Goal: Task Accomplishment & Management: Use online tool/utility

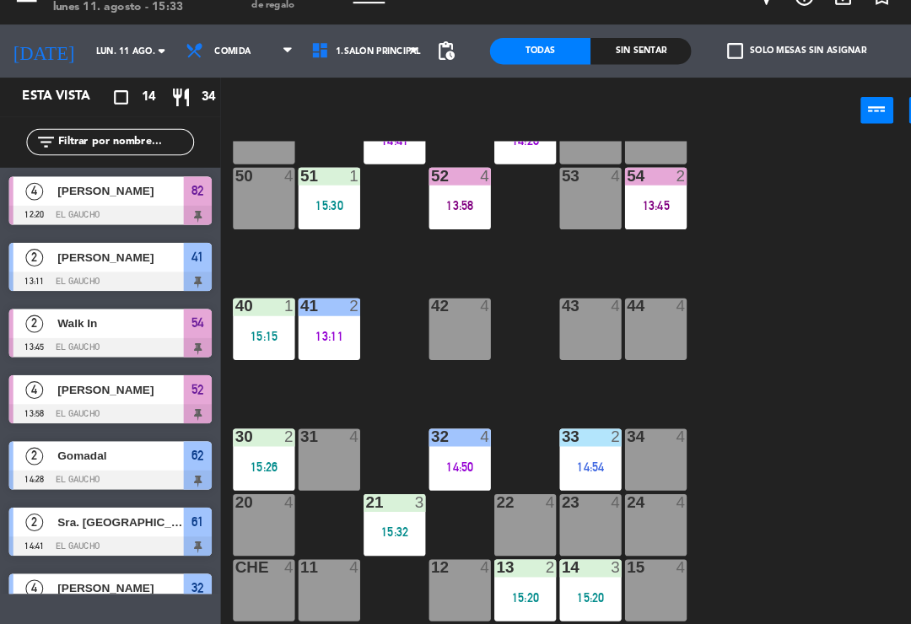
scroll to position [316, 0]
click at [445, 562] on div "12 4" at bounding box center [439, 591] width 59 height 59
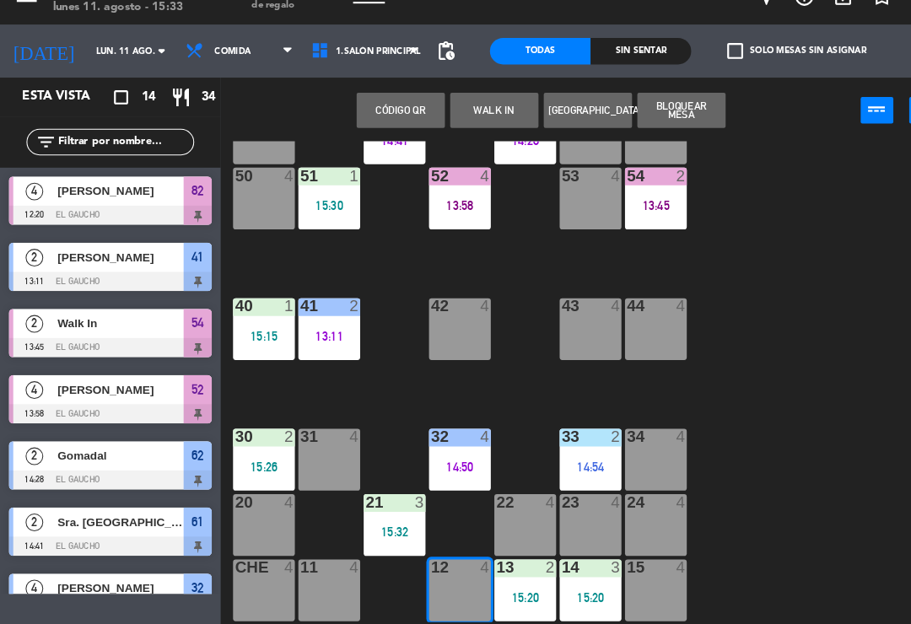
click at [478, 116] on button "WALK IN" at bounding box center [472, 133] width 84 height 34
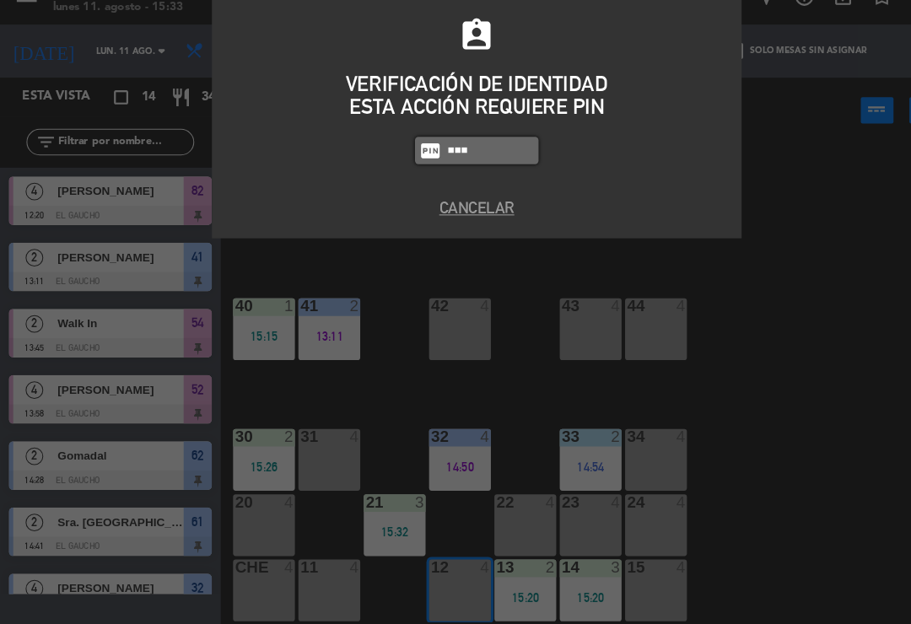
type input "3124"
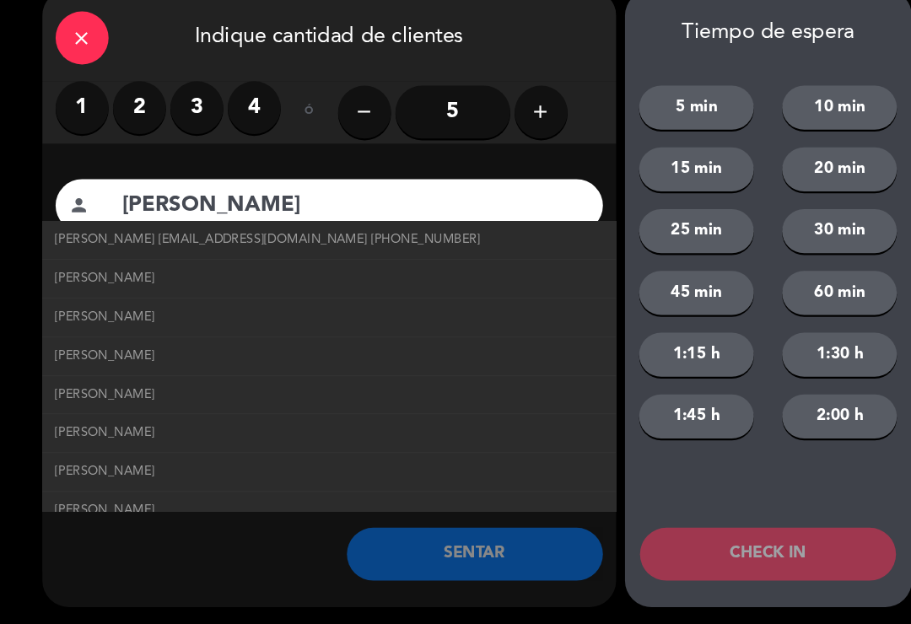
type input "[PERSON_NAME]"
click at [343, 246] on span "[PERSON_NAME] [EMAIL_ADDRESS][DOMAIN_NAME] [PHONE_NUMBER]" at bounding box center [256, 255] width 407 height 19
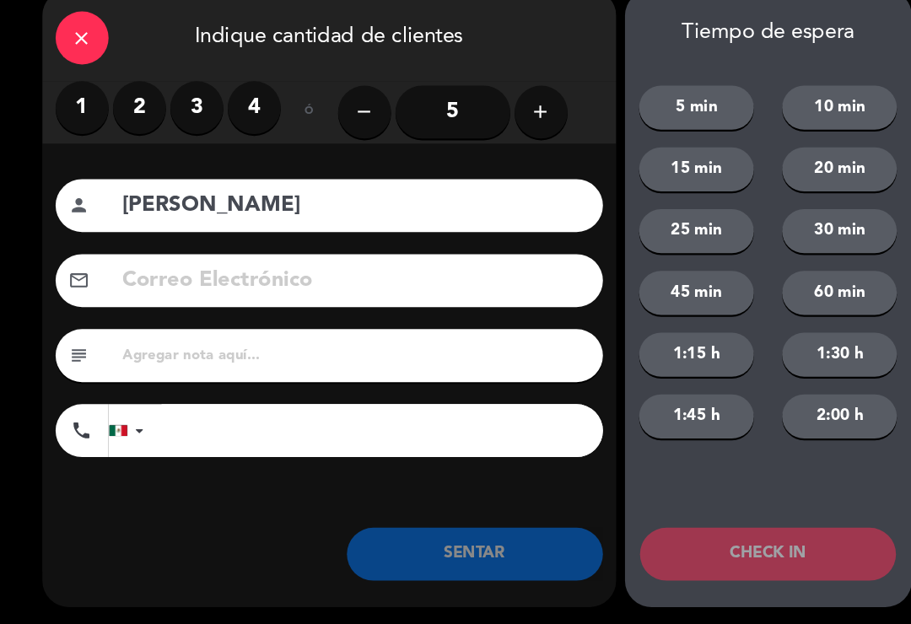
type input "[EMAIL_ADDRESS][DOMAIN_NAME]"
type input "[PHONE_NUMBER]"
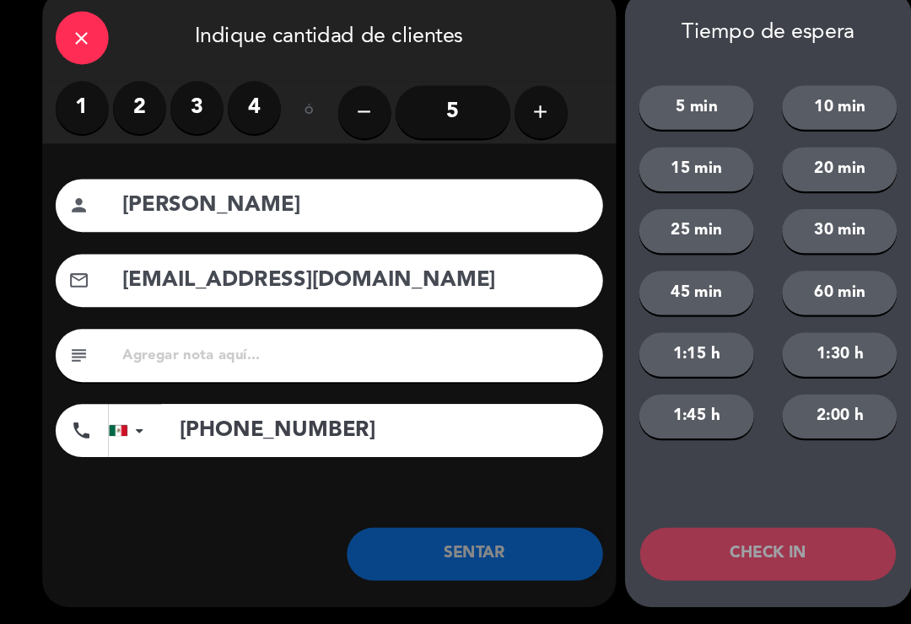
click at [136, 105] on label "2" at bounding box center [133, 130] width 51 height 51
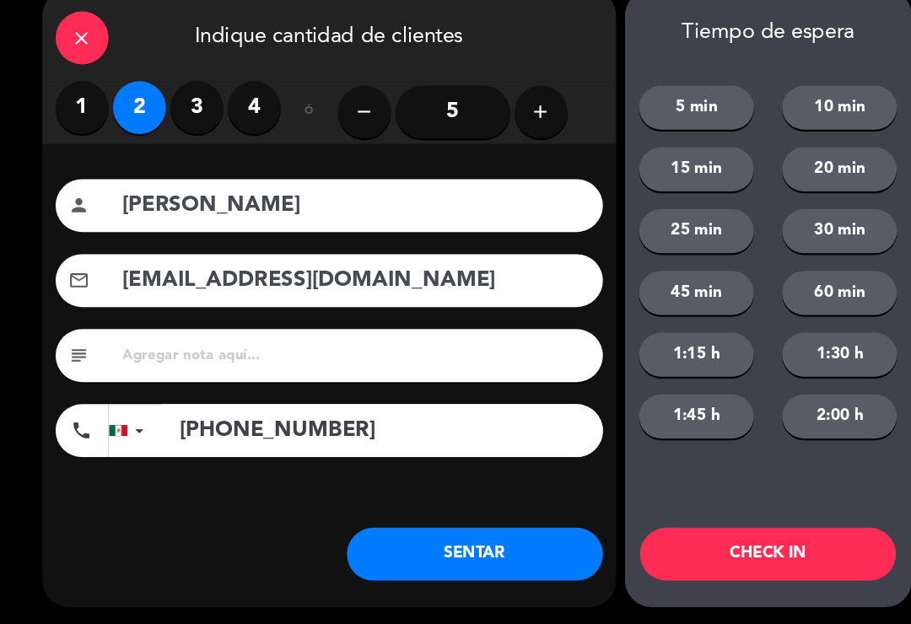
click at [400, 531] on button "SENTAR" at bounding box center [454, 556] width 245 height 51
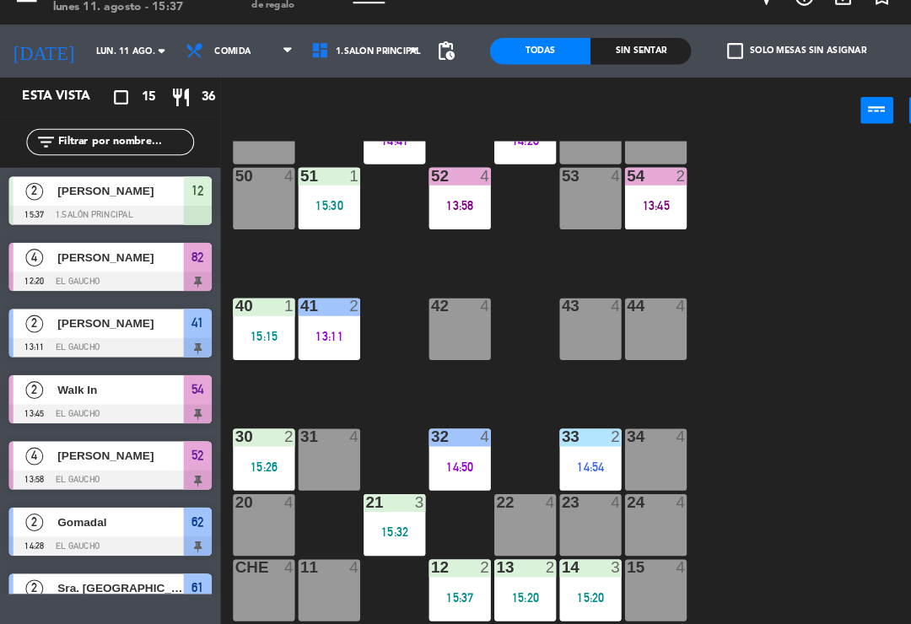
click at [392, 515] on div "21 3 15:32" at bounding box center [377, 528] width 59 height 59
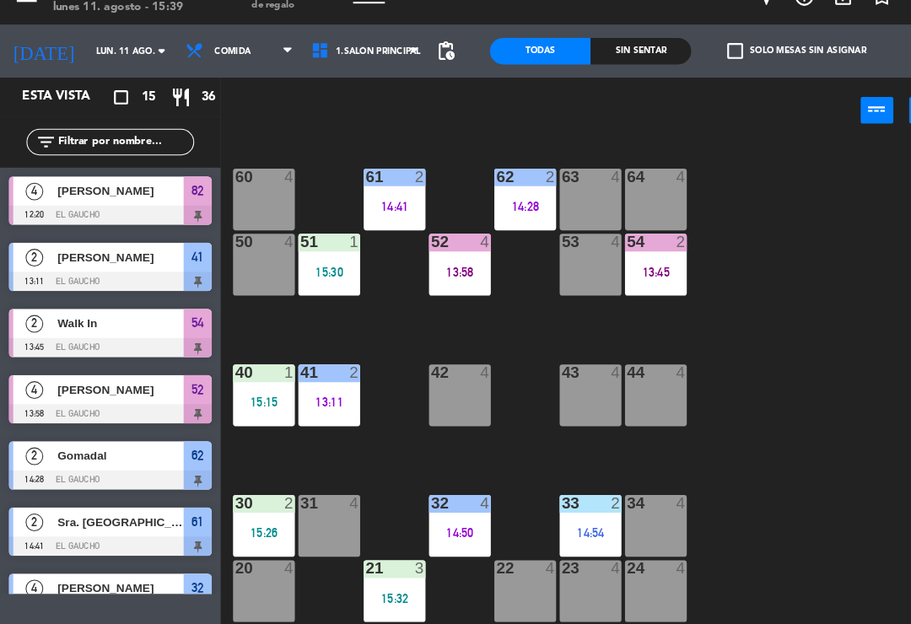
scroll to position [257, 0]
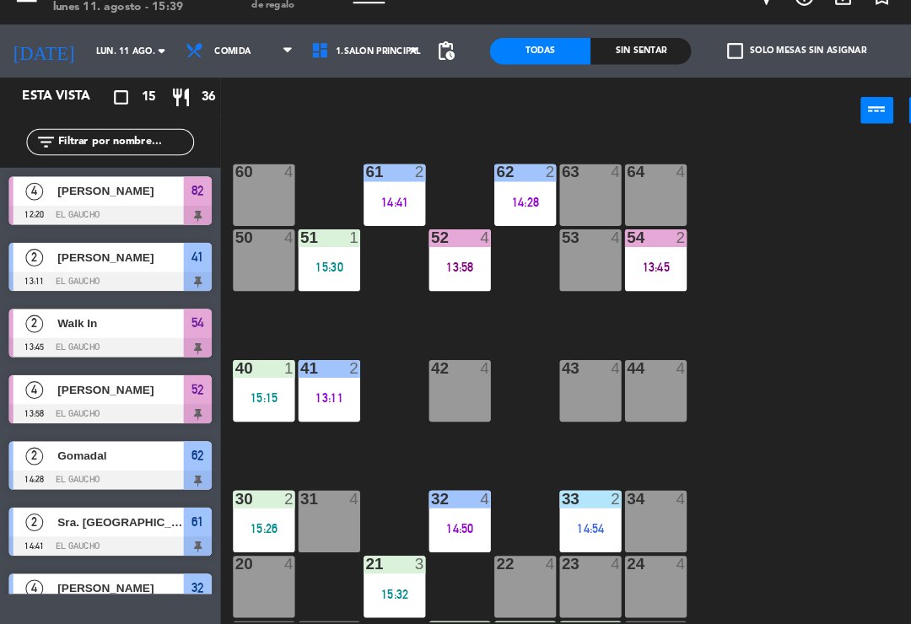
click at [642, 191] on div "64 4" at bounding box center [626, 213] width 59 height 59
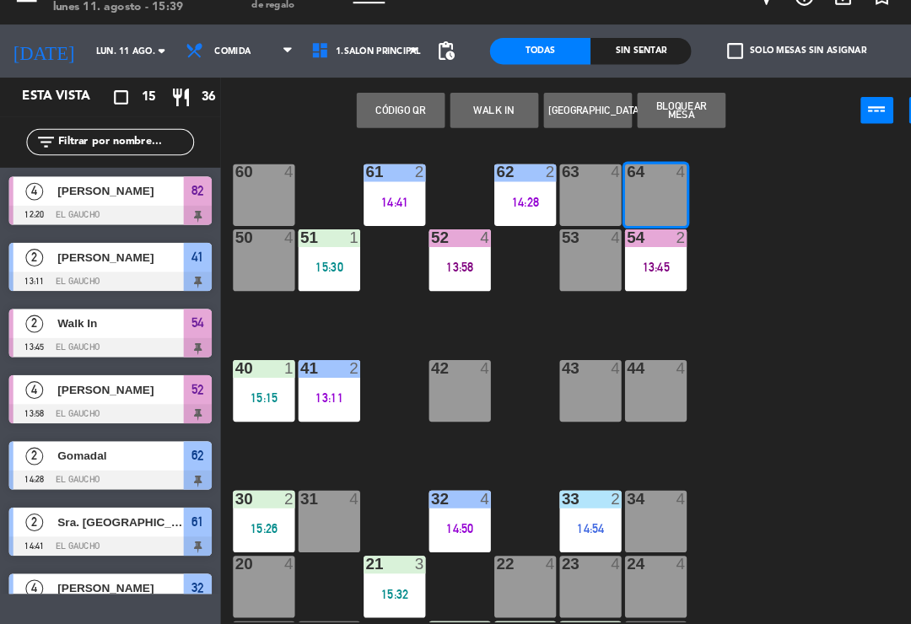
click at [468, 116] on button "WALK IN" at bounding box center [472, 133] width 84 height 34
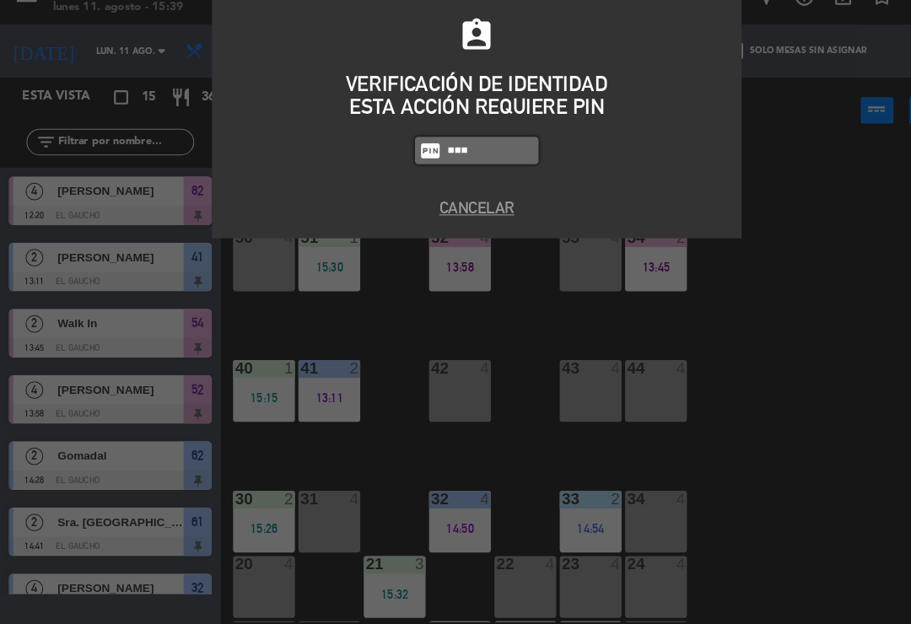
type input "3124"
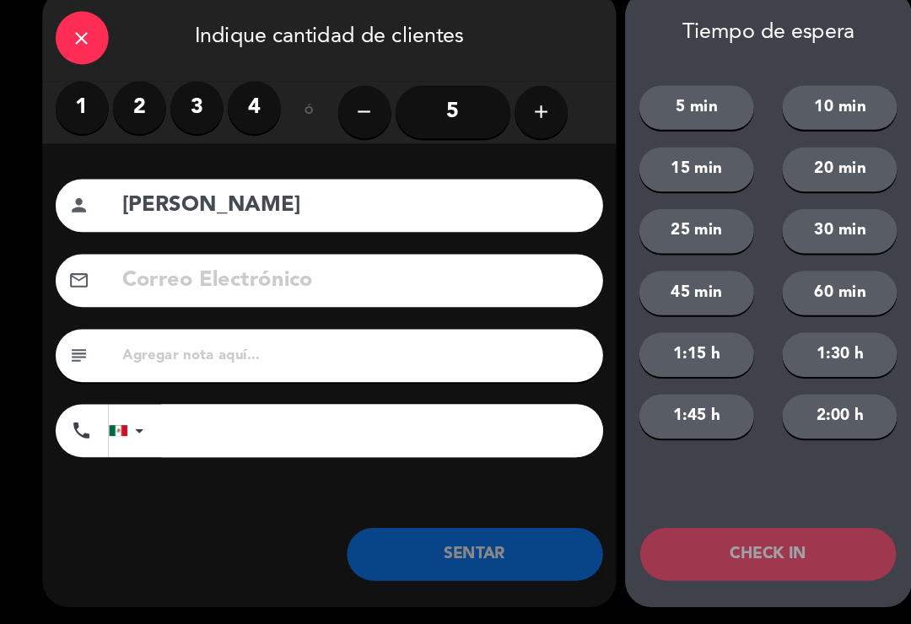
type input "[PERSON_NAME]"
click at [513, 124] on icon "add" at bounding box center [517, 134] width 20 height 20
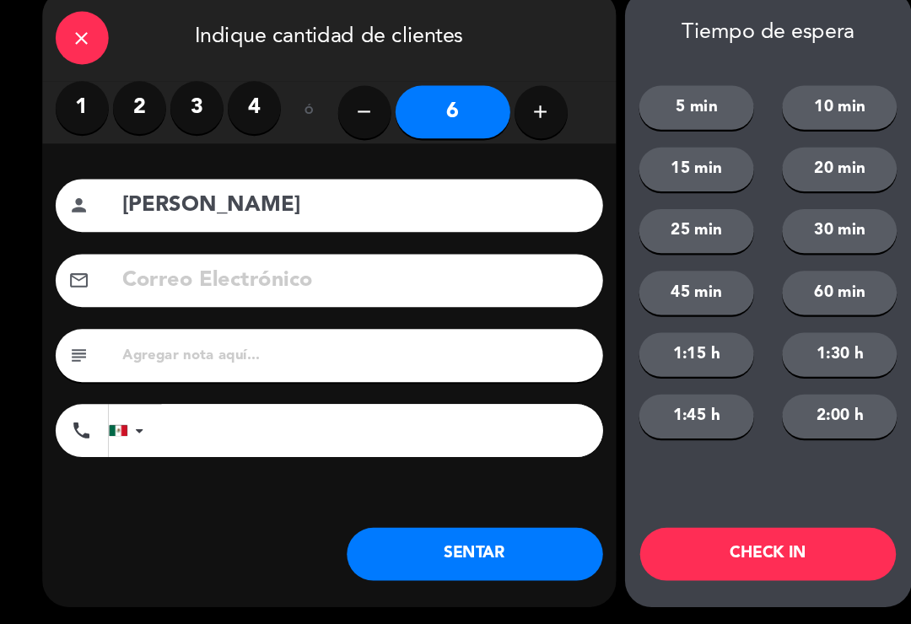
click at [514, 124] on icon "add" at bounding box center [517, 134] width 20 height 20
type input "7"
click at [266, 278] on input at bounding box center [340, 295] width 448 height 35
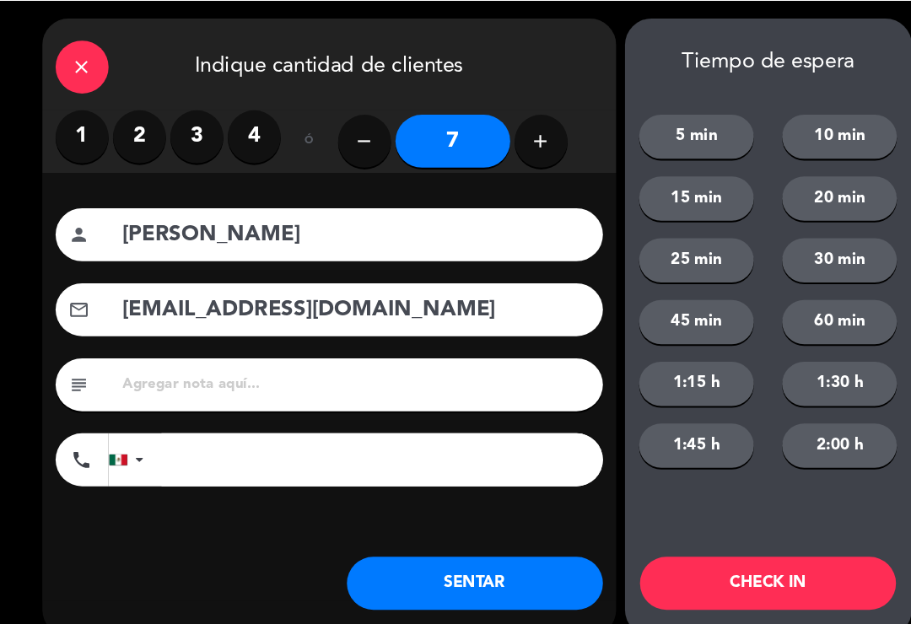
scroll to position [27, 0]
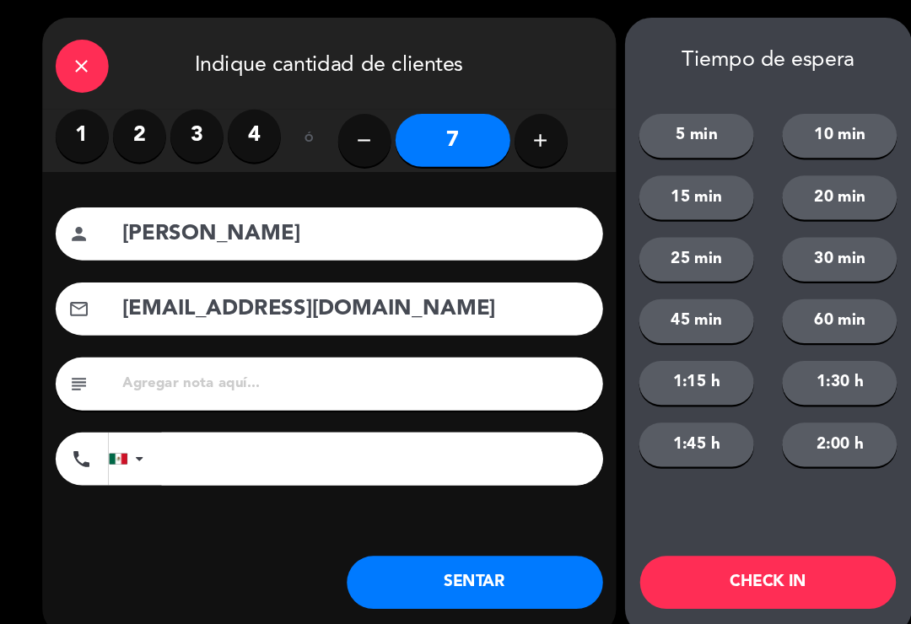
type input "[EMAIL_ADDRESS][DOMAIN_NAME]"
click at [455, 531] on button "SENTAR" at bounding box center [454, 556] width 245 height 51
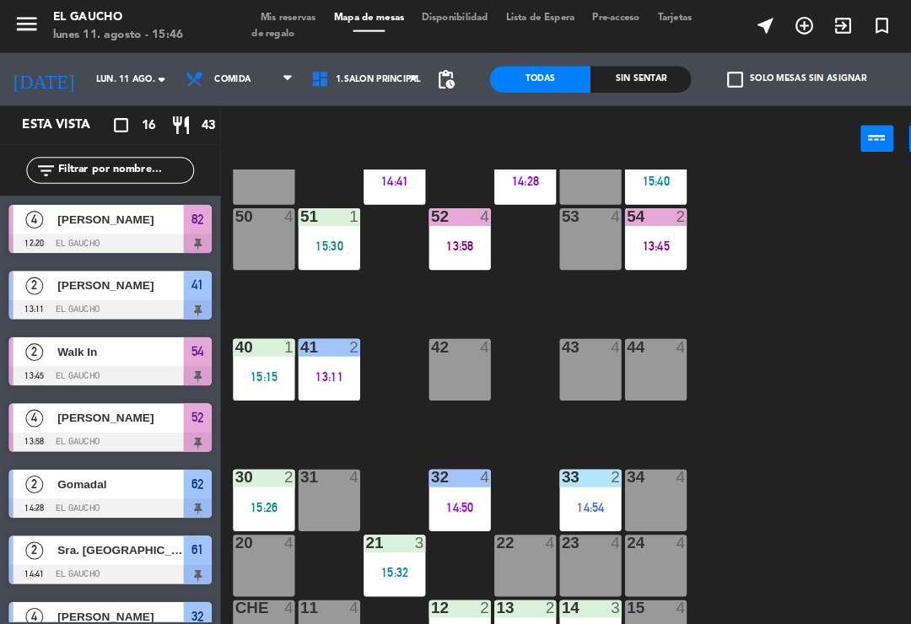
scroll to position [316, 0]
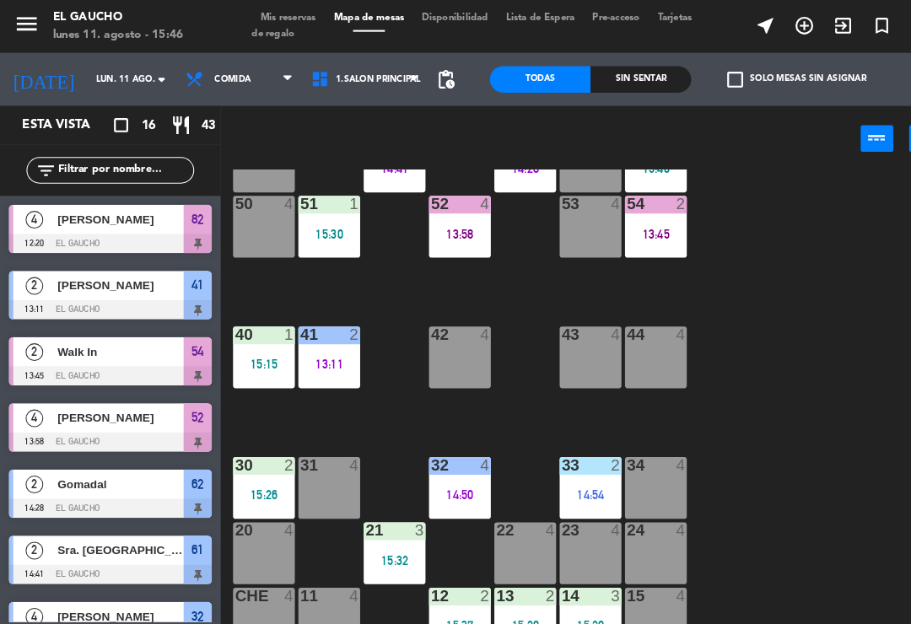
click at [671, 361] on div "84 4 80 4 83 4 82 4 12:20 81 4 70 4 71 4 72 4 73 4 74 4 63 4 62 2 14:28 61 2 14…" at bounding box center [565, 392] width 691 height 460
click at [445, 448] on div at bounding box center [440, 444] width 28 height 15
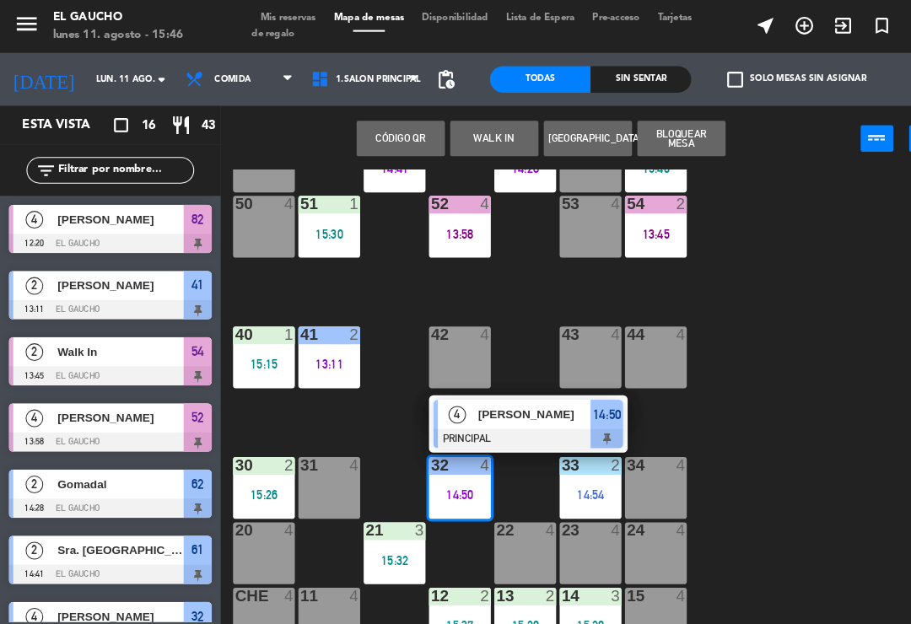
click at [509, 380] on div "4 [PERSON_NAME] PRINCIPAL 14:50" at bounding box center [505, 405] width 190 height 55
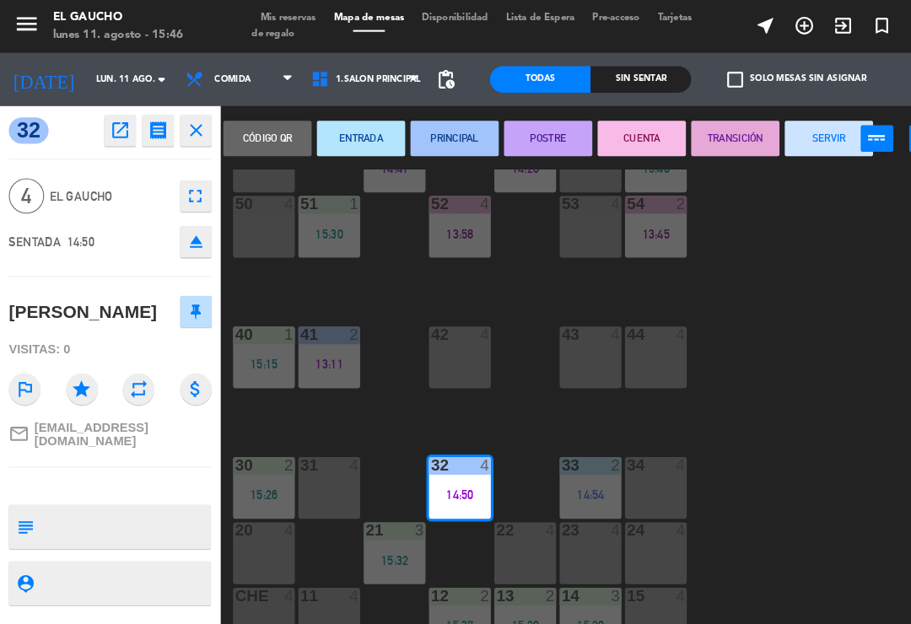
click at [776, 99] on div "check_box_outline_blank Solo mesas sin asignar" at bounding box center [757, 76] width 192 height 51
click at [780, 106] on div "Código qr ENTRADA PRINCIPAL POSTRE CUENTA TRANSICIÓN SERVIR power_input close" at bounding box center [524, 133] width 626 height 64
click at [779, 111] on div "Código qr ENTRADA PRINCIPAL POSTRE CUENTA TRANSICIÓN SERVIR power_input close" at bounding box center [524, 133] width 626 height 64
click at [785, 116] on button "SERVIR" at bounding box center [792, 133] width 84 height 34
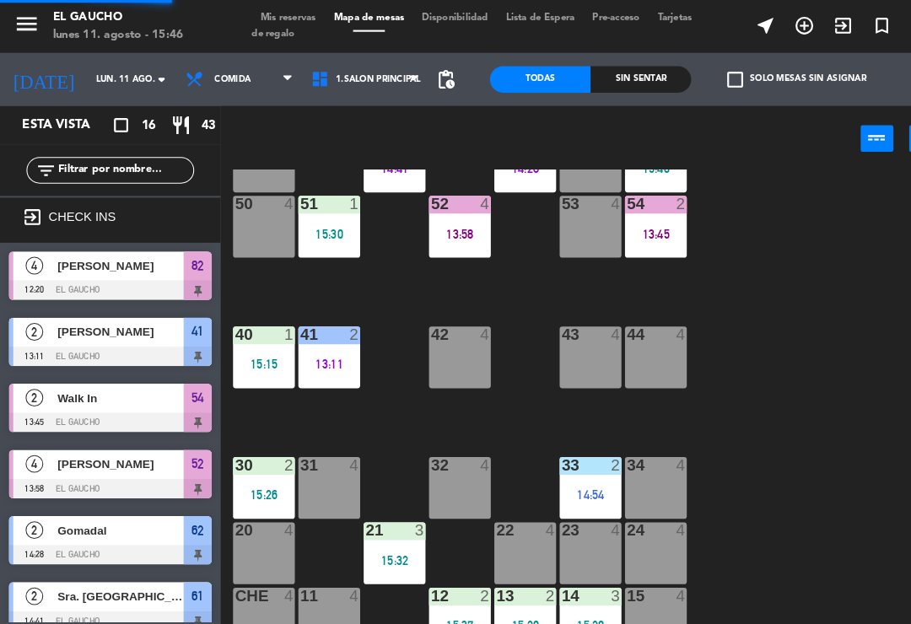
click at [783, 110] on div "power_input close" at bounding box center [517, 133] width 612 height 64
click at [765, 112] on div "power_input close" at bounding box center [517, 133] width 612 height 64
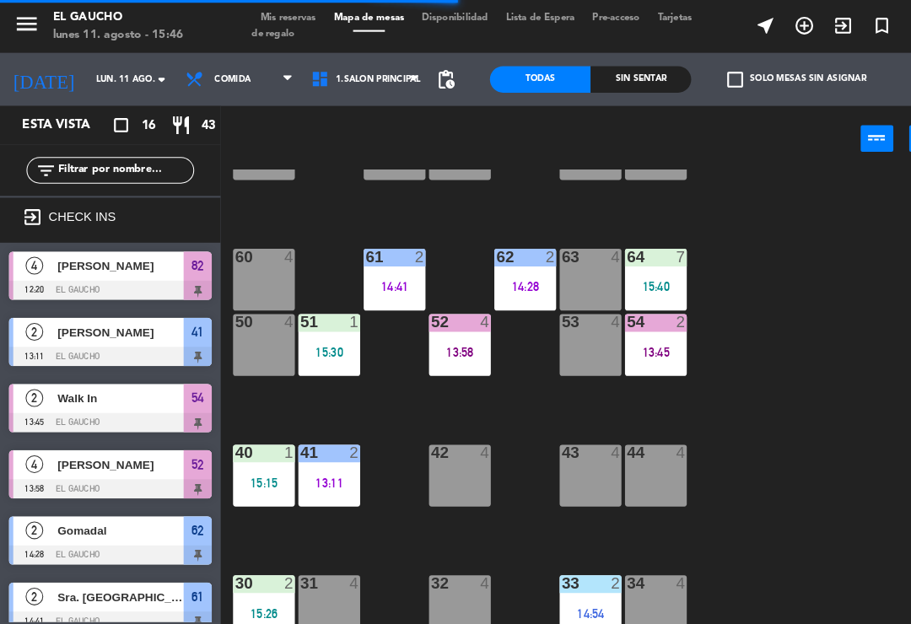
scroll to position [203, 0]
click at [327, 315] on div at bounding box center [315, 307] width 28 height 15
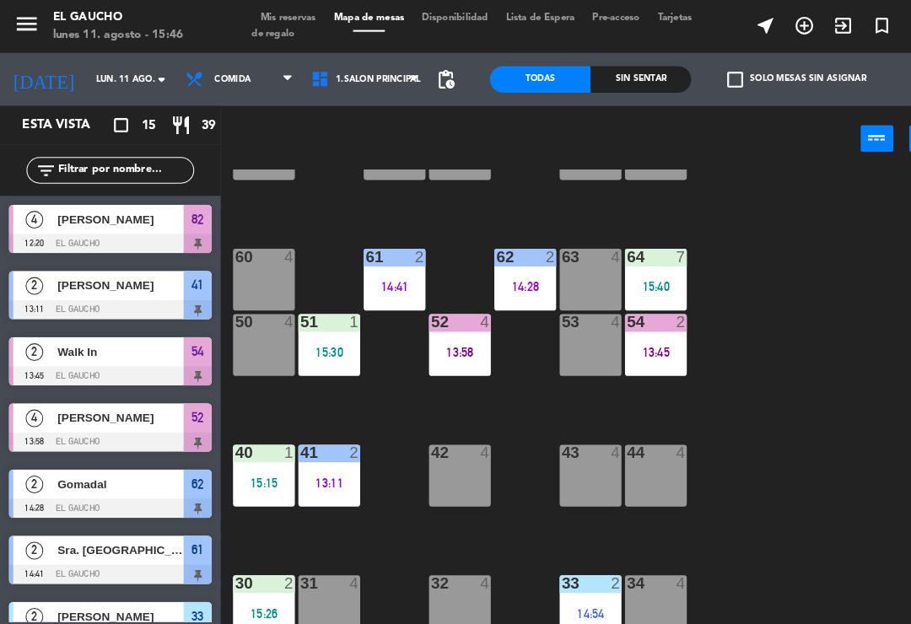
click at [712, 382] on div "84 4 80 4 83 4 82 4 12:20 81 4 70 4 71 4 72 4 73 4 74 4 63 4 62 2 14:28 61 2 14…" at bounding box center [565, 392] width 691 height 460
click at [310, 304] on div at bounding box center [315, 307] width 28 height 15
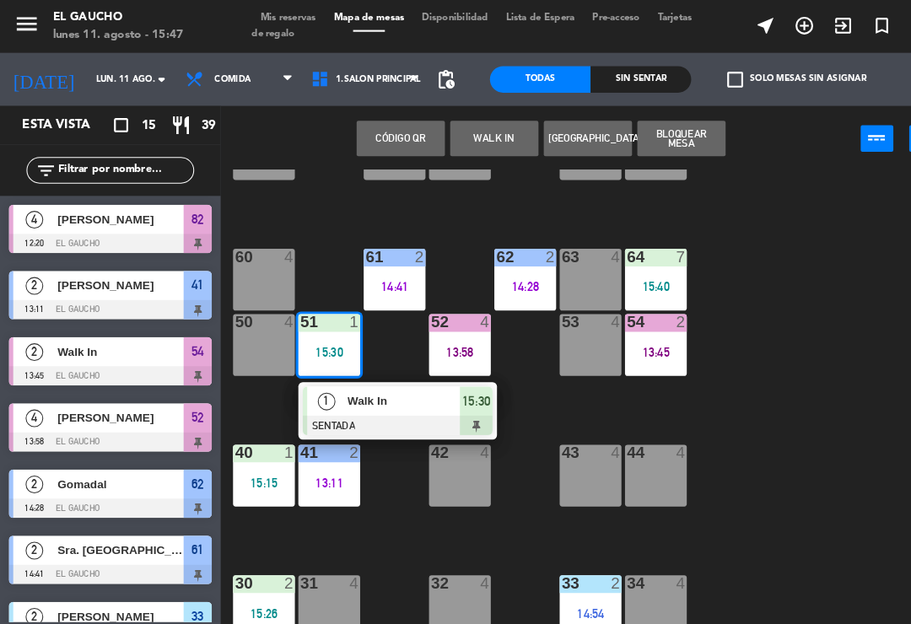
click at [374, 369] on div "1 Walk In SENTADA 15:30" at bounding box center [380, 392] width 190 height 55
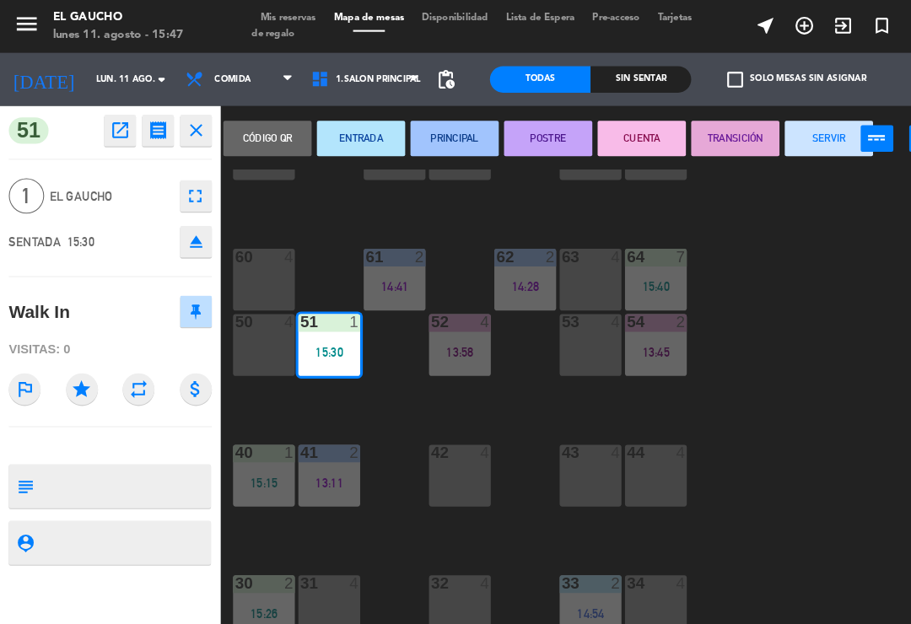
click at [783, 116] on button "SERVIR" at bounding box center [792, 133] width 84 height 34
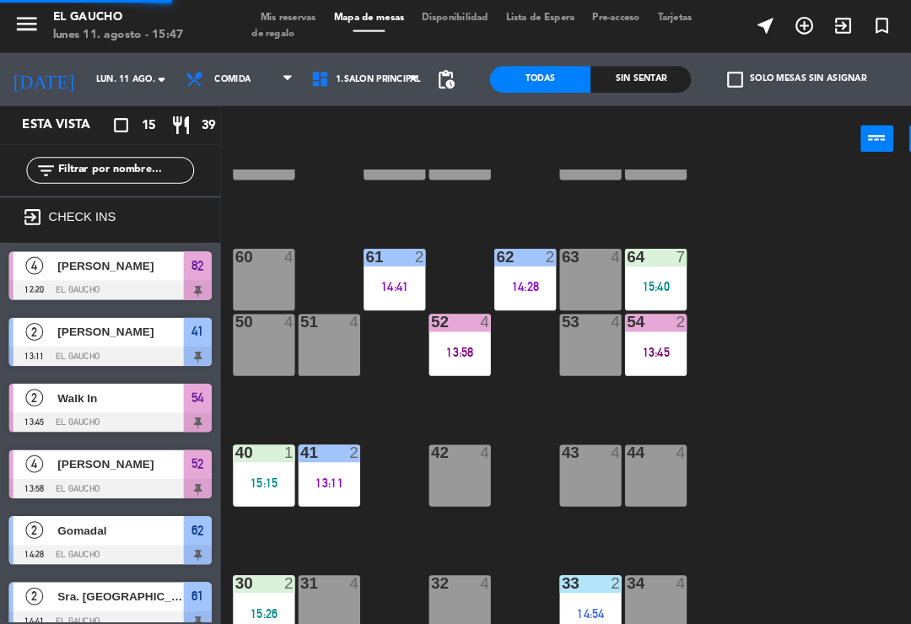
scroll to position [102, 0]
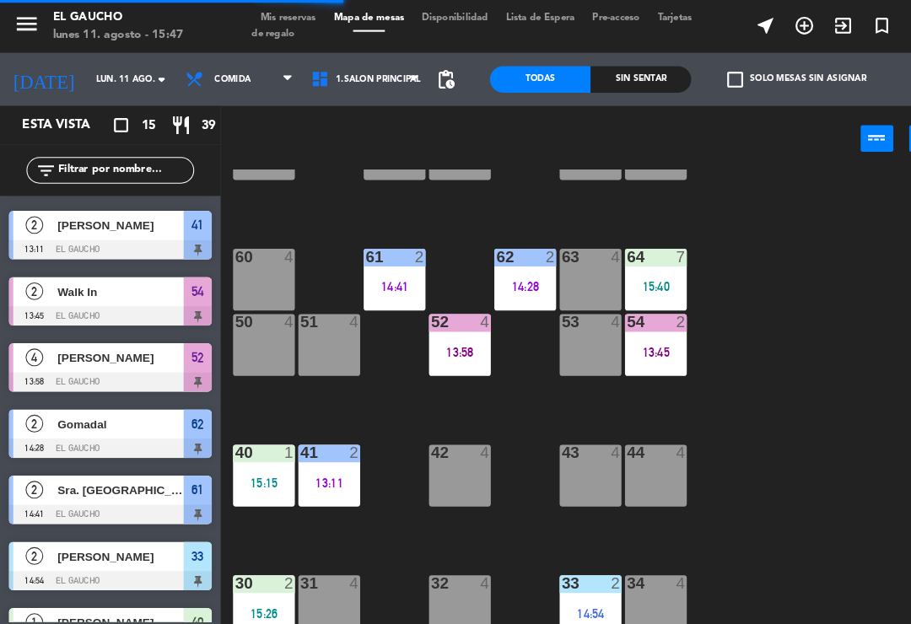
click at [316, 300] on div at bounding box center [315, 307] width 28 height 15
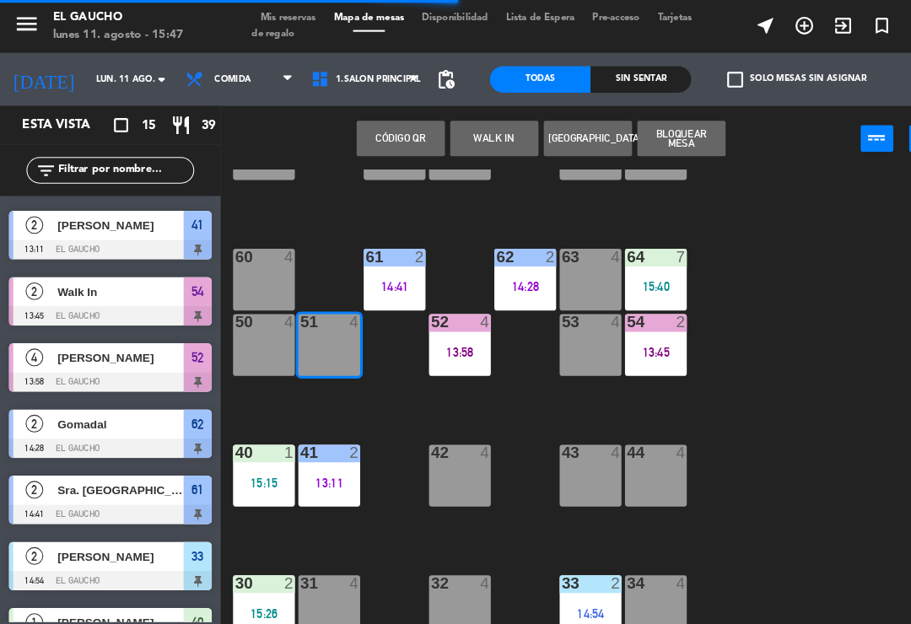
click at [470, 110] on div "Código qr WALK IN Crear Reserva Bloquear Mesa power_input close" at bounding box center [517, 133] width 612 height 64
click at [475, 122] on button "WALK IN" at bounding box center [472, 133] width 84 height 34
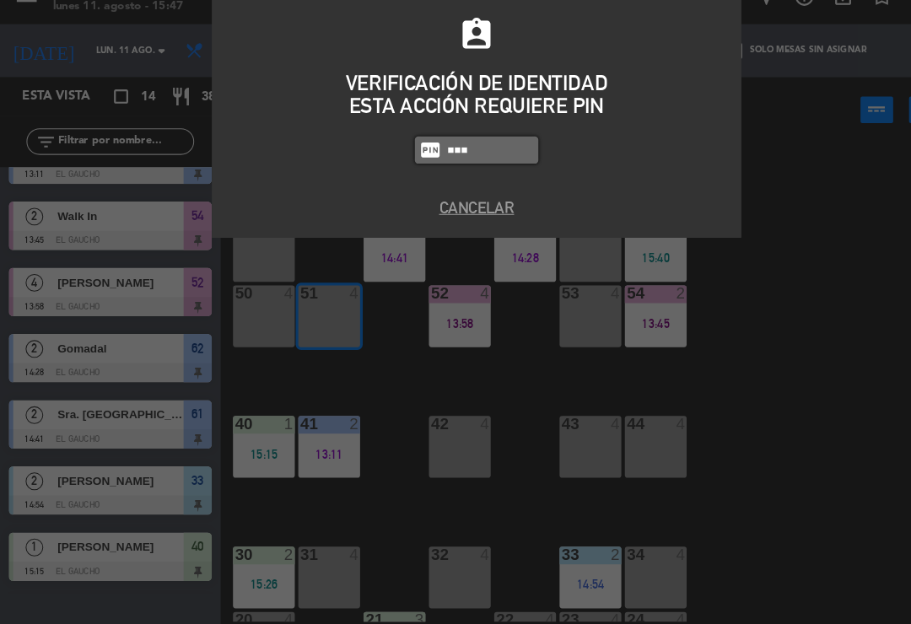
type input "3124"
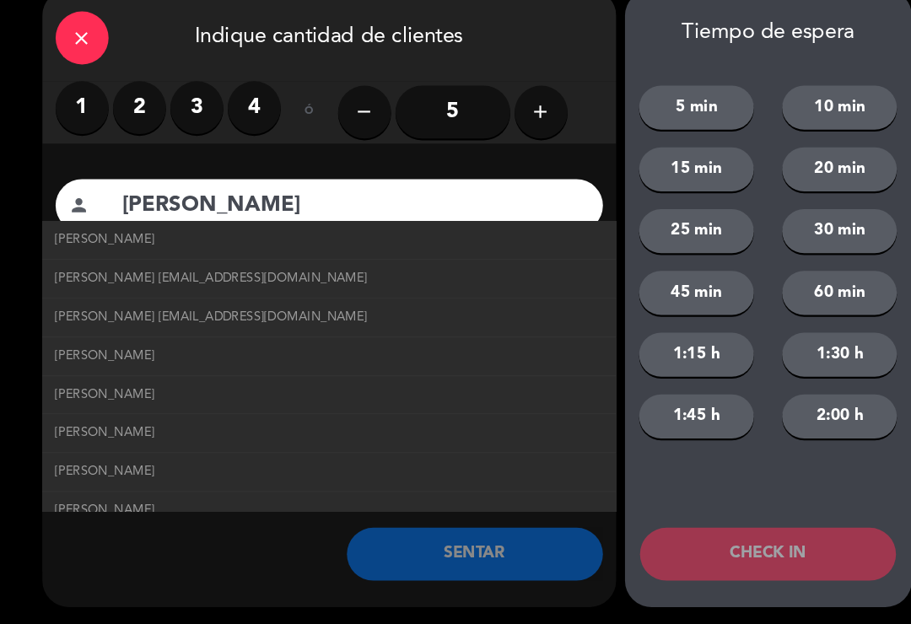
type input "[PERSON_NAME]"
click at [273, 283] on span "[PERSON_NAME] [EMAIL_ADDRESS][DOMAIN_NAME]" at bounding box center [202, 292] width 299 height 19
type input "[EMAIL_ADDRESS][DOMAIN_NAME]"
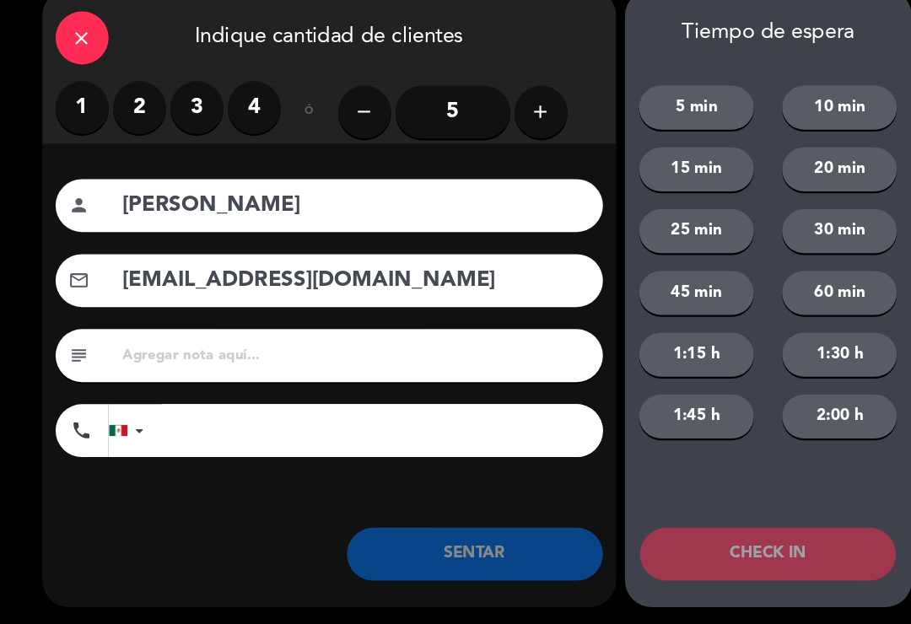
click at [83, 105] on label "1" at bounding box center [78, 130] width 51 height 51
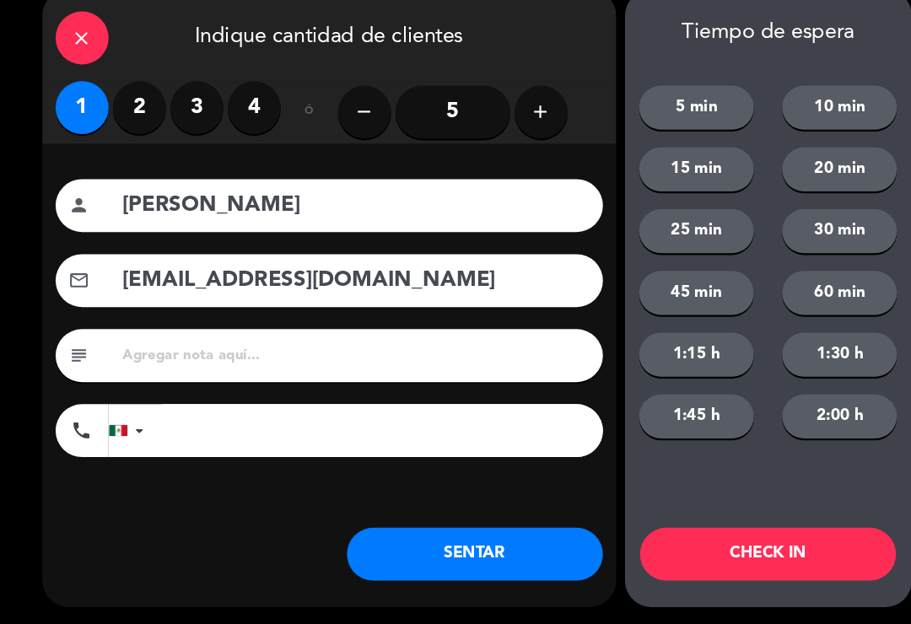
click at [435, 531] on button "SENTAR" at bounding box center [454, 556] width 245 height 51
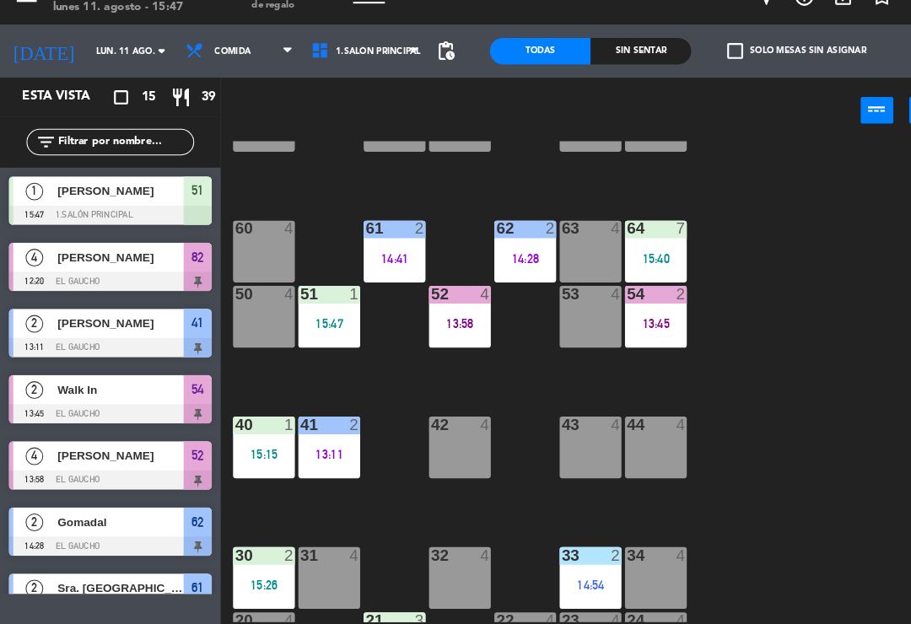
click at [435, 559] on div "32 4" at bounding box center [439, 579] width 59 height 59
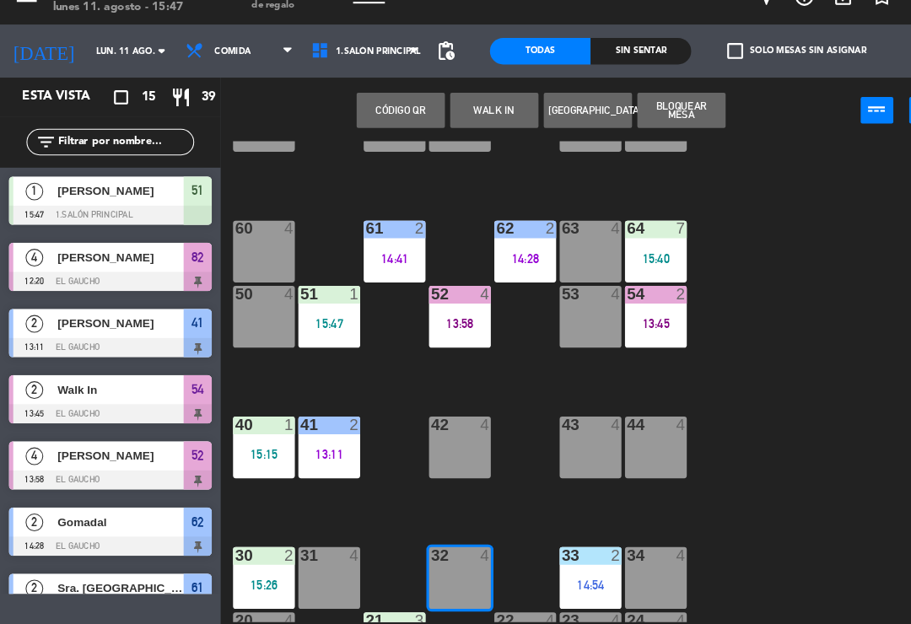
click at [471, 116] on button "WALK IN" at bounding box center [472, 133] width 84 height 34
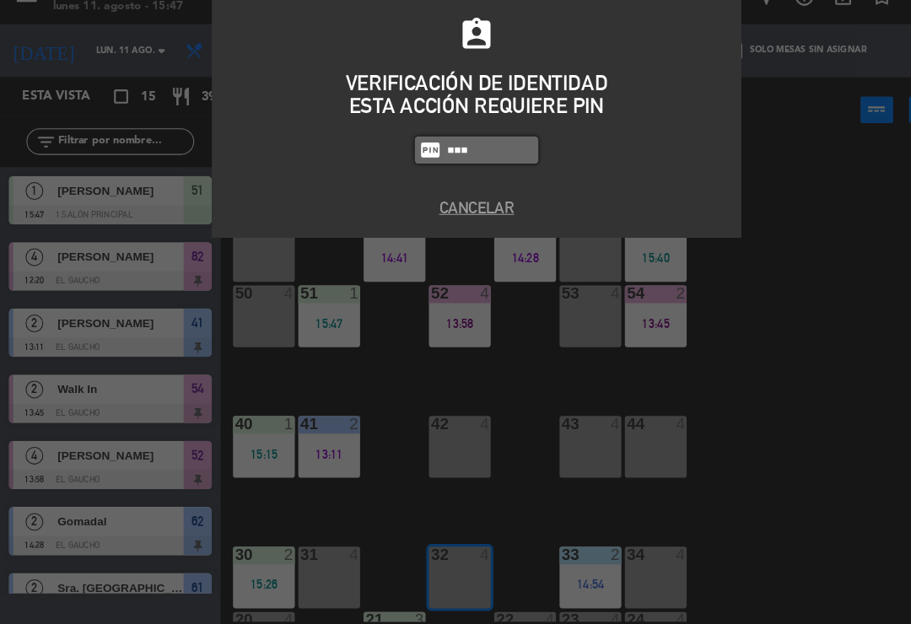
type input "3124"
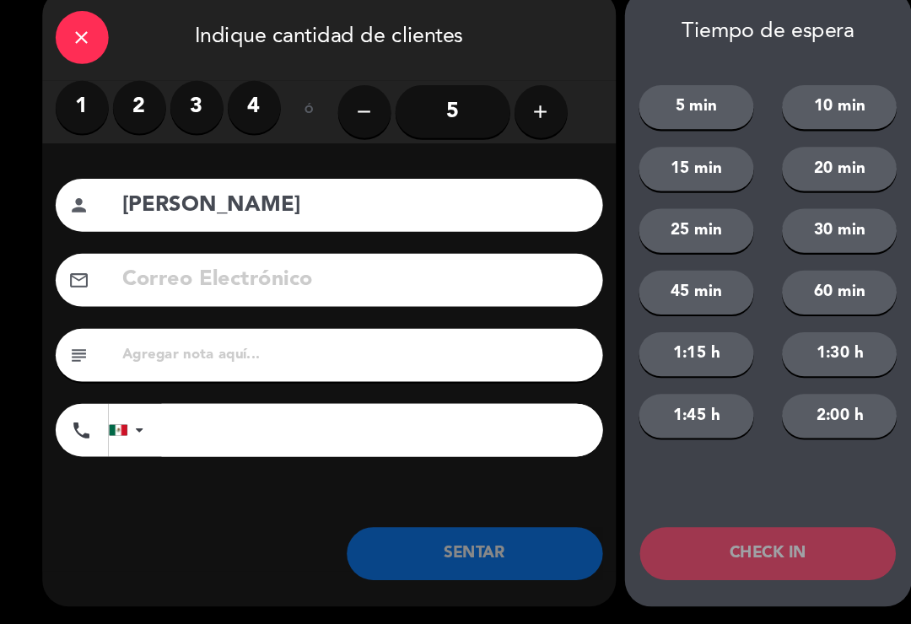
type input "[PERSON_NAME]"
click at [83, 105] on label "1" at bounding box center [78, 130] width 51 height 51
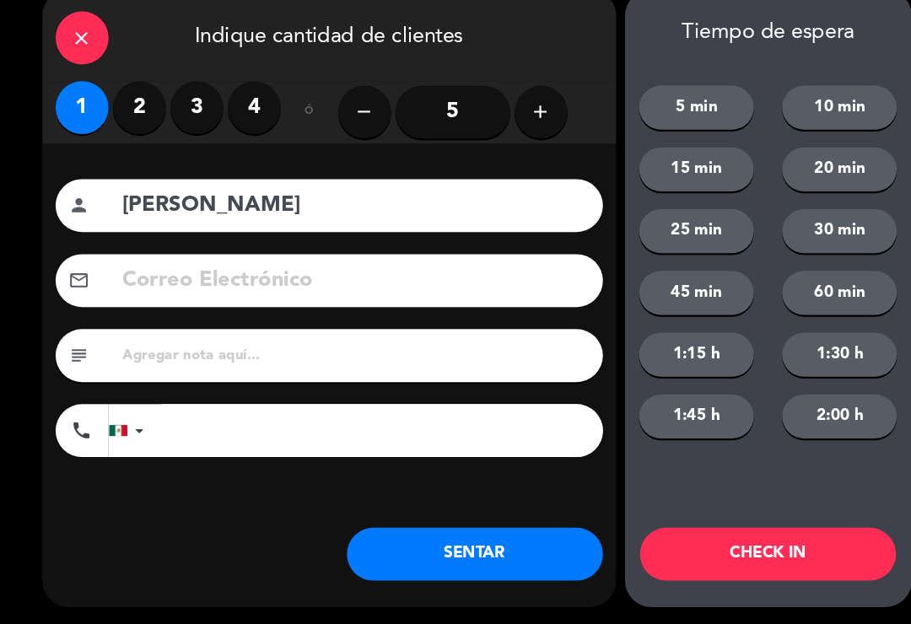
click at [466, 531] on button "SENTAR" at bounding box center [454, 556] width 245 height 51
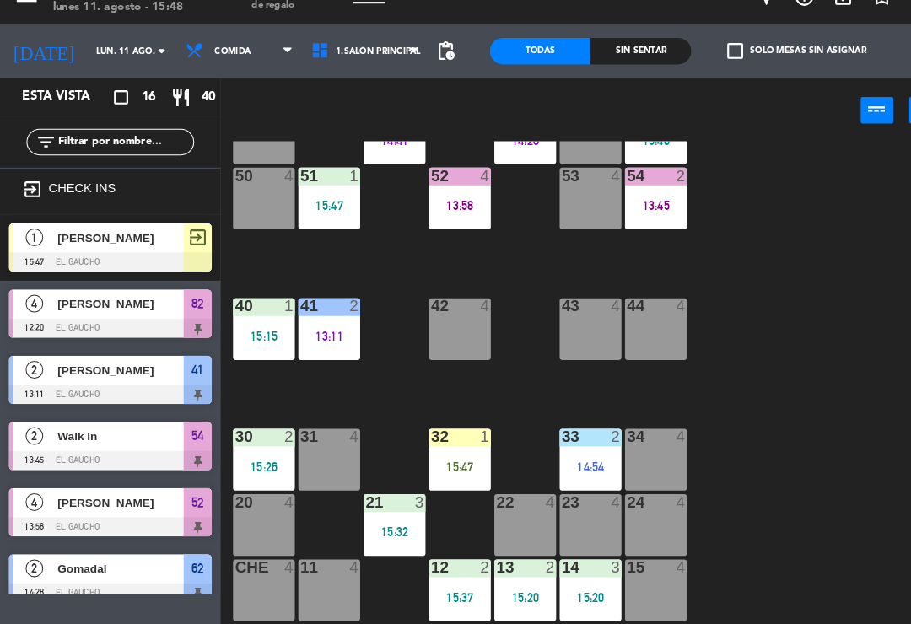
scroll to position [316, 0]
click at [580, 437] on div "33 2 14:54" at bounding box center [564, 466] width 59 height 59
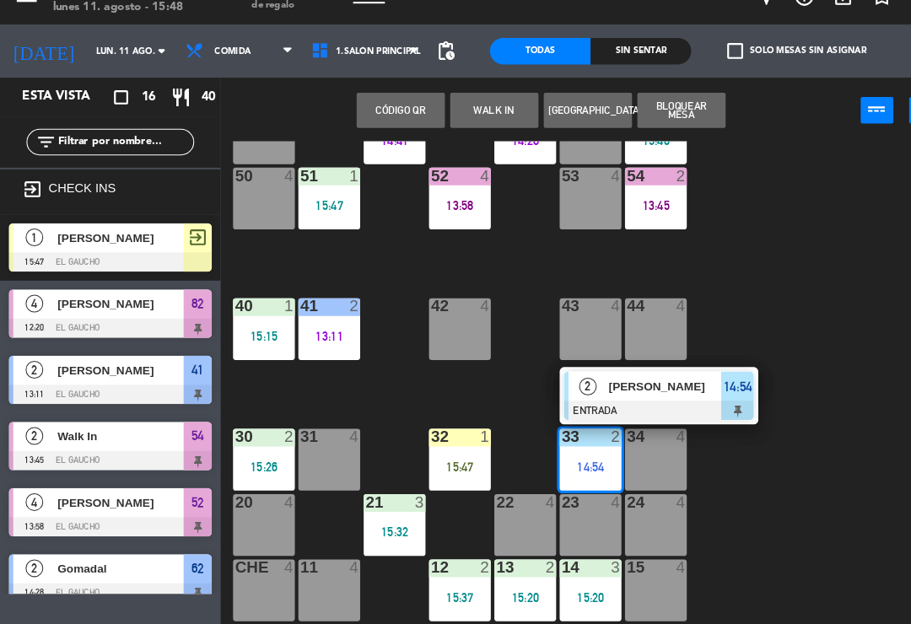
click at [646, 410] on div at bounding box center [629, 419] width 181 height 19
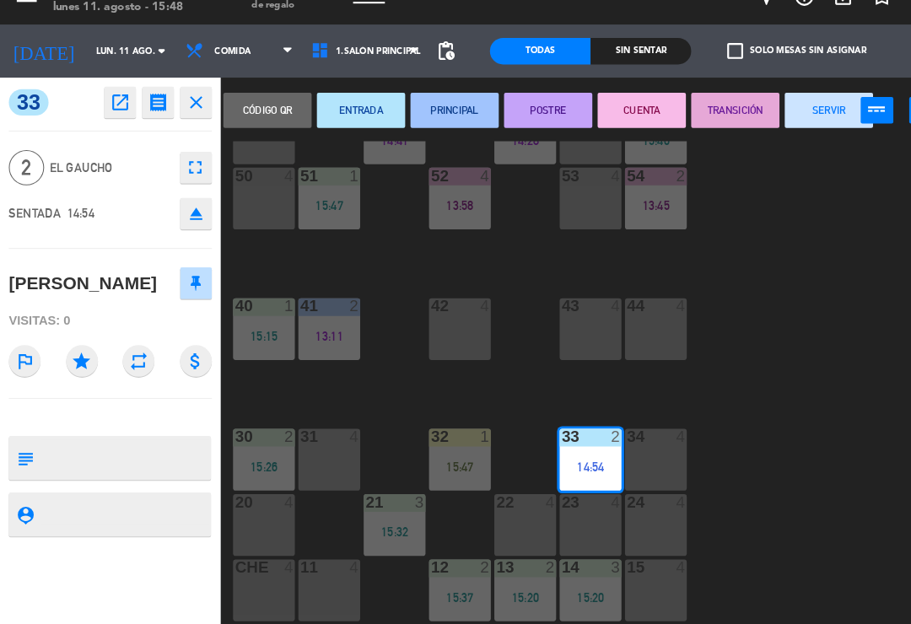
click at [440, 116] on button "PRINCIPAL" at bounding box center [434, 133] width 84 height 34
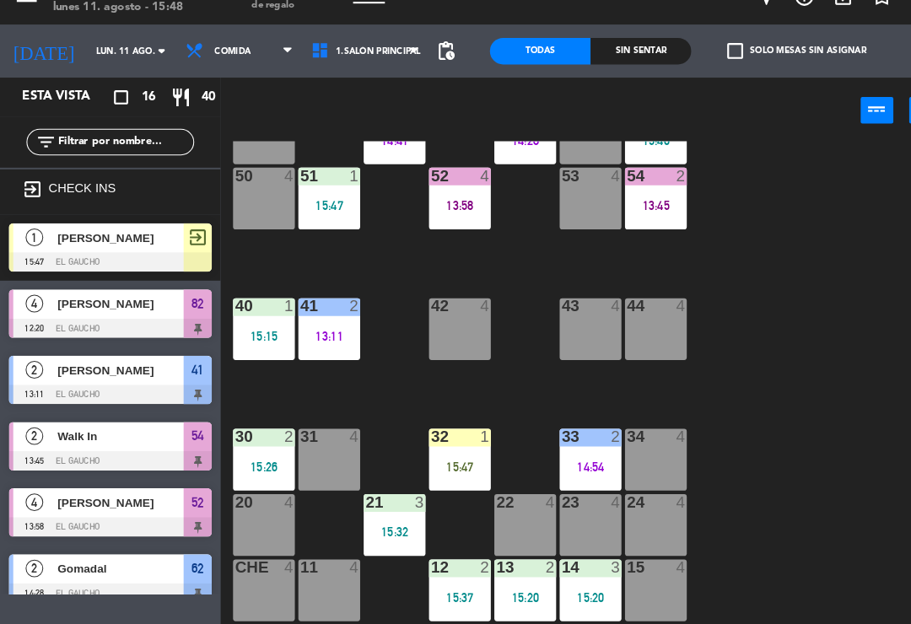
scroll to position [0, 0]
click at [437, 592] on div "15:37" at bounding box center [439, 598] width 59 height 12
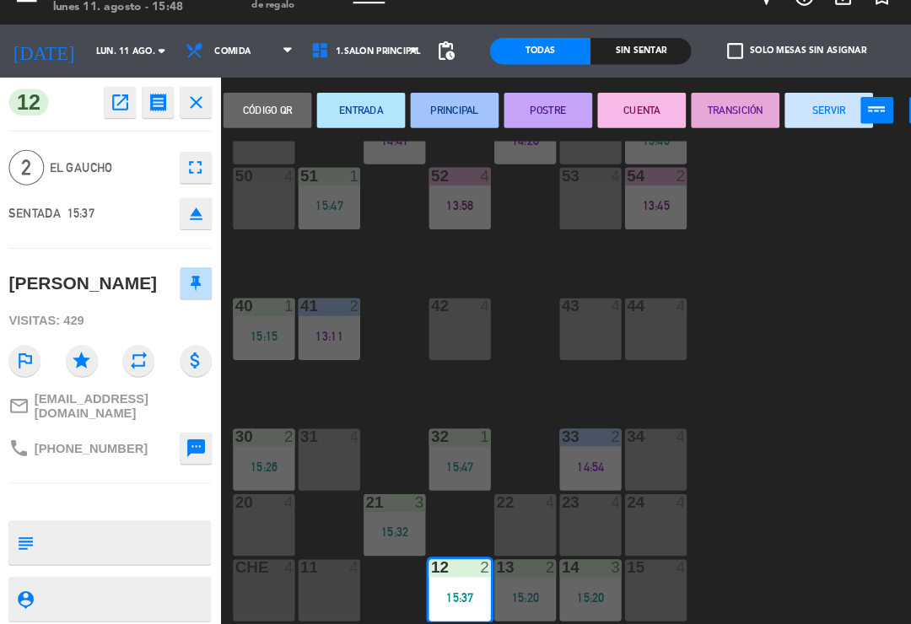
click at [438, 116] on button "PRINCIPAL" at bounding box center [434, 133] width 84 height 34
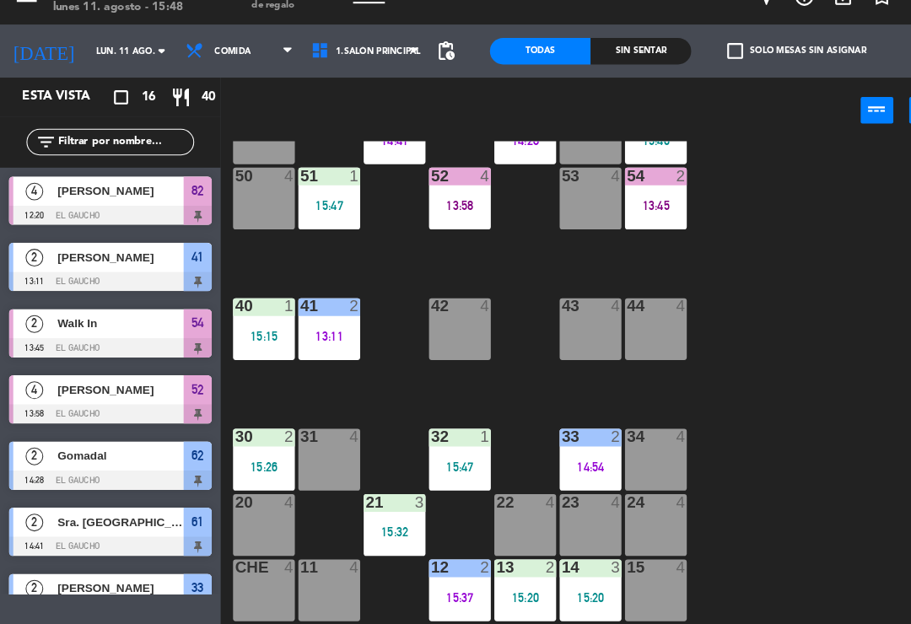
scroll to position [109, 0]
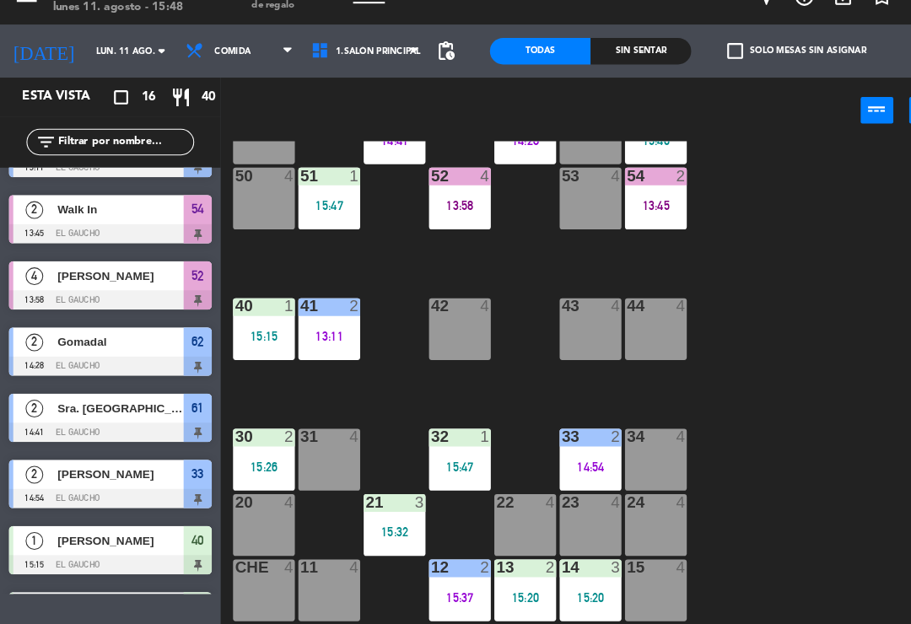
click at [499, 592] on div "15:20" at bounding box center [501, 598] width 59 height 12
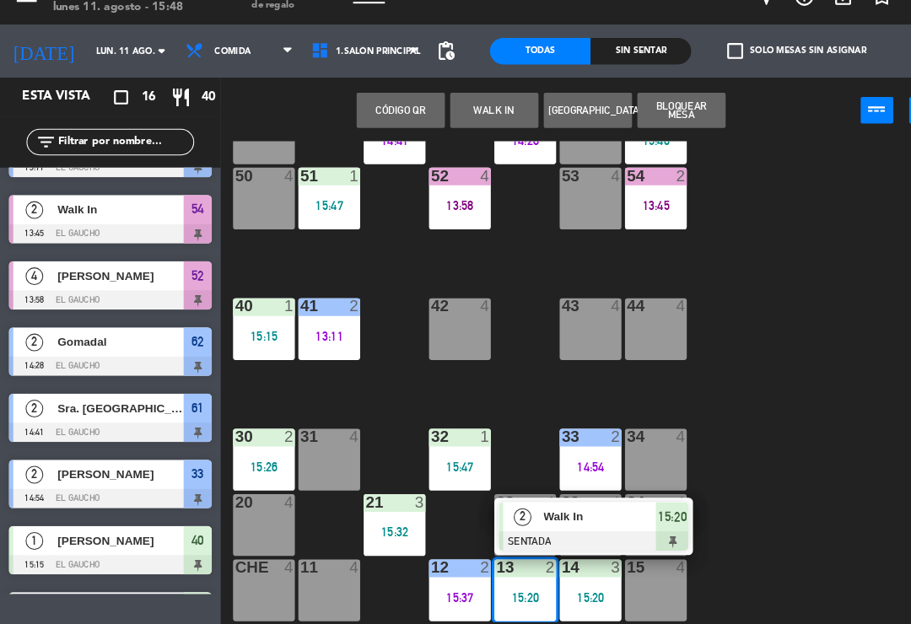
click at [551, 512] on span "Walk In" at bounding box center [574, 521] width 108 height 18
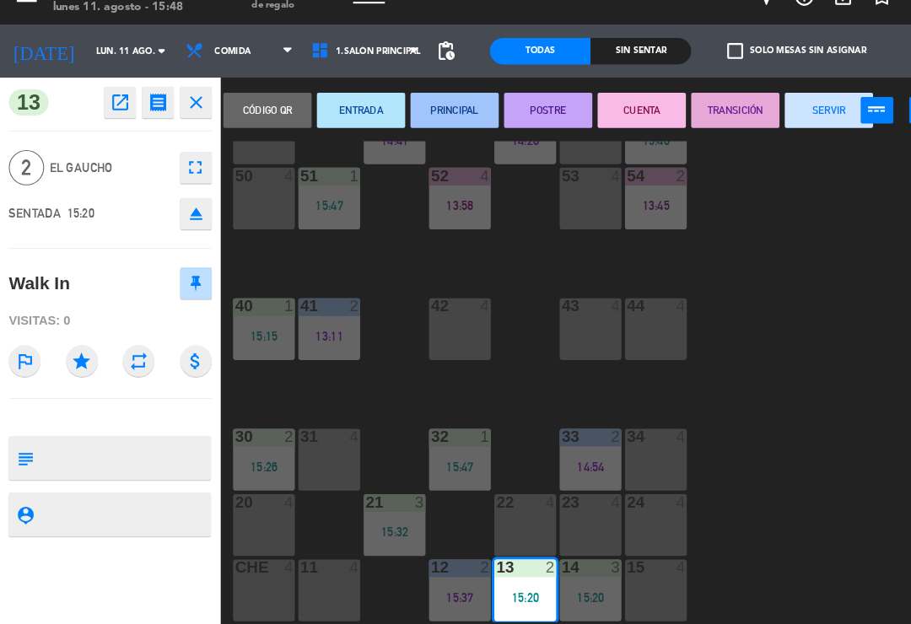
click at [439, 116] on button "PRINCIPAL" at bounding box center [434, 133] width 84 height 34
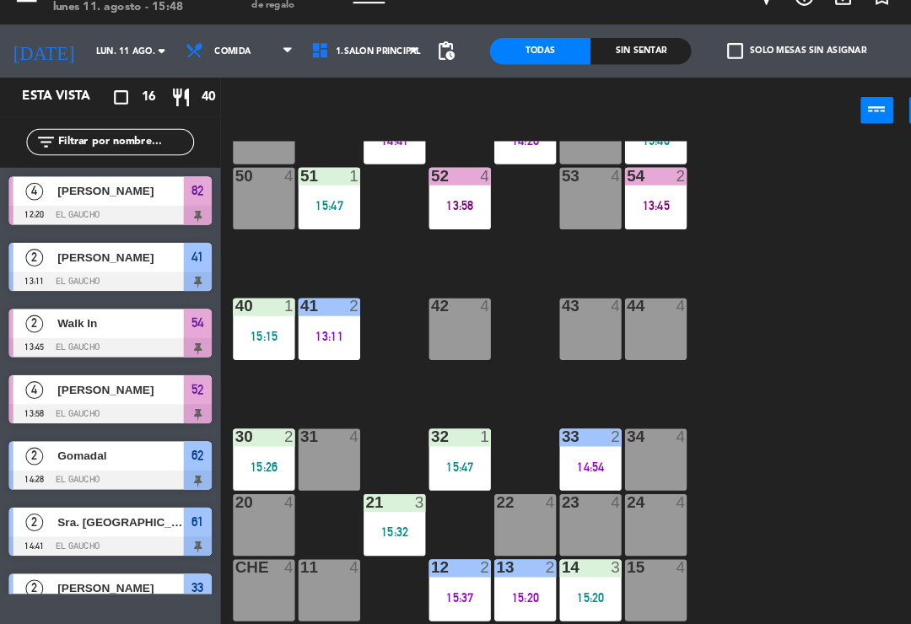
scroll to position [0, 0]
click at [563, 592] on div "15:20" at bounding box center [564, 598] width 59 height 12
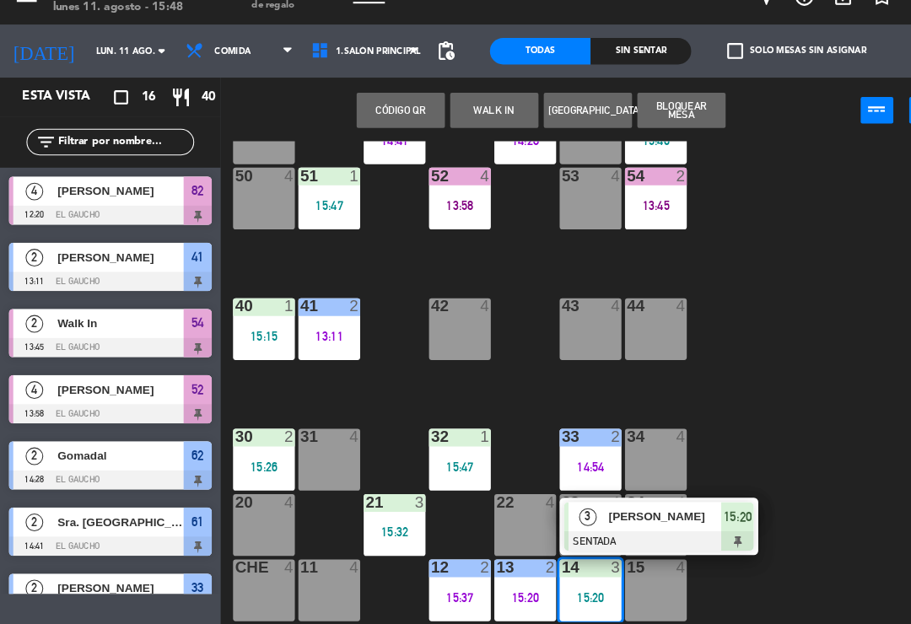
click at [628, 507] on div "[PERSON_NAME]" at bounding box center [635, 521] width 110 height 28
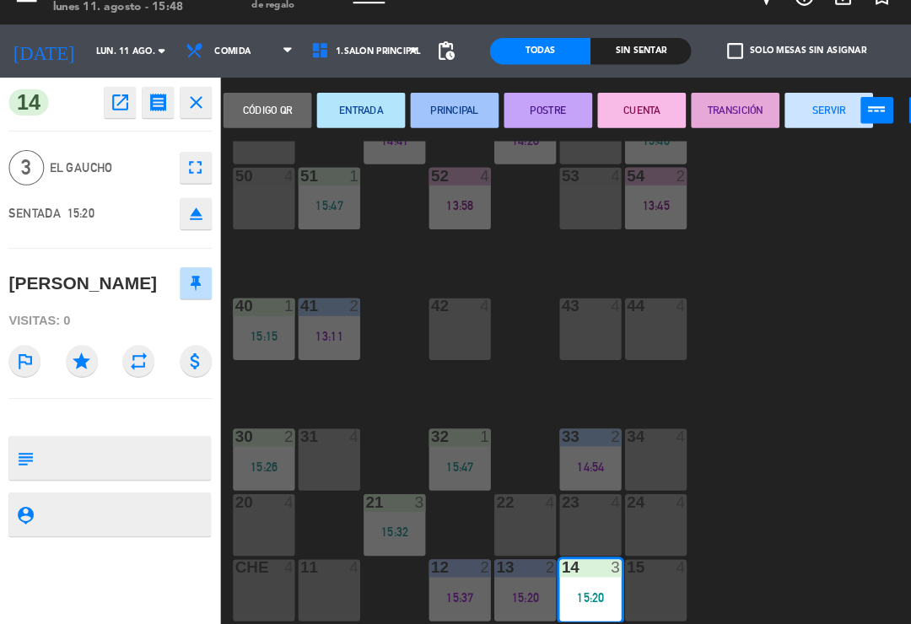
click at [437, 116] on button "PRINCIPAL" at bounding box center [434, 133] width 84 height 34
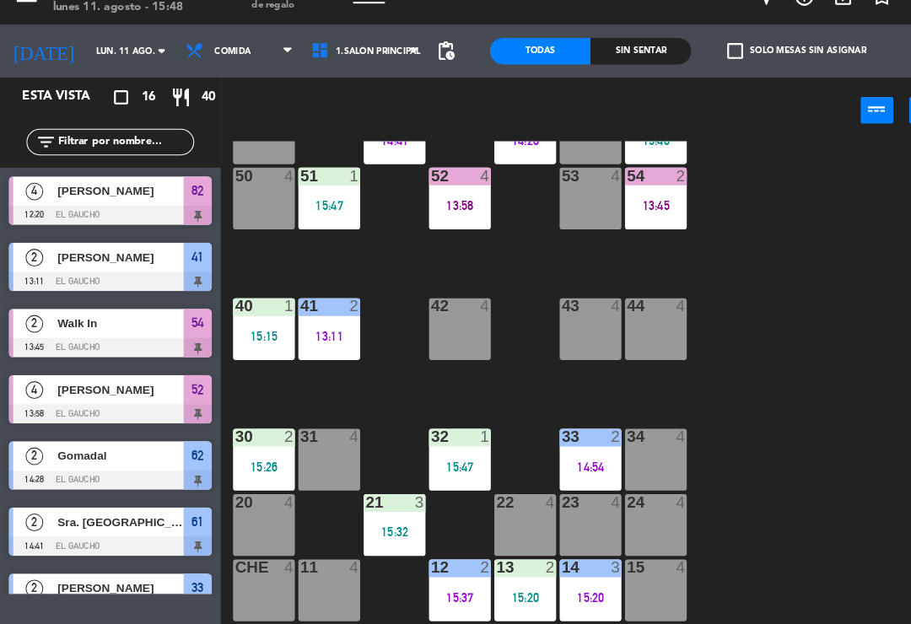
click at [375, 530] on div "15:32" at bounding box center [377, 536] width 59 height 12
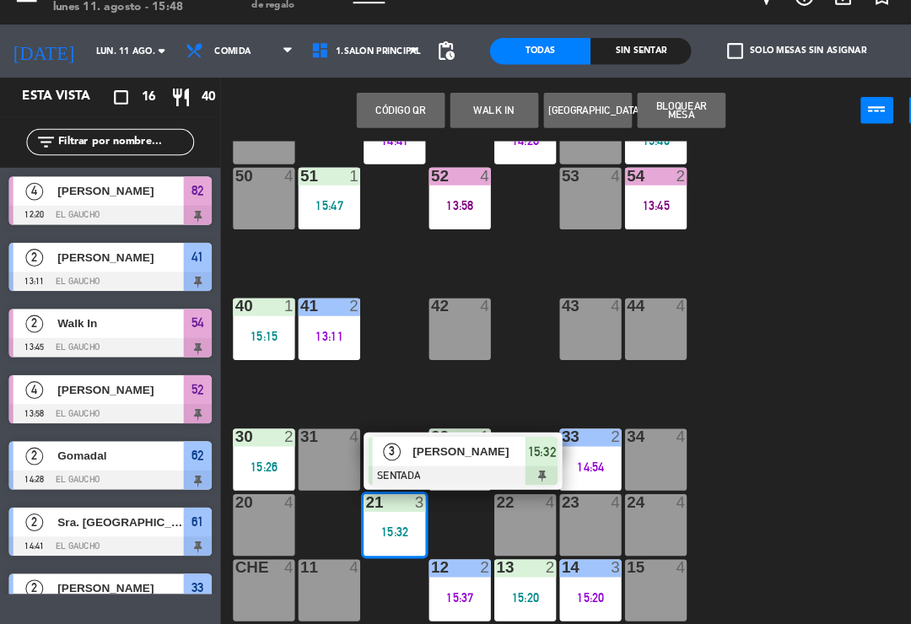
click at [437, 450] on span "[PERSON_NAME]" at bounding box center [449, 459] width 108 height 18
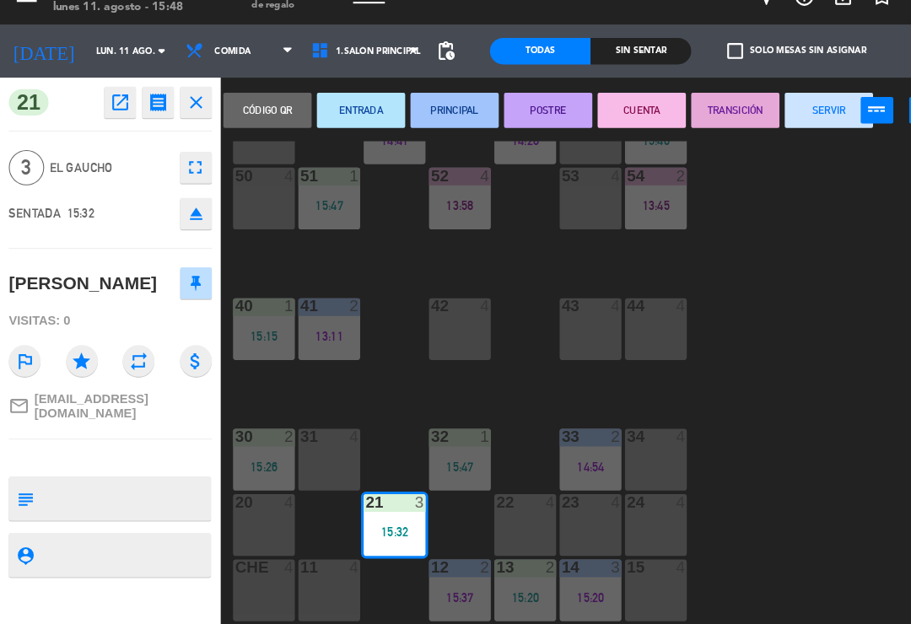
click at [433, 116] on button "PRINCIPAL" at bounding box center [434, 133] width 84 height 34
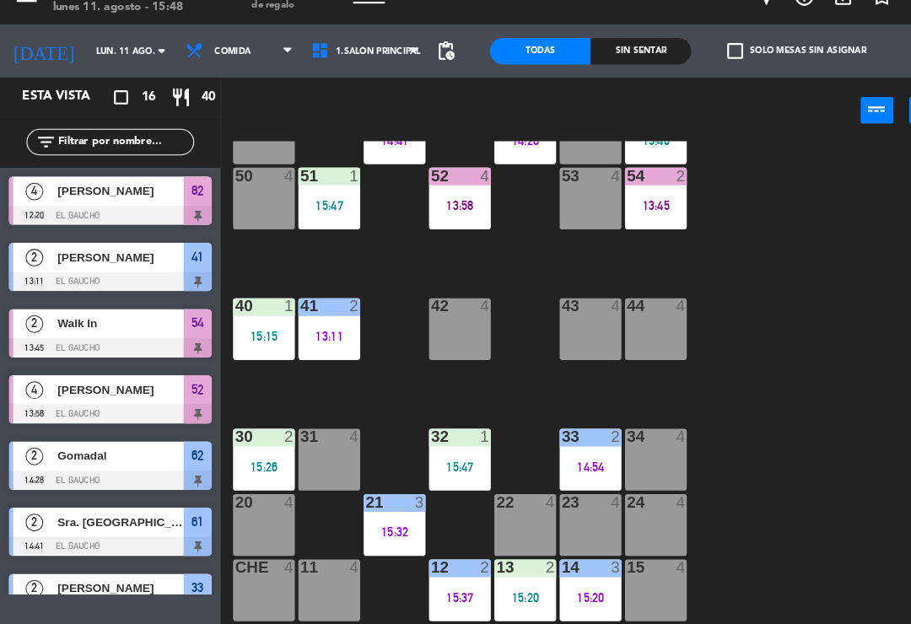
scroll to position [46, 0]
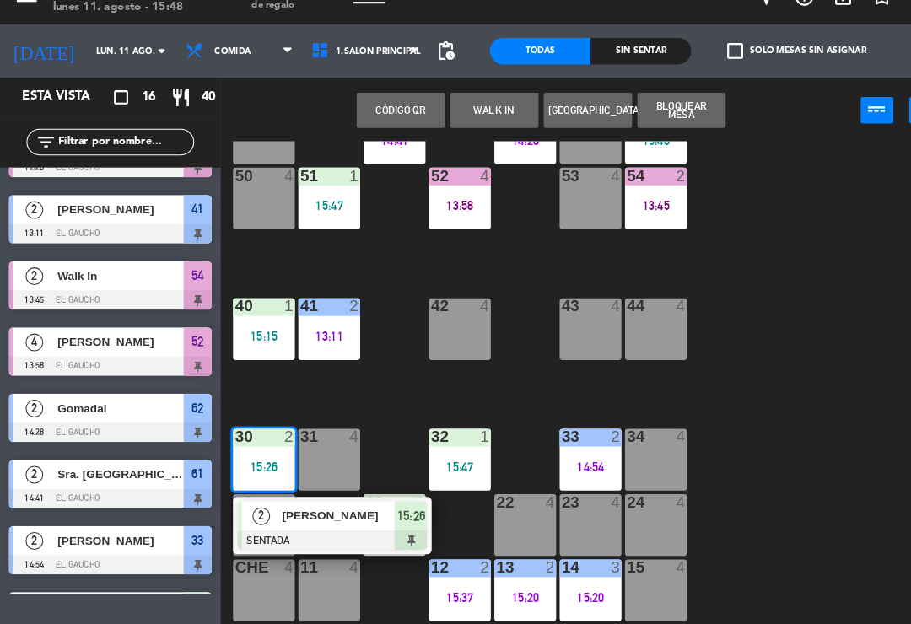
click at [313, 534] on div at bounding box center [317, 543] width 181 height 19
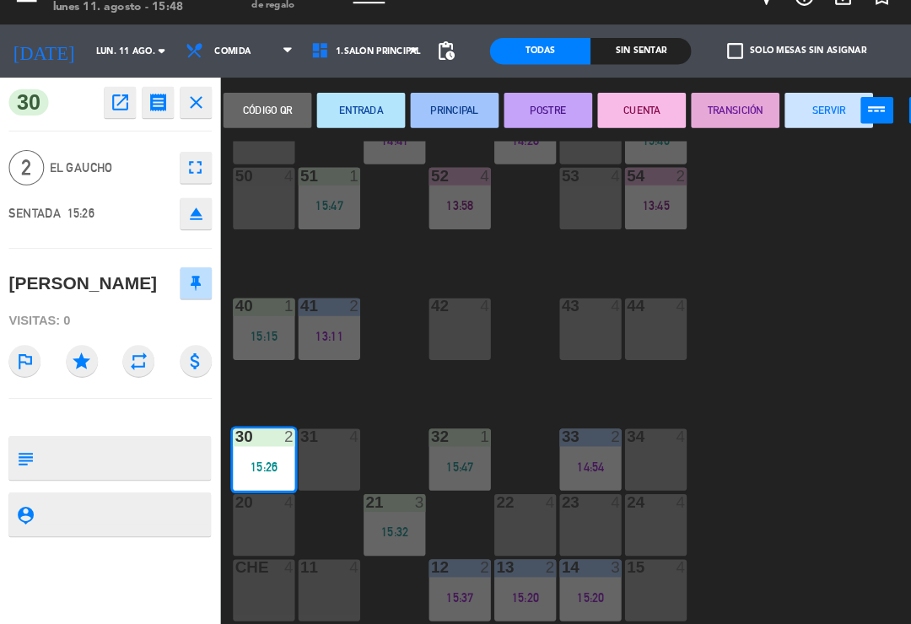
click at [448, 116] on button "PRINCIPAL" at bounding box center [434, 133] width 84 height 34
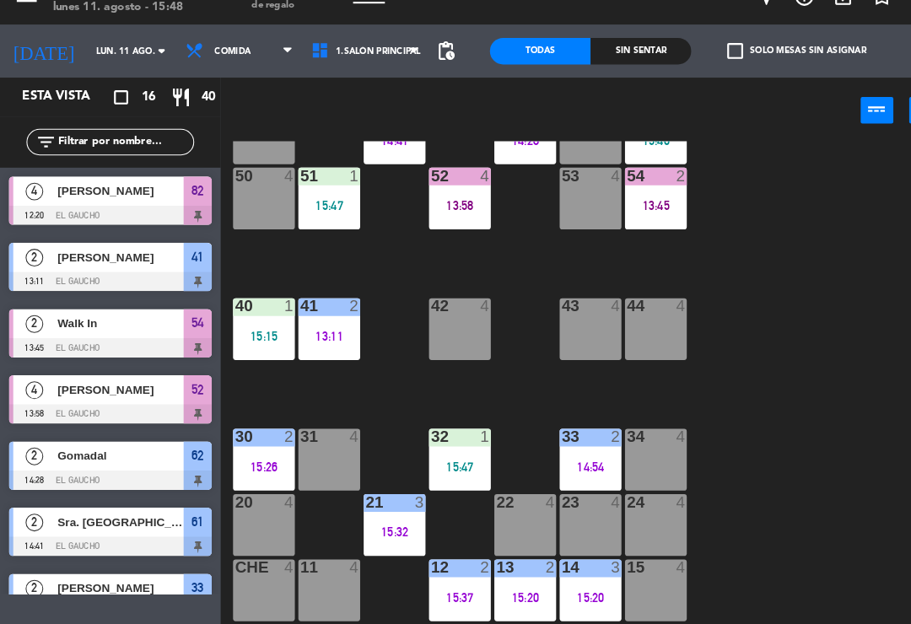
scroll to position [0, 0]
click at [249, 342] on div "15:15" at bounding box center [252, 348] width 59 height 12
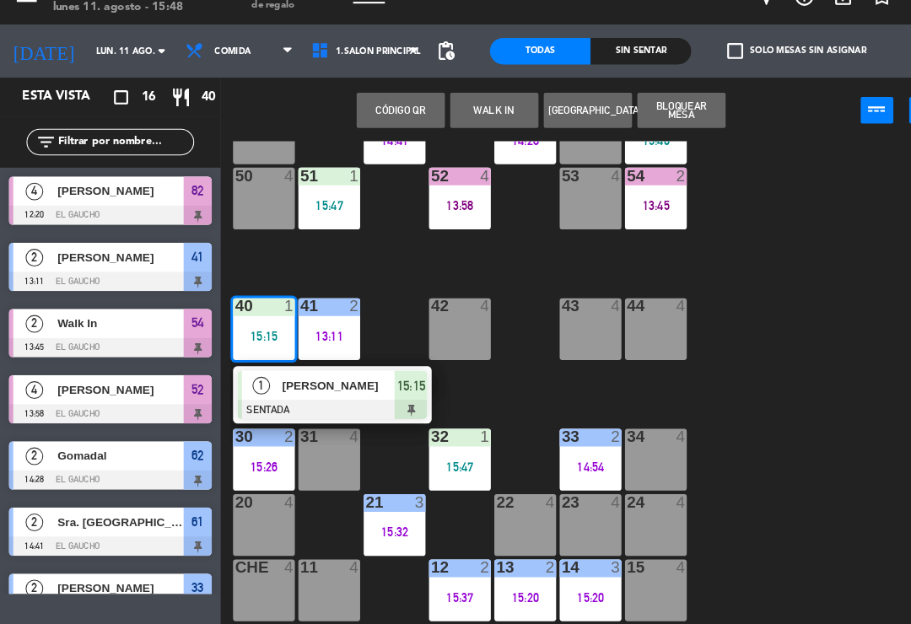
click at [343, 386] on span "[PERSON_NAME]" at bounding box center [324, 395] width 108 height 18
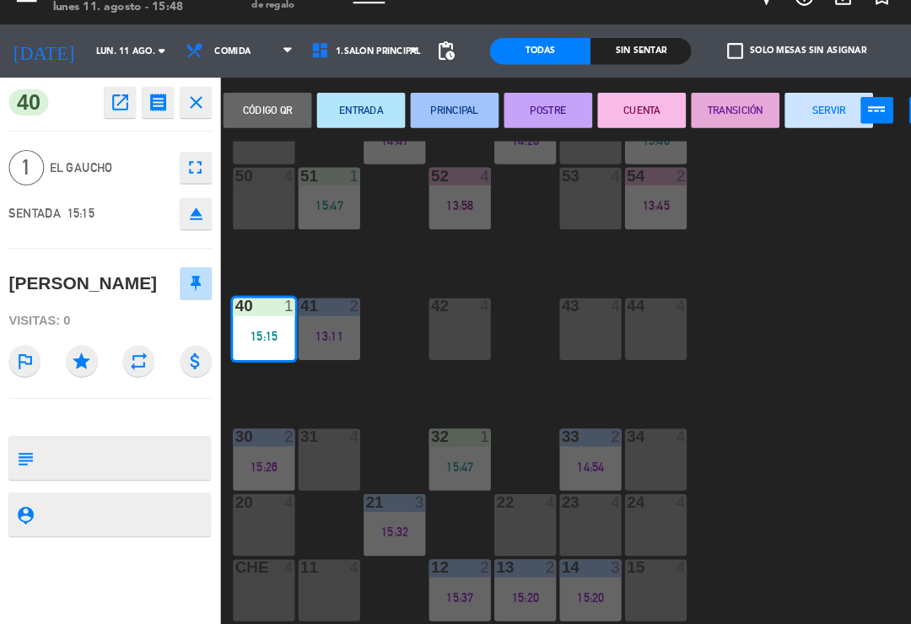
click at [434, 116] on button "PRINCIPAL" at bounding box center [434, 133] width 84 height 34
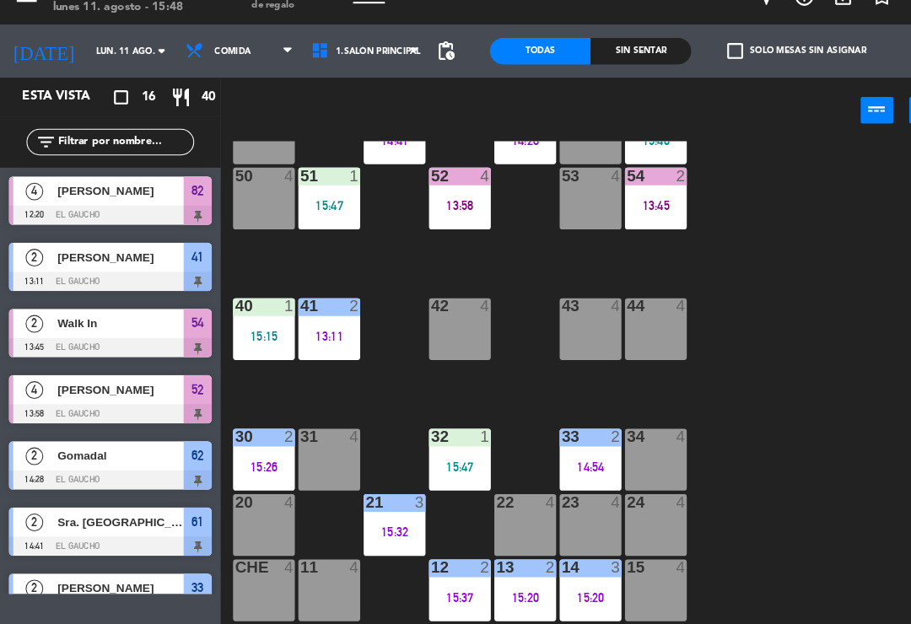
click at [326, 333] on div "41 2 13:11" at bounding box center [314, 341] width 59 height 59
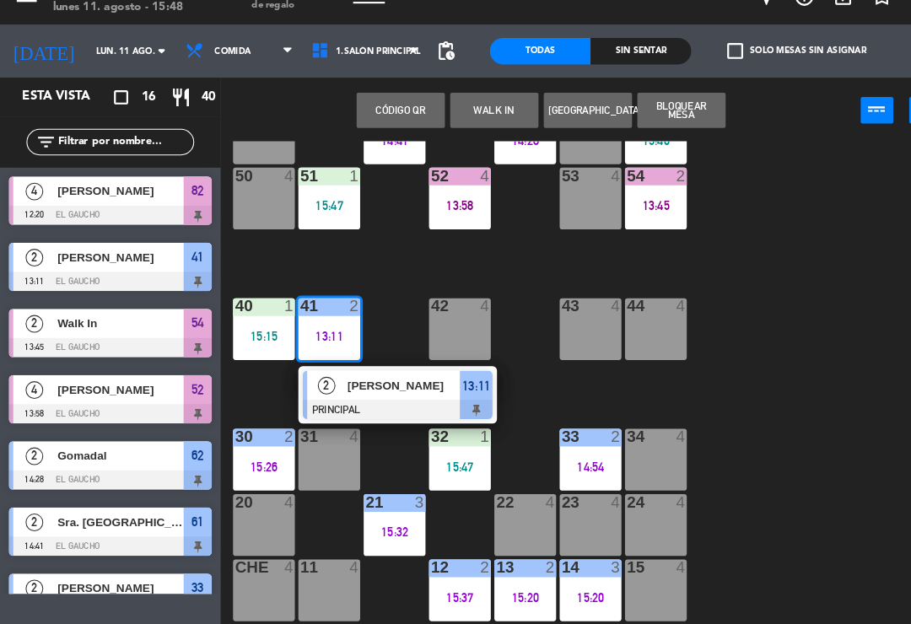
click at [416, 409] on div at bounding box center [379, 418] width 181 height 19
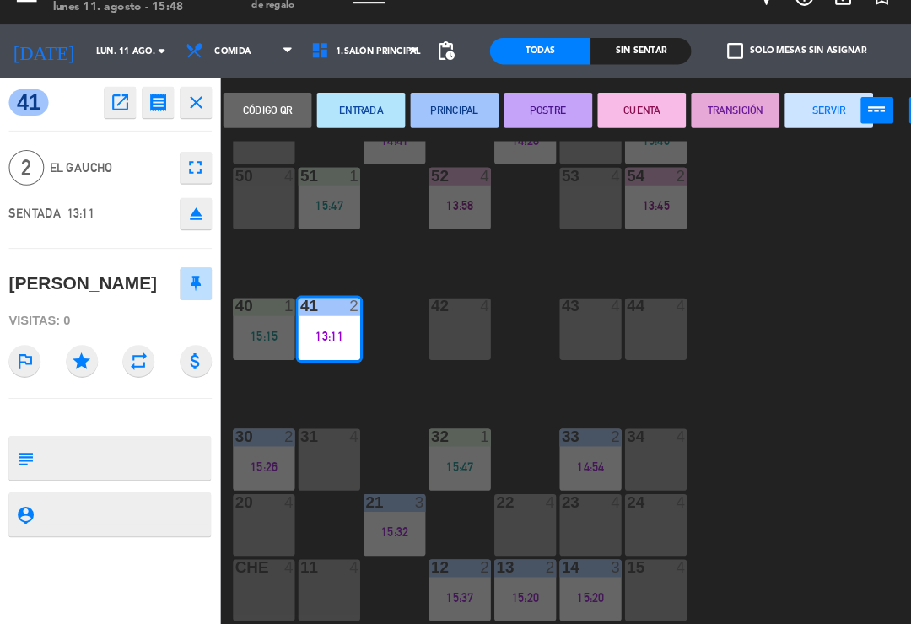
click at [693, 116] on button "TRANSICIÓN" at bounding box center [703, 133] width 84 height 34
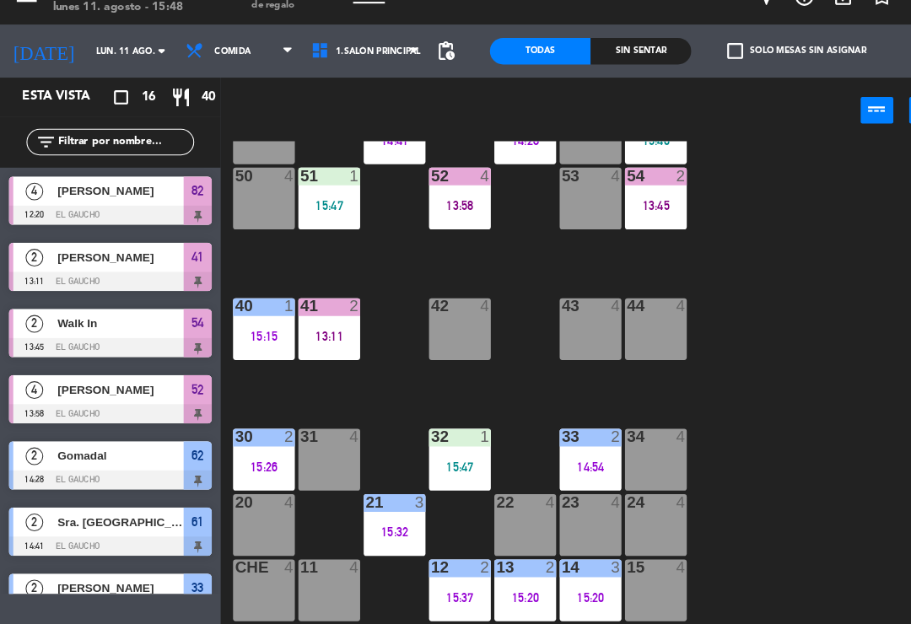
click at [445, 312] on div "42 4" at bounding box center [439, 341] width 59 height 59
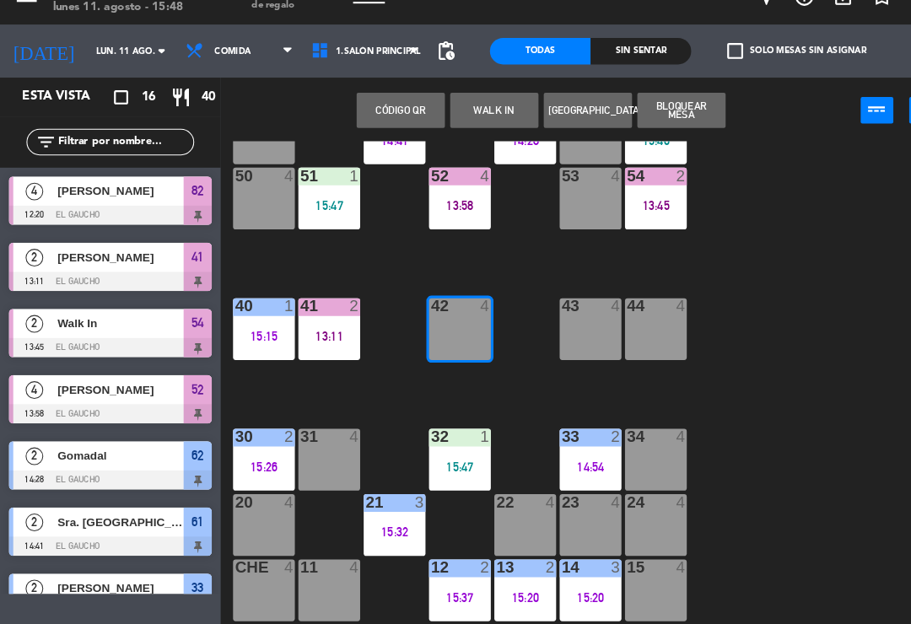
click at [481, 116] on button "WALK IN" at bounding box center [472, 133] width 84 height 34
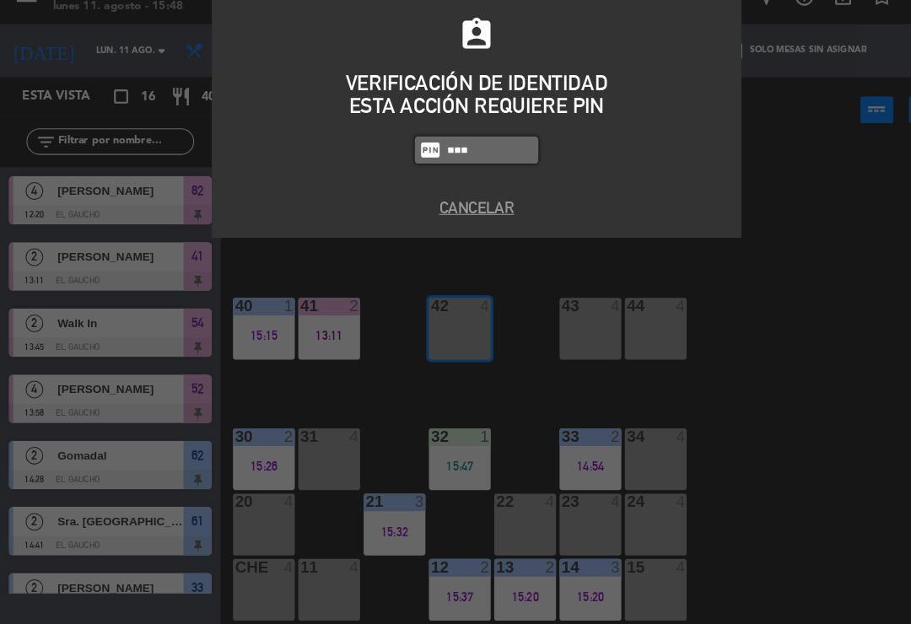
type input "3124"
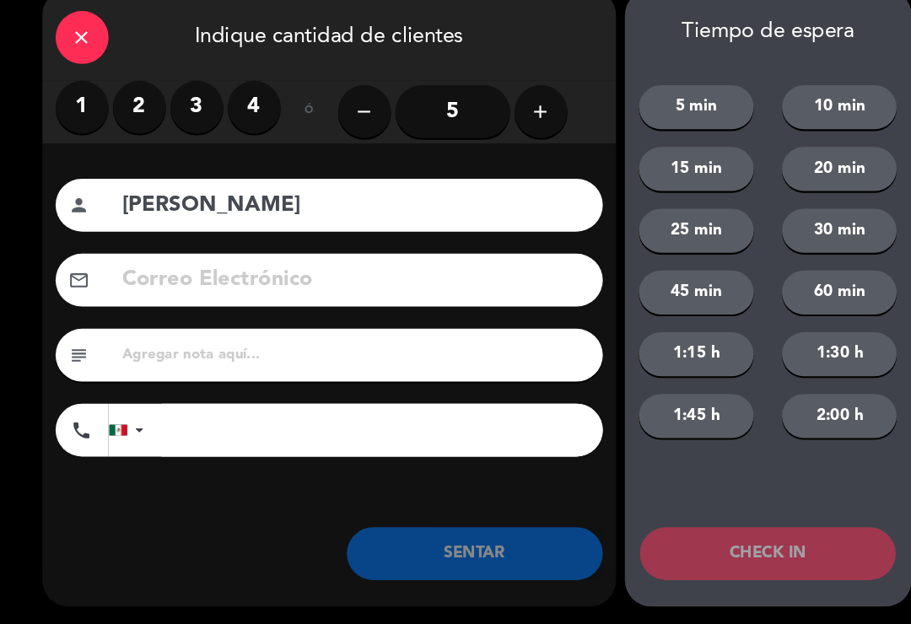
type input "[PERSON_NAME]"
click at [246, 106] on label "4" at bounding box center [243, 130] width 51 height 51
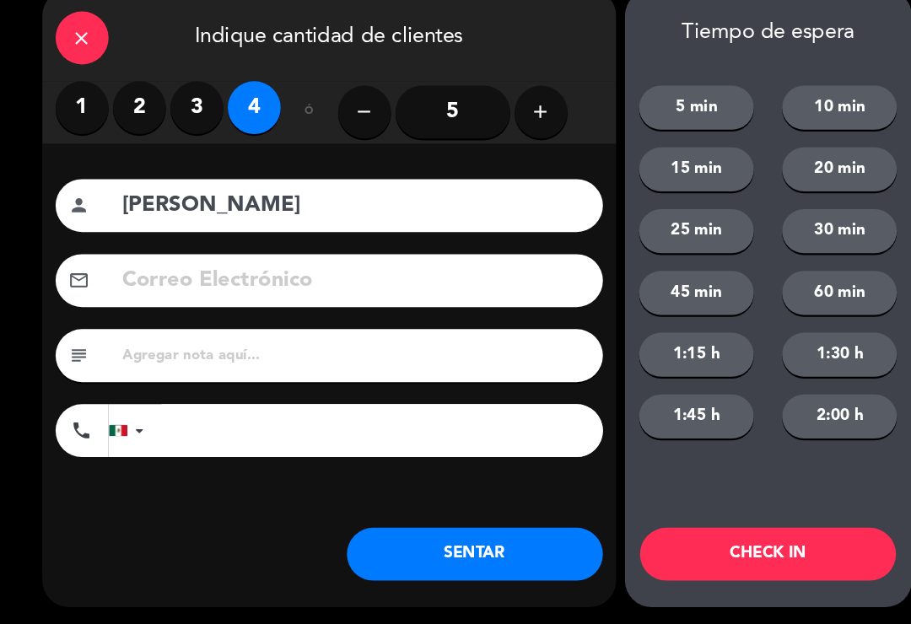
click at [461, 545] on button "SENTAR" at bounding box center [454, 556] width 245 height 51
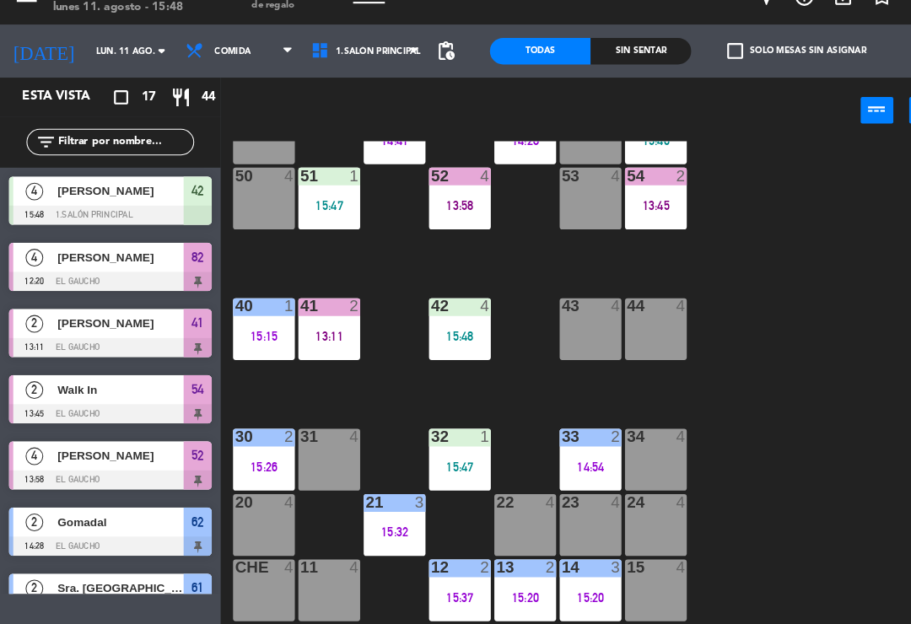
click at [453, 342] on div "15:48" at bounding box center [439, 348] width 59 height 12
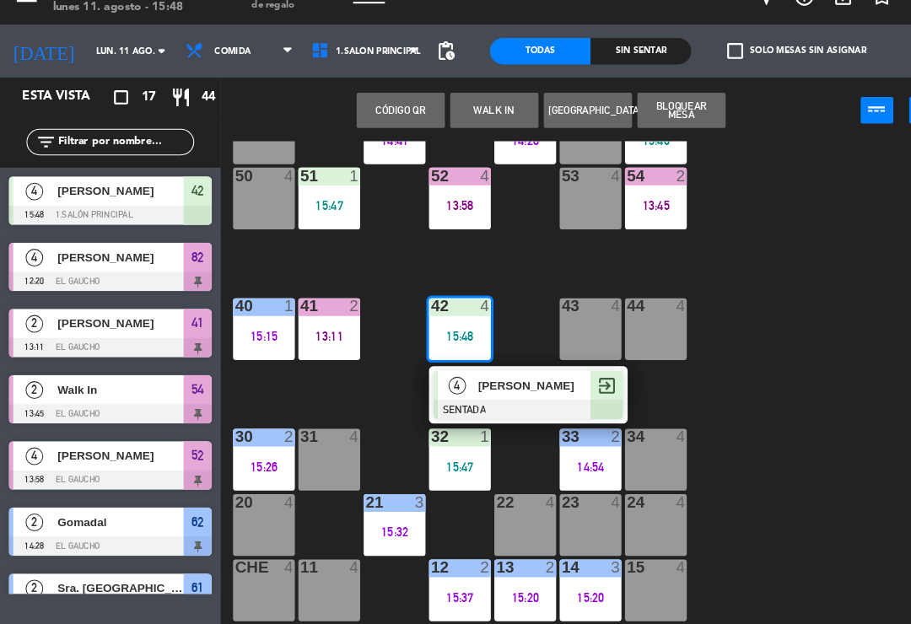
click at [493, 386] on span "[PERSON_NAME]" at bounding box center [511, 395] width 108 height 18
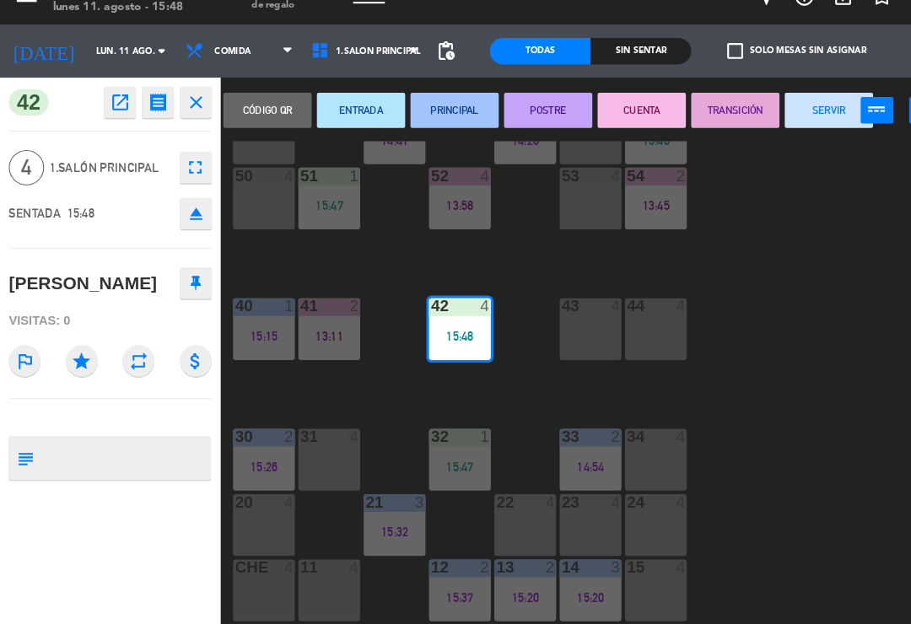
click at [433, 116] on button "PRINCIPAL" at bounding box center [434, 133] width 84 height 34
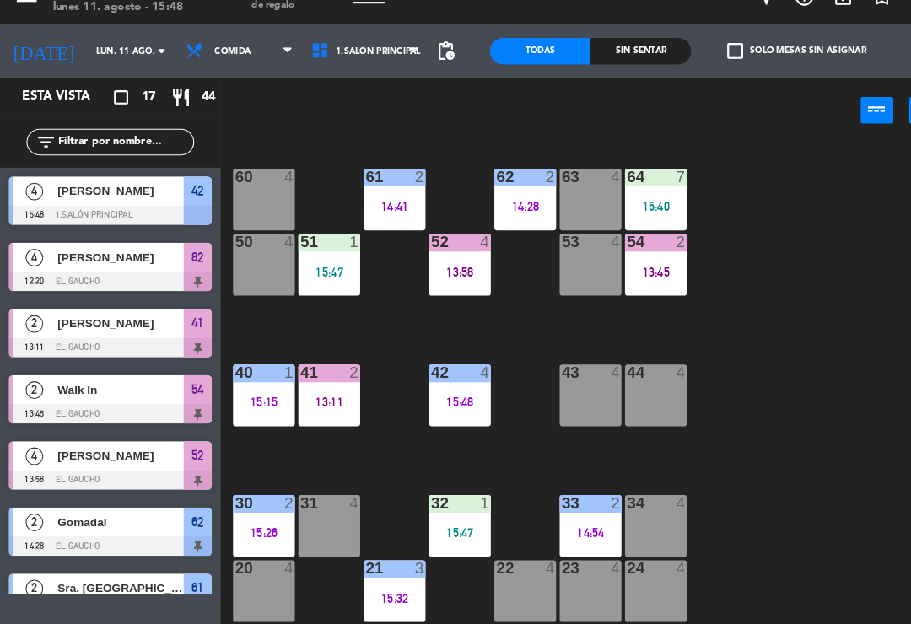
scroll to position [251, 0]
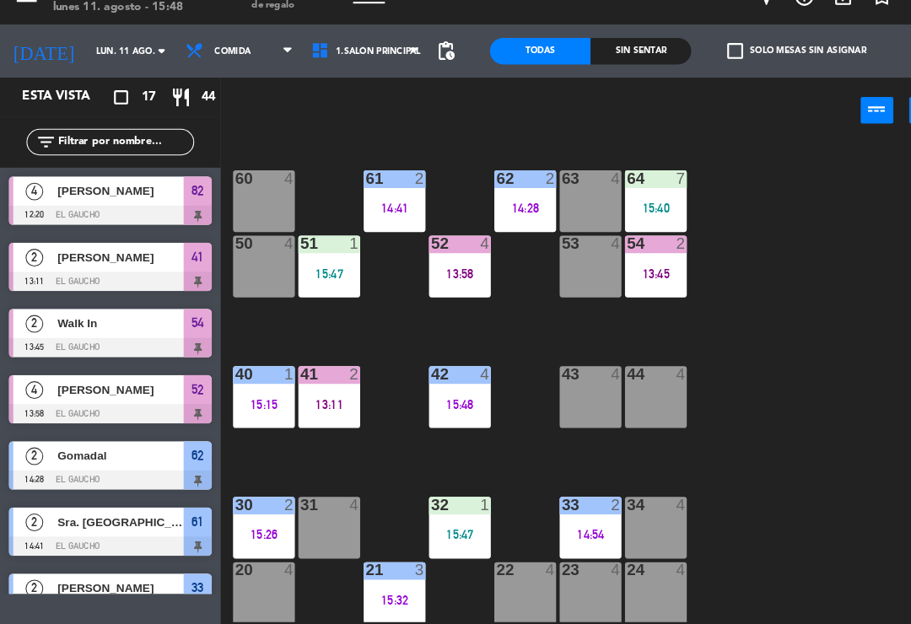
click at [333, 270] on div "51 1 15:47" at bounding box center [314, 281] width 59 height 59
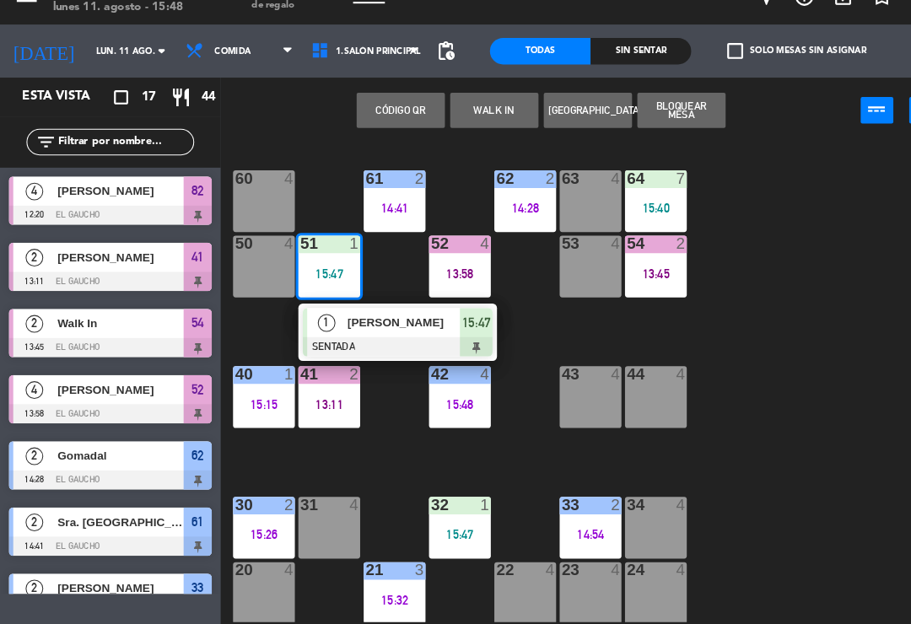
click at [377, 349] on div at bounding box center [379, 358] width 181 height 19
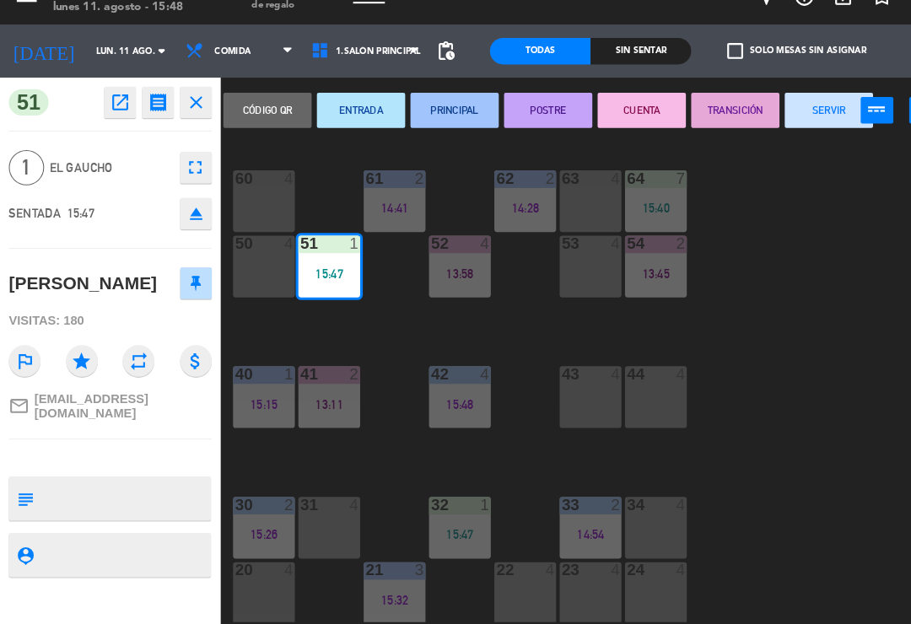
click at [429, 116] on button "PRINCIPAL" at bounding box center [434, 133] width 84 height 34
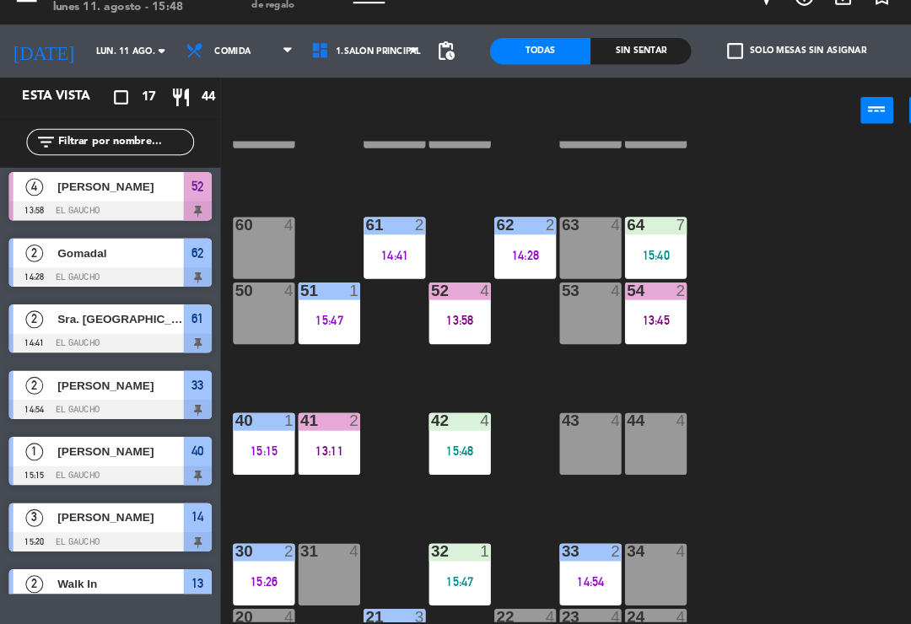
scroll to position [206, 0]
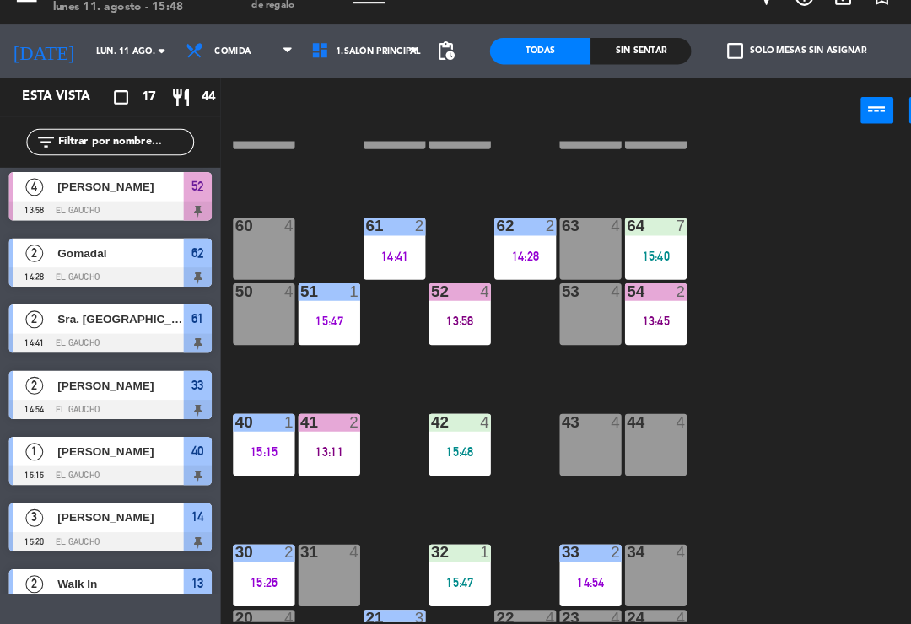
click at [381, 235] on div "61 2 14:41" at bounding box center [377, 264] width 59 height 59
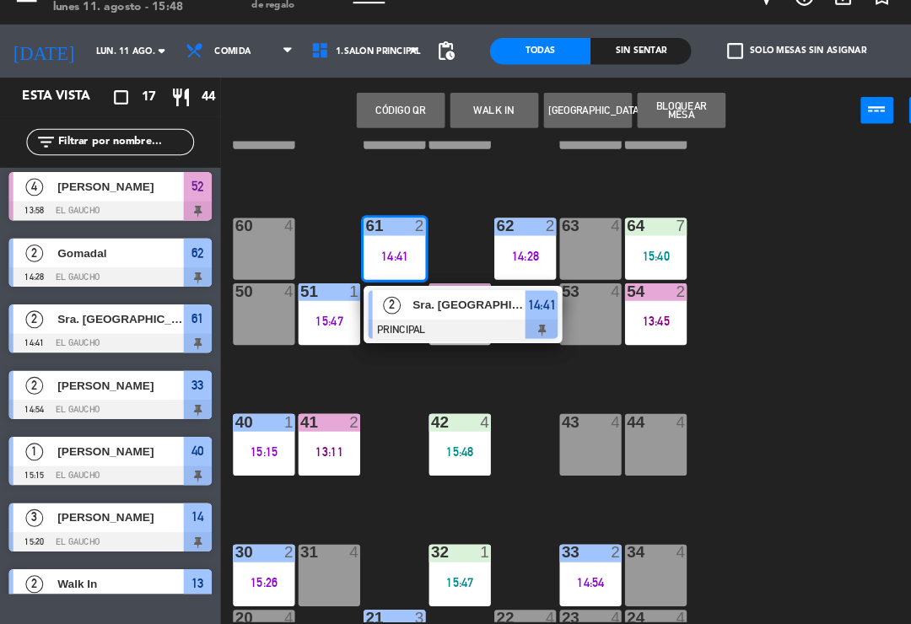
click at [438, 332] on div at bounding box center [442, 341] width 181 height 19
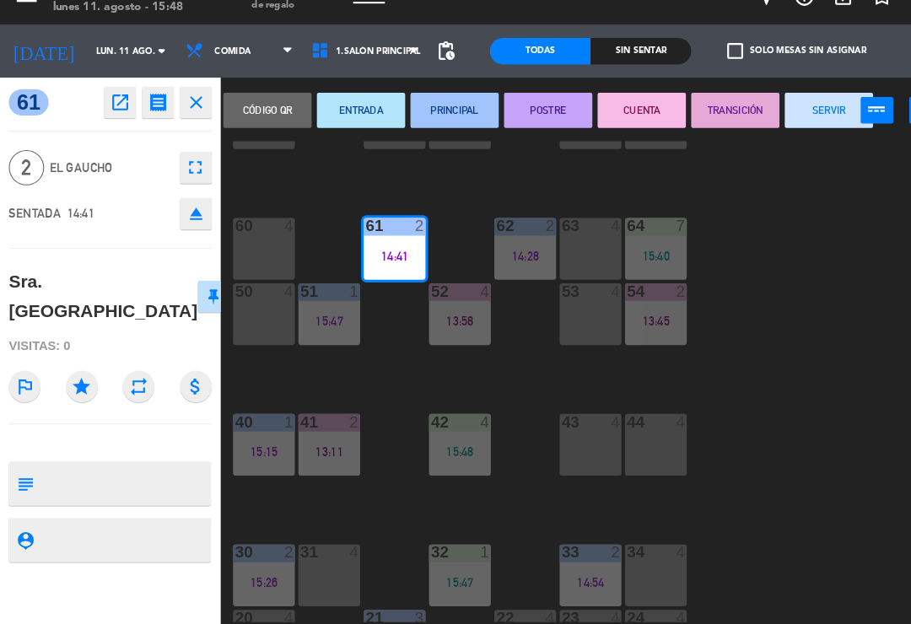
click at [798, 116] on button "SERVIR" at bounding box center [792, 133] width 84 height 34
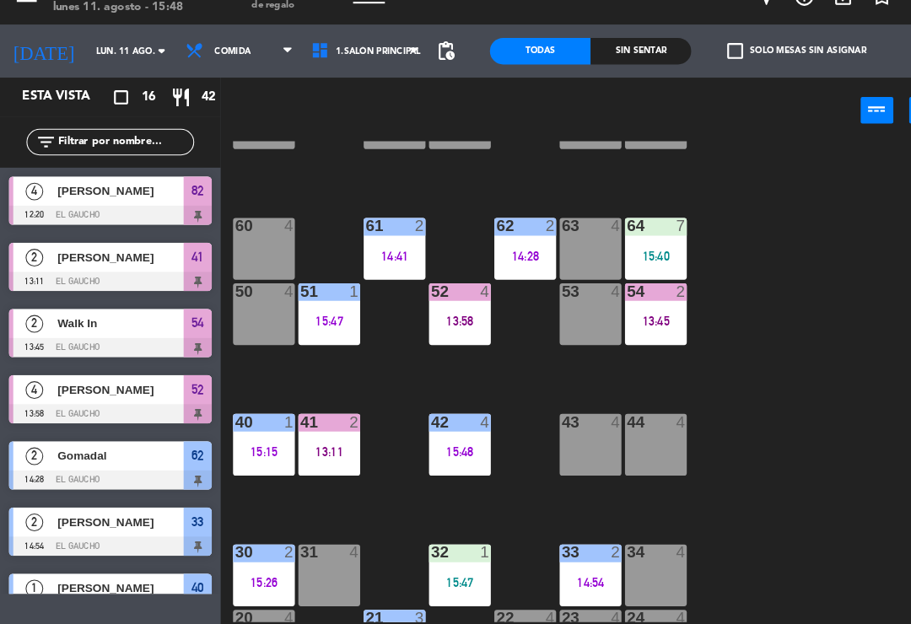
click at [499, 266] on div "14:28" at bounding box center [501, 272] width 59 height 12
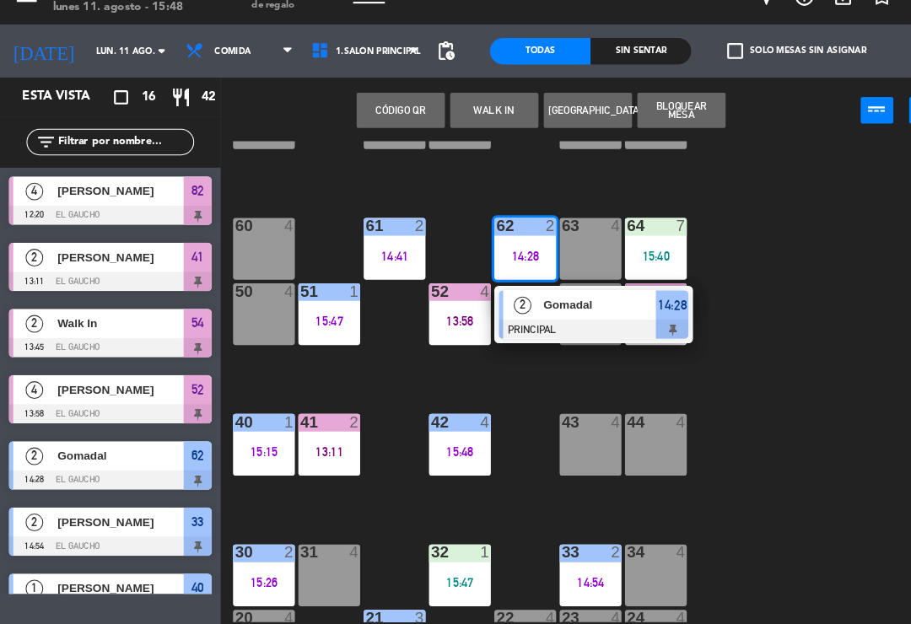
click at [544, 332] on div at bounding box center [567, 341] width 181 height 19
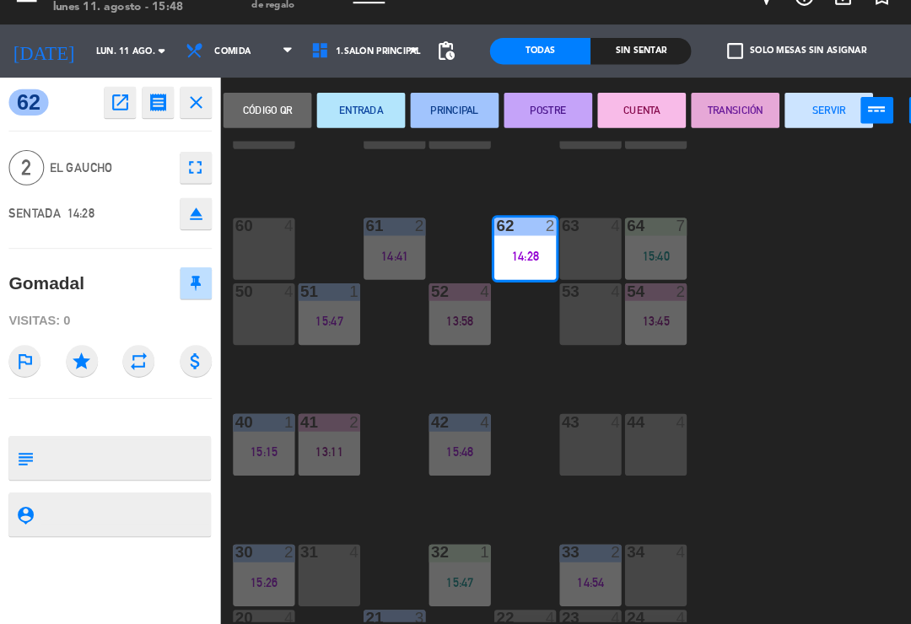
click at [782, 116] on button "SERVIR" at bounding box center [792, 133] width 84 height 34
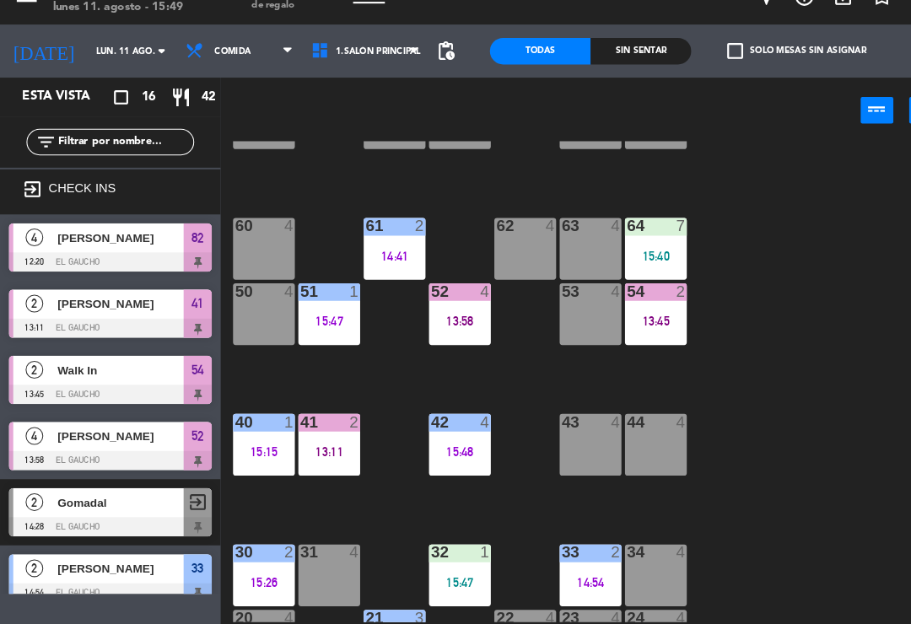
click at [447, 328] on div "13:58" at bounding box center [439, 334] width 59 height 12
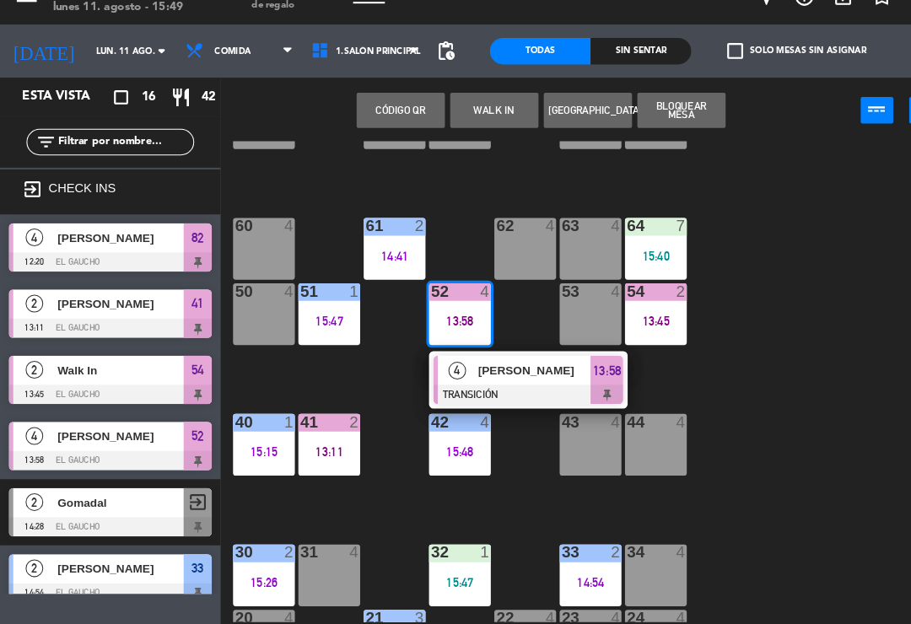
click at [510, 372] on span "[PERSON_NAME]" at bounding box center [511, 381] width 108 height 18
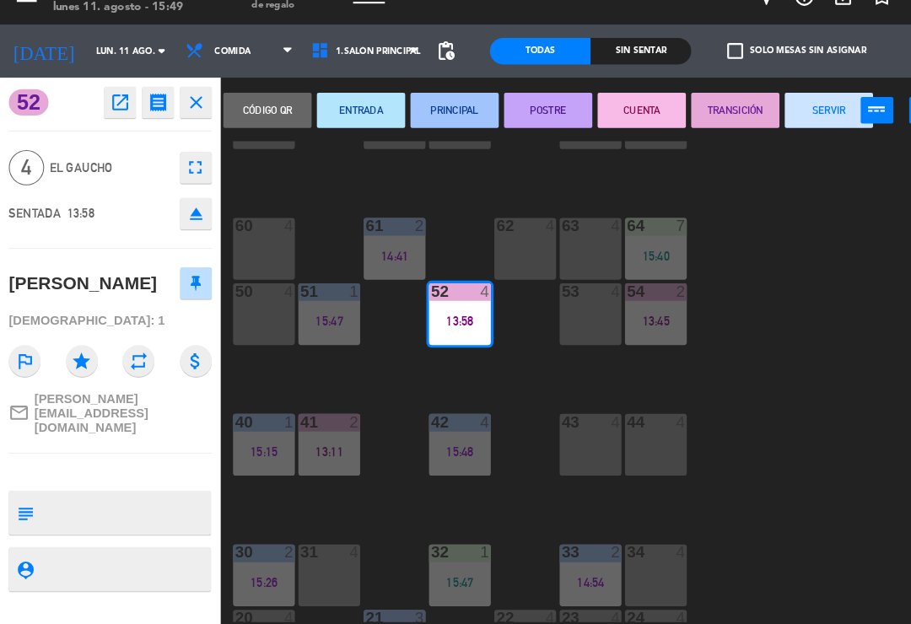
click at [797, 116] on button "SERVIR" at bounding box center [792, 133] width 84 height 34
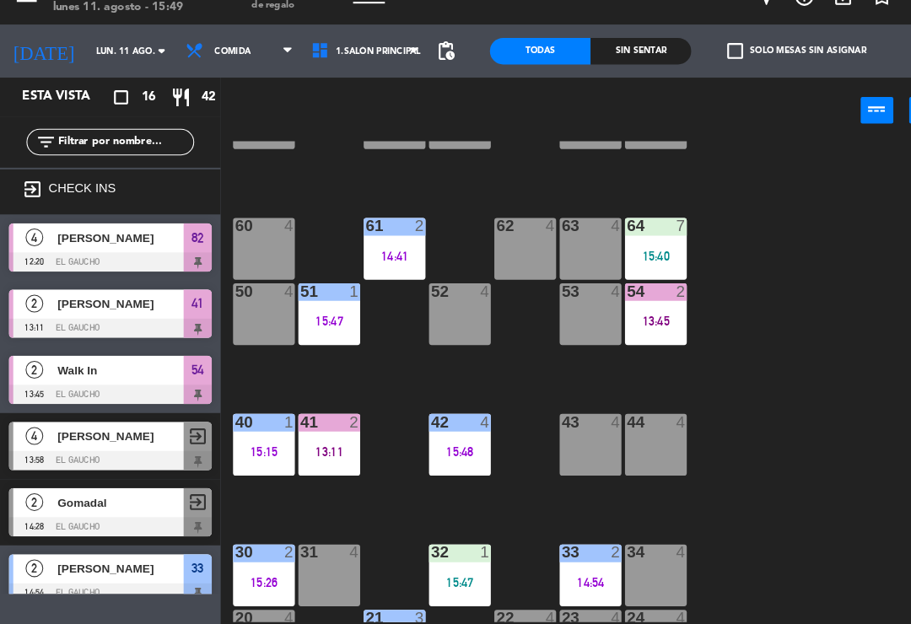
click at [638, 321] on div "54 2 13:45" at bounding box center [626, 327] width 59 height 59
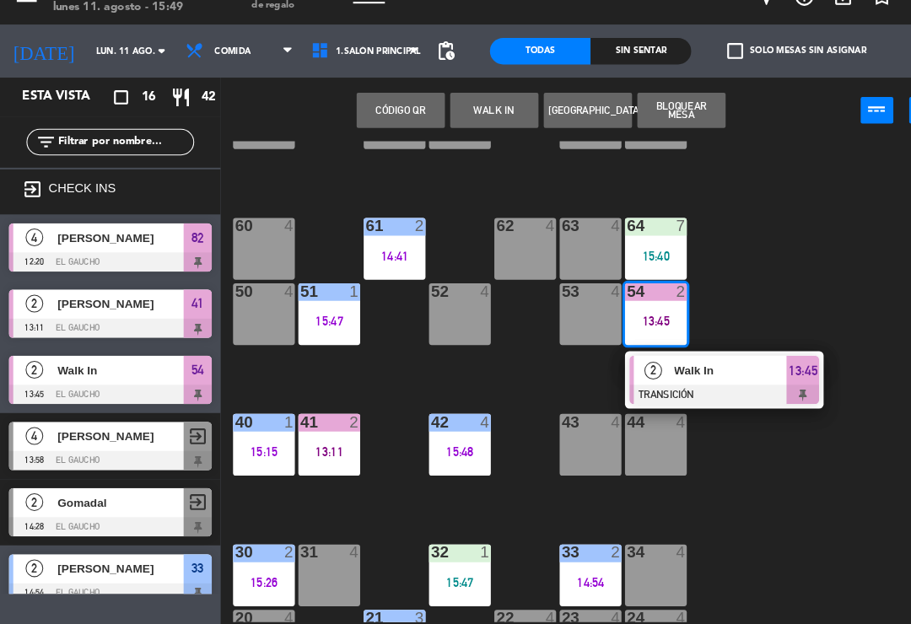
click at [701, 372] on span "Walk In" at bounding box center [698, 381] width 108 height 18
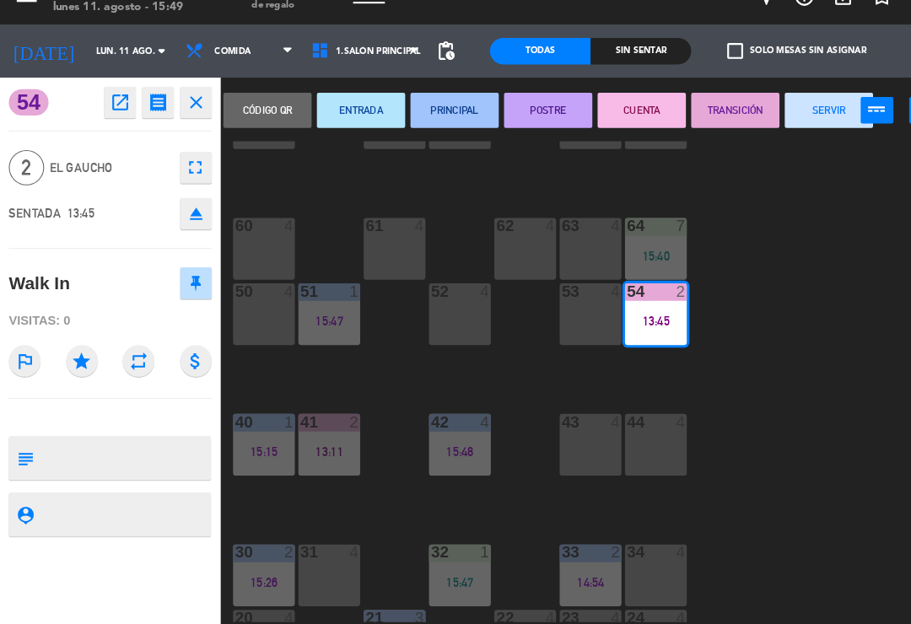
click at [779, 116] on button "SERVIR" at bounding box center [792, 133] width 84 height 34
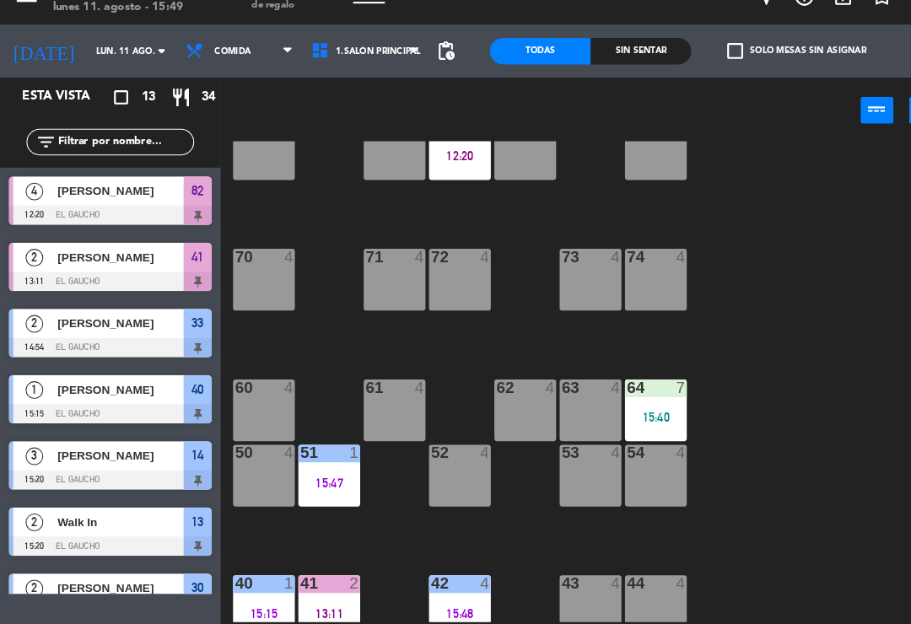
scroll to position [51, 0]
click at [628, 390] on div "64 7 15:40" at bounding box center [626, 419] width 59 height 59
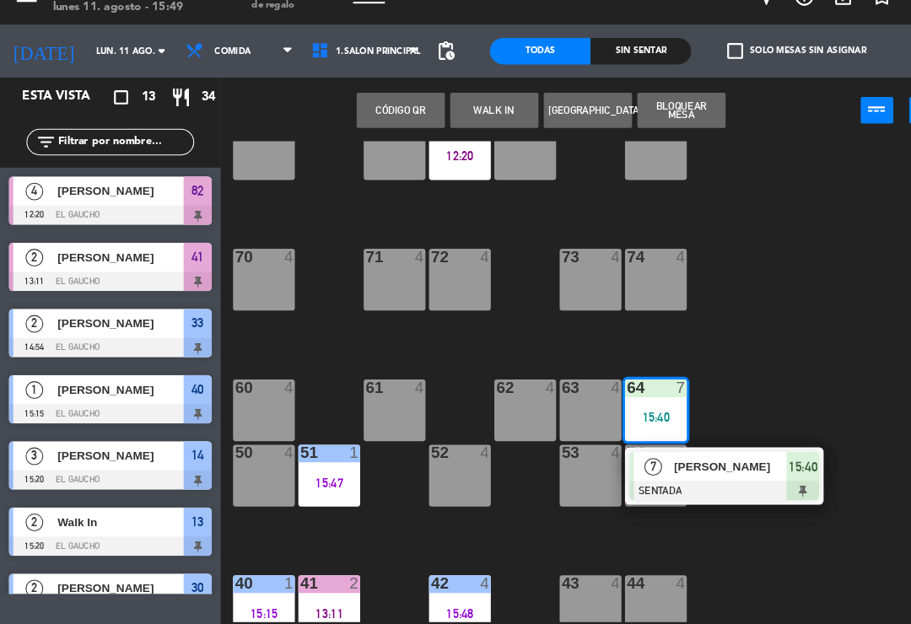
click at [677, 464] on span "[PERSON_NAME]" at bounding box center [698, 473] width 108 height 18
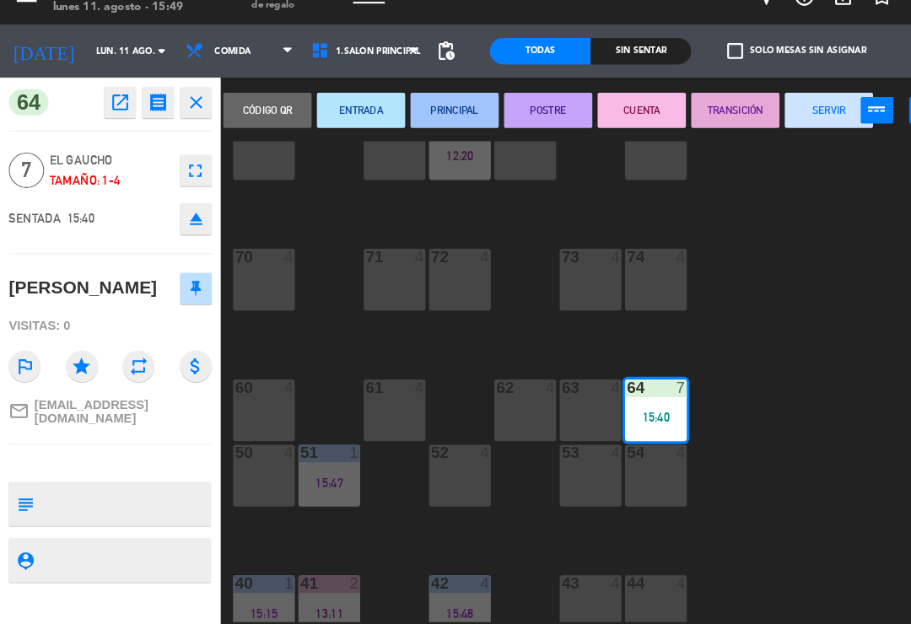
click at [434, 116] on button "PRINCIPAL" at bounding box center [434, 133] width 84 height 34
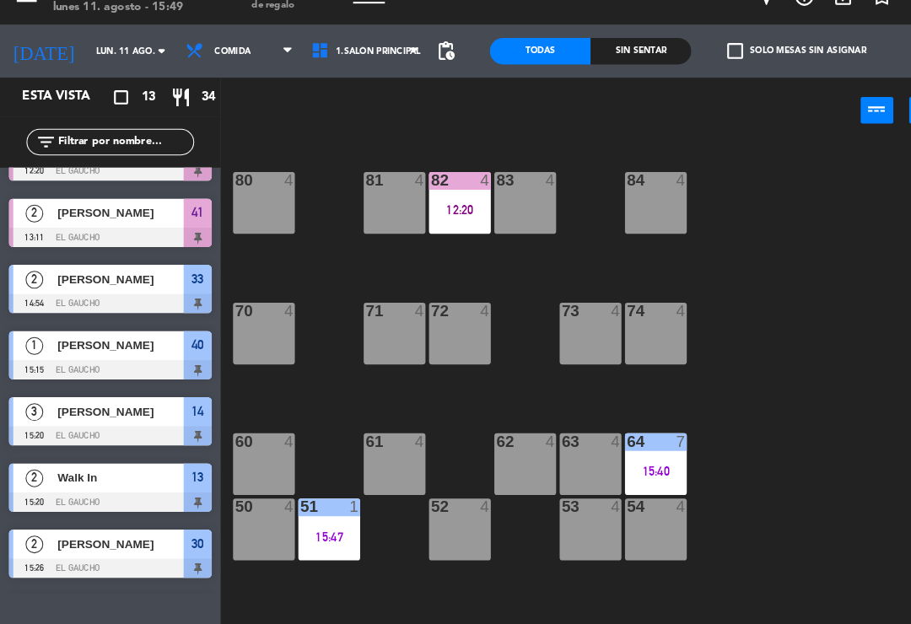
scroll to position [0, 0]
click at [446, 222] on div "12:20" at bounding box center [439, 228] width 59 height 12
click at [702, 283] on div "84 4 80 4 83 4 82 4 12:20 81 4 70 4 71 4 72 4 73 4 74 4 63 4 62 4 61 4 60 4 64 …" at bounding box center [565, 392] width 691 height 460
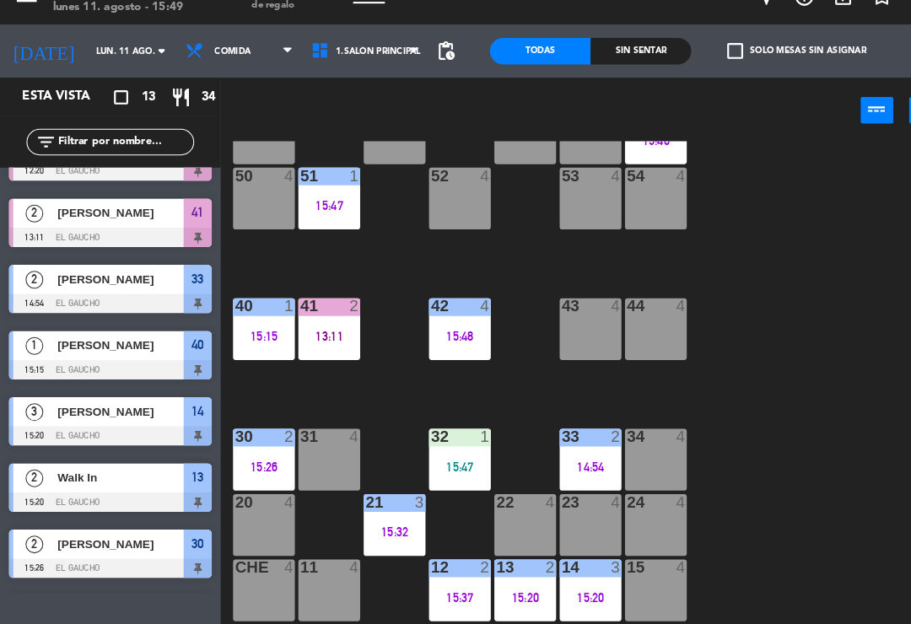
scroll to position [316, 0]
click at [753, 287] on div "84 4 80 4 83 4 82 4 12:20 81 4 70 4 71 4 72 4 73 4 74 4 63 4 62 4 61 4 60 4 64 …" at bounding box center [565, 392] width 691 height 460
click at [641, 499] on div "24 4" at bounding box center [626, 528] width 59 height 59
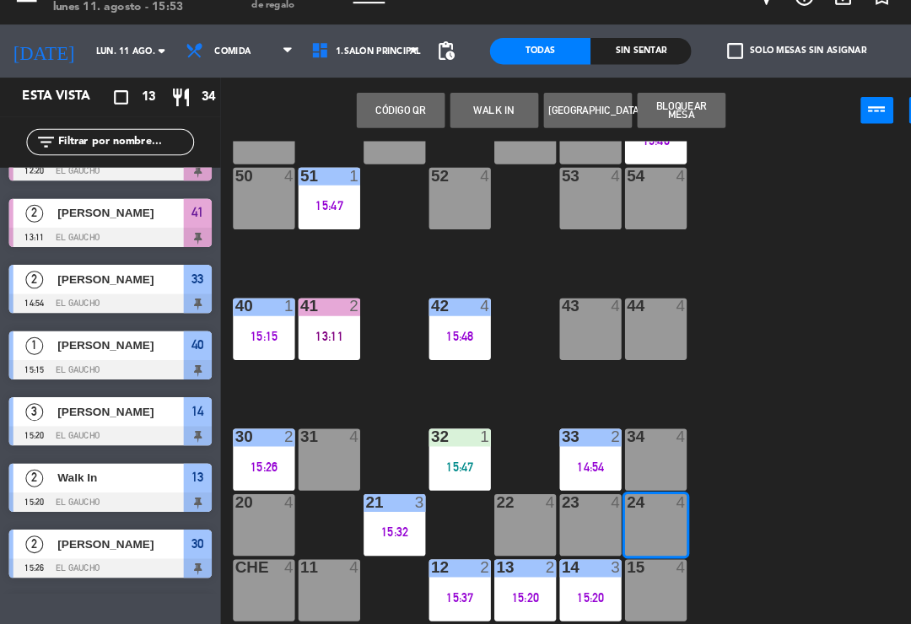
click at [462, 116] on button "WALK IN" at bounding box center [472, 133] width 84 height 34
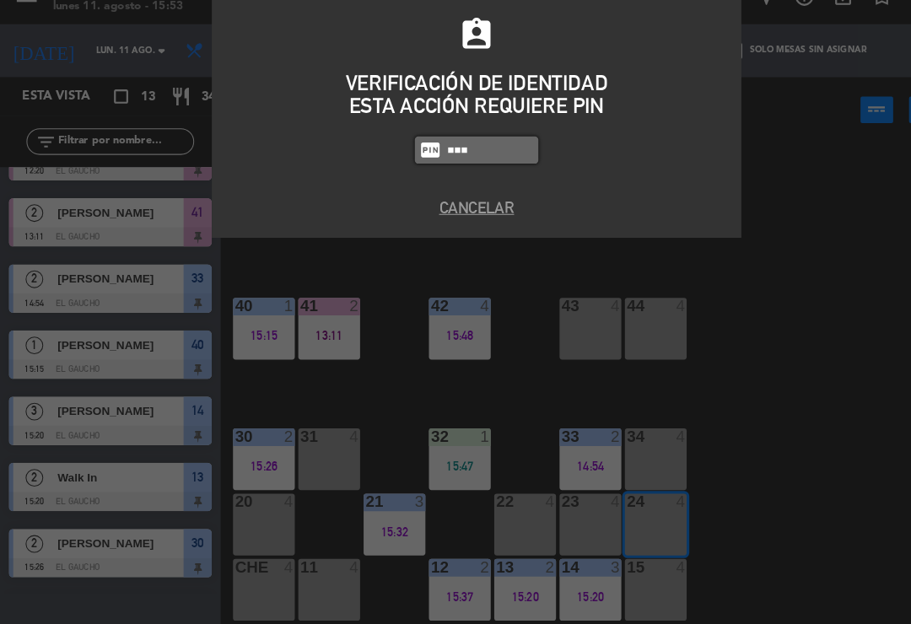
type input "3124"
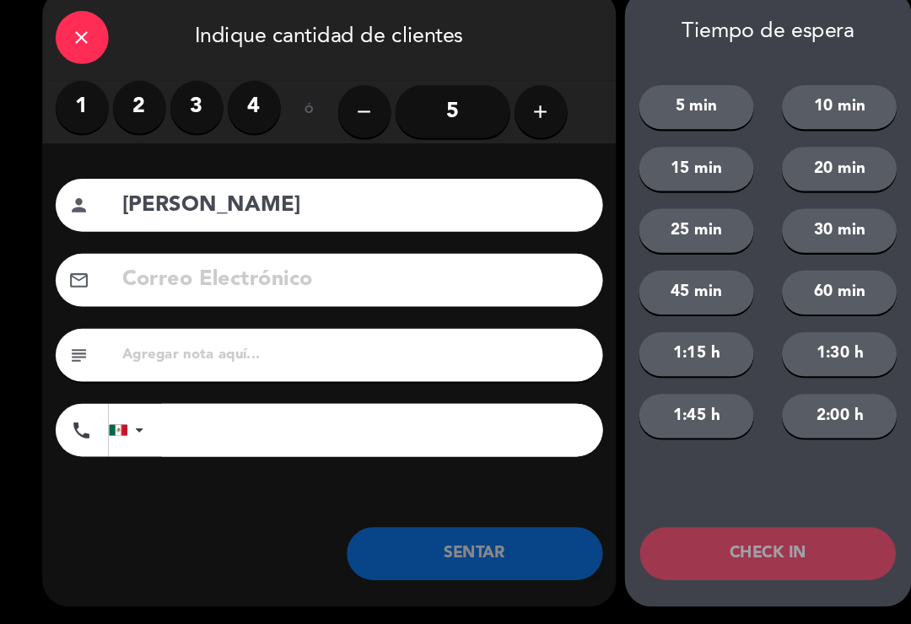
type input "[PERSON_NAME]"
click at [135, 105] on label "2" at bounding box center [133, 130] width 51 height 51
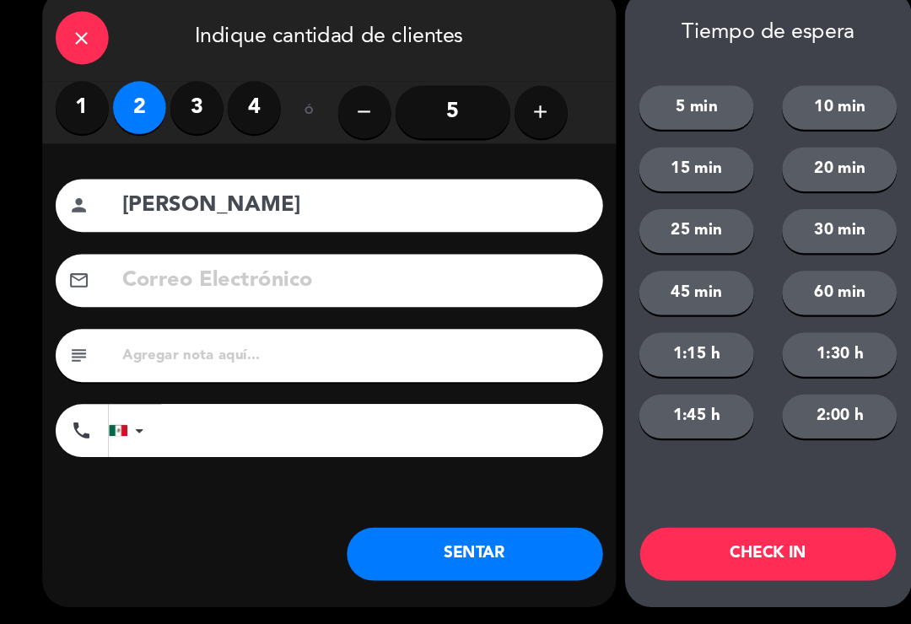
click at [458, 544] on button "SENTAR" at bounding box center [454, 556] width 245 height 51
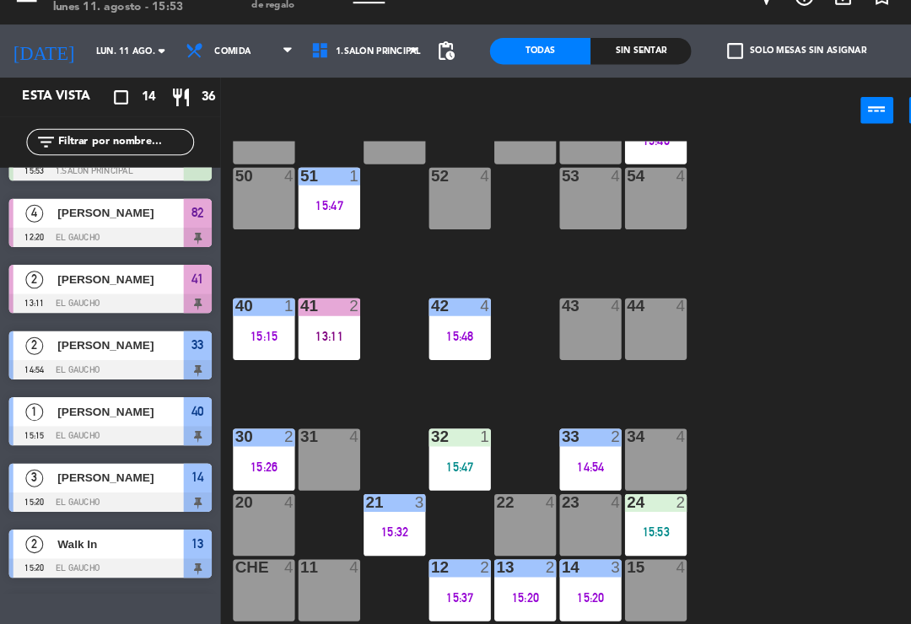
scroll to position [0, 0]
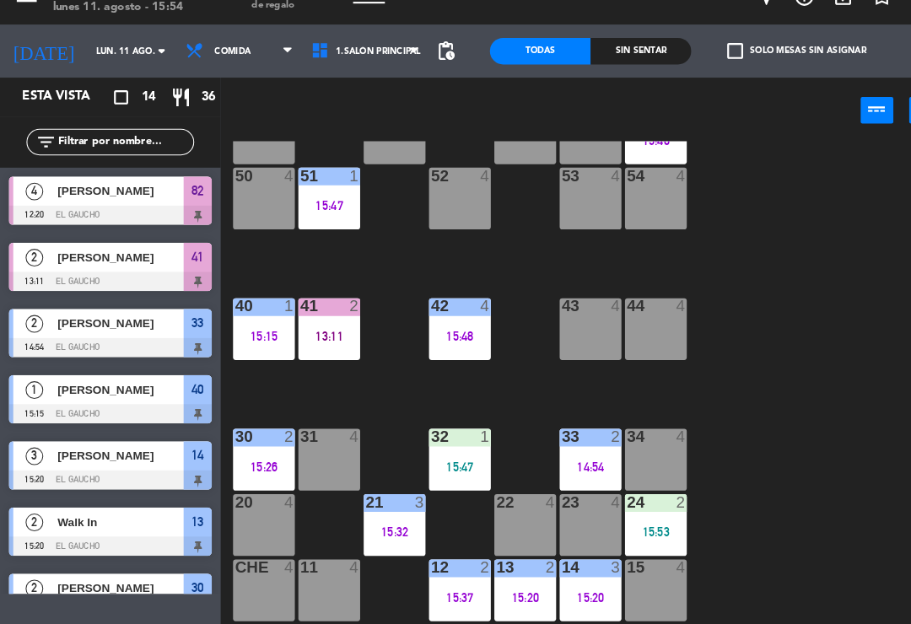
click at [509, 592] on div "15:20" at bounding box center [501, 598] width 59 height 12
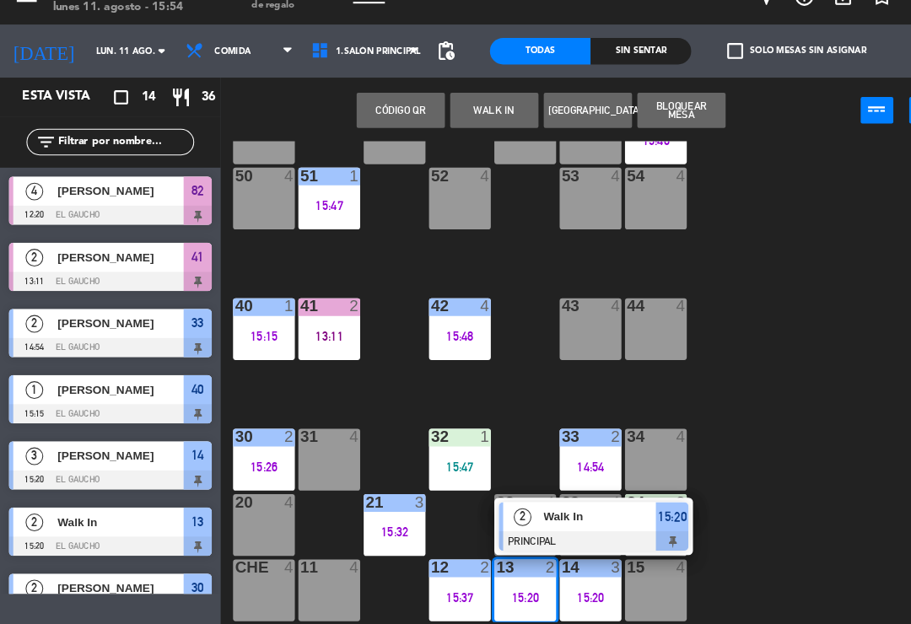
click at [543, 507] on div "Walk In" at bounding box center [573, 521] width 110 height 28
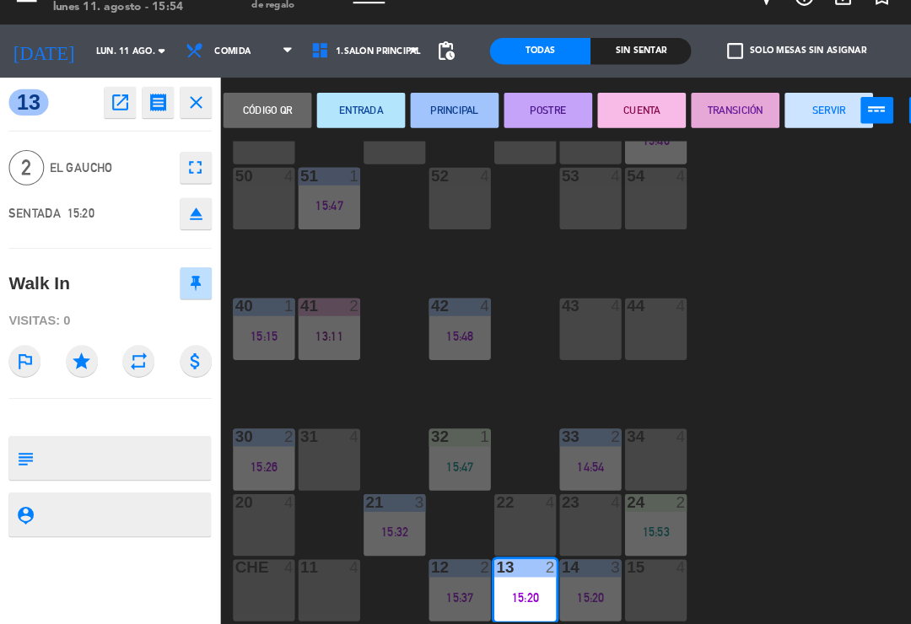
click at [785, 116] on button "SERVIR" at bounding box center [792, 133] width 84 height 34
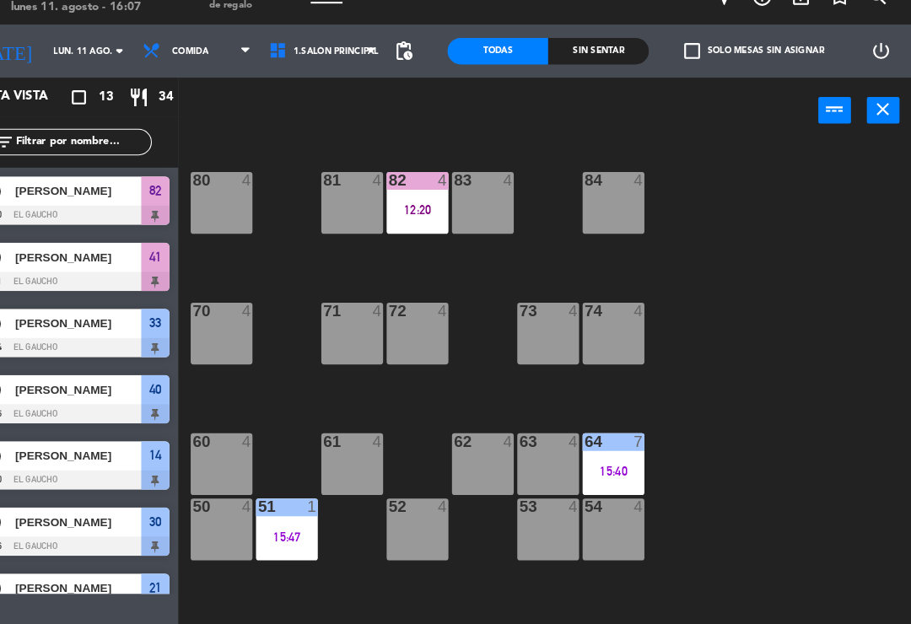
click at [410, 222] on div "12:20" at bounding box center [439, 228] width 59 height 12
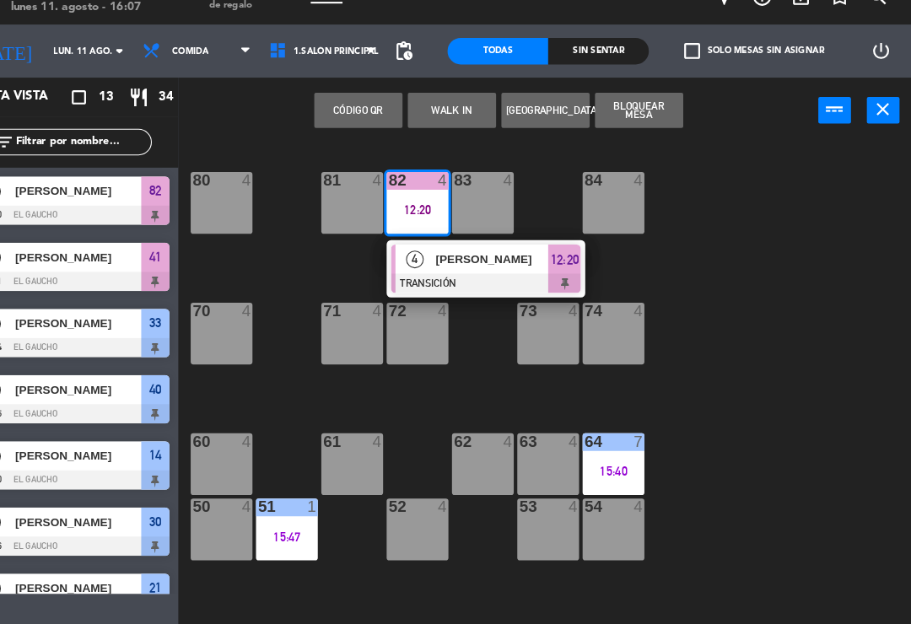
click at [461, 261] on div "[PERSON_NAME]" at bounding box center [511, 275] width 110 height 28
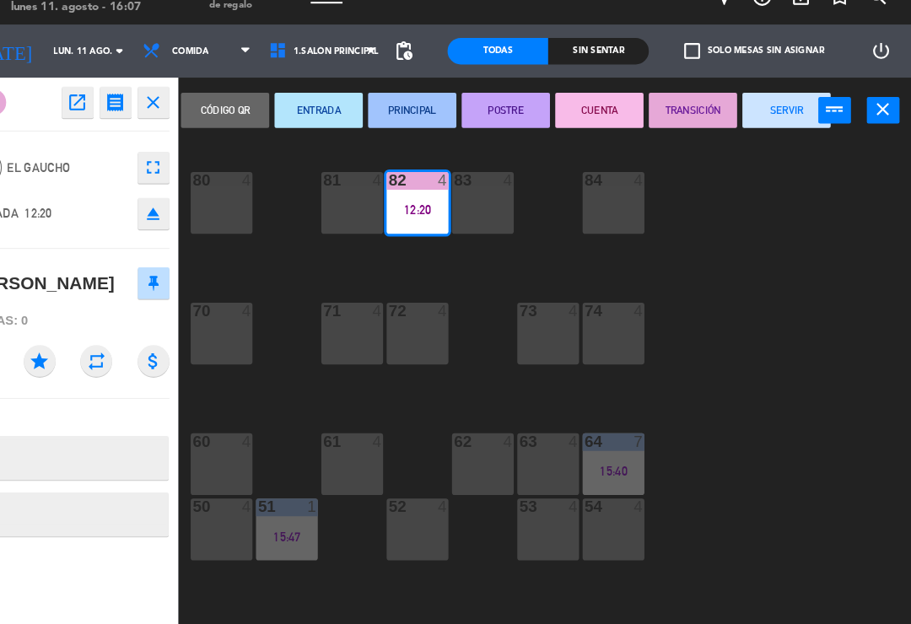
click at [755, 116] on button "SERVIR" at bounding box center [792, 133] width 84 height 34
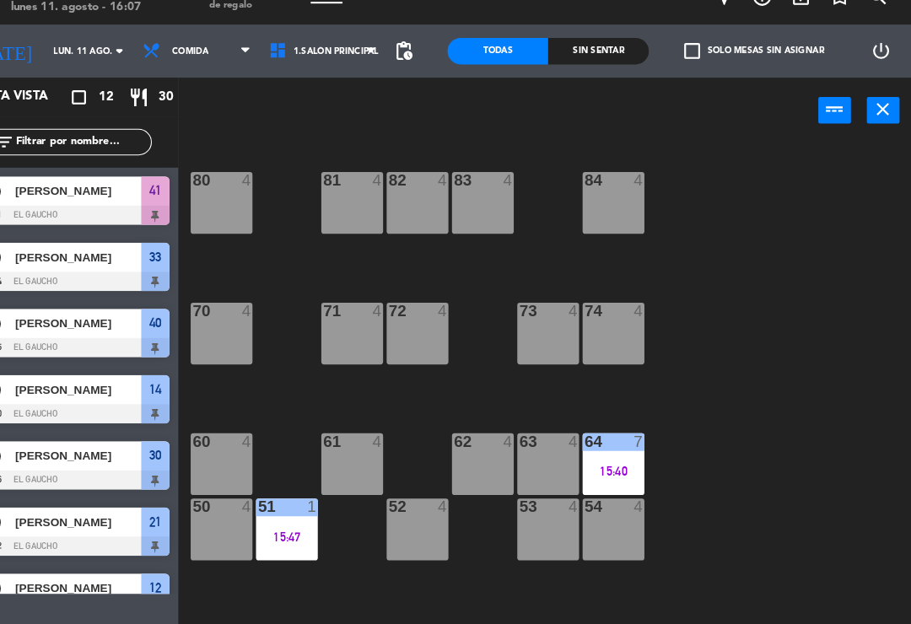
click at [472, 446] on div "62 4" at bounding box center [501, 470] width 59 height 59
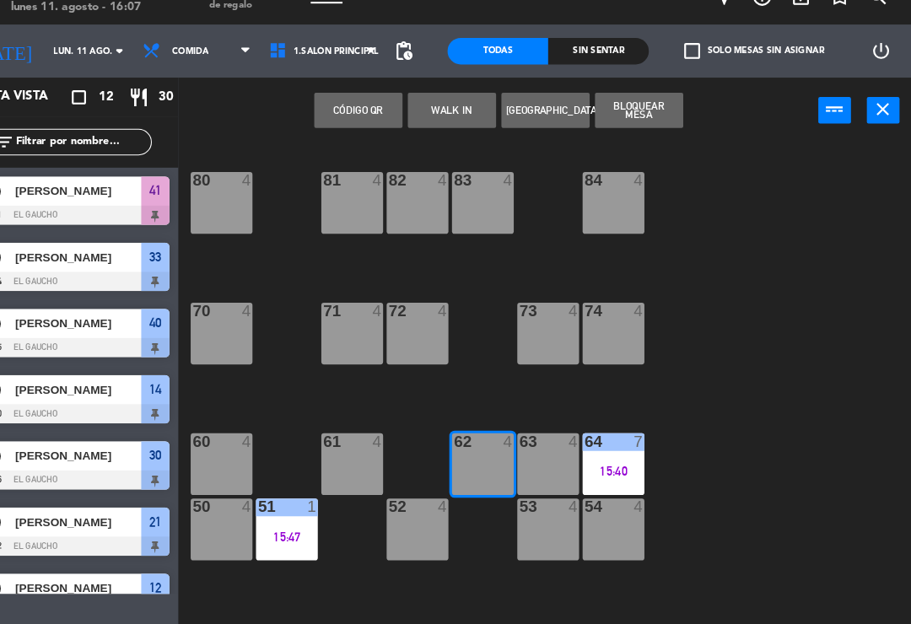
click at [436, 116] on button "WALK IN" at bounding box center [472, 133] width 84 height 34
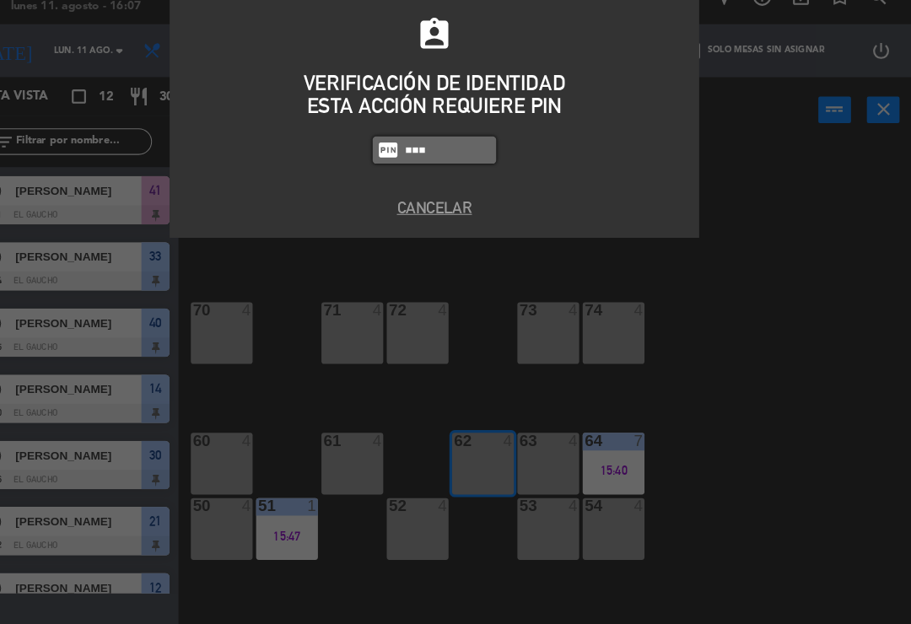
type input "3124"
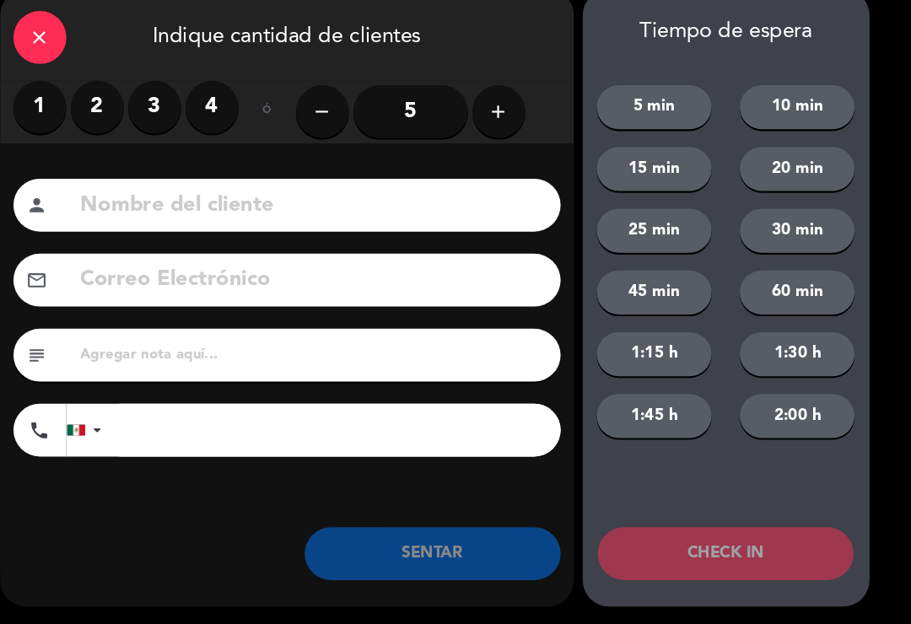
click at [108, 105] on label "2" at bounding box center [133, 130] width 51 height 51
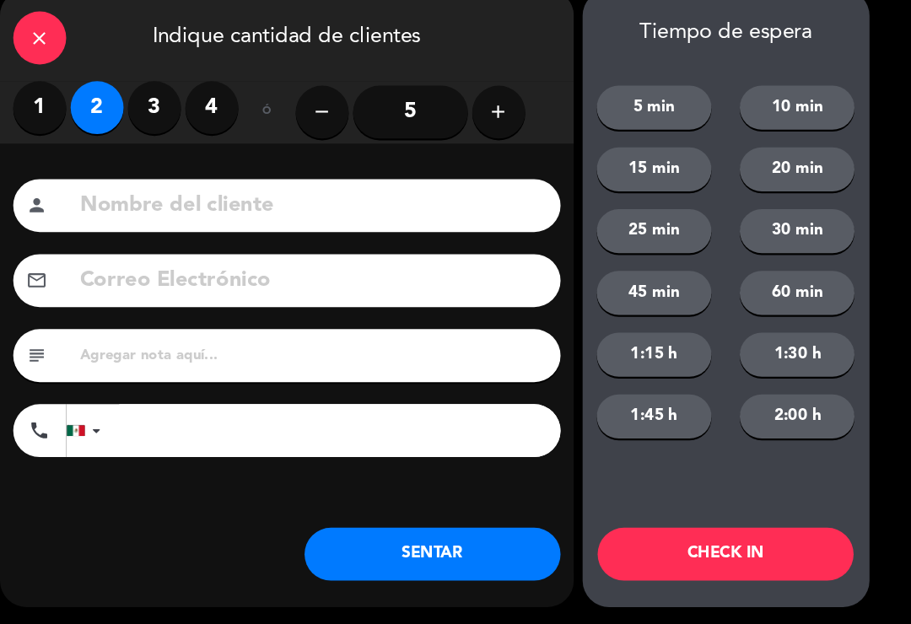
click at [417, 531] on button "SENTAR" at bounding box center [454, 556] width 245 height 51
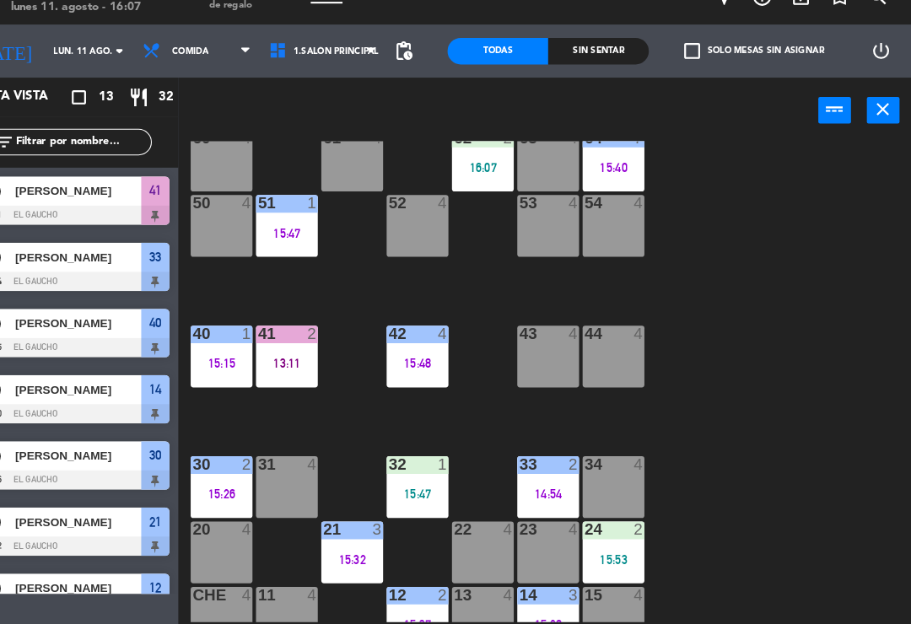
scroll to position [291, 0]
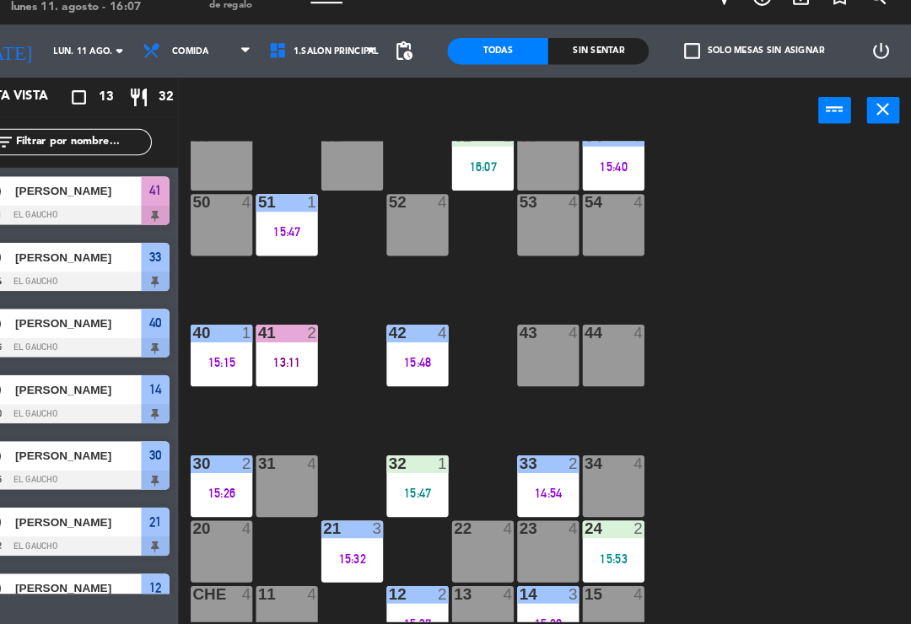
click at [410, 493] on div "15:47" at bounding box center [439, 499] width 59 height 12
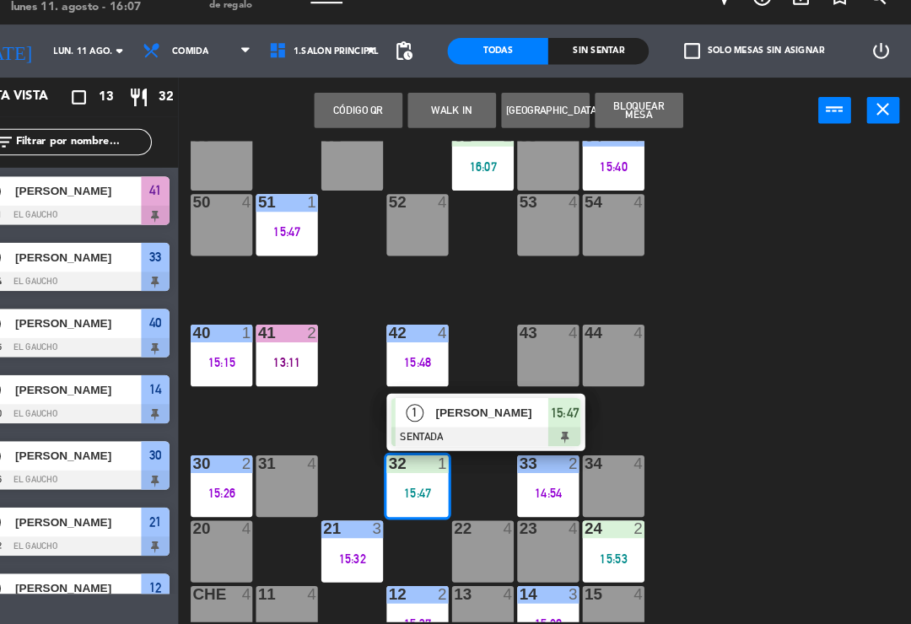
click at [452, 435] on div at bounding box center [504, 444] width 181 height 19
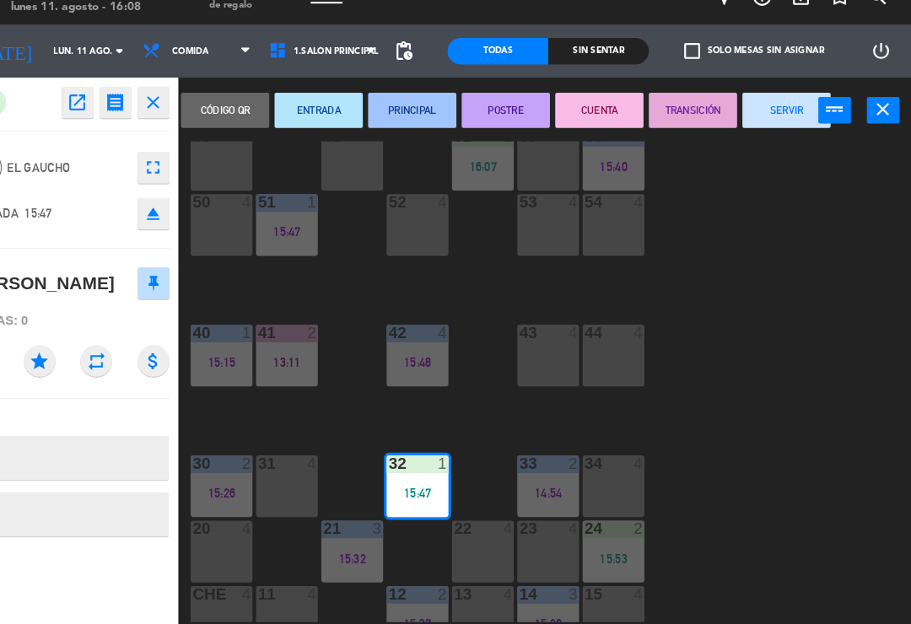
click at [394, 116] on button "PRINCIPAL" at bounding box center [434, 133] width 84 height 34
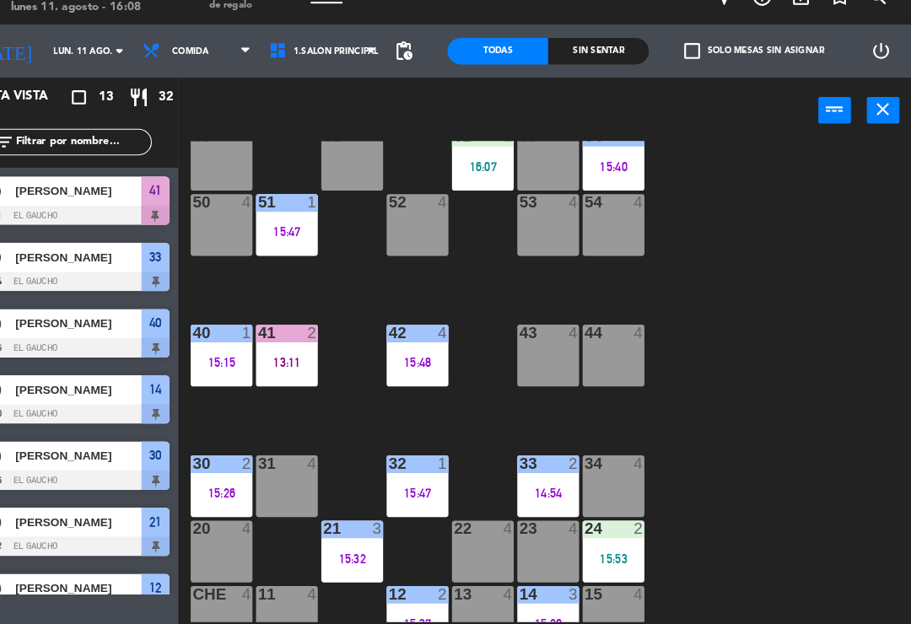
scroll to position [42, 0]
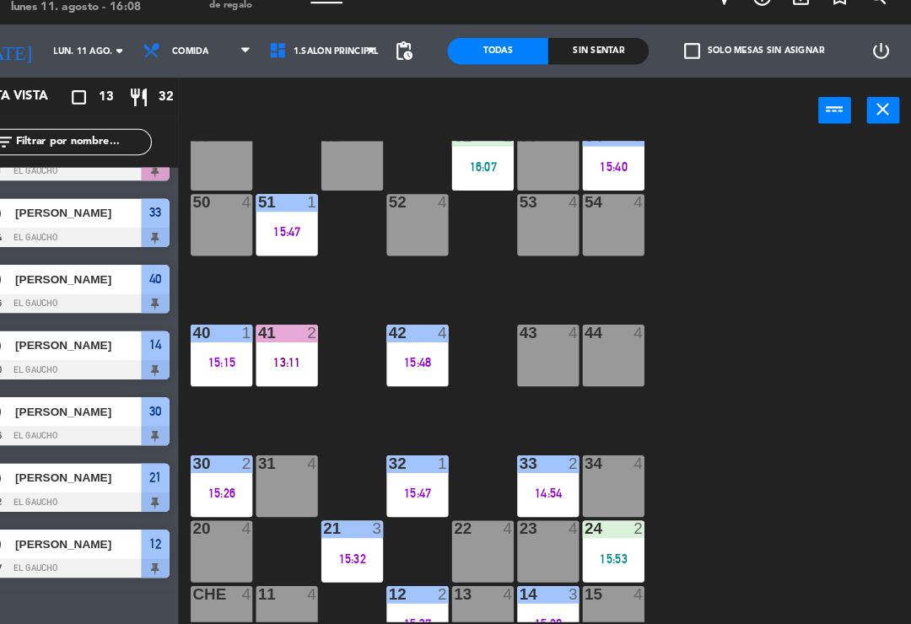
click at [535, 493] on div "14:54" at bounding box center [564, 499] width 59 height 12
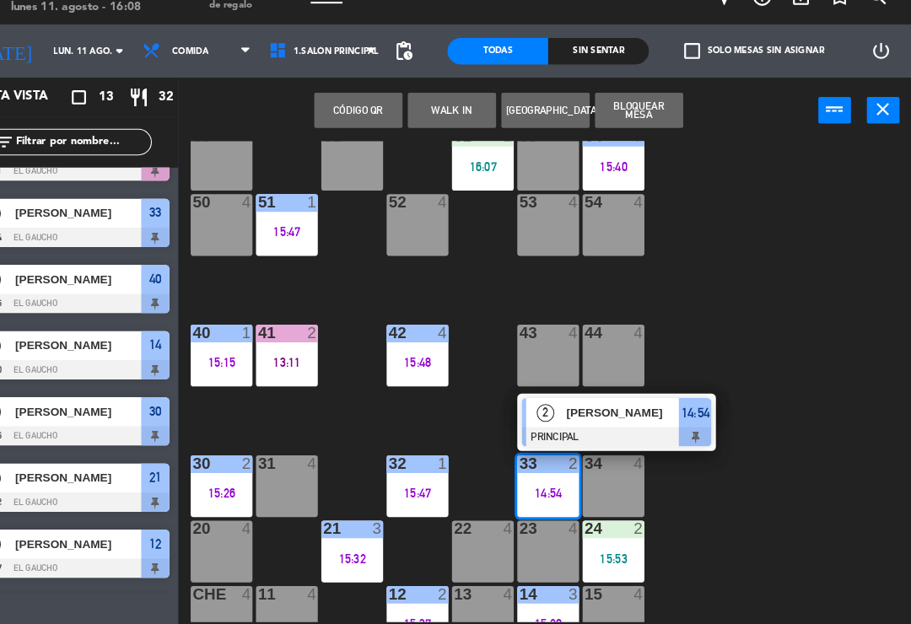
click at [602, 413] on span "[PERSON_NAME]" at bounding box center [636, 422] width 108 height 18
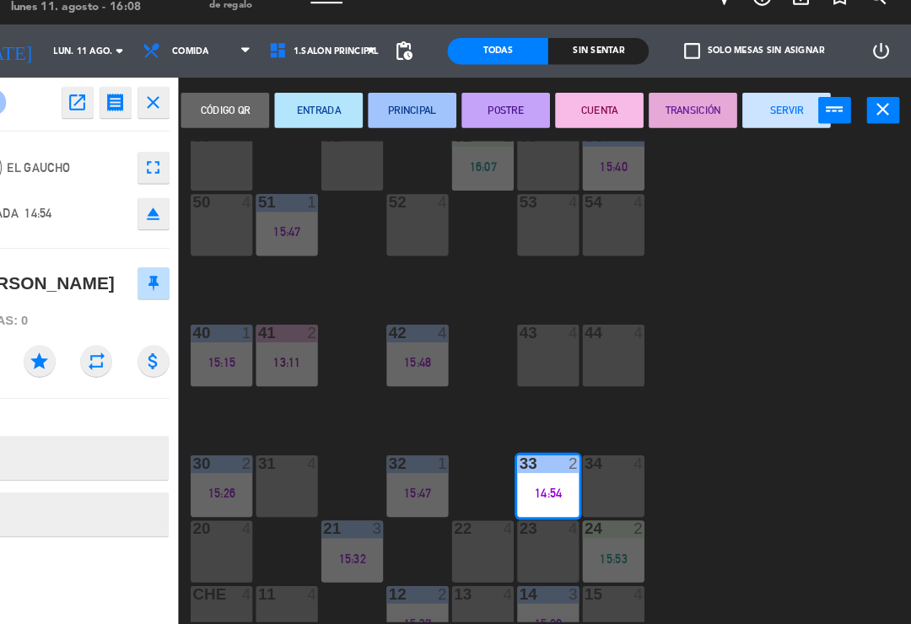
click at [750, 116] on button "SERVIR" at bounding box center [792, 133] width 84 height 34
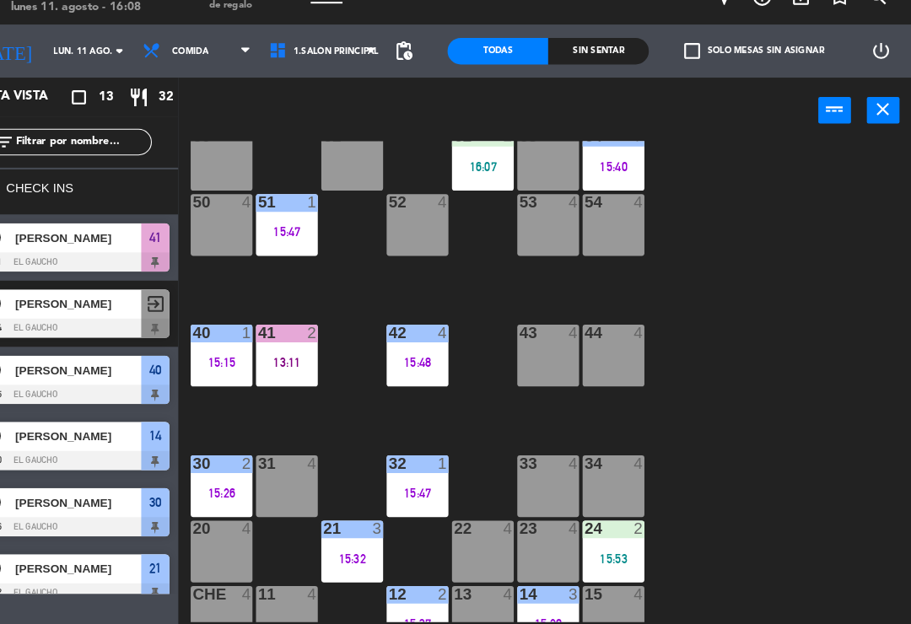
click at [597, 525] on div "24 2 15:53" at bounding box center [626, 554] width 59 height 59
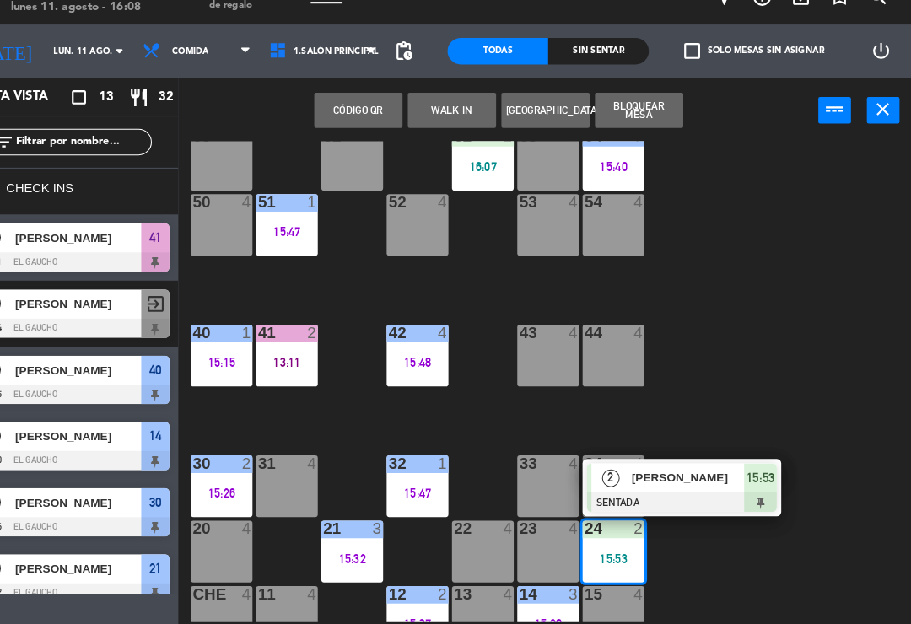
click at [648, 470] on div "[PERSON_NAME]" at bounding box center [698, 484] width 110 height 28
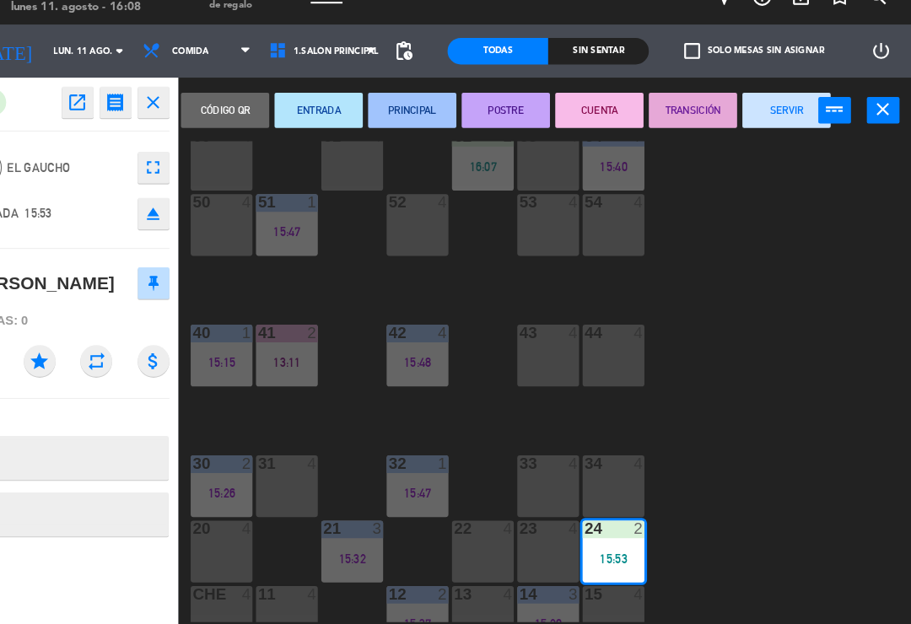
click at [398, 118] on button "PRINCIPAL" at bounding box center [434, 133] width 84 height 34
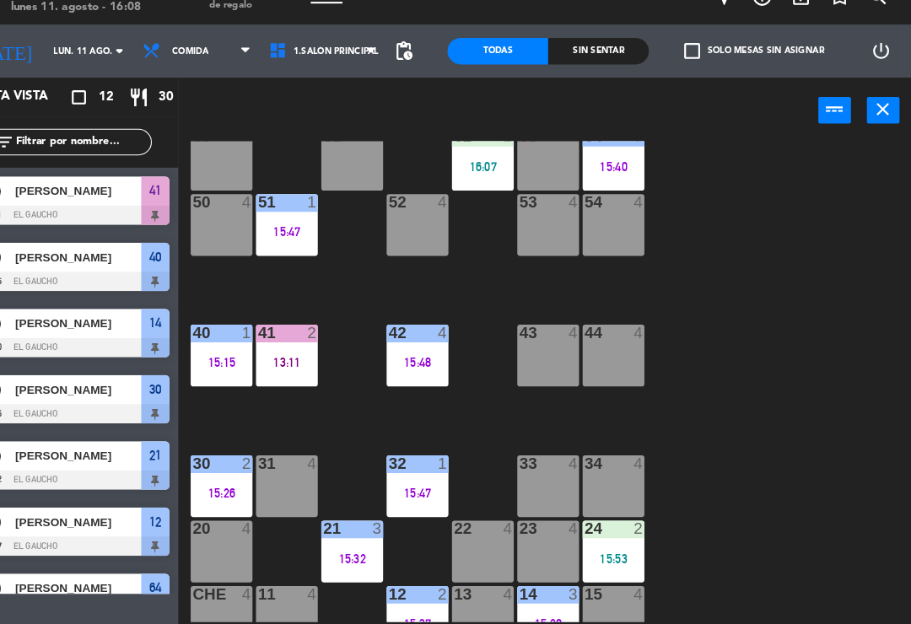
scroll to position [184, 0]
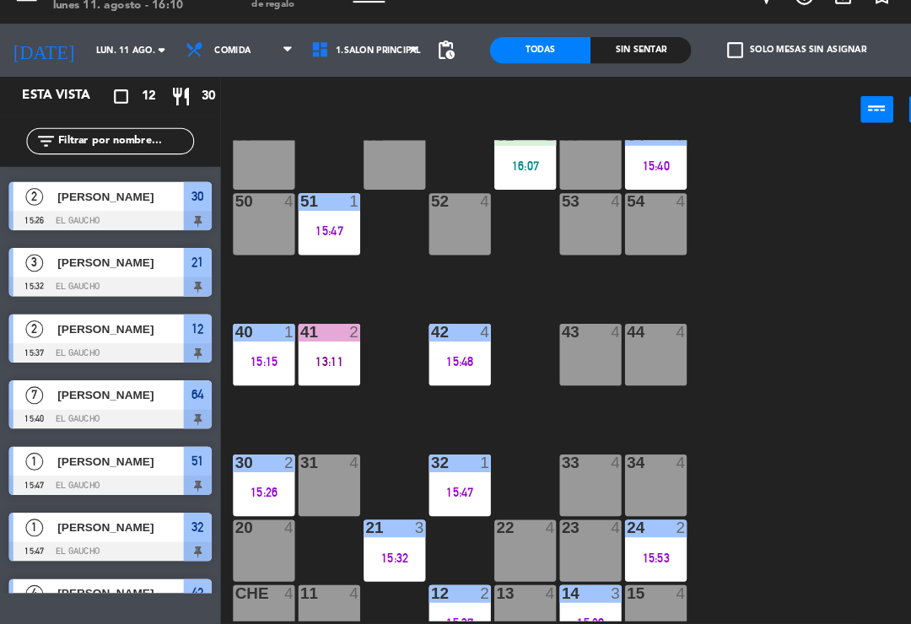
click at [725, 425] on div "84 4 80 4 83 4 82 4 81 4 70 4 71 4 72 4 73 4 74 4 63 4 62 2 16:07 61 4 60 4 64 …" at bounding box center [565, 392] width 691 height 460
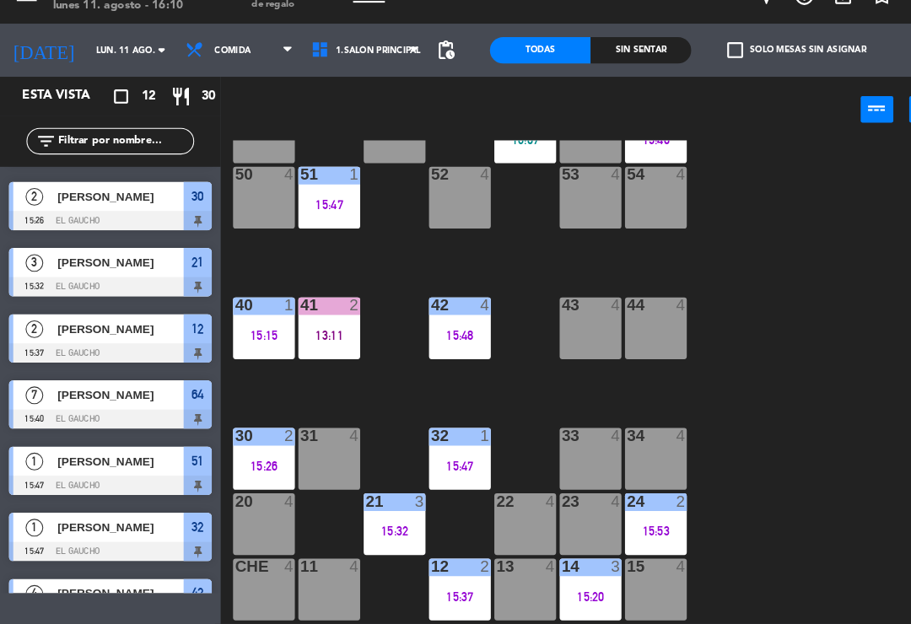
scroll to position [316, 0]
click at [744, 400] on div "84 4 80 4 83 4 82 4 81 4 70 4 71 4 72 4 73 4 74 4 63 4 62 2 16:07 61 4 60 4 64 …" at bounding box center [565, 392] width 691 height 460
click at [637, 437] on div "34 4" at bounding box center [626, 466] width 59 height 59
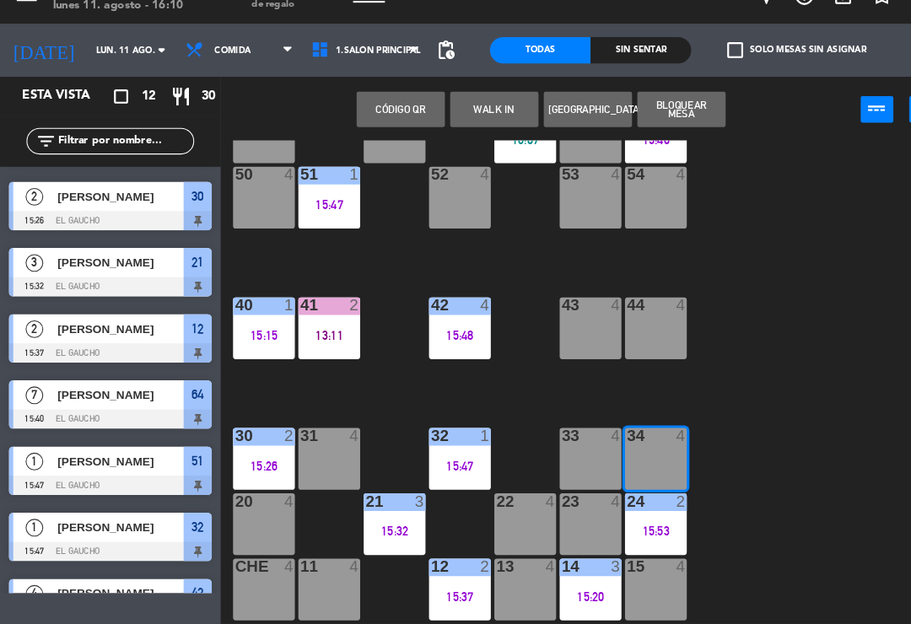
click at [479, 116] on button "WALK IN" at bounding box center [472, 133] width 84 height 34
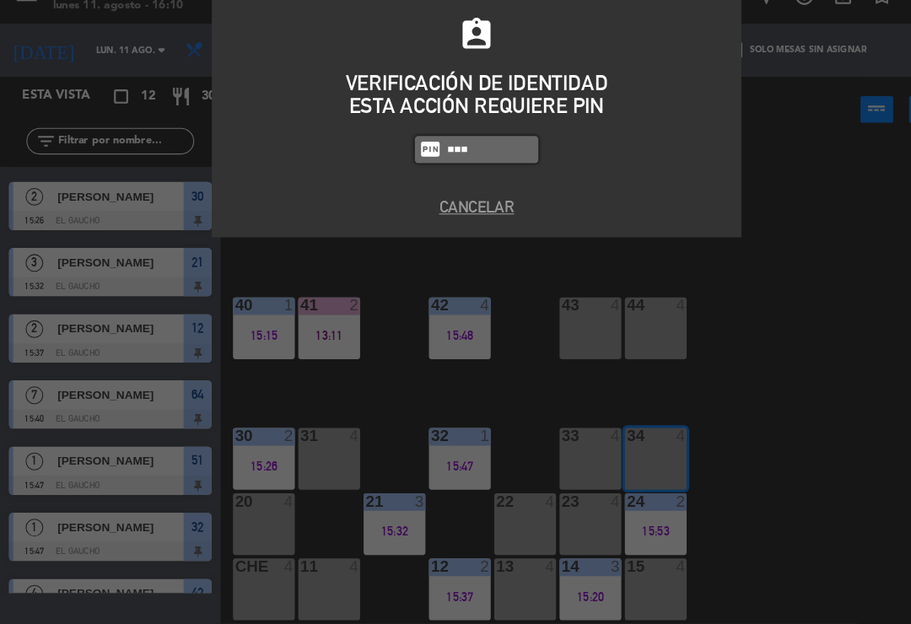
type input "3124"
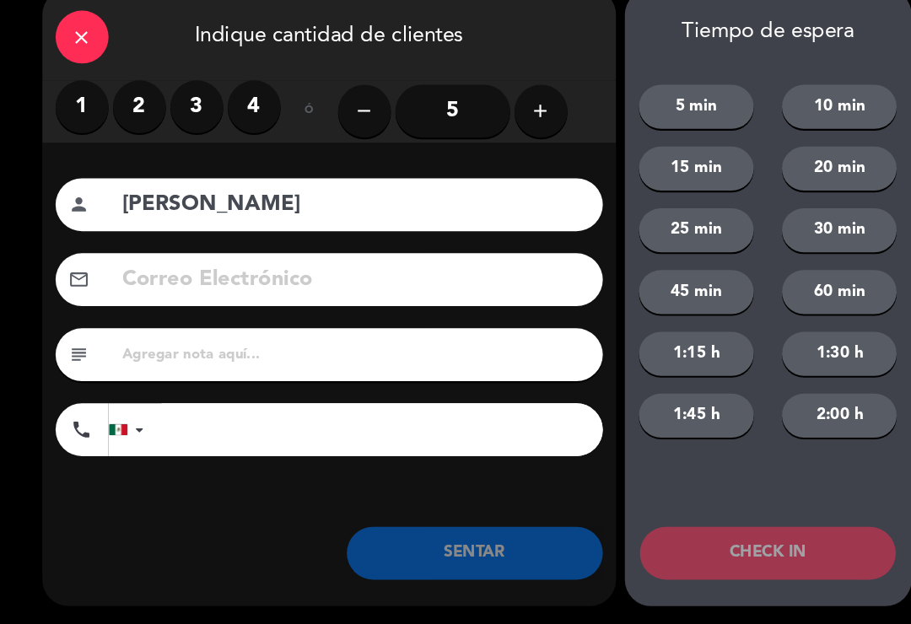
type input "[PERSON_NAME]"
click at [81, 105] on label "1" at bounding box center [78, 130] width 51 height 51
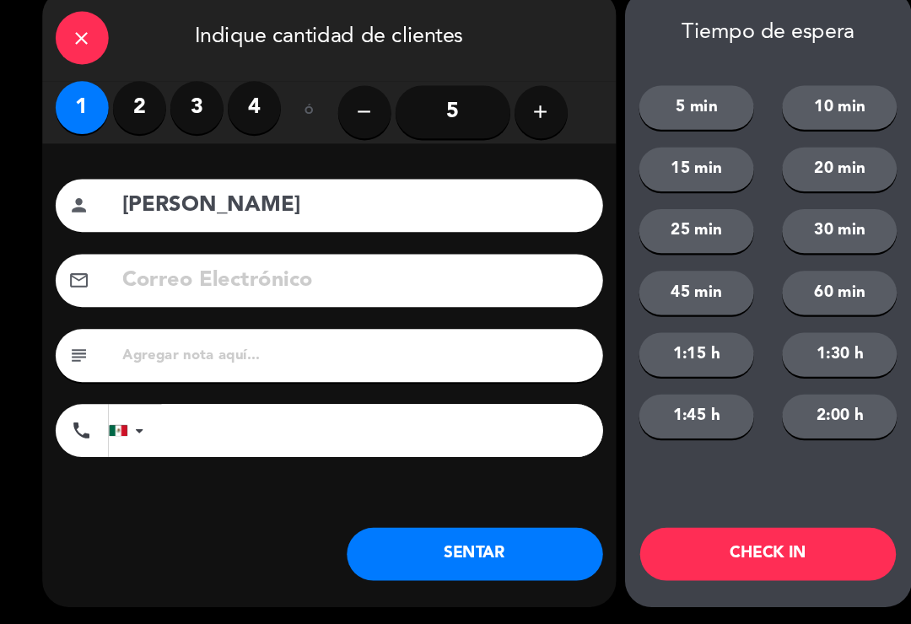
click at [125, 108] on label "2" at bounding box center [133, 130] width 51 height 51
click at [436, 531] on button "SENTAR" at bounding box center [454, 556] width 245 height 51
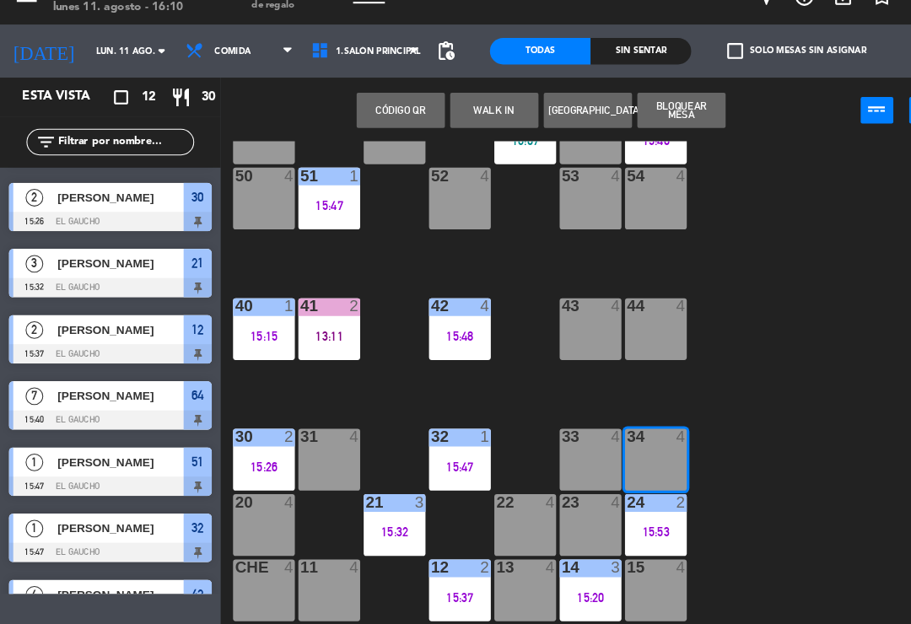
scroll to position [0, 0]
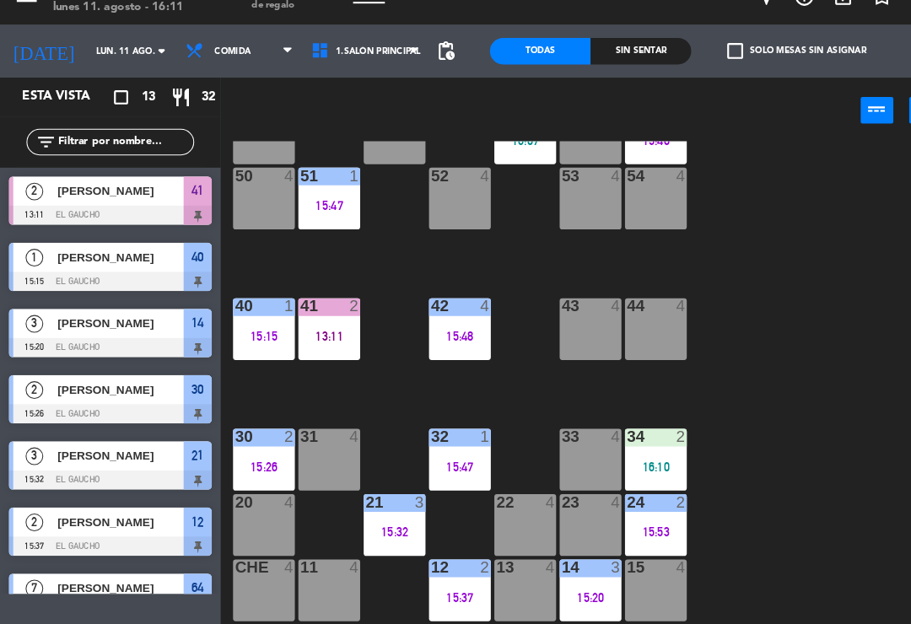
click at [615, 530] on div "15:53" at bounding box center [626, 536] width 59 height 12
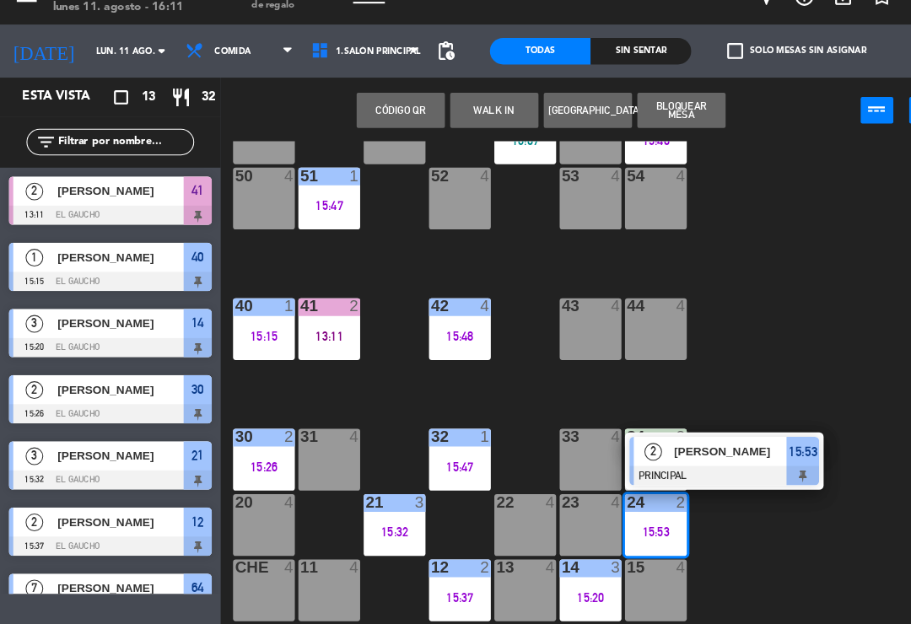
click at [719, 450] on span "[PERSON_NAME]" at bounding box center [698, 459] width 108 height 18
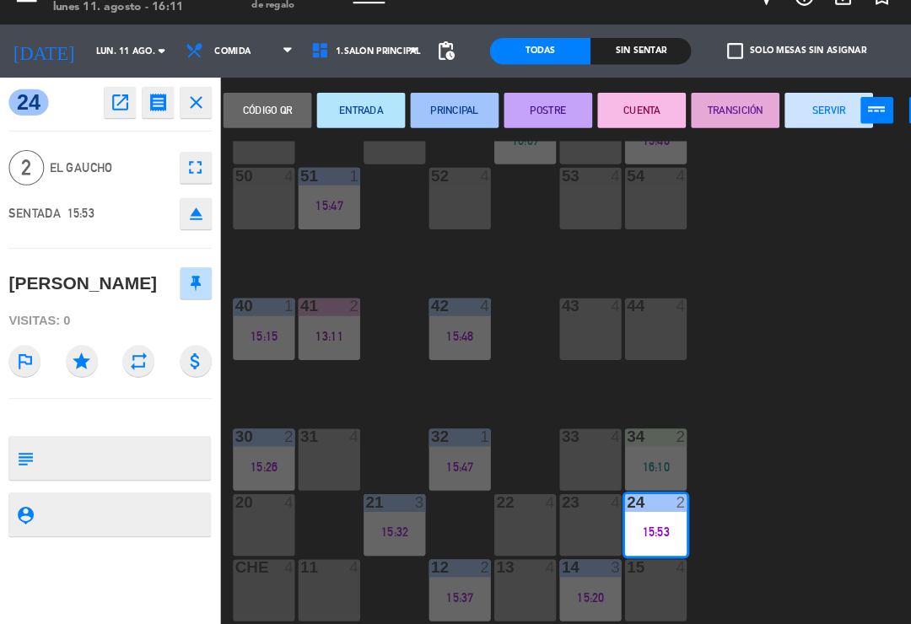
click at [784, 116] on button "SERVIR" at bounding box center [792, 133] width 84 height 34
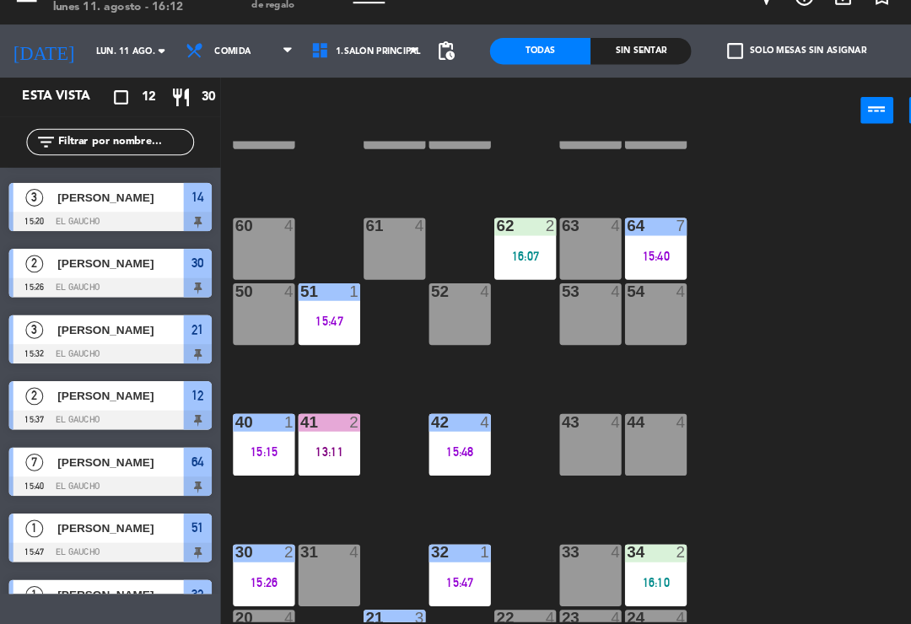
scroll to position [180, 0]
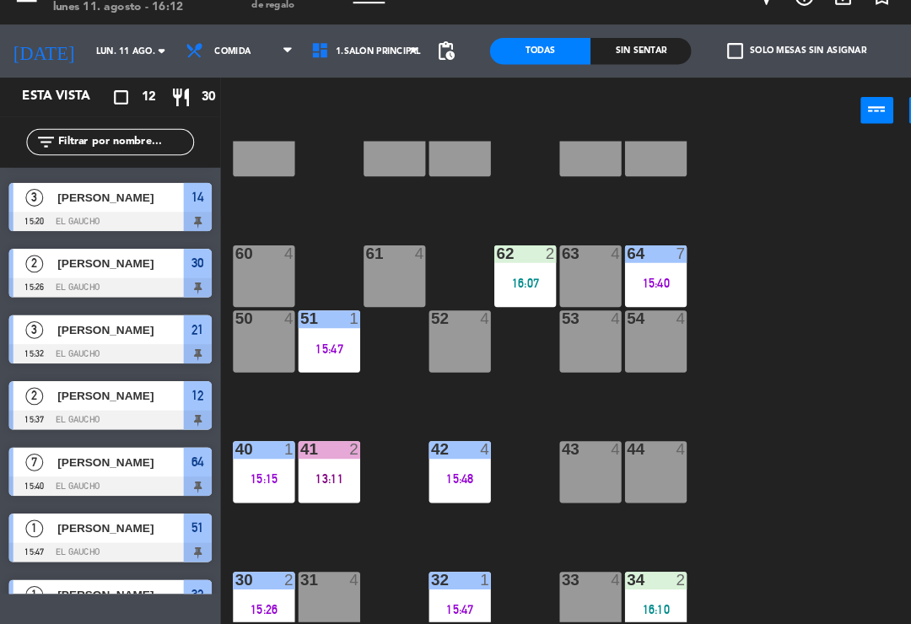
click at [477, 262] on div "62 2 16:07" at bounding box center [501, 291] width 59 height 59
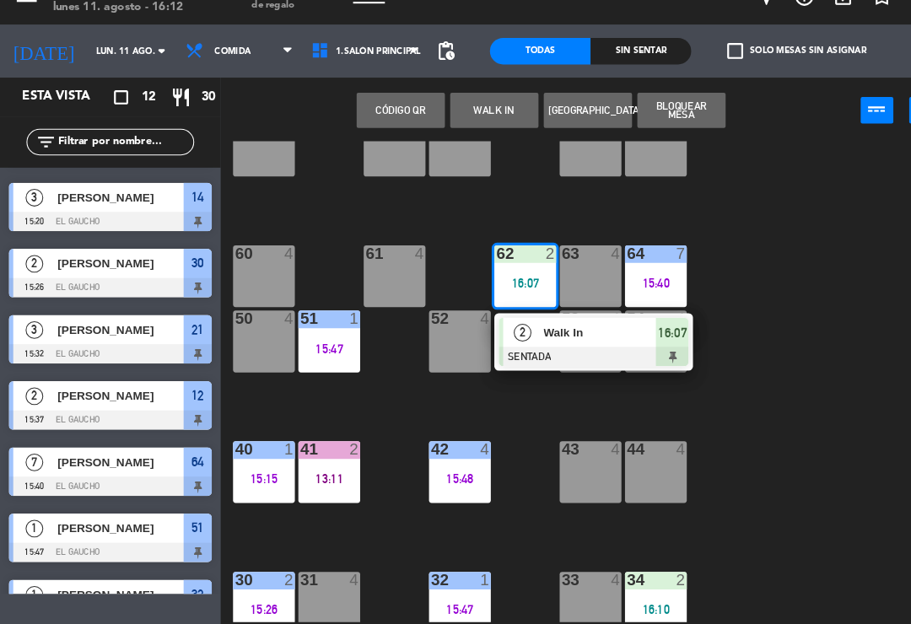
click at [574, 336] on span "Walk In" at bounding box center [574, 345] width 108 height 18
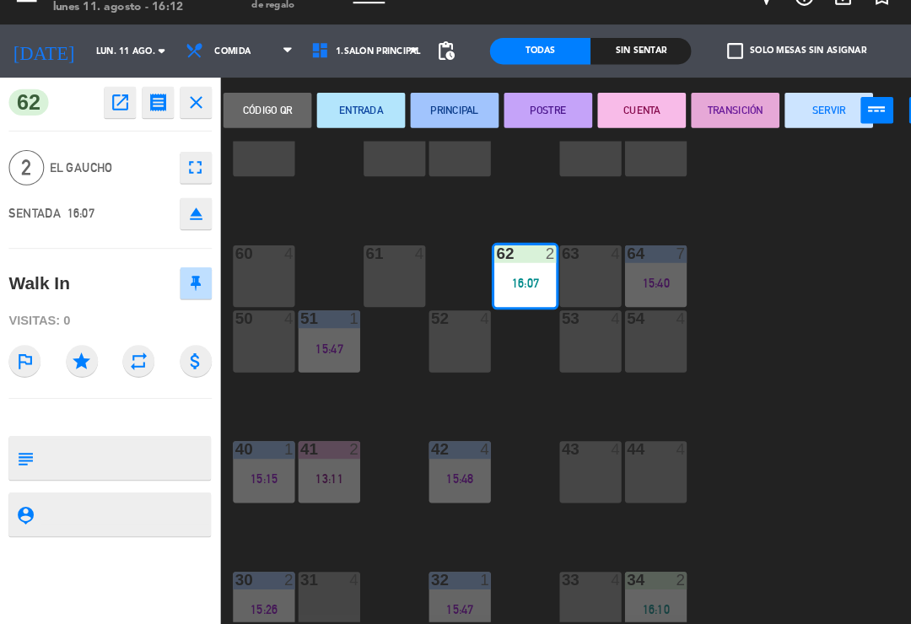
click at [123, 115] on icon "open_in_new" at bounding box center [115, 125] width 20 height 20
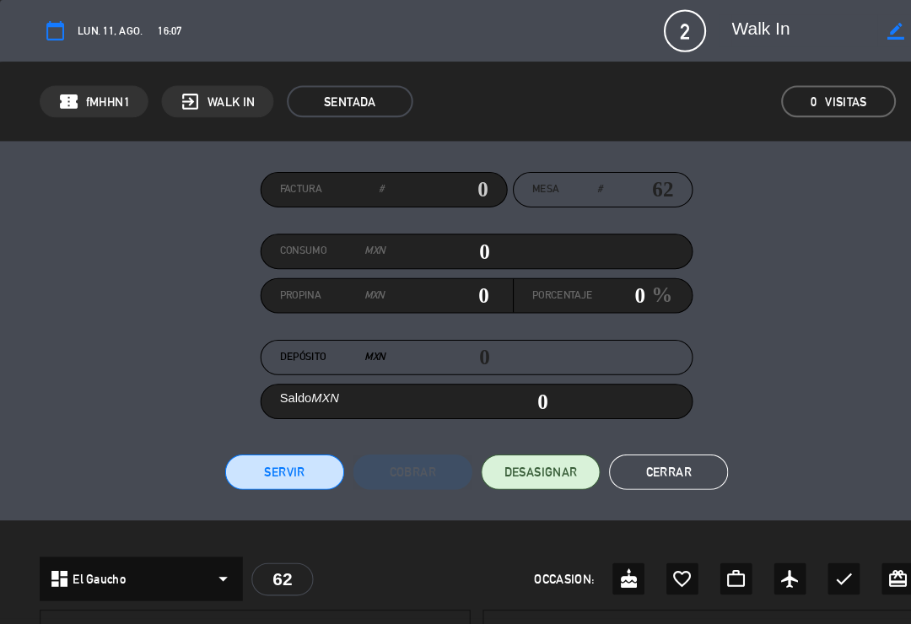
click at [844, 11] on div "calendar_today lun. 11, ago. 16:07 2 Walk In border_color phone mail_outline" at bounding box center [455, 29] width 835 height 40
click at [858, 24] on icon "border_color" at bounding box center [856, 30] width 16 height 16
click at [866, 16] on div at bounding box center [856, 29] width 35 height 30
click at [786, 22] on textarea at bounding box center [768, 29] width 139 height 30
type textarea "W"
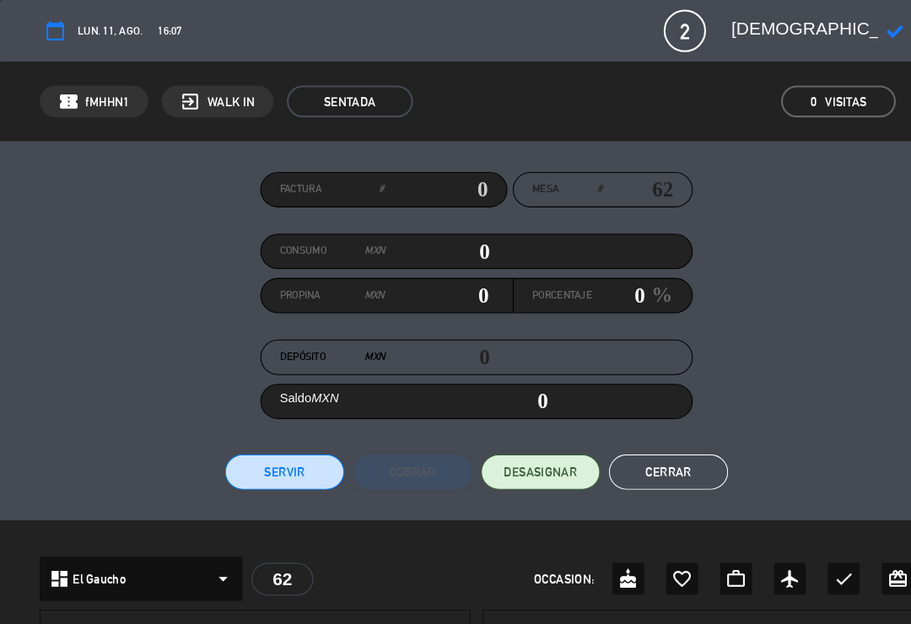
type textarea "[DEMOGRAPHIC_DATA]"
click at [857, 27] on icon at bounding box center [856, 30] width 16 height 16
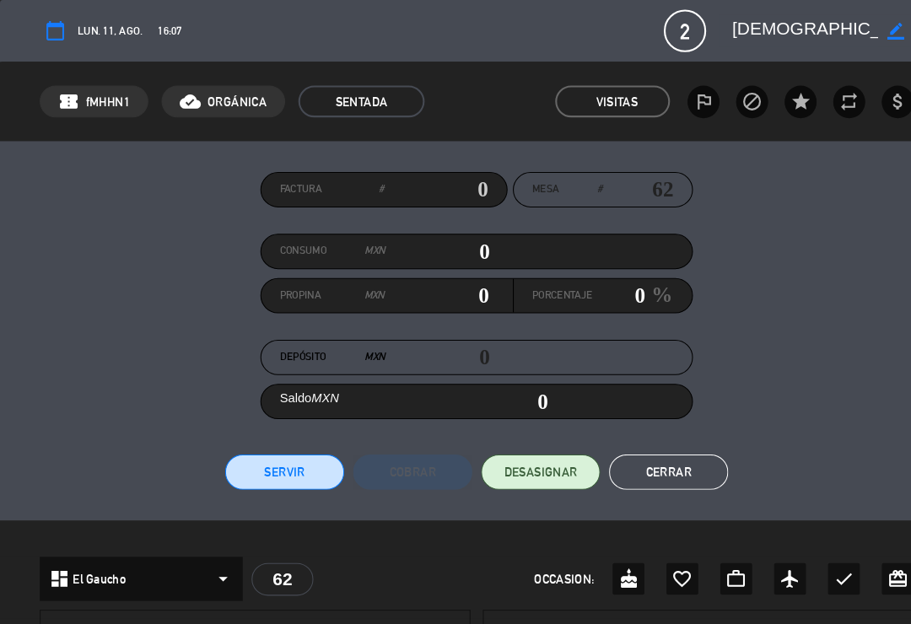
click at [628, 462] on button "Cerrar" at bounding box center [639, 451] width 114 height 34
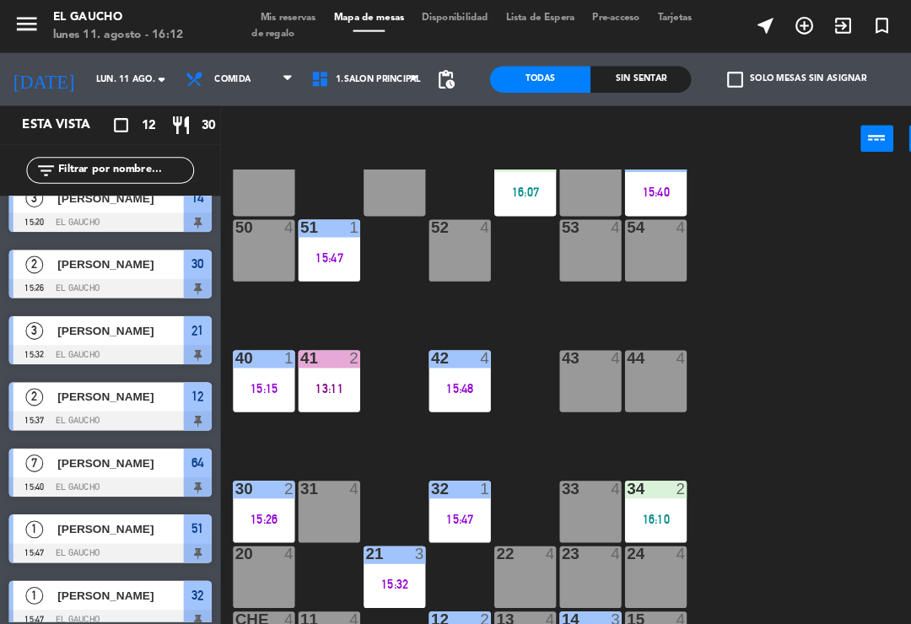
scroll to position [292, 0]
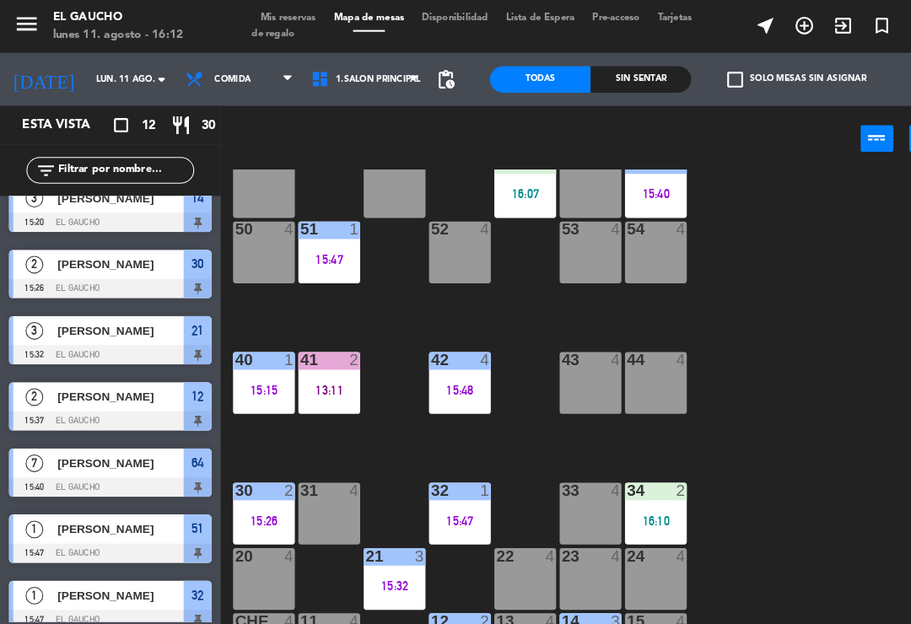
click at [626, 495] on div "16:10" at bounding box center [626, 498] width 59 height 12
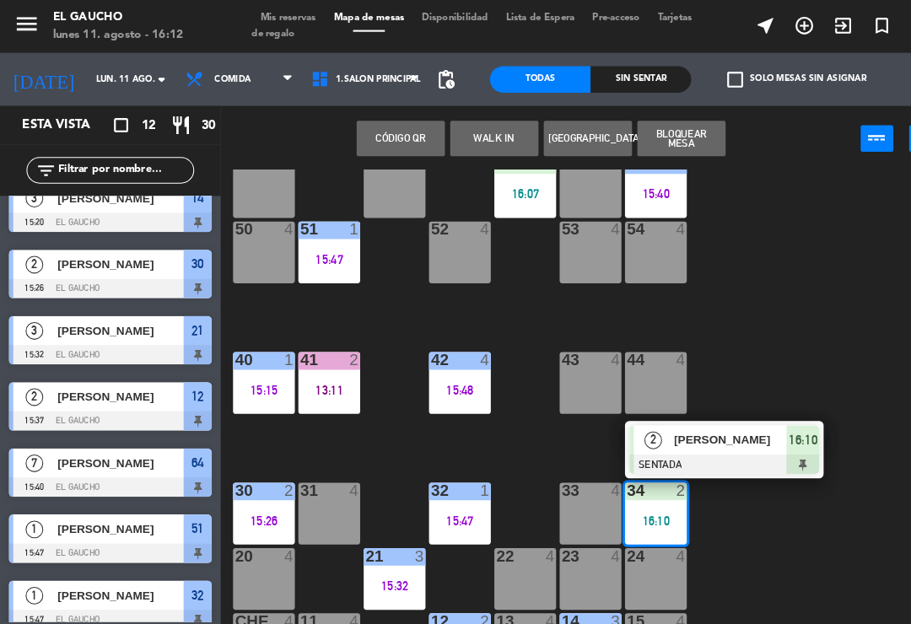
click at [656, 520] on div "34 2 16:10 2 [PERSON_NAME] SENTADA 16:10" at bounding box center [626, 490] width 59 height 59
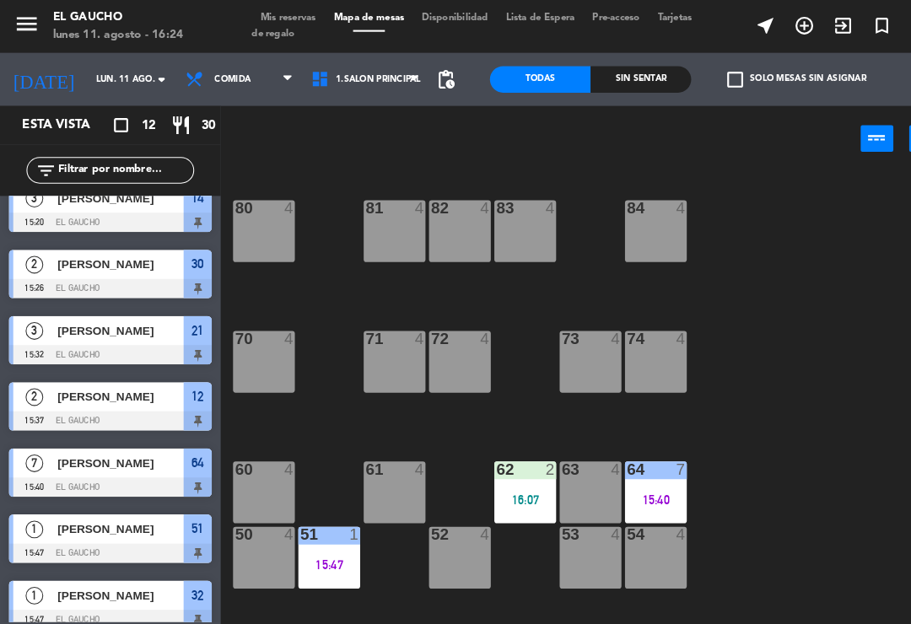
scroll to position [0, 0]
click at [632, 218] on div "84 4" at bounding box center [626, 220] width 59 height 59
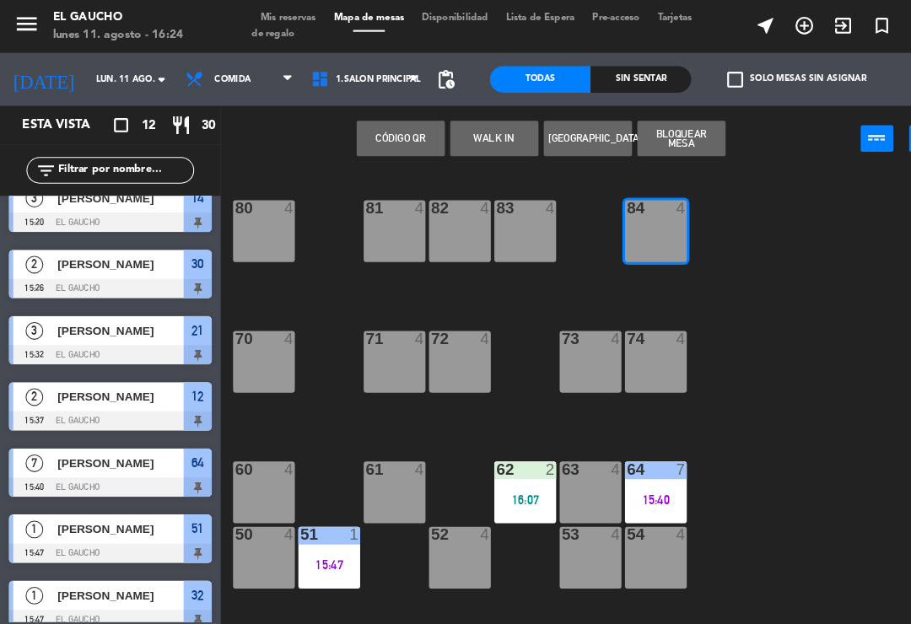
click at [460, 130] on button "WALK IN" at bounding box center [472, 133] width 84 height 34
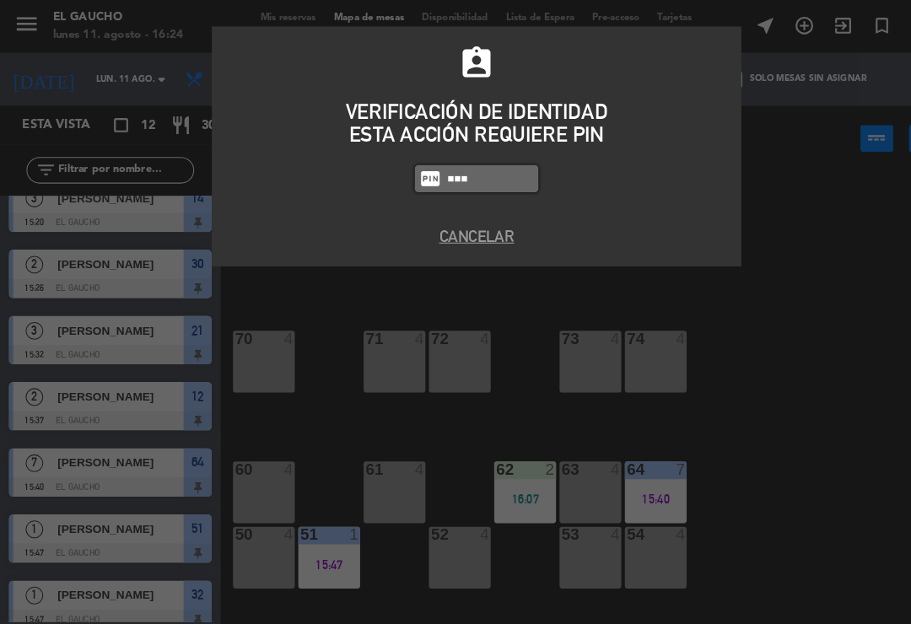
type input "3124"
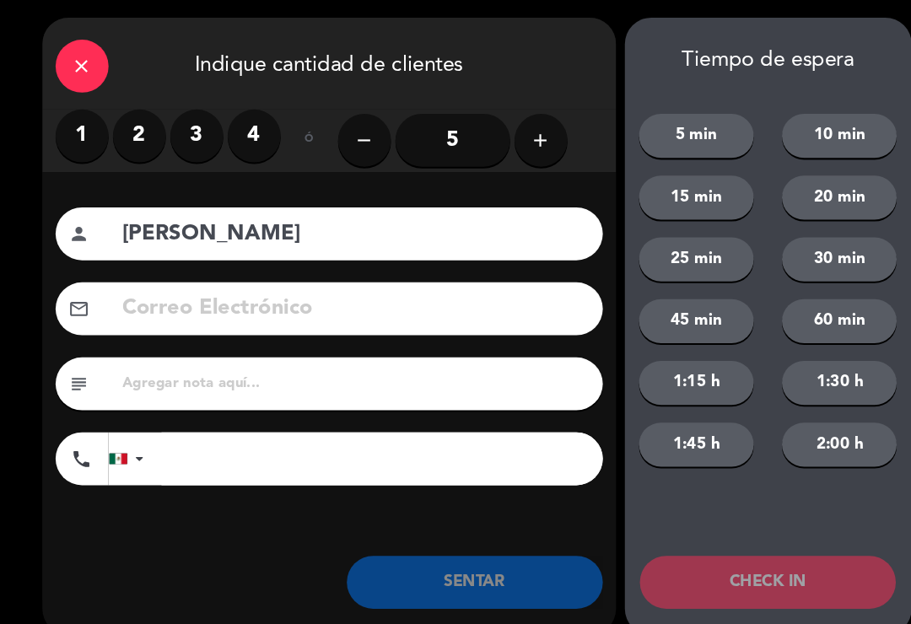
type input "[PERSON_NAME]"
click at [200, 124] on label "3" at bounding box center [188, 130] width 51 height 51
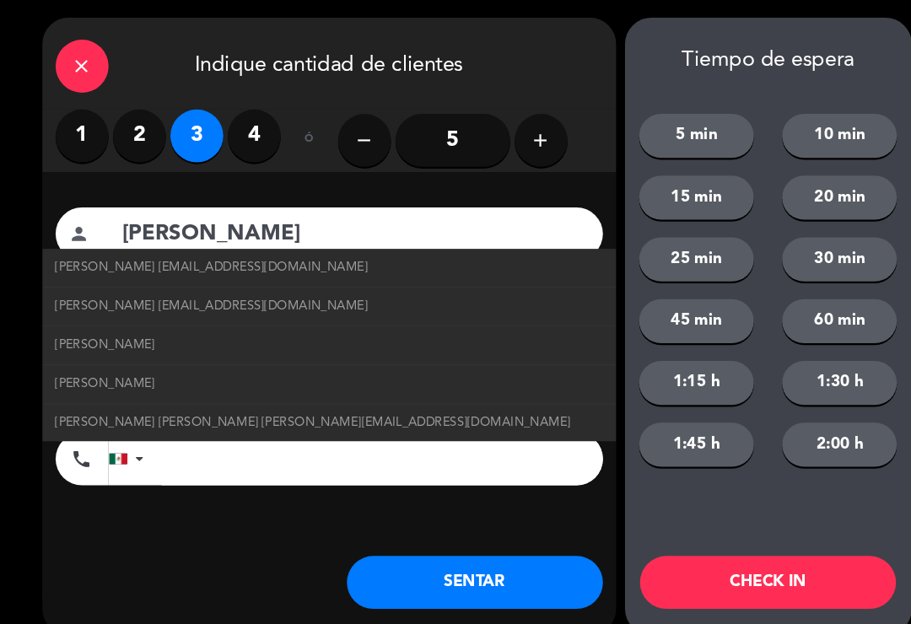
click at [272, 262] on span "[PERSON_NAME] [EMAIL_ADDRESS][DOMAIN_NAME]" at bounding box center [202, 255] width 299 height 19
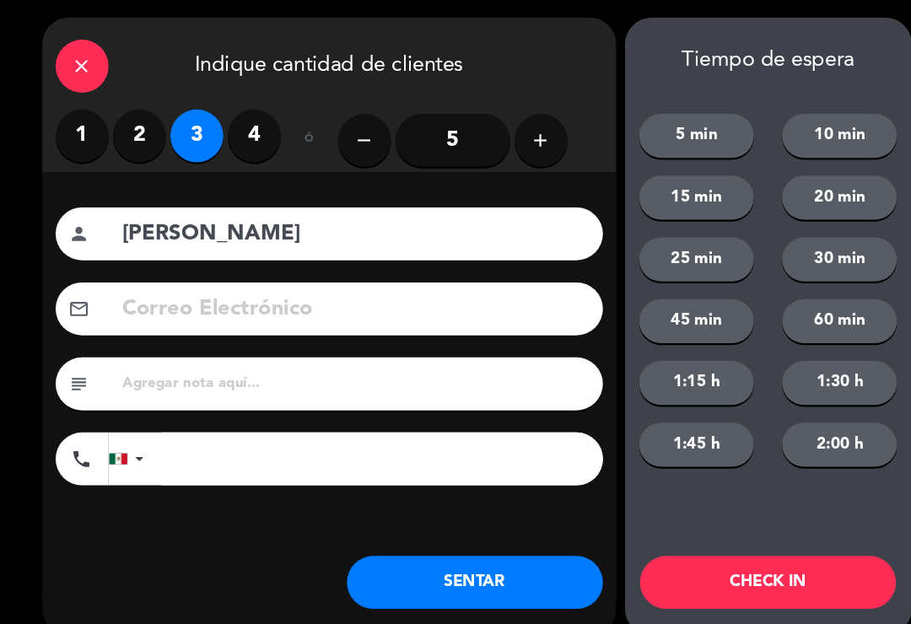
type input "[EMAIL_ADDRESS][DOMAIN_NAME]"
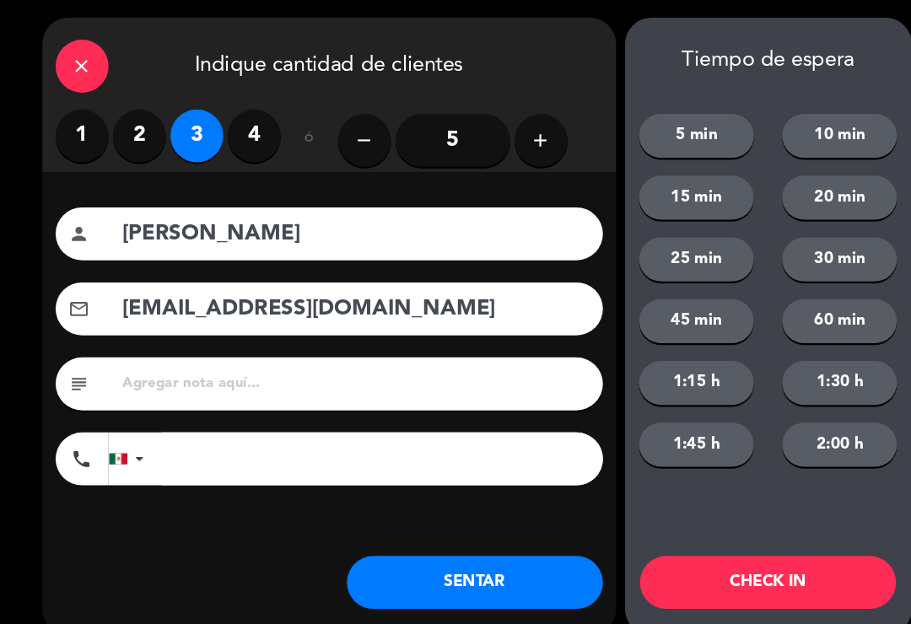
click at [398, 558] on button "SENTAR" at bounding box center [454, 556] width 245 height 51
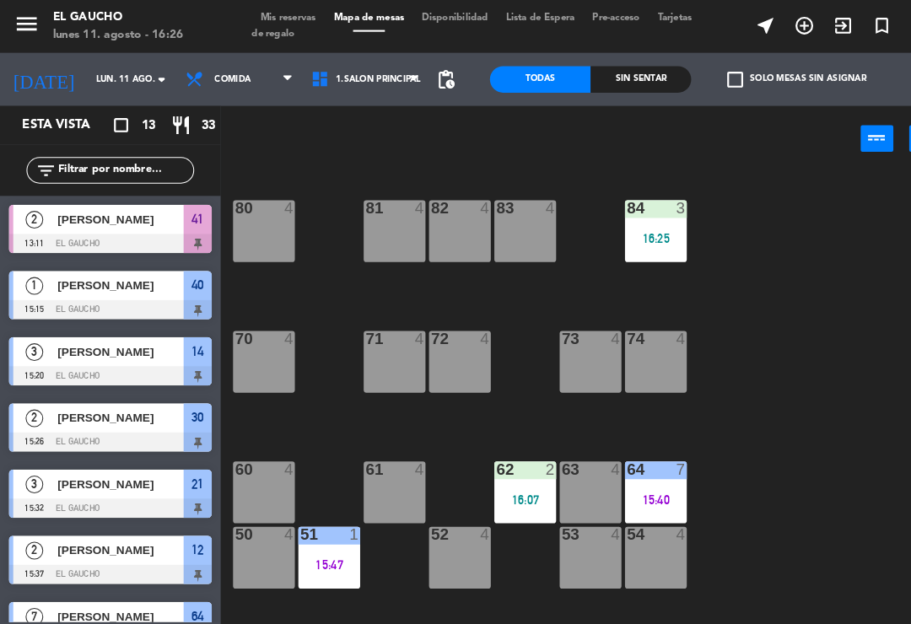
click at [639, 539] on div "54 4" at bounding box center [626, 533] width 59 height 59
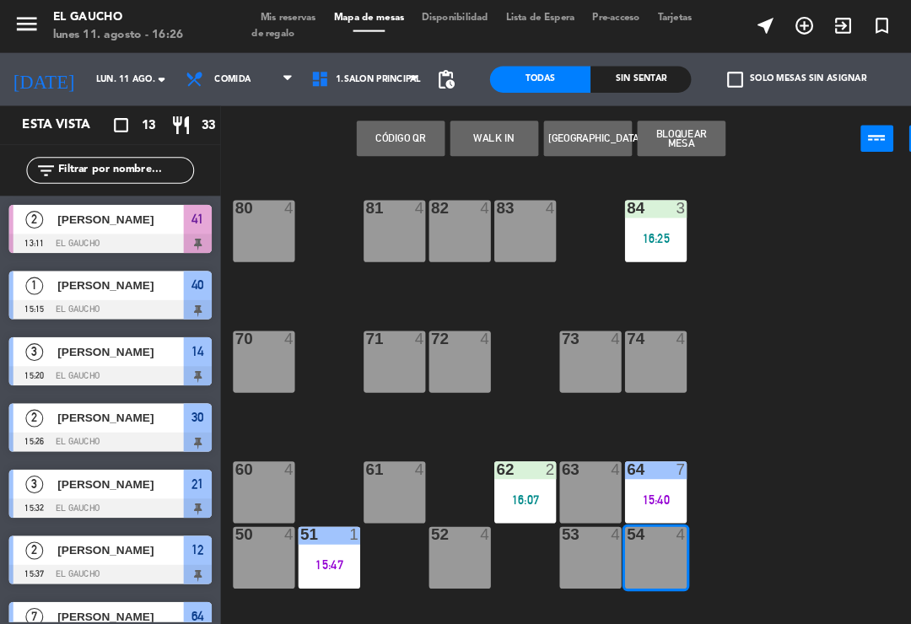
click at [466, 121] on button "WALK IN" at bounding box center [472, 133] width 84 height 34
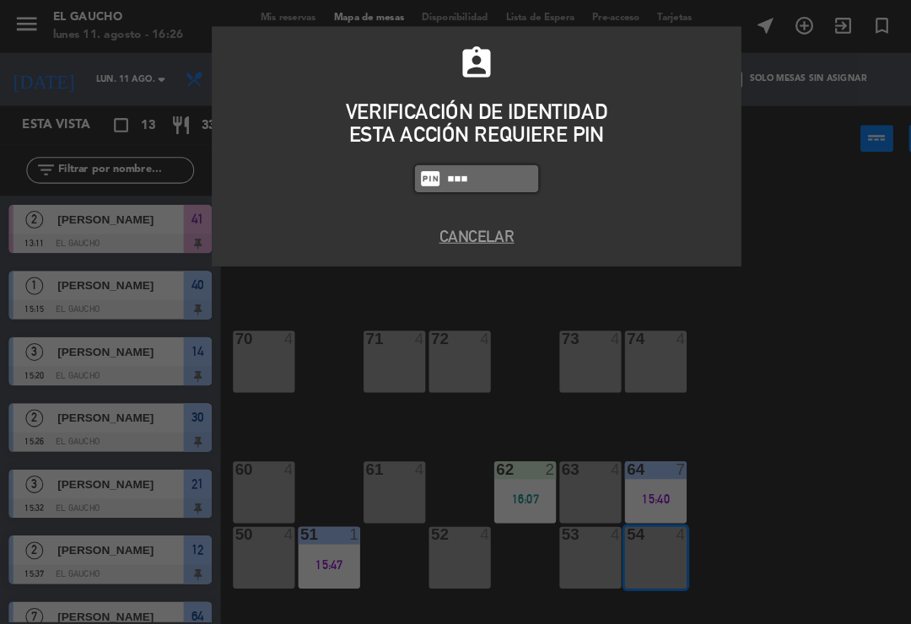
type input "3124"
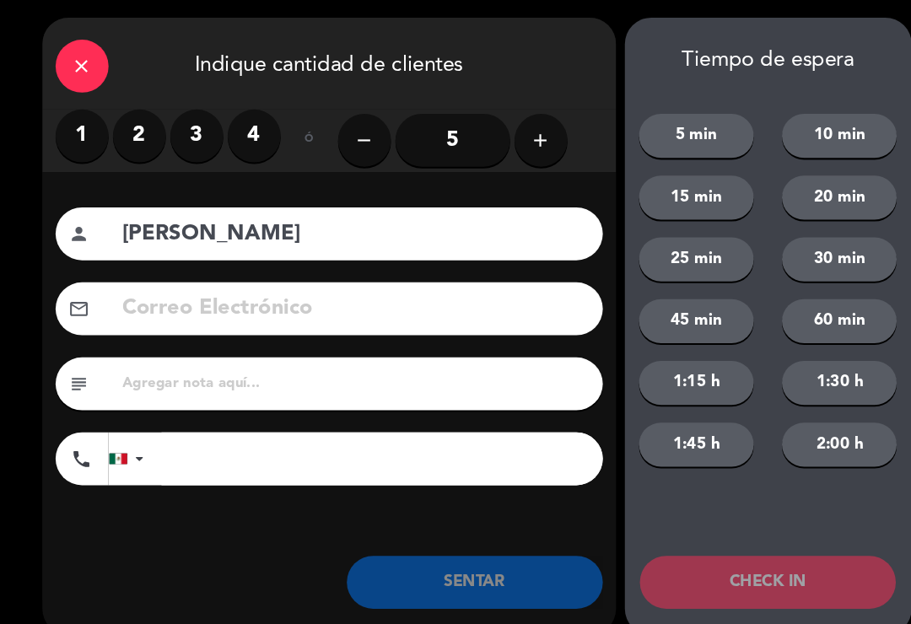
click at [129, 114] on label "2" at bounding box center [133, 130] width 51 height 51
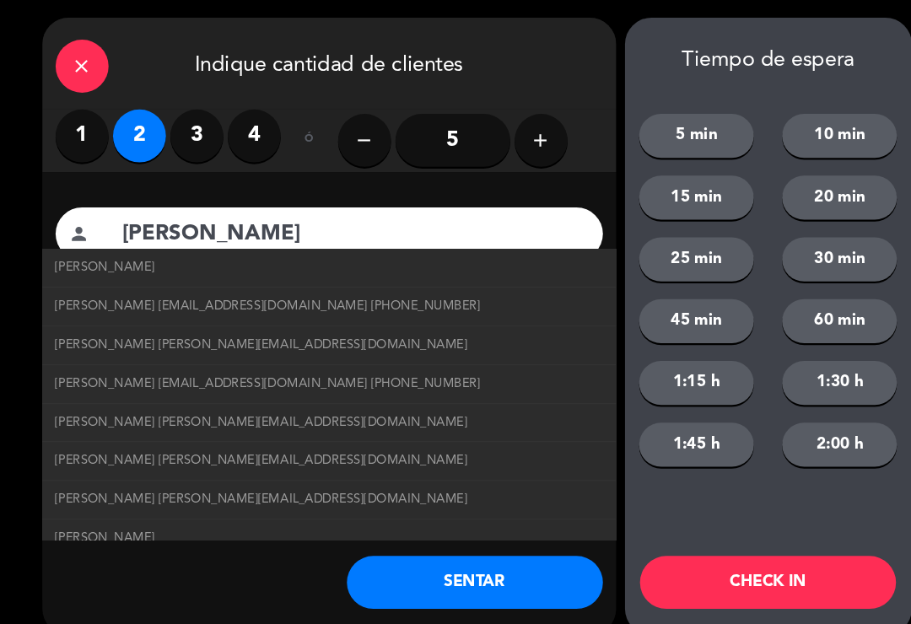
click at [223, 395] on span "[PERSON_NAME] [PERSON_NAME][EMAIL_ADDRESS][DOMAIN_NAME]" at bounding box center [250, 404] width 394 height 19
type input "[PERSON_NAME]"
type input "[EMAIL_ADDRESS][DOMAIN_NAME]"
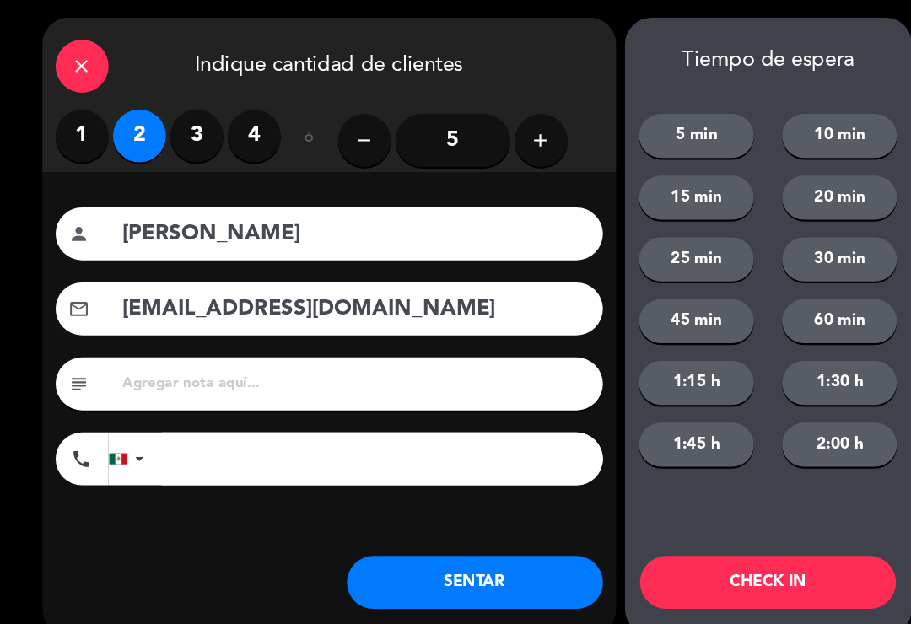
click at [374, 547] on button "SENTAR" at bounding box center [454, 556] width 245 height 51
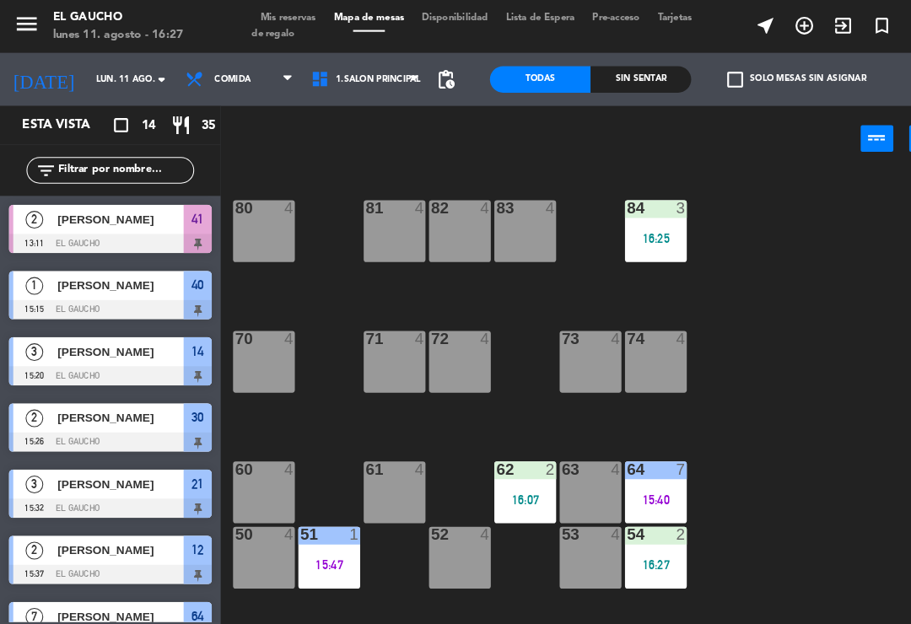
click at [493, 483] on div "16:07" at bounding box center [501, 478] width 59 height 12
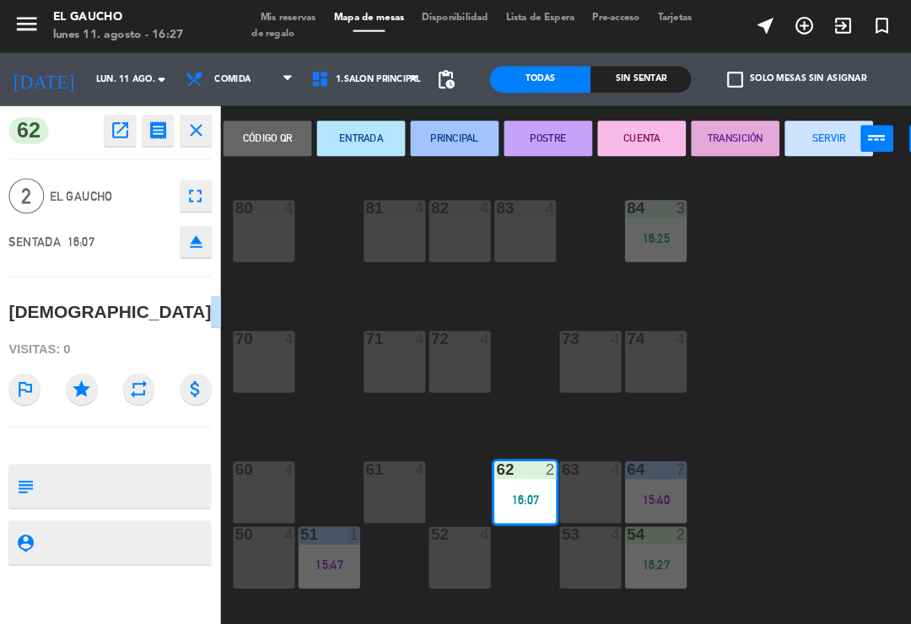
click at [429, 120] on button "PRINCIPAL" at bounding box center [434, 133] width 84 height 34
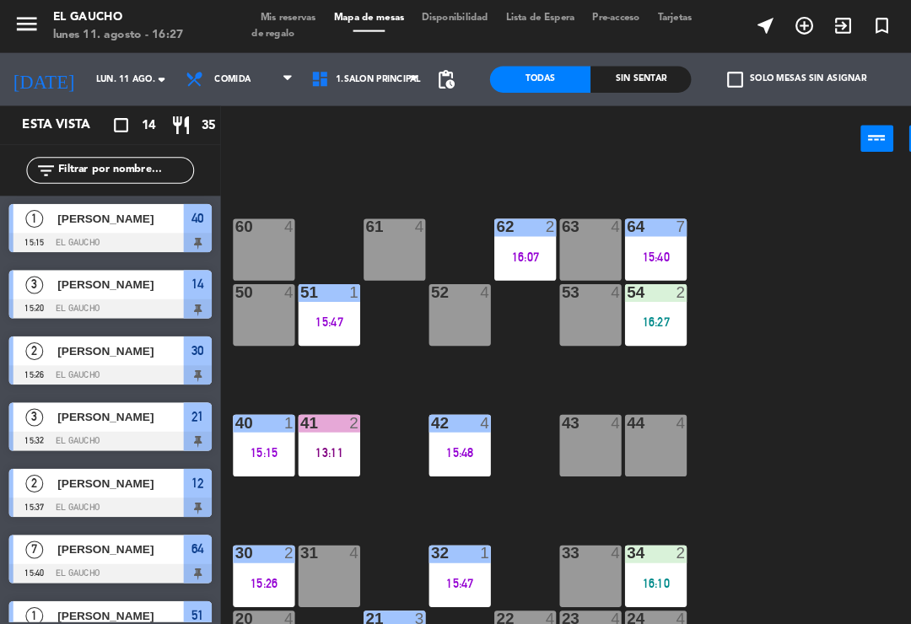
scroll to position [233, 0]
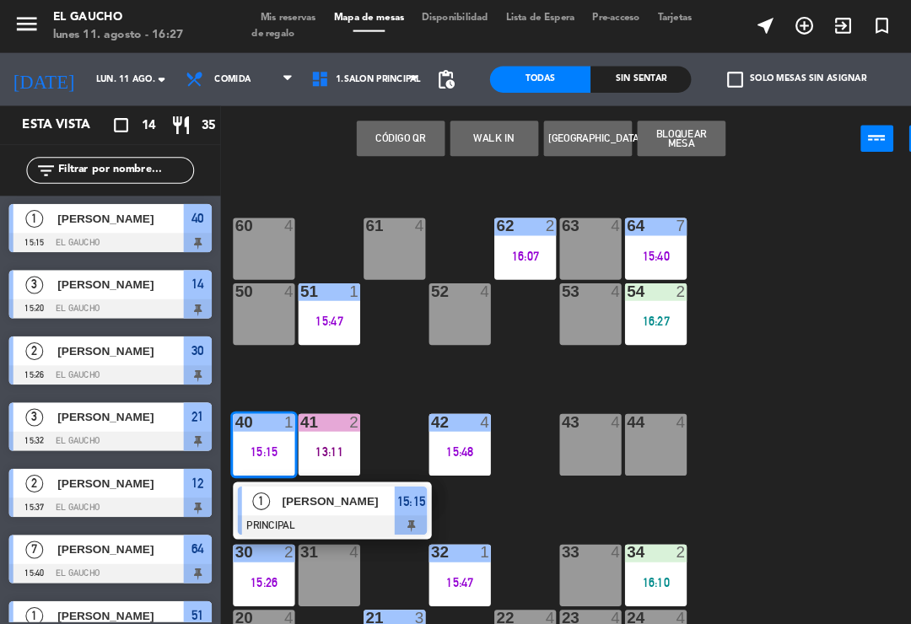
click at [289, 466] on div "[PERSON_NAME]" at bounding box center [323, 479] width 110 height 28
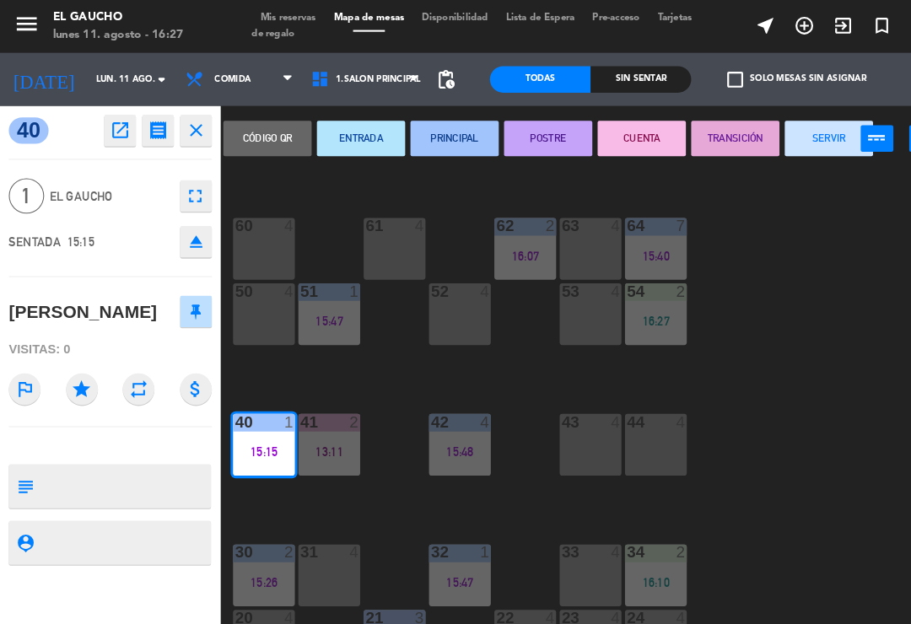
click at [792, 133] on button "SERVIR" at bounding box center [792, 133] width 84 height 34
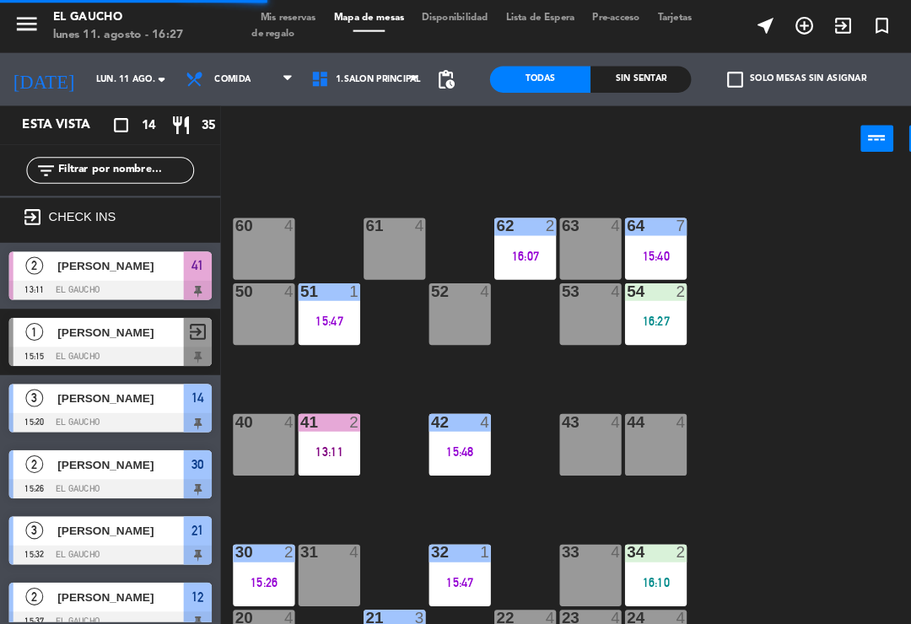
click at [316, 429] on div "13:11" at bounding box center [314, 432] width 59 height 12
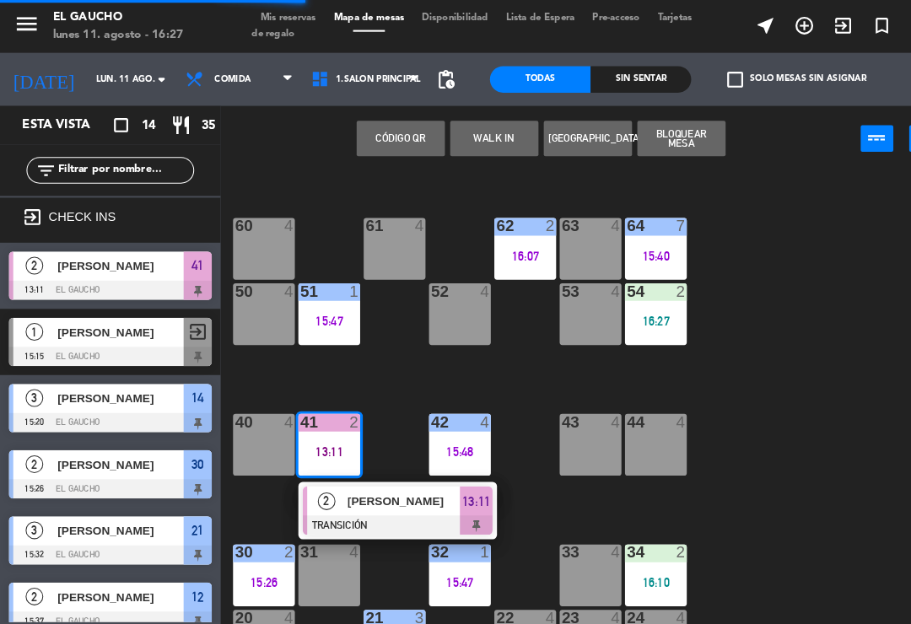
click at [355, 483] on span "[PERSON_NAME]" at bounding box center [386, 479] width 108 height 18
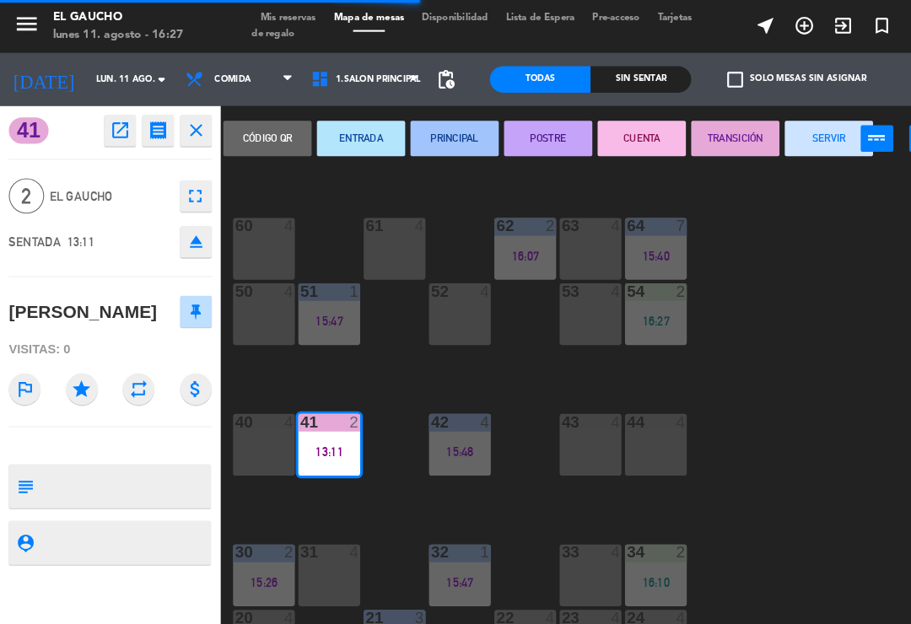
click at [785, 137] on button "SERVIR" at bounding box center [792, 133] width 84 height 34
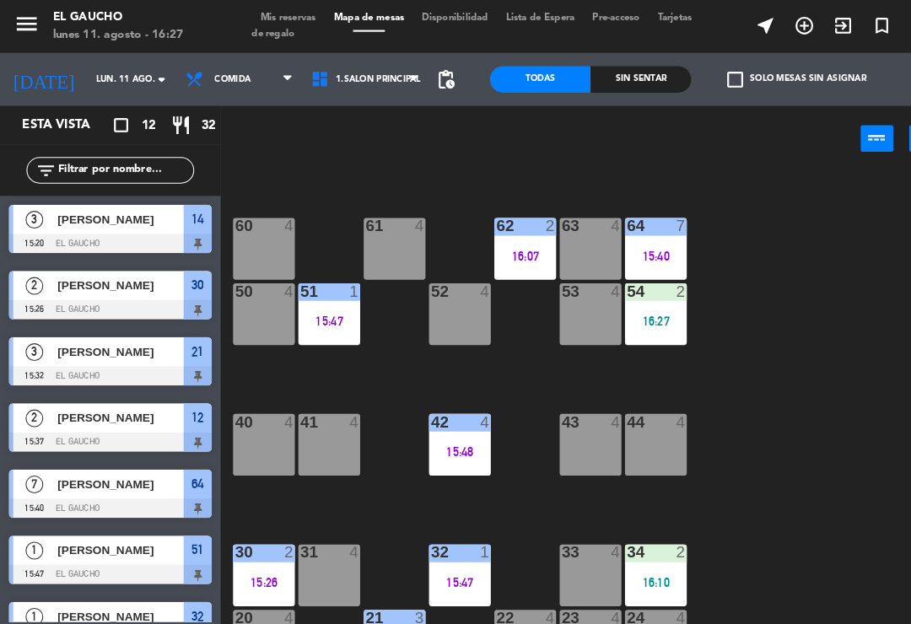
click at [635, 551] on div "16:10" at bounding box center [626, 557] width 59 height 12
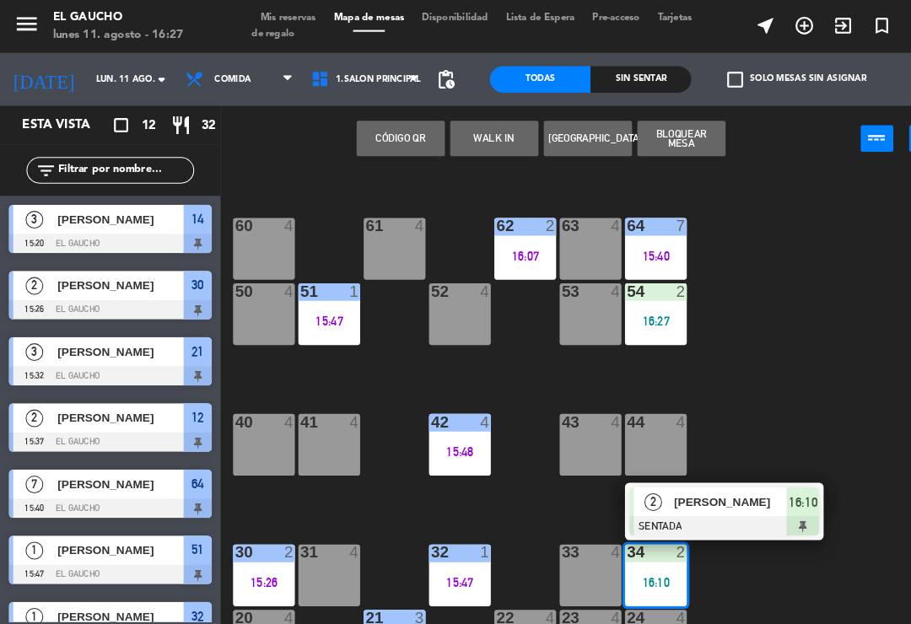
click at [704, 488] on span "[PERSON_NAME]" at bounding box center [698, 480] width 108 height 18
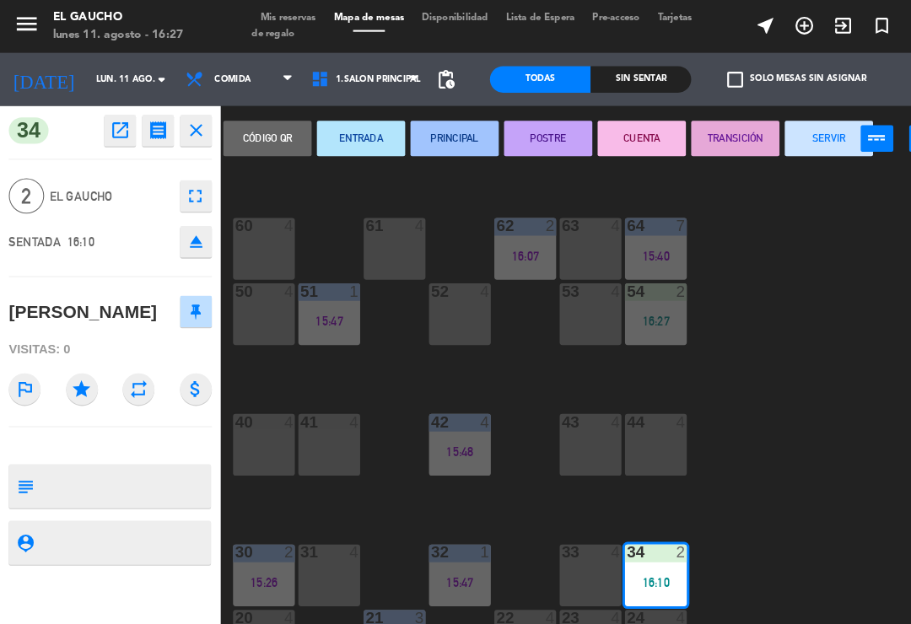
click at [435, 145] on button "PRINCIPAL" at bounding box center [434, 133] width 84 height 34
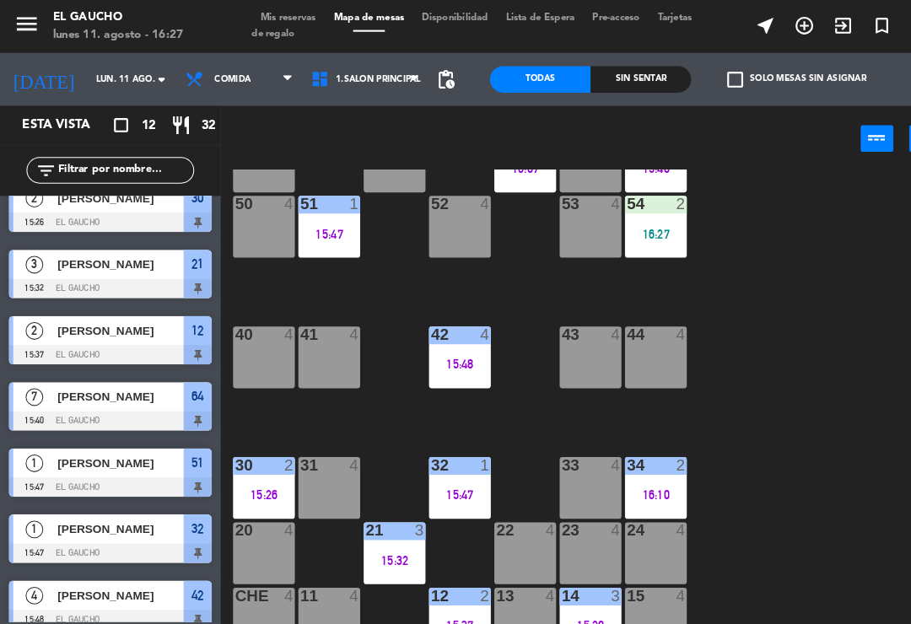
scroll to position [316, 0]
click at [559, 567] on div at bounding box center [565, 569] width 28 height 15
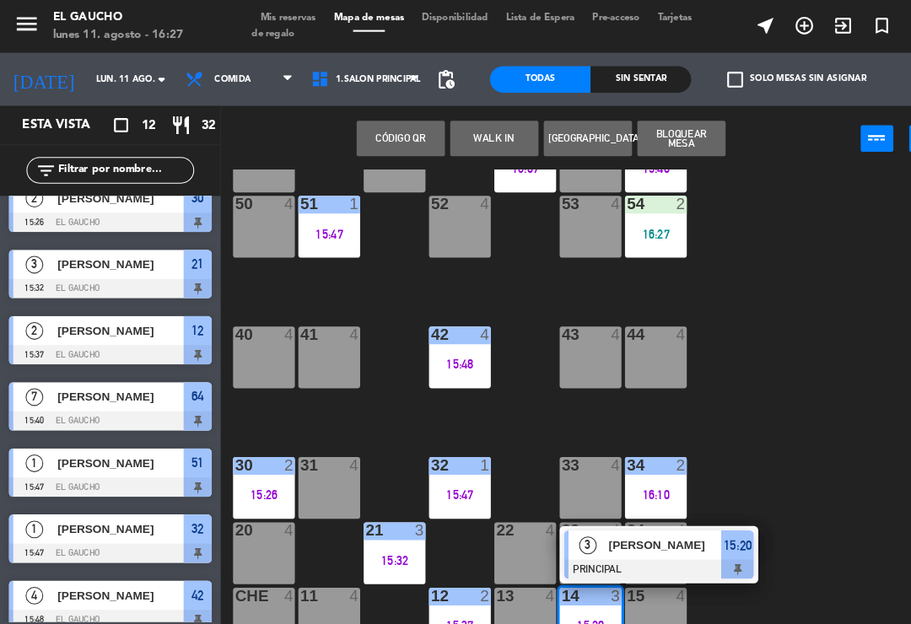
click at [628, 540] on div at bounding box center [629, 544] width 181 height 19
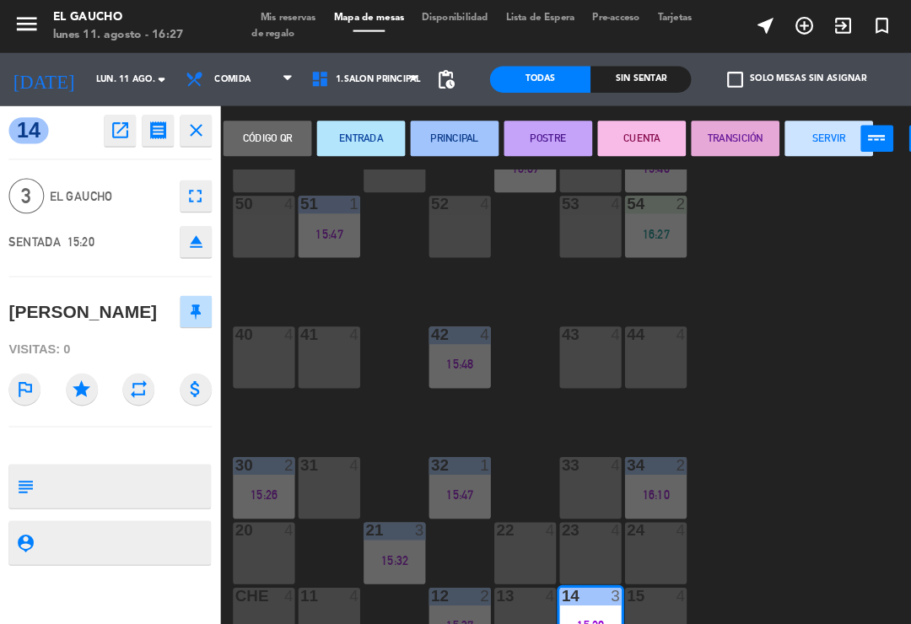
click at [786, 138] on button "SERVIR" at bounding box center [792, 133] width 84 height 34
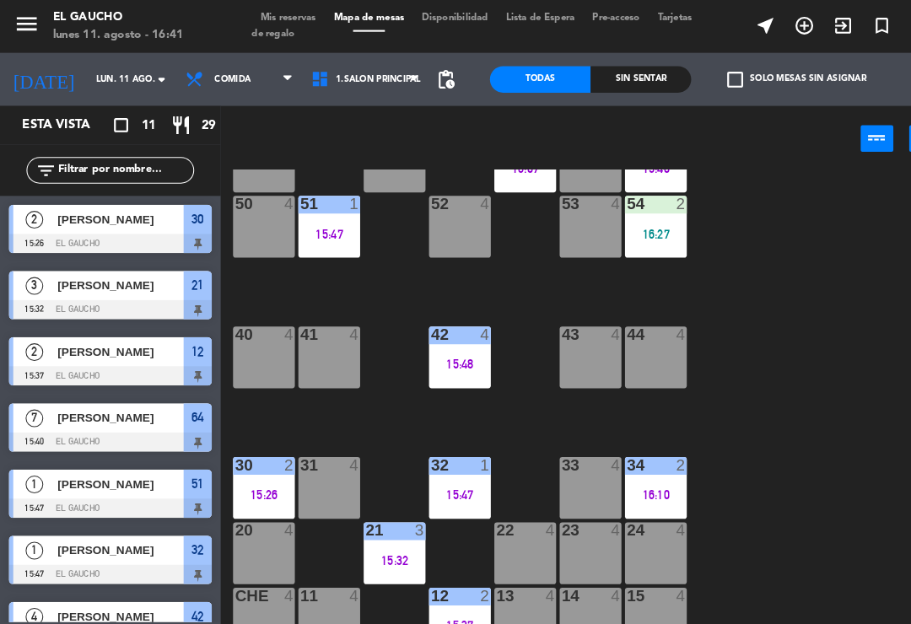
click at [429, 342] on div "15:48" at bounding box center [439, 348] width 59 height 12
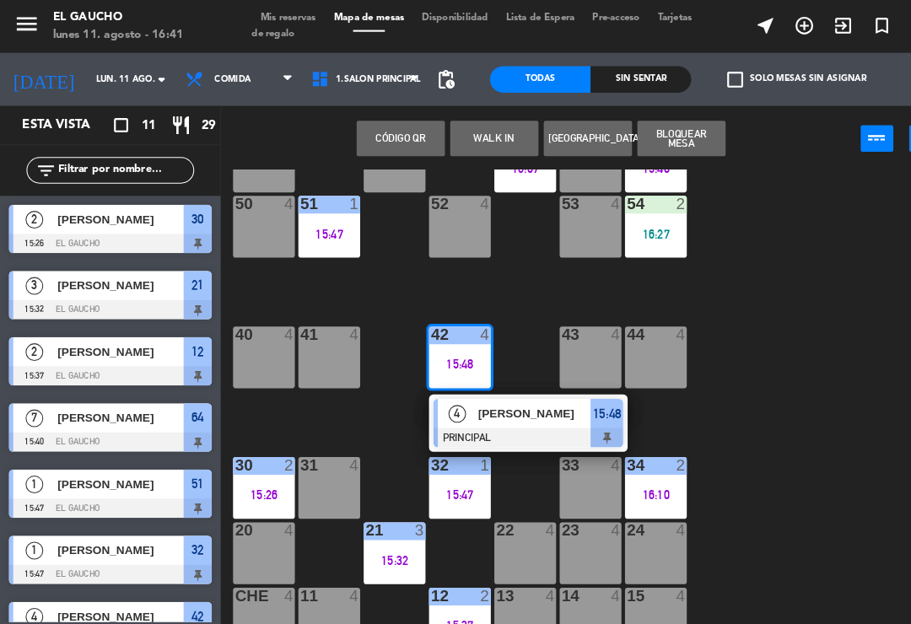
click at [472, 404] on span "[PERSON_NAME]" at bounding box center [511, 395] width 108 height 18
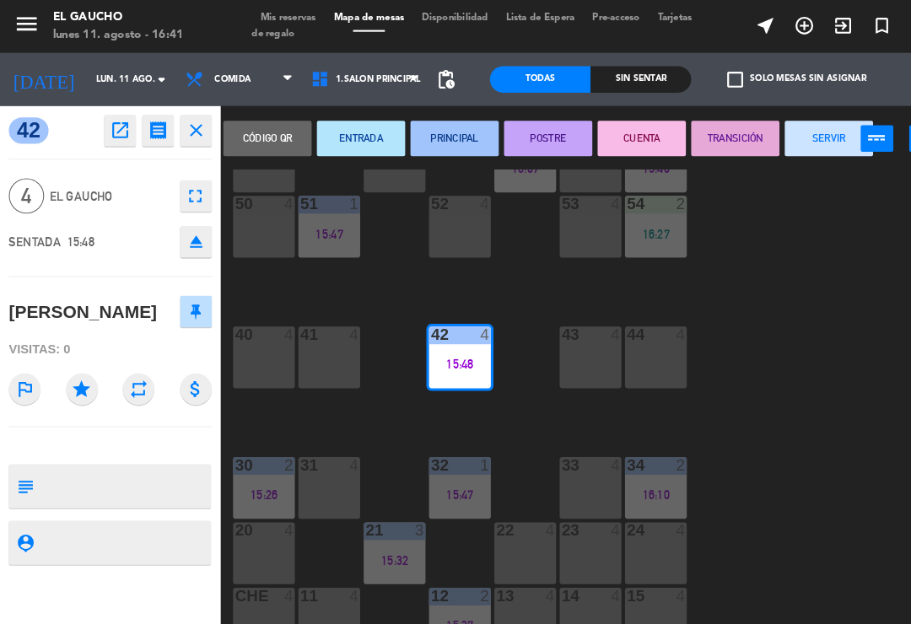
click at [779, 130] on button "SERVIR" at bounding box center [792, 133] width 84 height 34
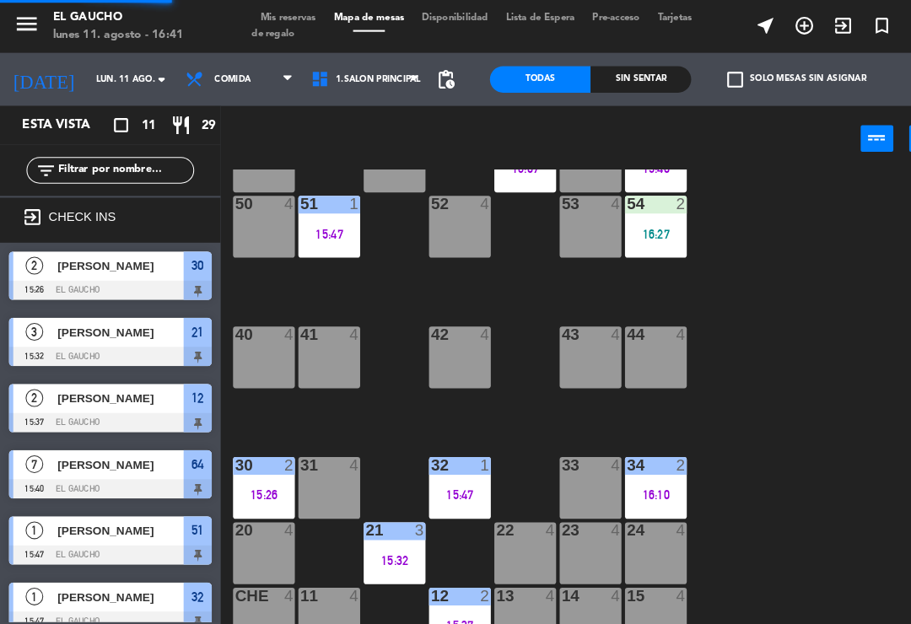
scroll to position [0, 0]
click at [326, 225] on div "15:47" at bounding box center [314, 224] width 59 height 12
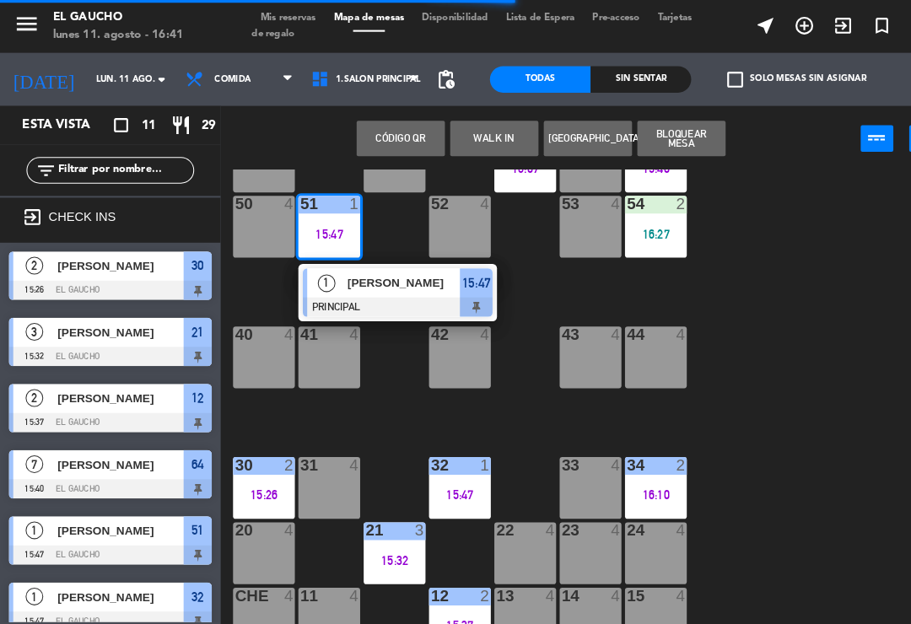
click at [364, 281] on div "[PERSON_NAME]" at bounding box center [386, 270] width 110 height 28
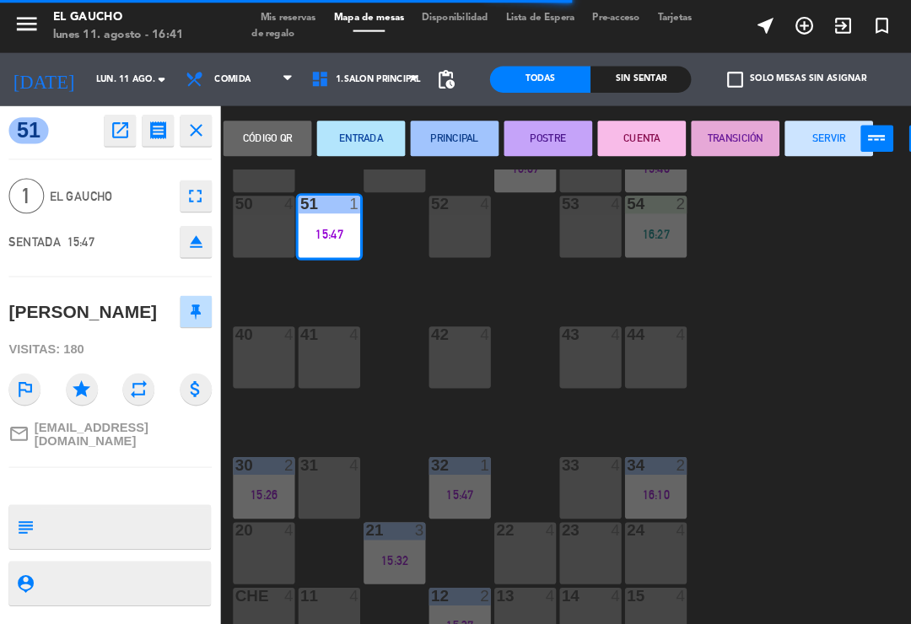
click at [779, 147] on button "SERVIR" at bounding box center [792, 133] width 84 height 34
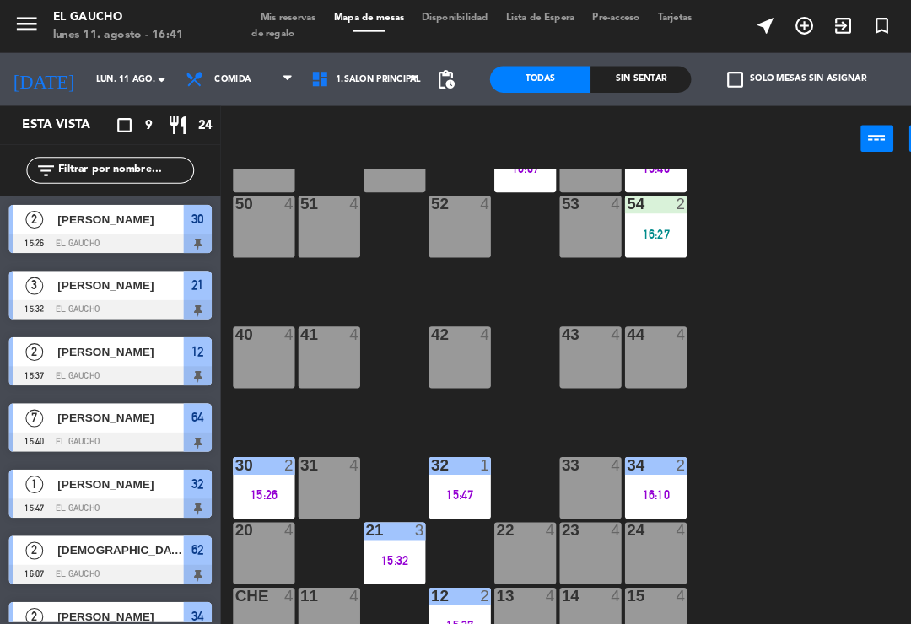
scroll to position [316, 0]
click at [380, 543] on div "21 3 15:32" at bounding box center [377, 528] width 59 height 59
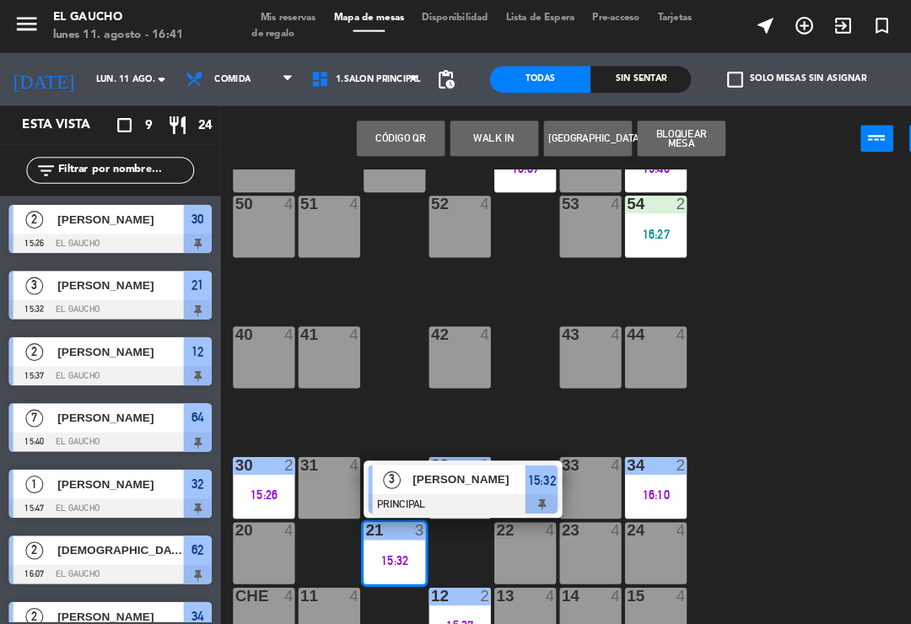
click at [467, 483] on div at bounding box center [442, 481] width 181 height 19
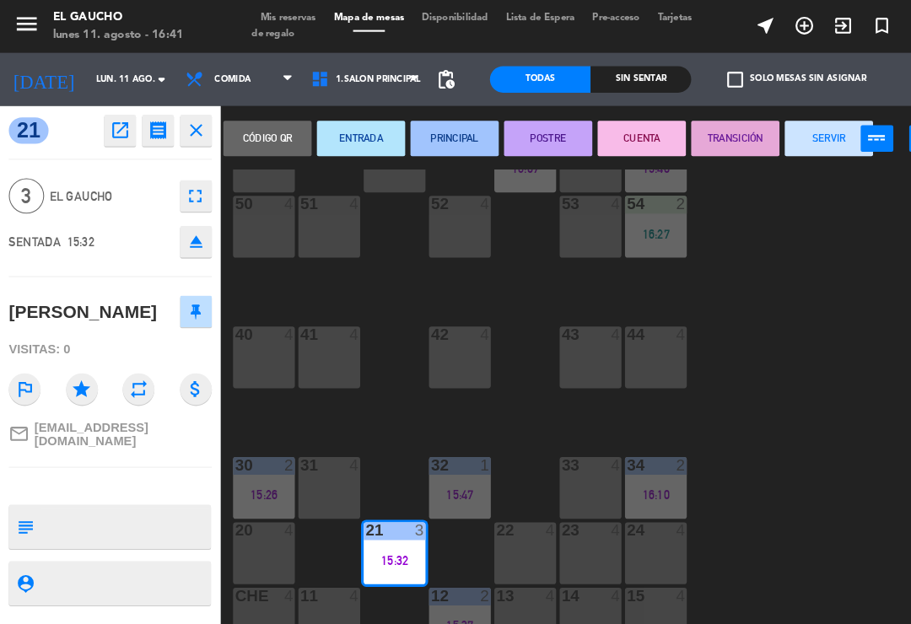
click at [779, 142] on button "SERVIR" at bounding box center [792, 133] width 84 height 34
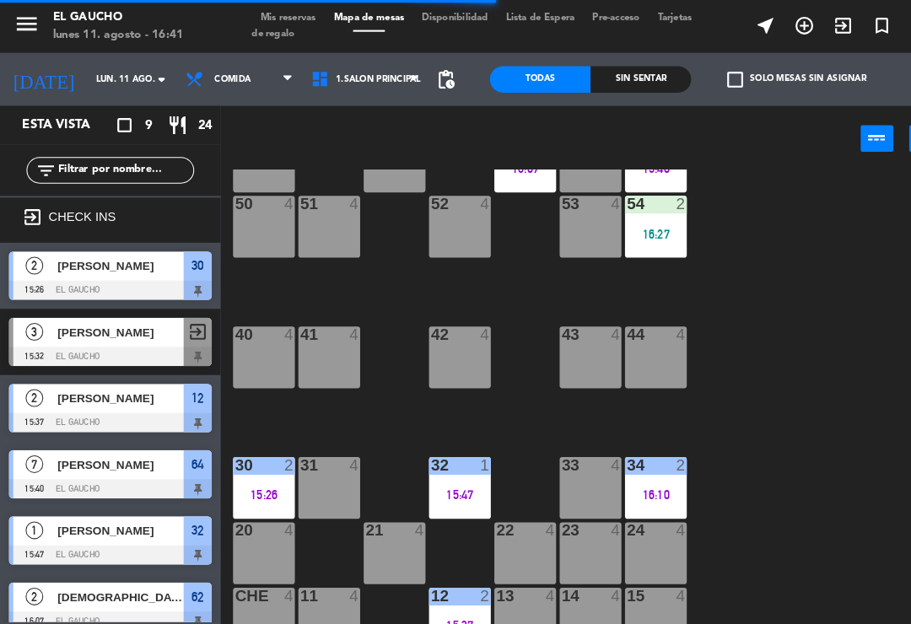
click at [440, 472] on div "15:47" at bounding box center [439, 473] width 59 height 12
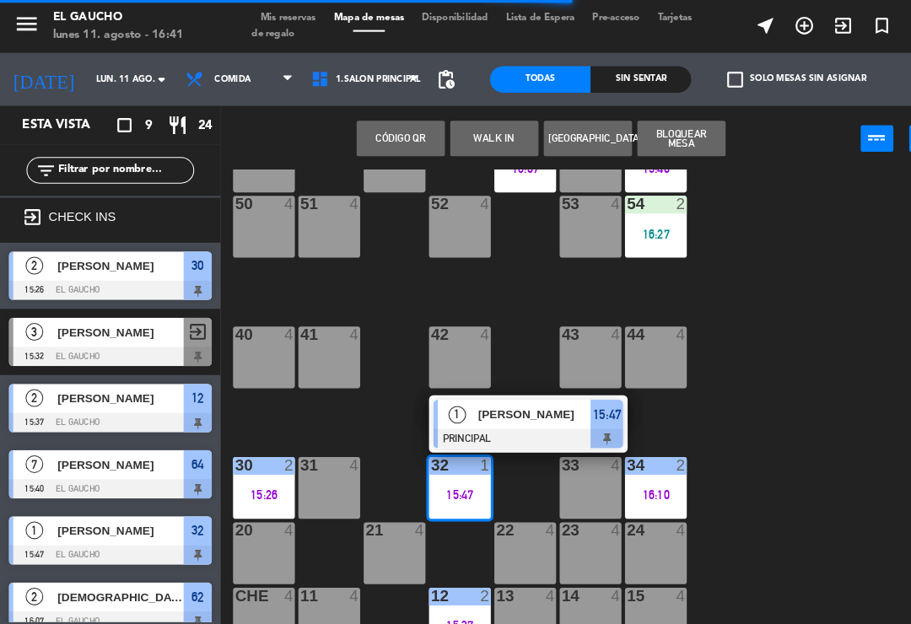
click at [465, 440] on div "1" at bounding box center [464, 444] width 10 height 15
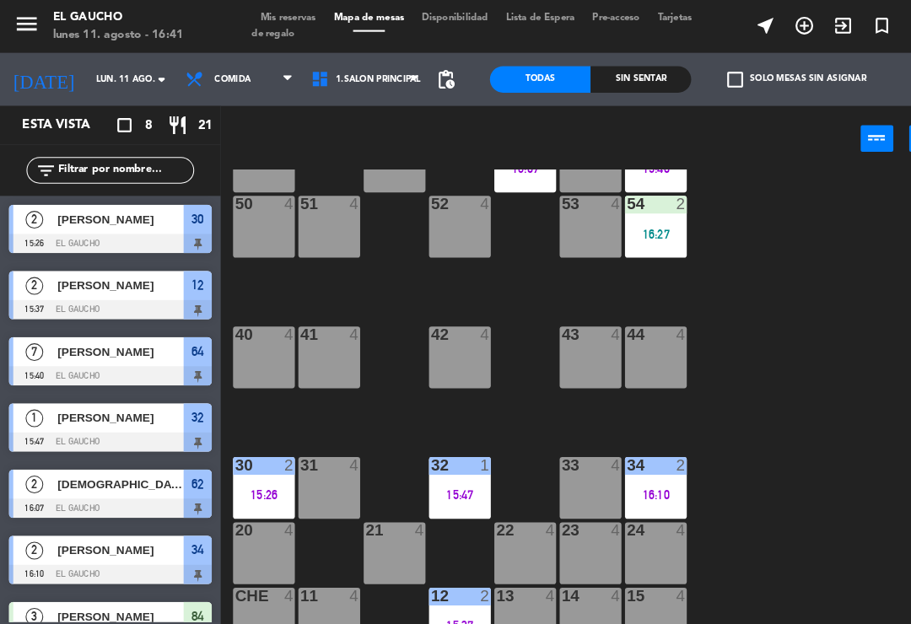
click at [481, 402] on div "84 3 16:25 80 4 83 4 82 4 81 4 70 4 71 4 72 4 73 4 74 4 63 4 62 2 16:07 61 4 60…" at bounding box center [565, 392] width 691 height 460
click at [449, 467] on div "15:47" at bounding box center [439, 473] width 59 height 12
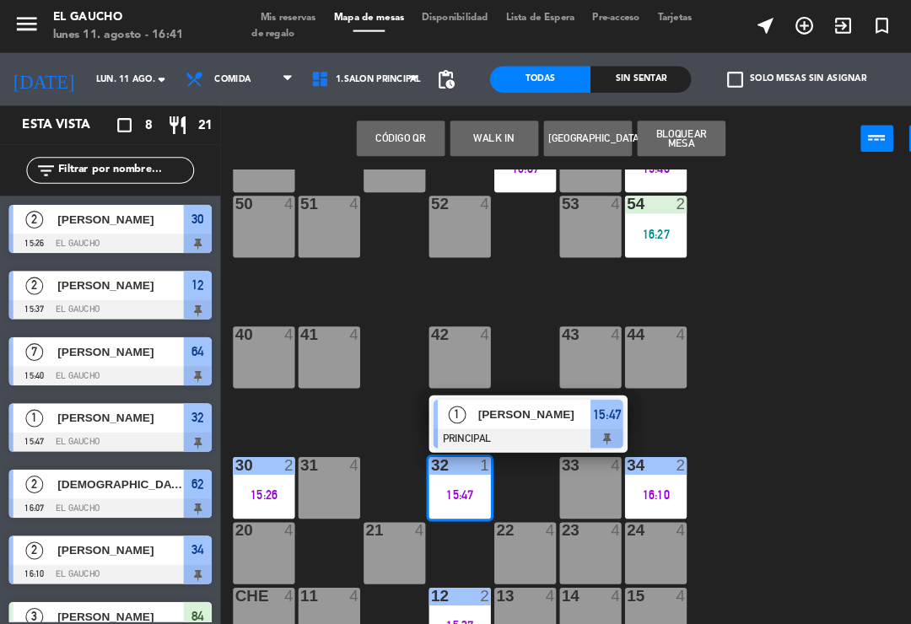
click at [517, 407] on div "[PERSON_NAME]" at bounding box center [511, 396] width 110 height 28
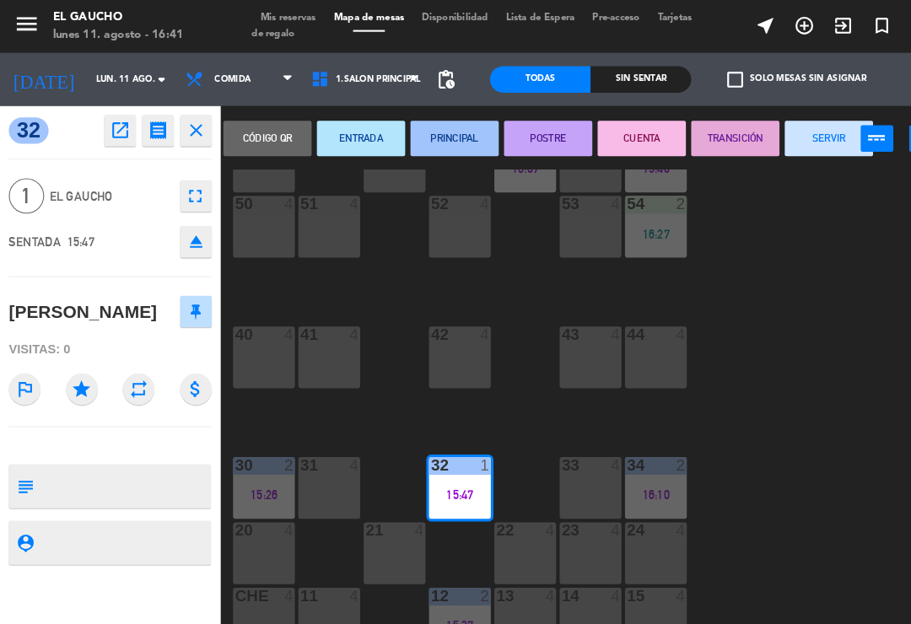
click at [793, 127] on button "SERVIR" at bounding box center [792, 133] width 84 height 34
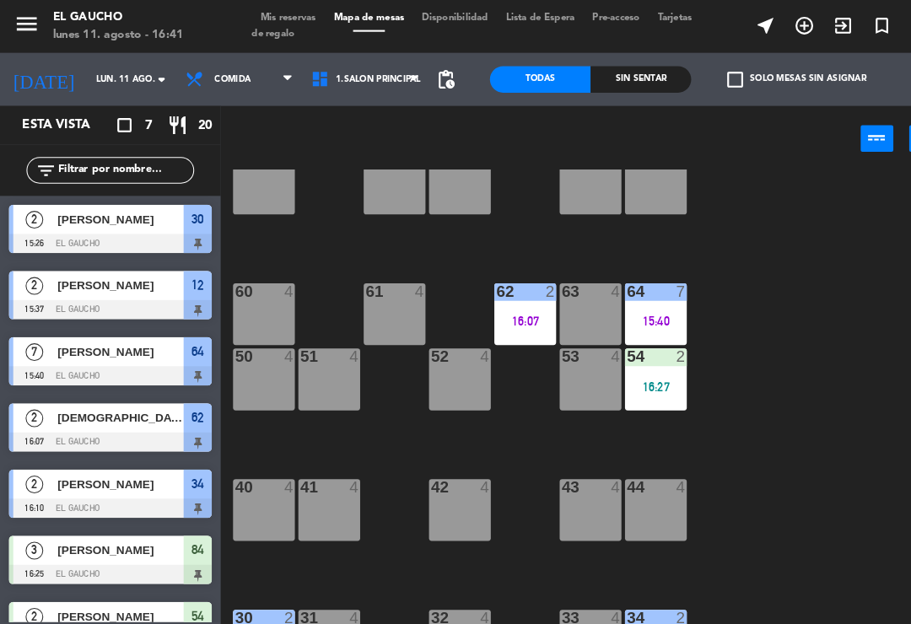
scroll to position [168, 0]
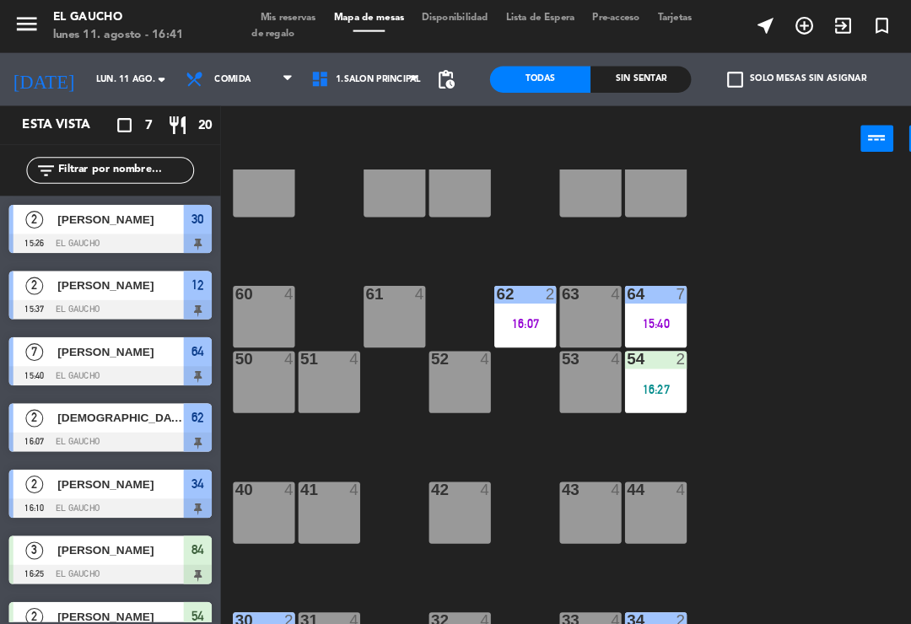
click at [629, 373] on div "16:27" at bounding box center [626, 372] width 59 height 12
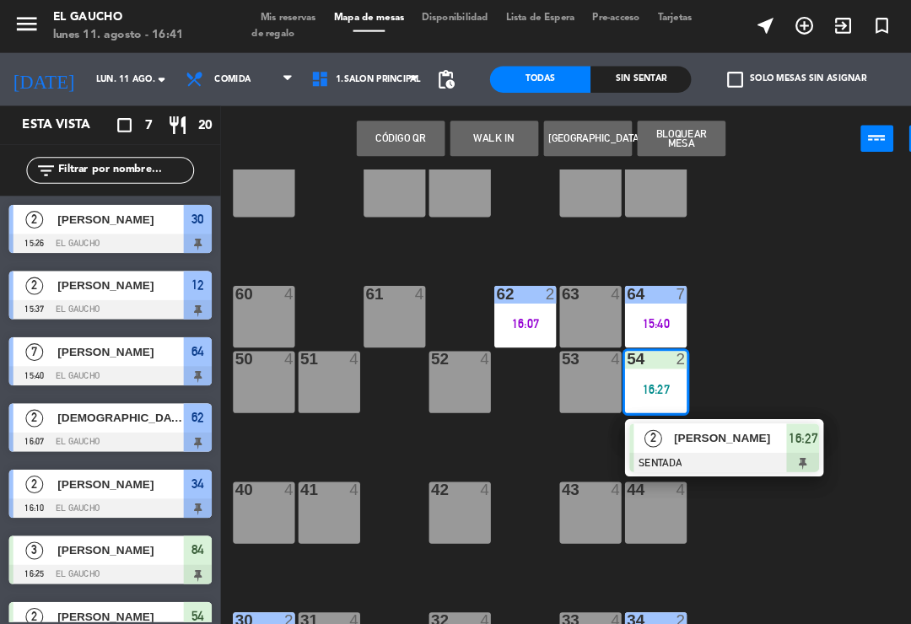
click at [682, 426] on span "[PERSON_NAME]" at bounding box center [698, 419] width 108 height 18
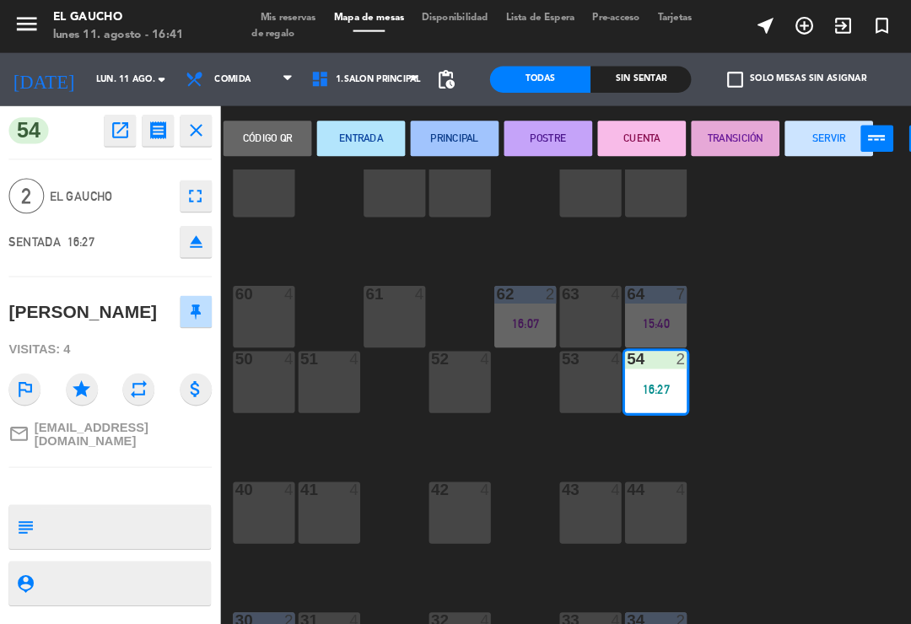
click at [437, 134] on button "PRINCIPAL" at bounding box center [434, 133] width 84 height 34
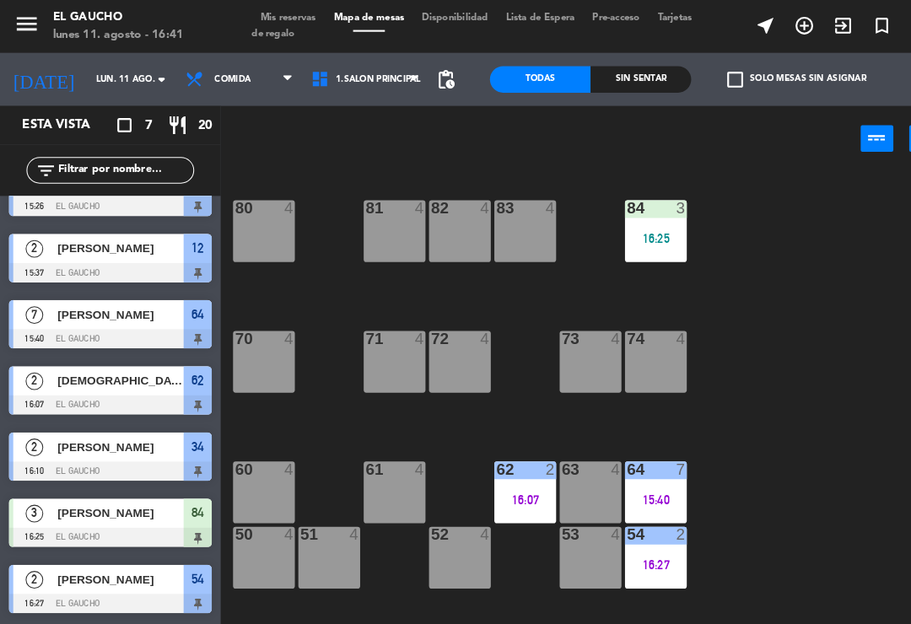
scroll to position [0, 0]
click at [626, 235] on div "84 3 16:25" at bounding box center [626, 220] width 59 height 59
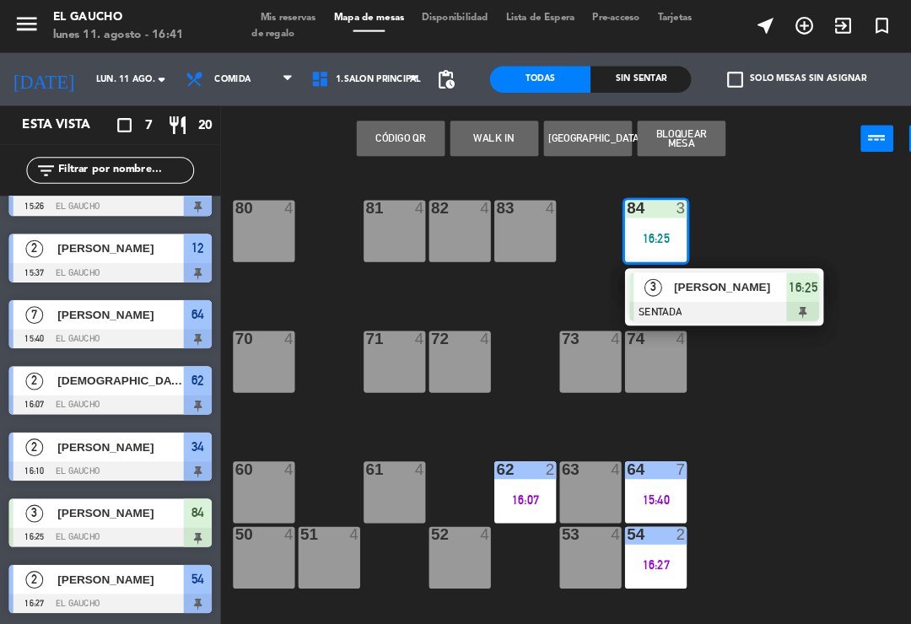
click at [668, 283] on span "[PERSON_NAME]" at bounding box center [698, 275] width 108 height 18
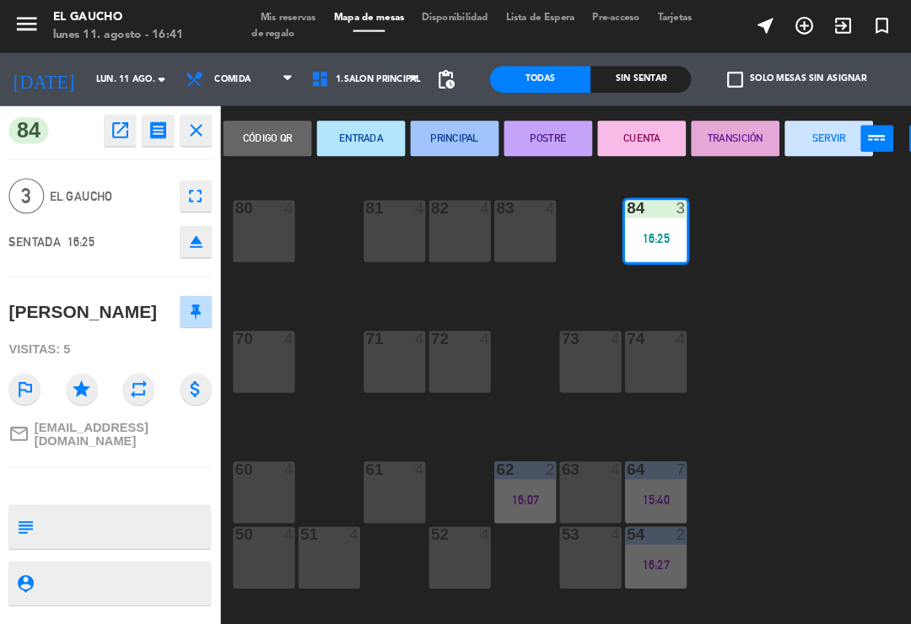
click at [437, 142] on button "PRINCIPAL" at bounding box center [434, 133] width 84 height 34
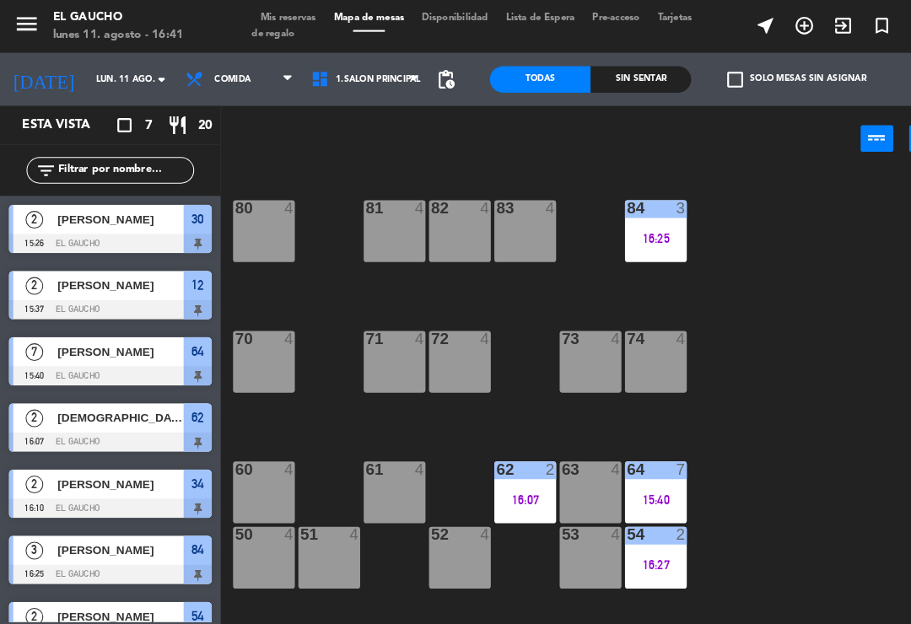
scroll to position [35, 0]
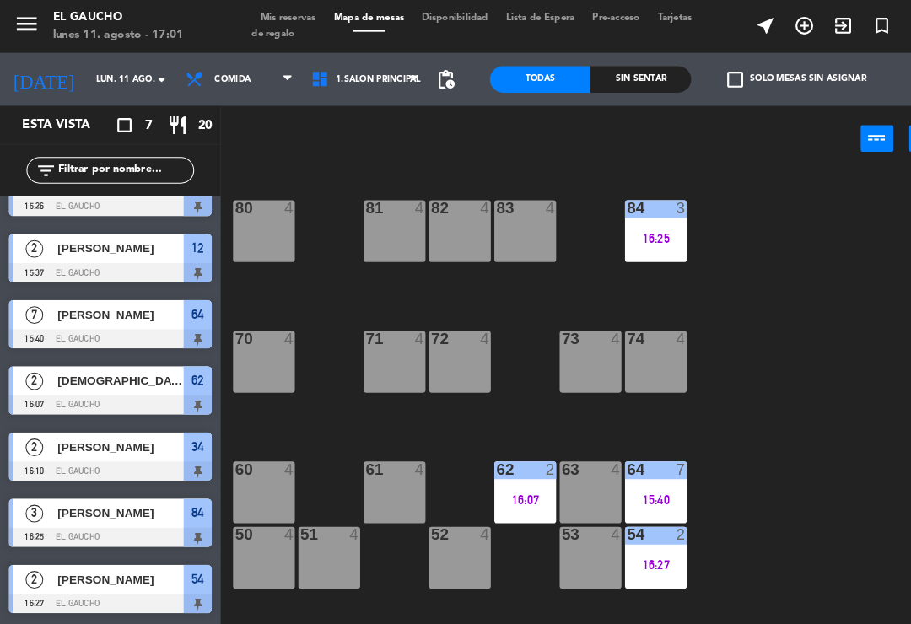
click at [509, 472] on div "16:07" at bounding box center [501, 478] width 59 height 12
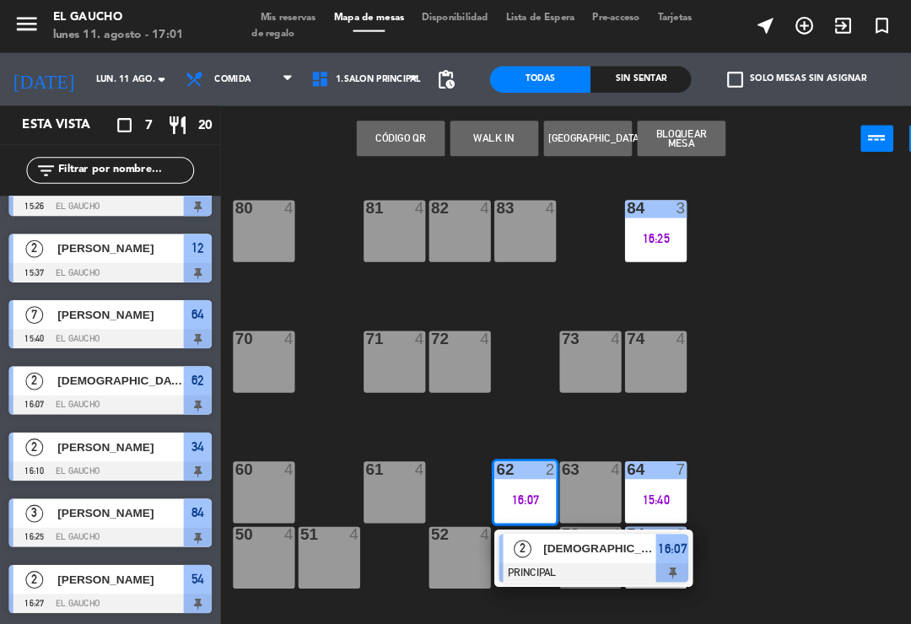
click at [512, 528] on div "2" at bounding box center [499, 524] width 36 height 28
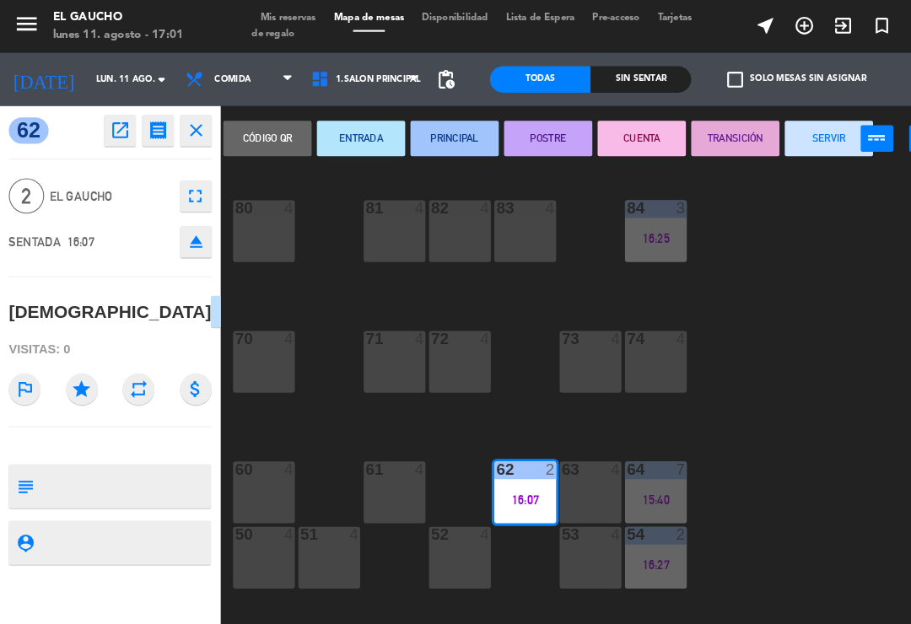
click at [761, 143] on button "SERVIR" at bounding box center [792, 133] width 84 height 34
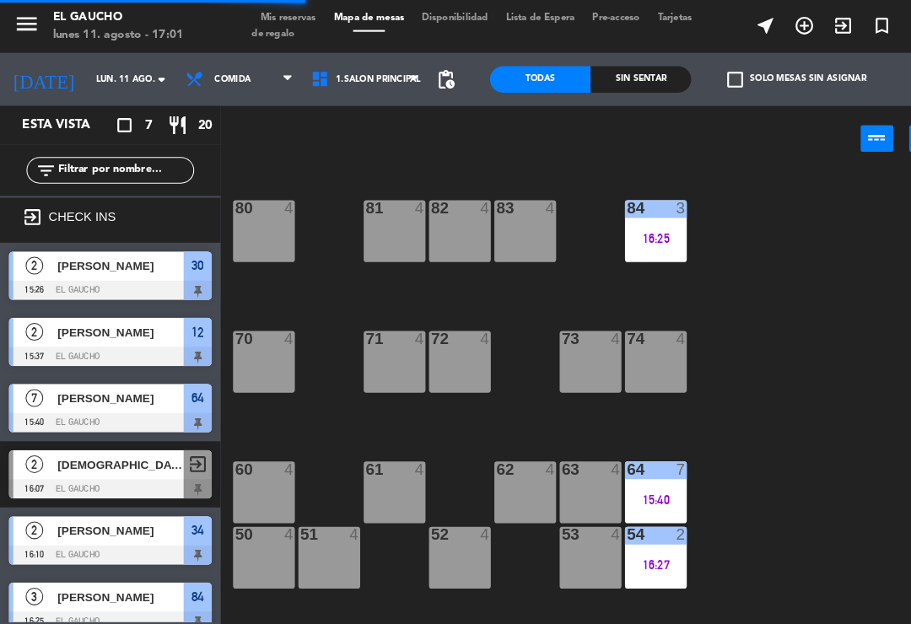
click at [369, 471] on div "61 4" at bounding box center [377, 470] width 59 height 59
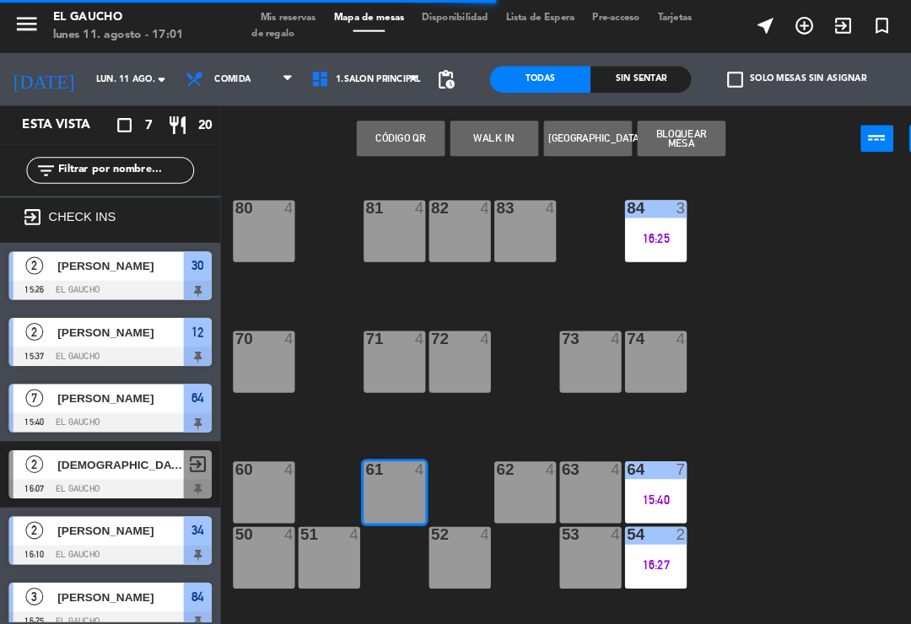
click at [458, 132] on button "WALK IN" at bounding box center [472, 133] width 84 height 34
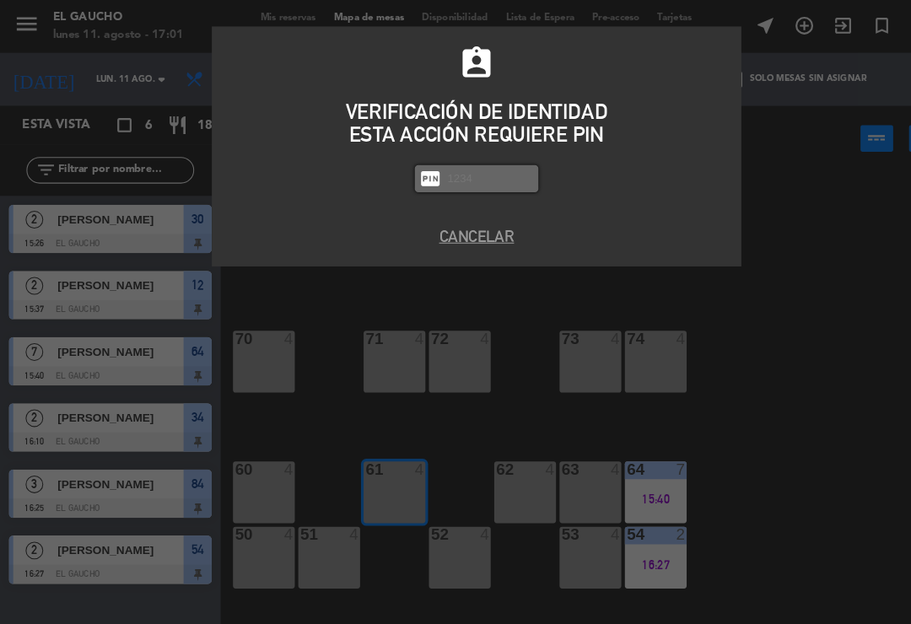
click at [441, 235] on button "Cancelar" at bounding box center [455, 225] width 481 height 23
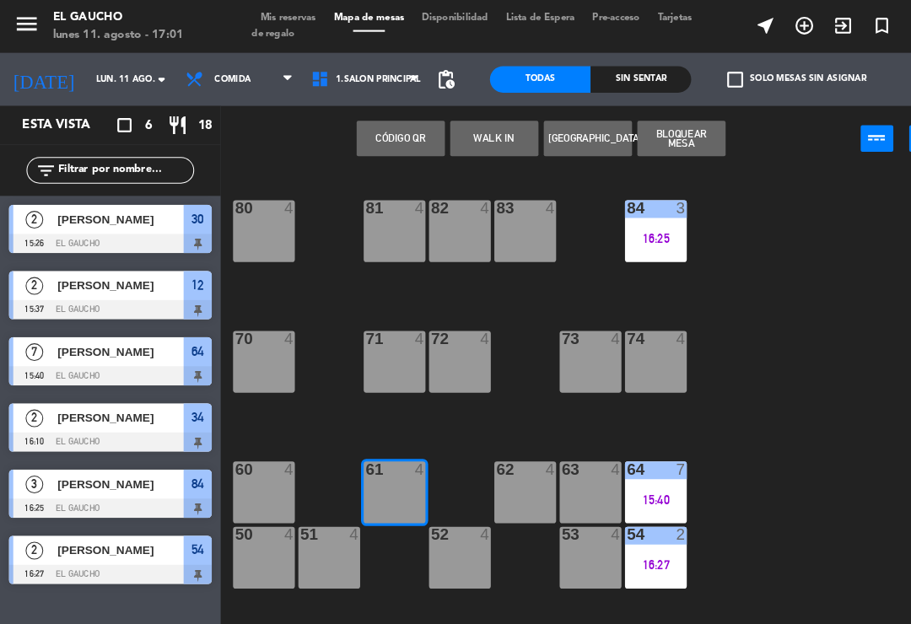
click at [478, 461] on div "62 4" at bounding box center [501, 470] width 59 height 59
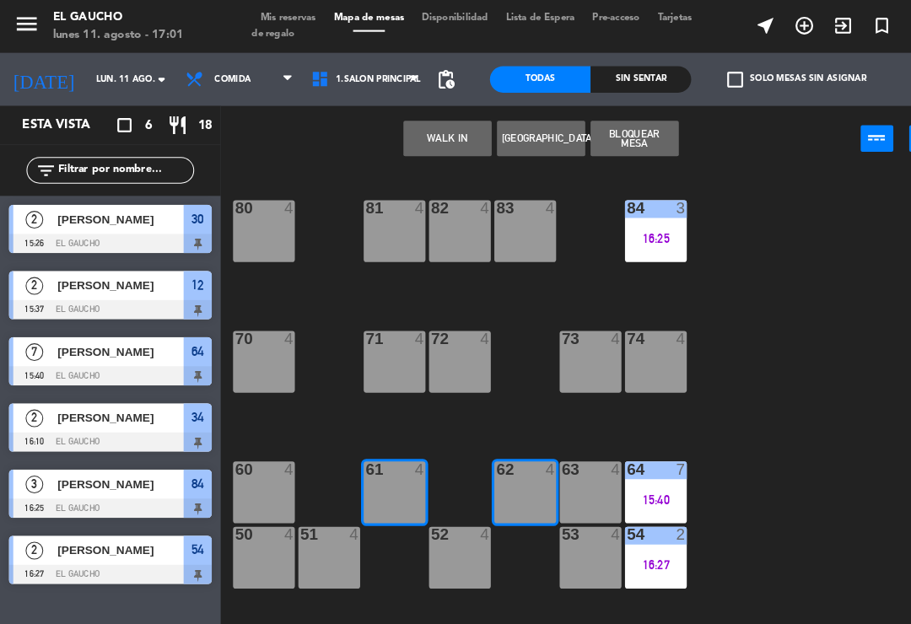
click at [361, 475] on div "61 4" at bounding box center [377, 470] width 59 height 59
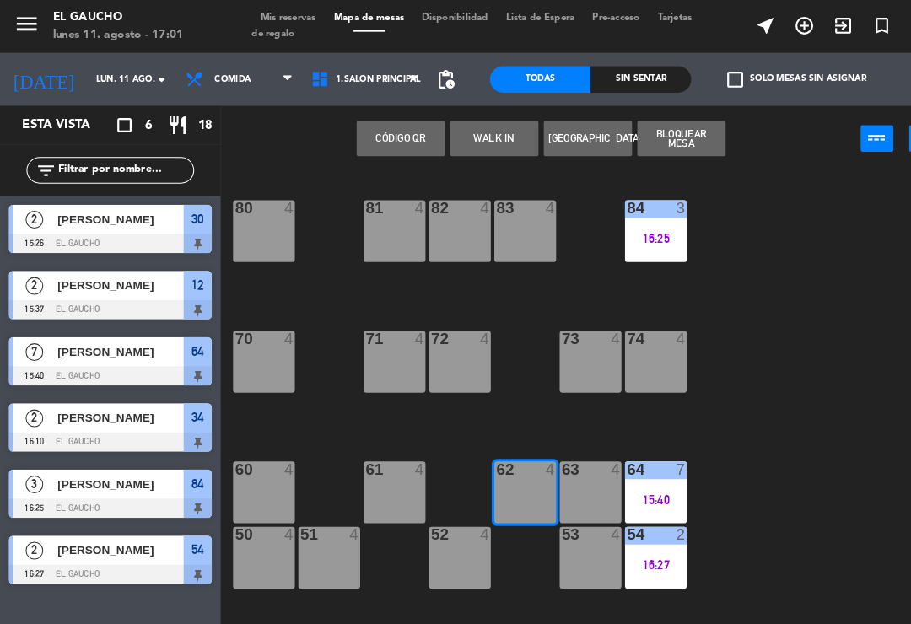
click at [462, 120] on button "WALK IN" at bounding box center [472, 133] width 84 height 34
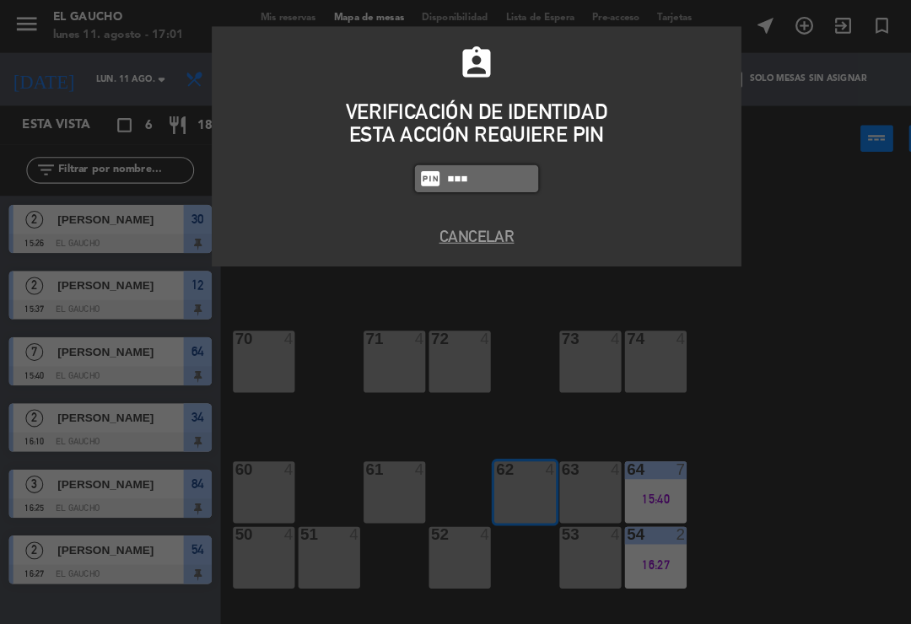
type input "0009"
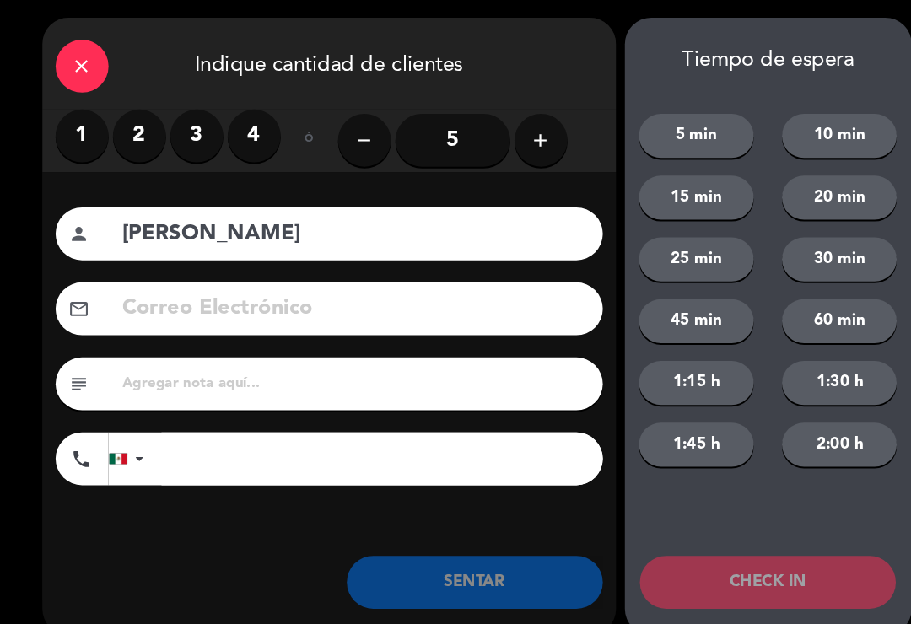
type input "[PERSON_NAME]"
click at [132, 118] on label "2" at bounding box center [133, 130] width 51 height 51
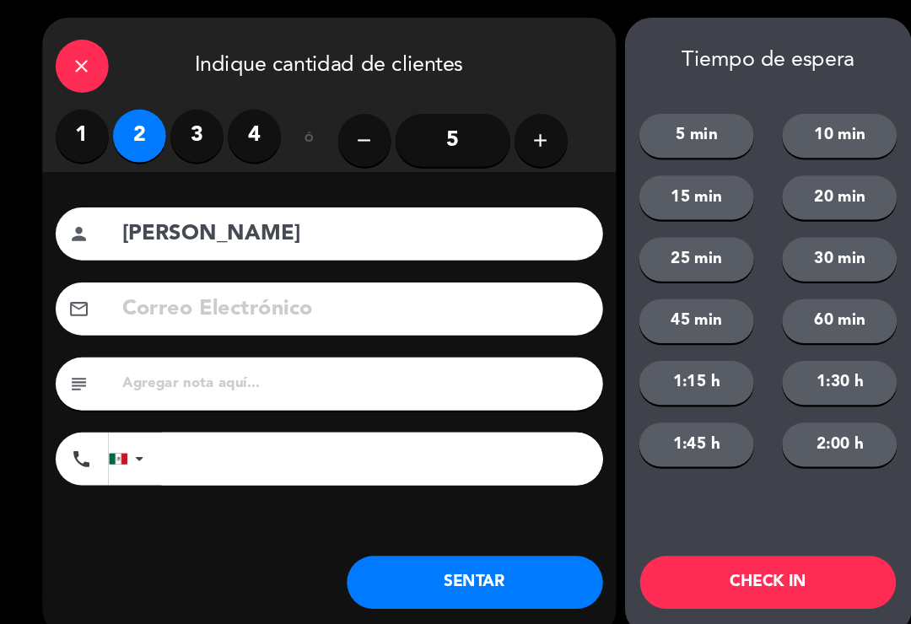
click at [423, 548] on button "SENTAR" at bounding box center [454, 556] width 245 height 51
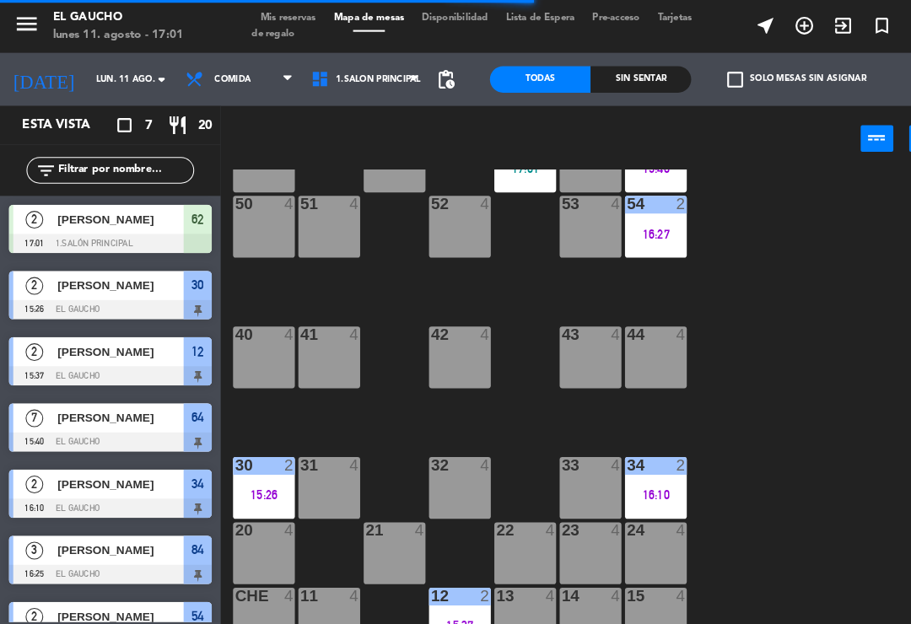
scroll to position [316, 0]
click at [497, 591] on div "13 4" at bounding box center [501, 591] width 59 height 59
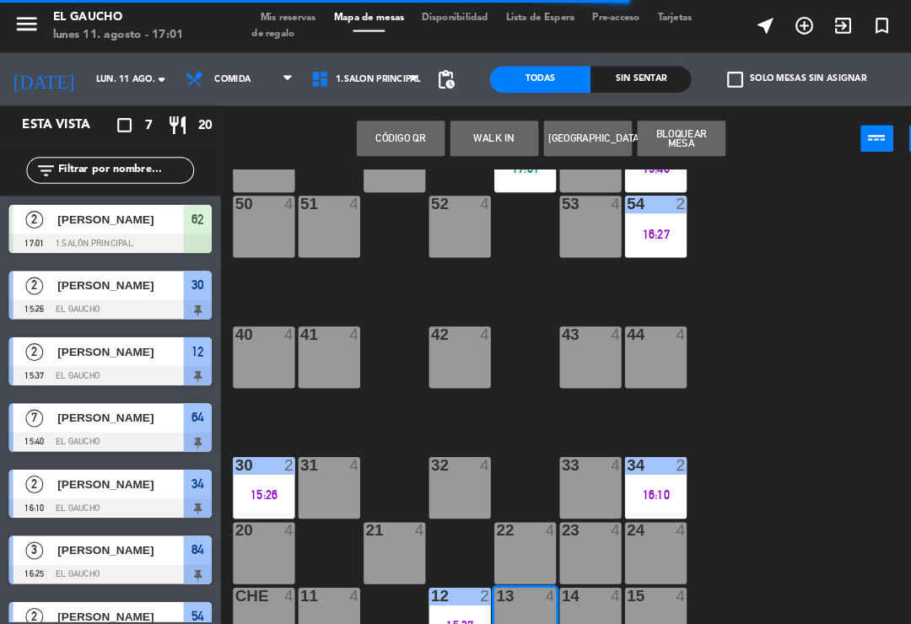
click at [229, 466] on div "15:26" at bounding box center [252, 472] width 59 height 13
click at [733, 465] on div "84 3 16:25 80 4 83 4 82 4 81 4 70 4 71 4 72 4 73 4 74 4 63 4 62 2 17:01 61 4 60…" at bounding box center [565, 392] width 691 height 460
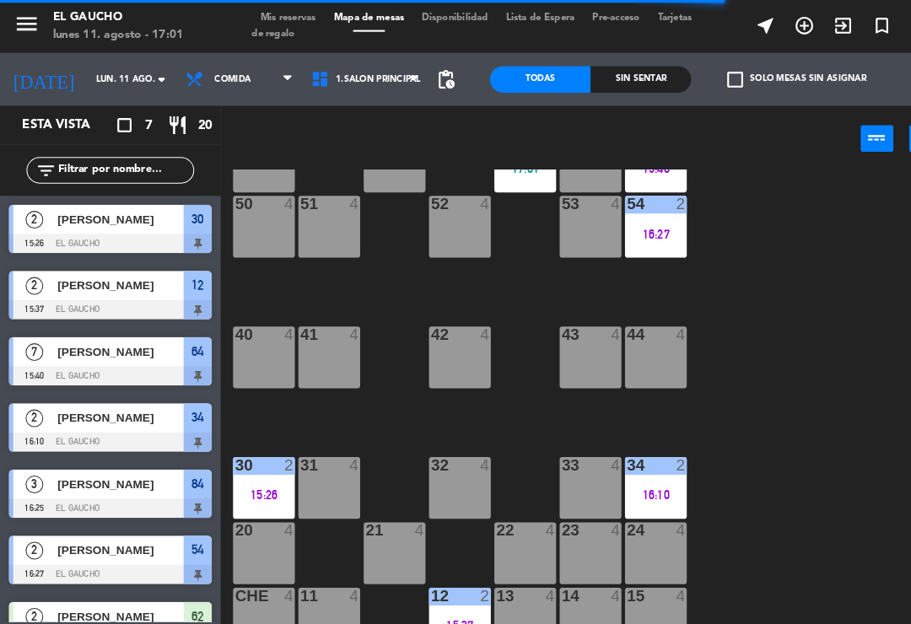
click at [272, 469] on div "15:26" at bounding box center [252, 473] width 59 height 12
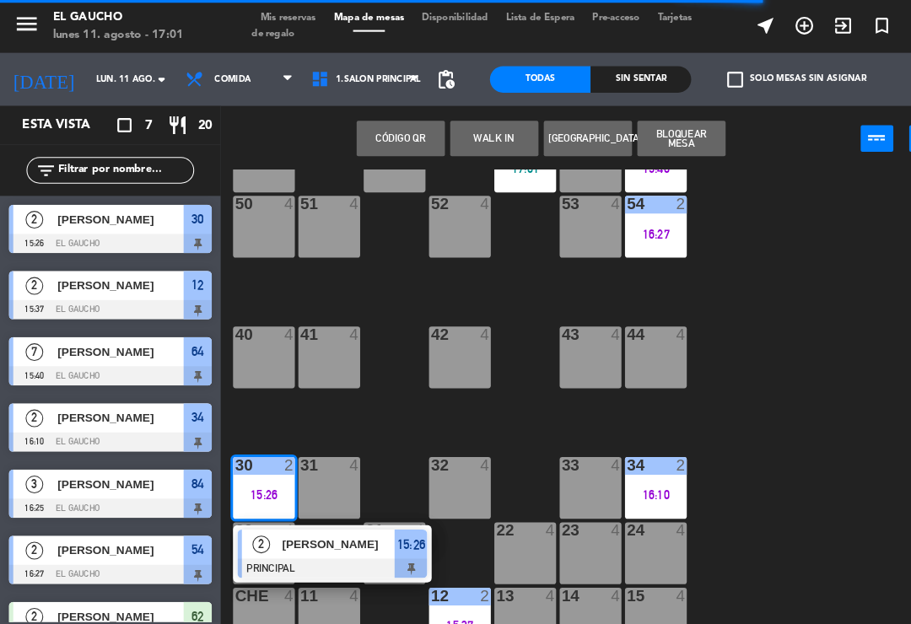
click at [338, 520] on span "[PERSON_NAME]" at bounding box center [324, 520] width 108 height 18
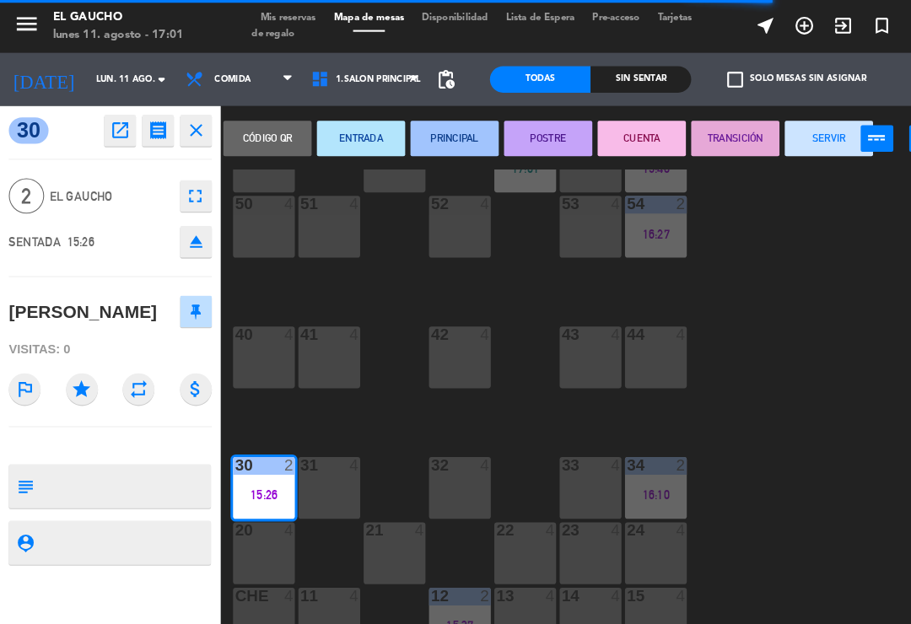
click at [778, 135] on button "SERVIR" at bounding box center [792, 133] width 84 height 34
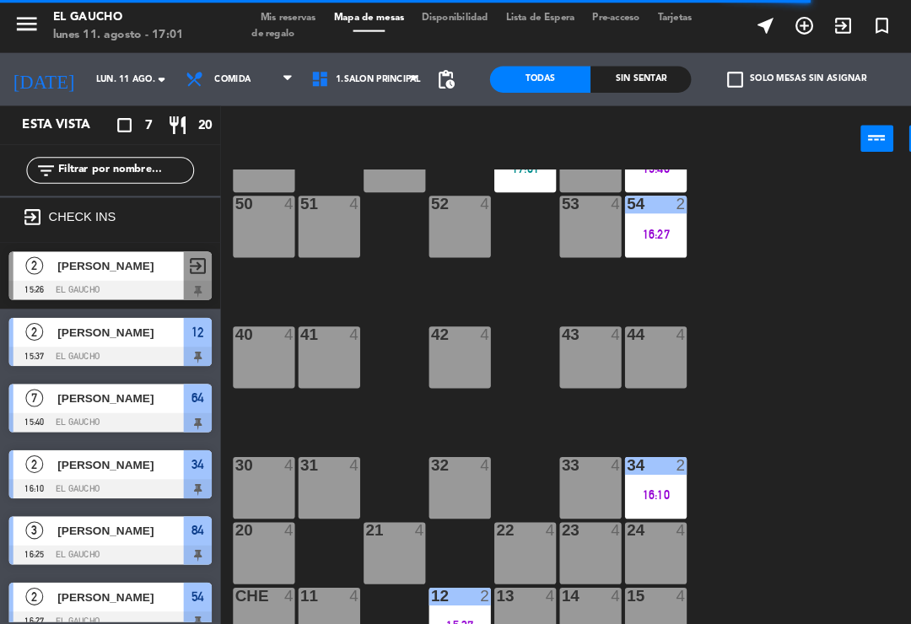
click at [433, 592] on div "15:37" at bounding box center [439, 598] width 59 height 12
click at [435, 587] on div "12 2 15:37" at bounding box center [439, 591] width 59 height 59
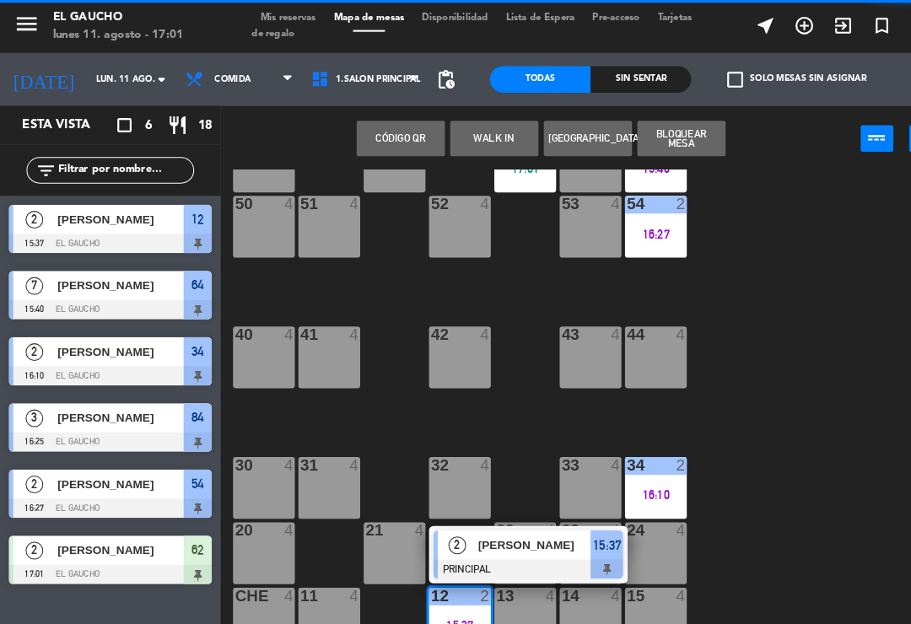
click at [456, 526] on div "[PERSON_NAME]" at bounding box center [511, 521] width 110 height 28
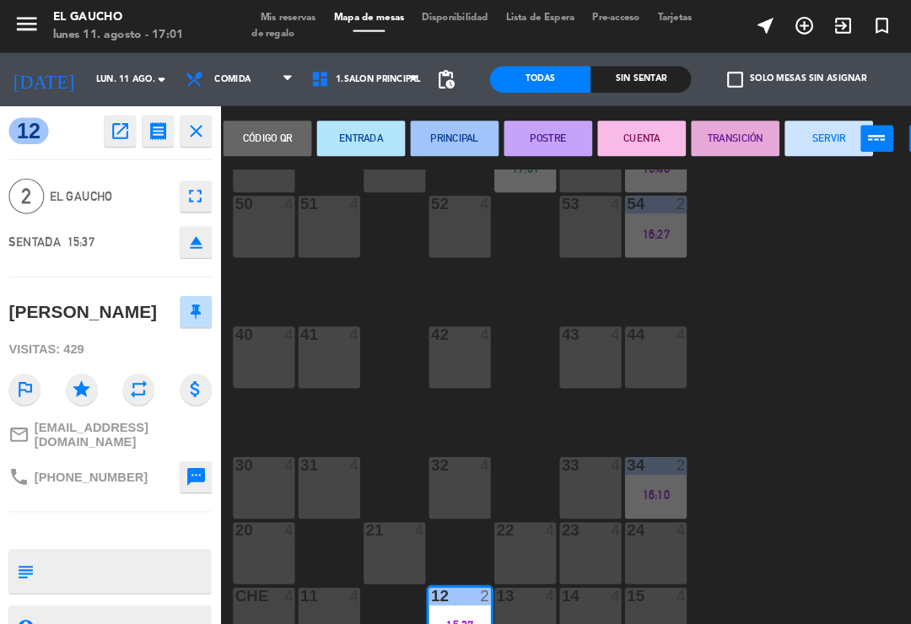
click at [774, 133] on button "SERVIR" at bounding box center [792, 133] width 84 height 34
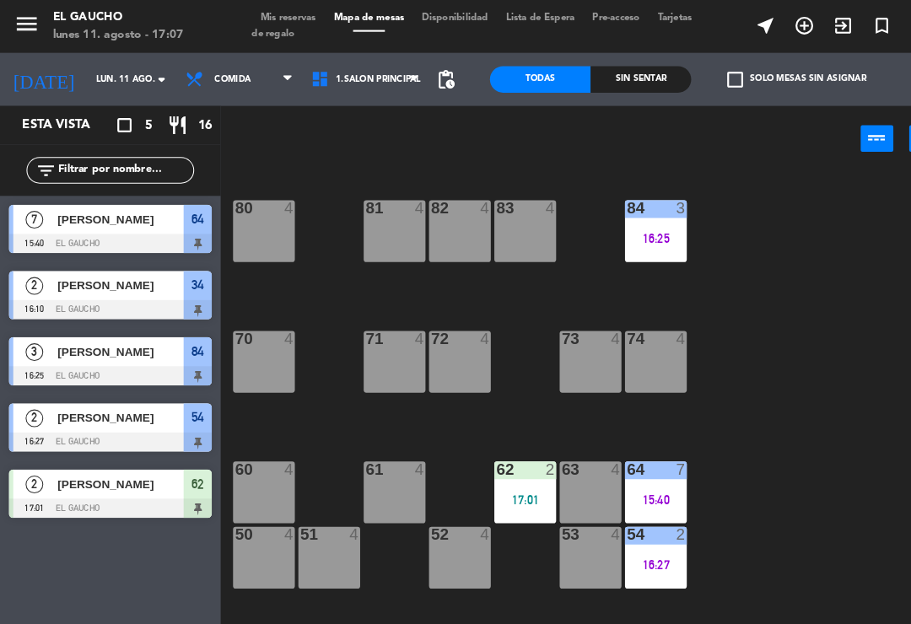
scroll to position [0, 0]
click at [350, 330] on div "71" at bounding box center [349, 323] width 1 height 15
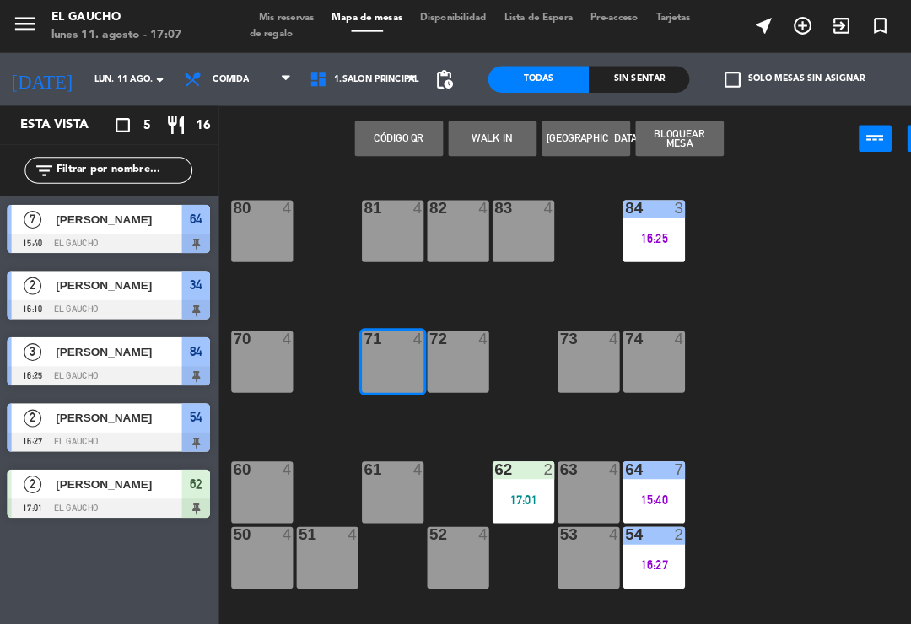
click at [471, 131] on button "WALK IN" at bounding box center [472, 133] width 84 height 34
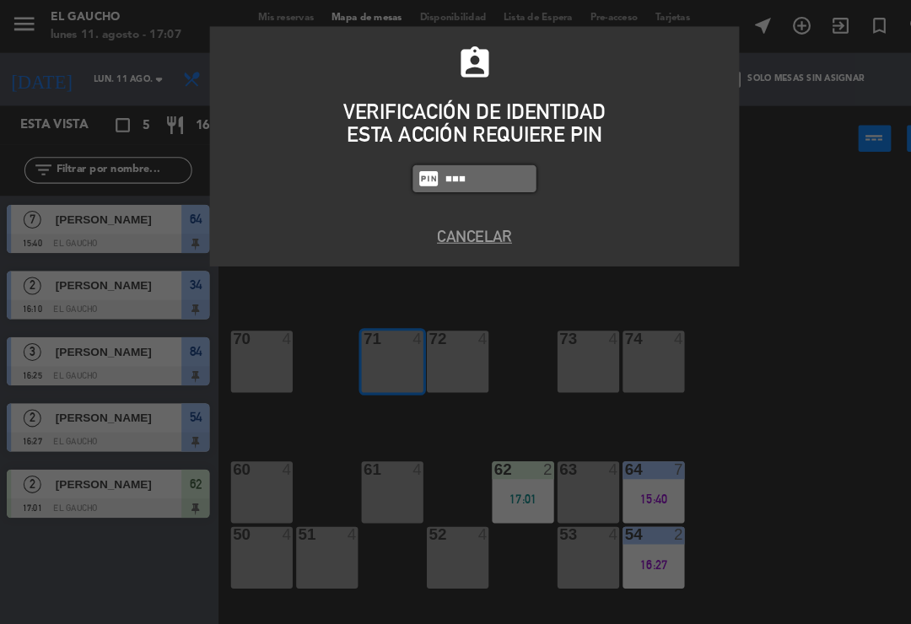
type input "0009"
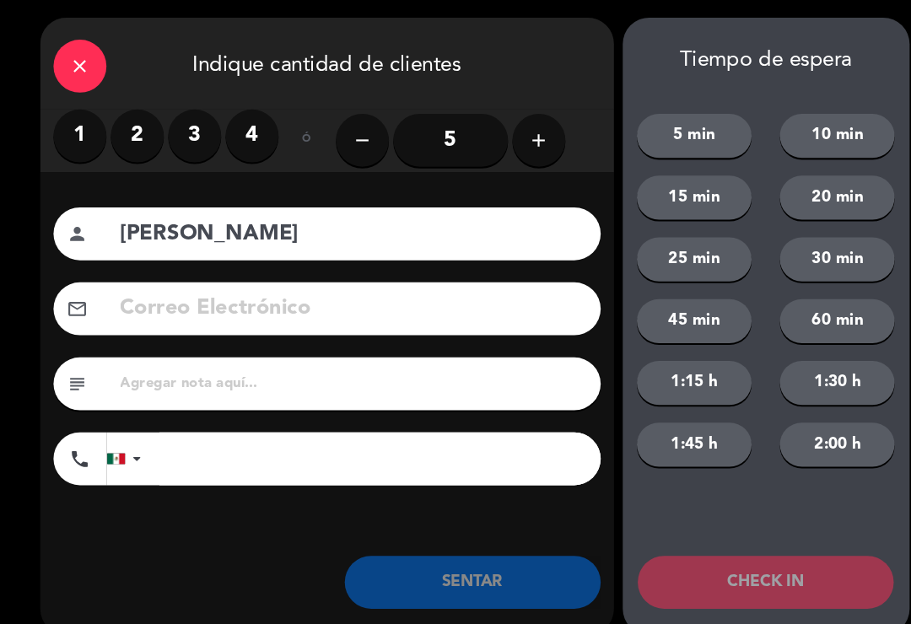
type input "[PERSON_NAME]"
click at [121, 121] on label "2" at bounding box center [133, 130] width 51 height 51
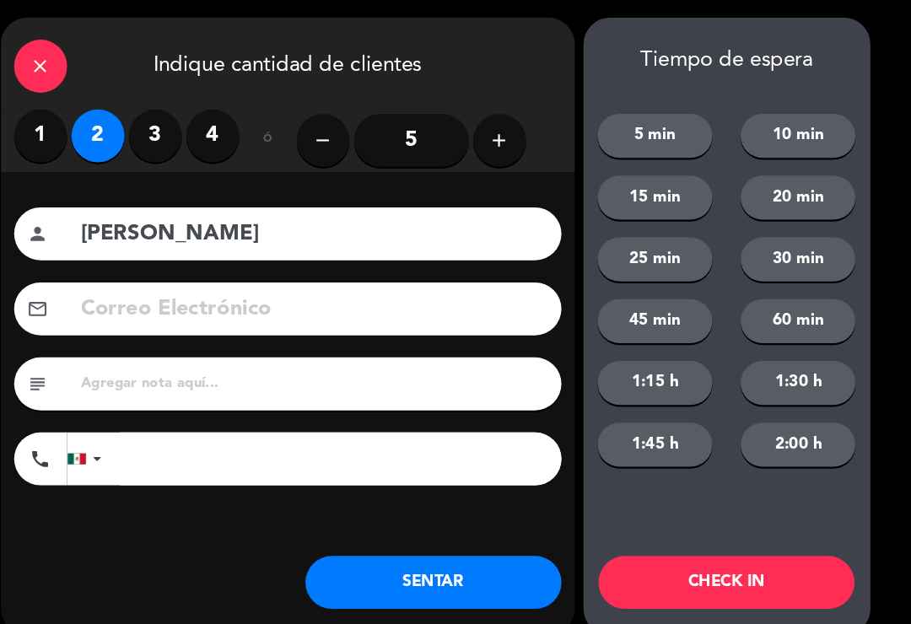
click at [396, 544] on button "SENTAR" at bounding box center [454, 556] width 245 height 51
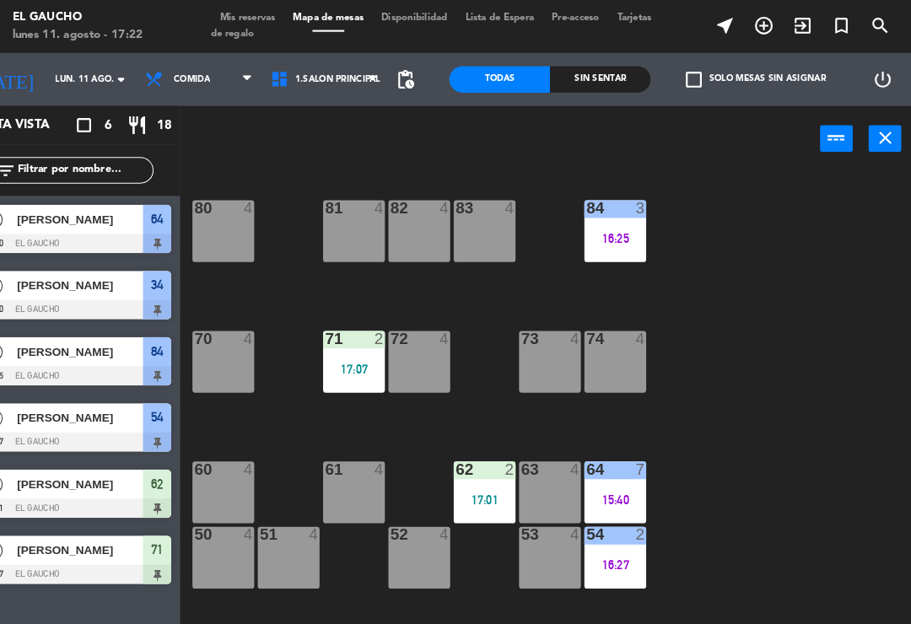
click at [359, 346] on div "17:07" at bounding box center [377, 352] width 59 height 13
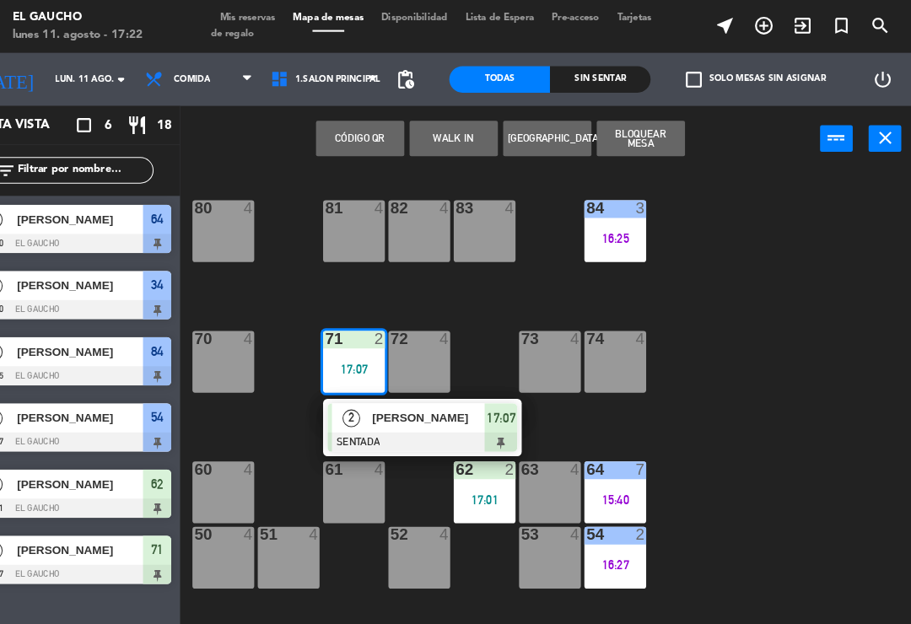
click at [434, 407] on span "[PERSON_NAME]" at bounding box center [449, 400] width 108 height 18
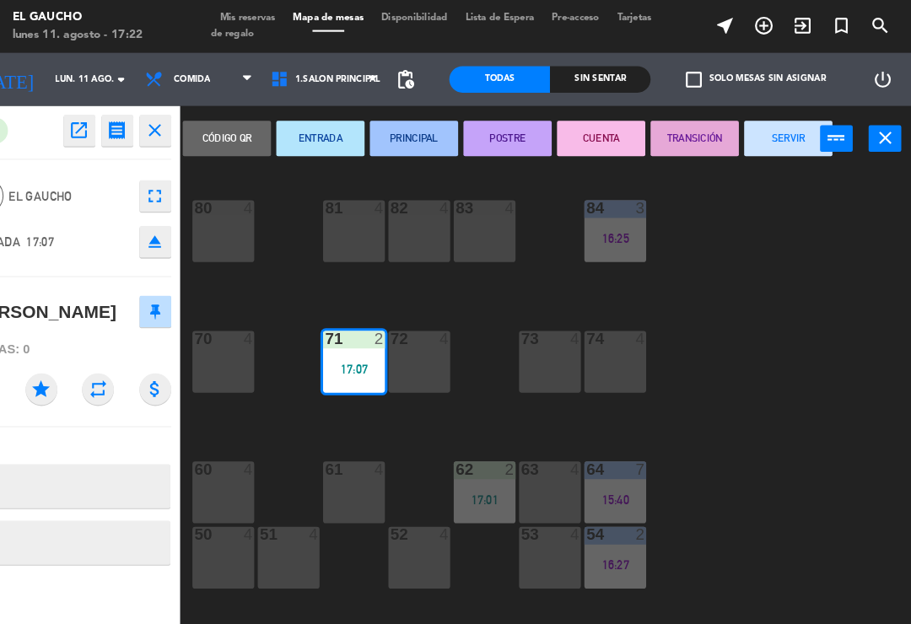
click at [392, 133] on button "PRINCIPAL" at bounding box center [434, 133] width 84 height 34
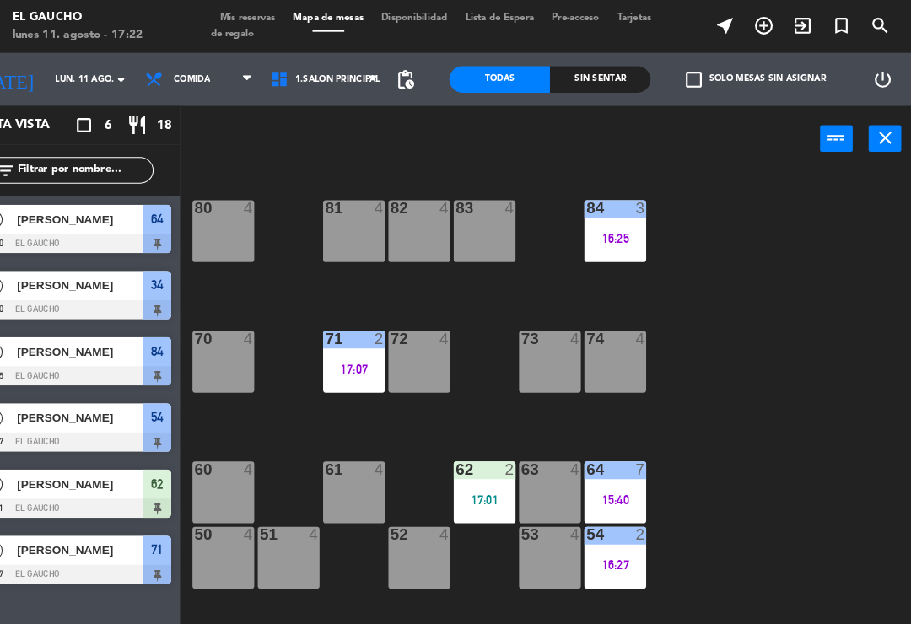
click at [597, 228] on div "16:25" at bounding box center [626, 228] width 59 height 12
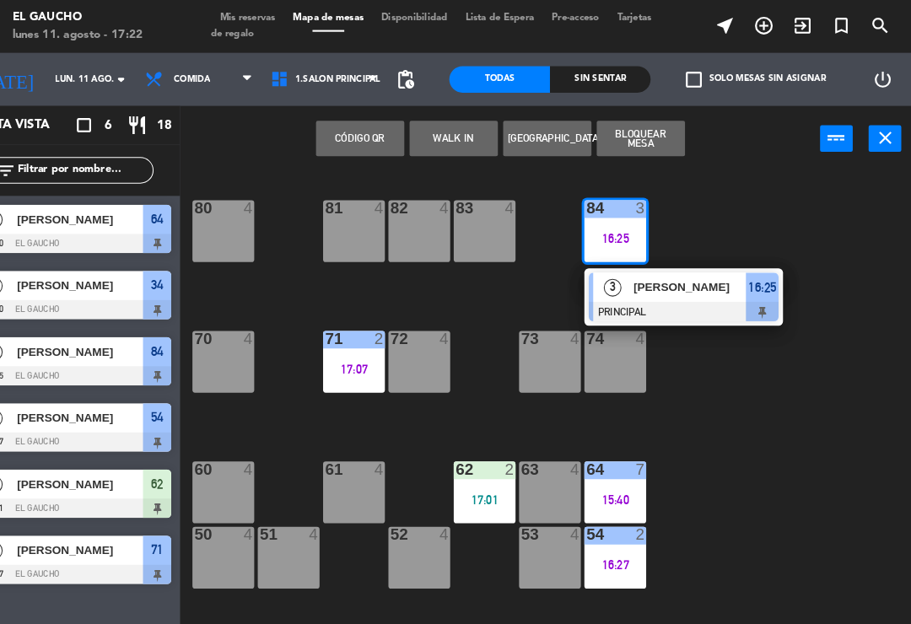
click at [643, 290] on div at bounding box center [691, 298] width 181 height 19
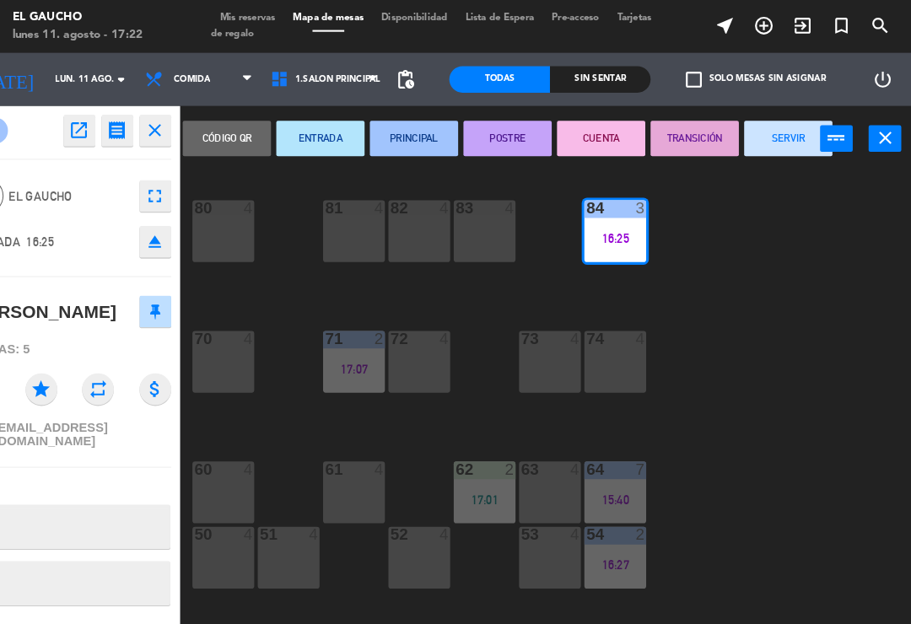
click at [661, 141] on button "TRANSICIÓN" at bounding box center [703, 133] width 84 height 34
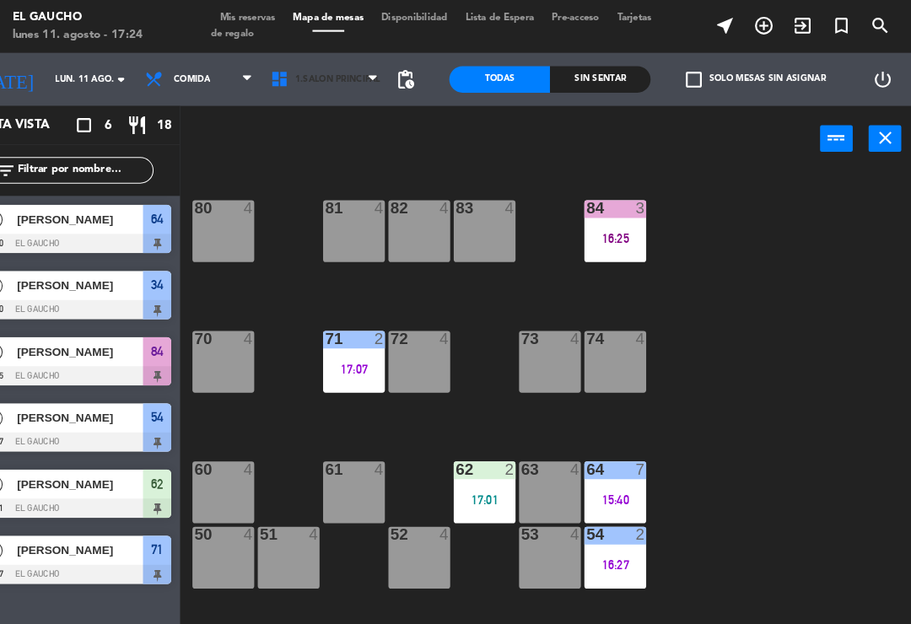
click at [328, 85] on span "1.Salón Principal" at bounding box center [349, 75] width 121 height 37
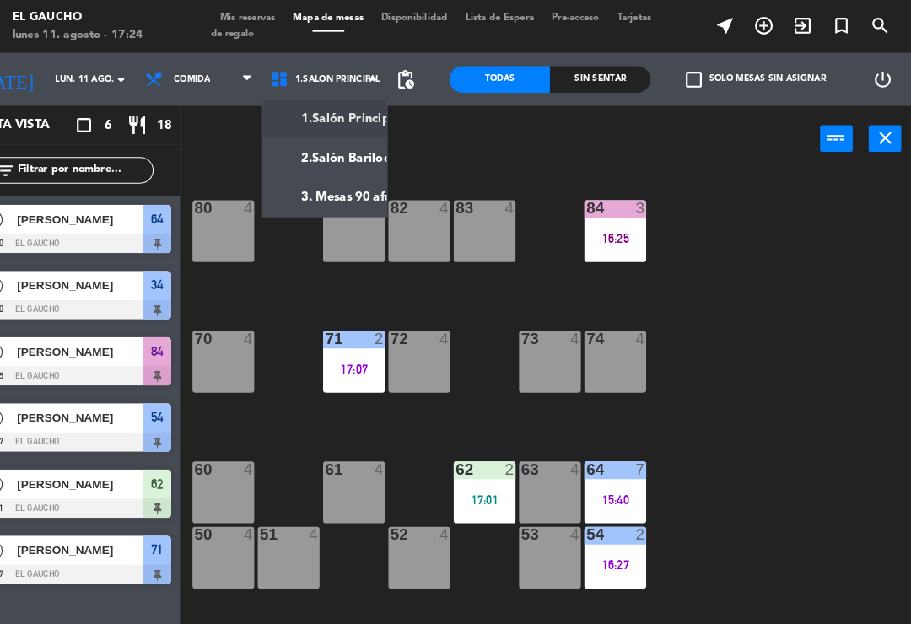
click at [355, 191] on ng-component "menu El Gaucho lunes 11. agosto - 17:24 Mis reservas Mapa de mesas Disponibilid…" at bounding box center [455, 312] width 911 height 624
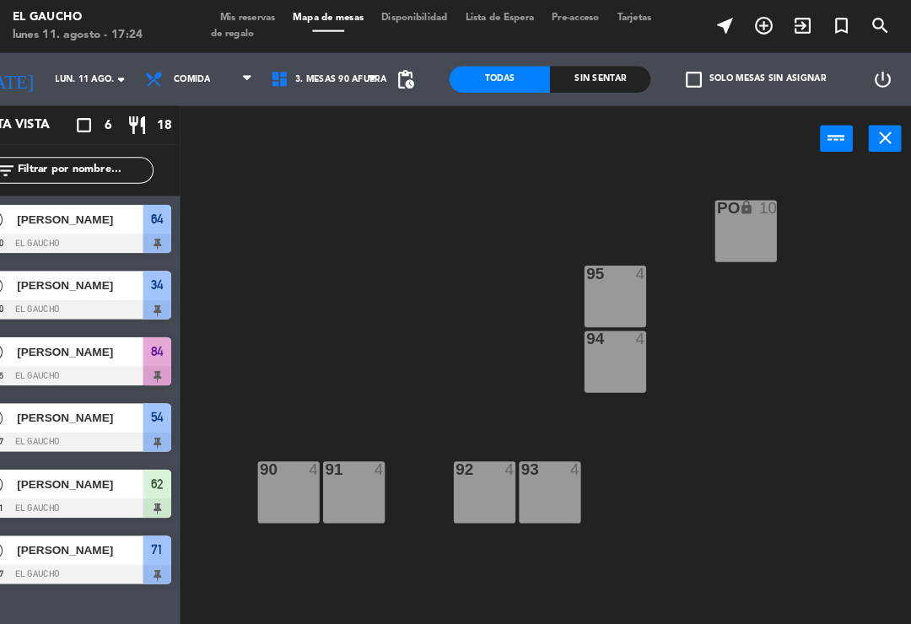
click at [285, 477] on div "90 4" at bounding box center [314, 470] width 59 height 59
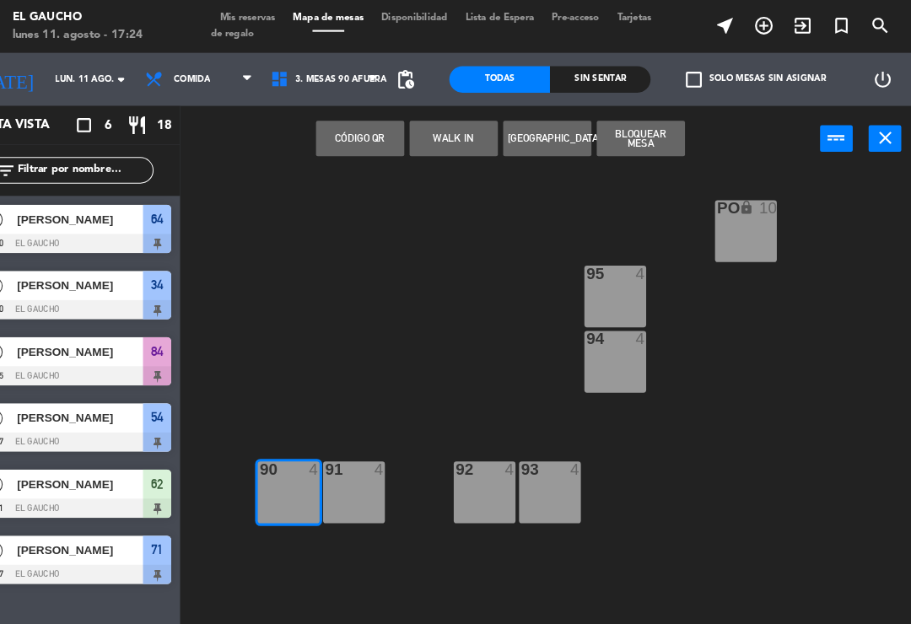
click at [430, 143] on button "WALK IN" at bounding box center [472, 133] width 84 height 34
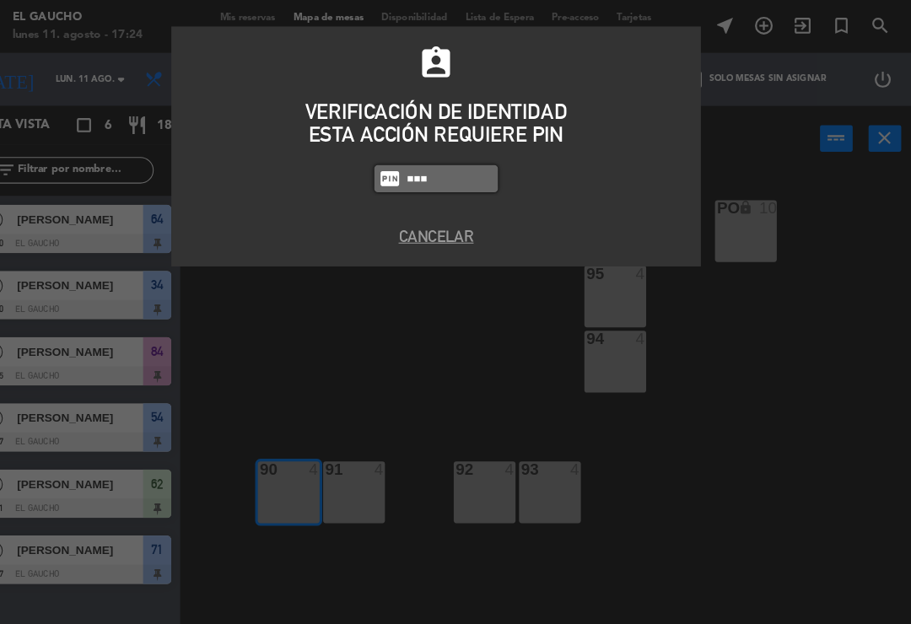
type input "3124"
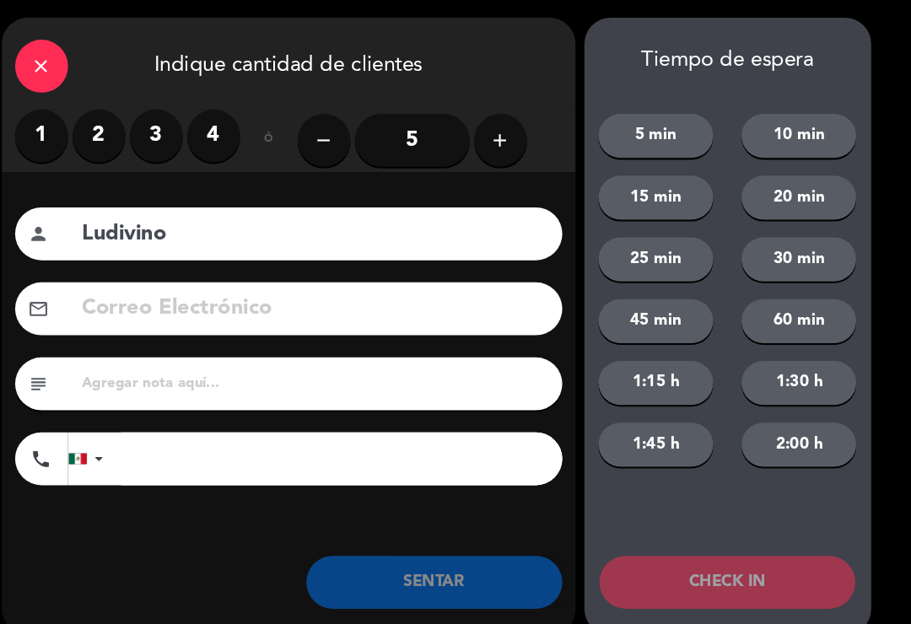
type input "Ludivino"
click at [108, 132] on label "2" at bounding box center [133, 130] width 51 height 51
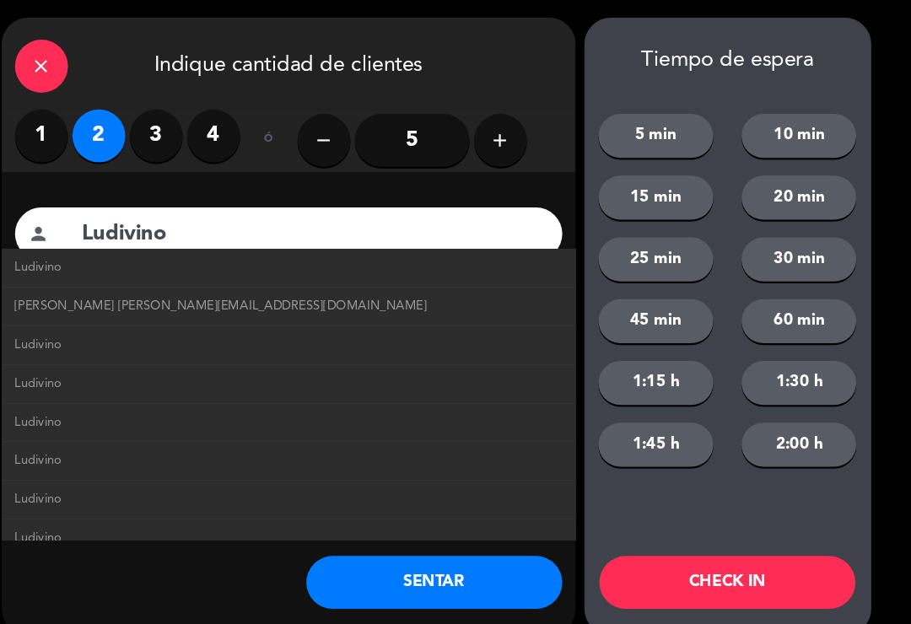
click at [114, 299] on span "[PERSON_NAME] [PERSON_NAME][EMAIL_ADDRESS][DOMAIN_NAME]" at bounding box center [250, 292] width 394 height 19
type input "[EMAIL_ADDRESS][DOMAIN_NAME]"
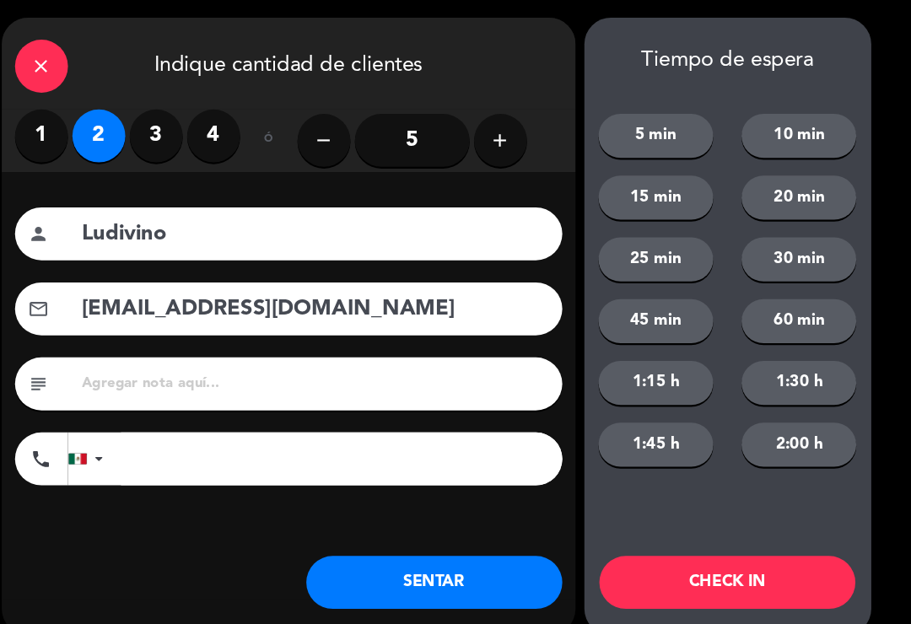
click at [387, 579] on button "SENTAR" at bounding box center [454, 556] width 245 height 51
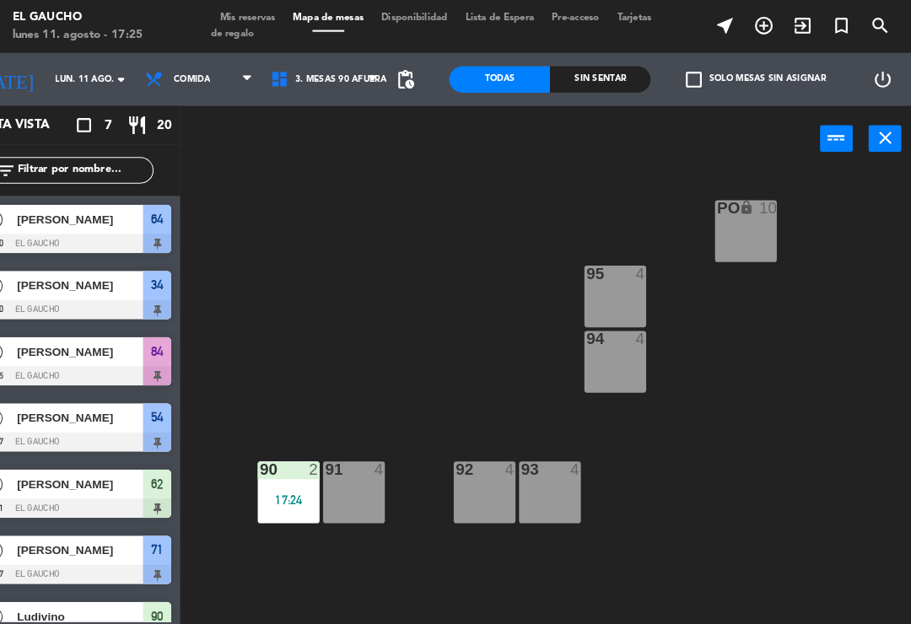
click at [285, 472] on div "17:24" at bounding box center [314, 478] width 59 height 12
click at [301, 455] on div at bounding box center [315, 448] width 28 height 15
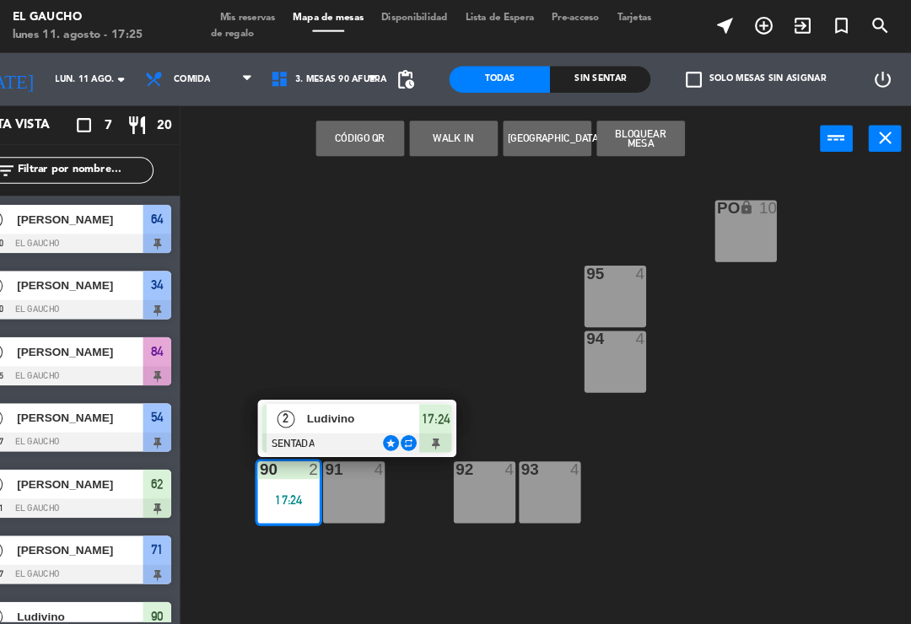
click at [332, 398] on span "Ludivino" at bounding box center [386, 400] width 108 height 18
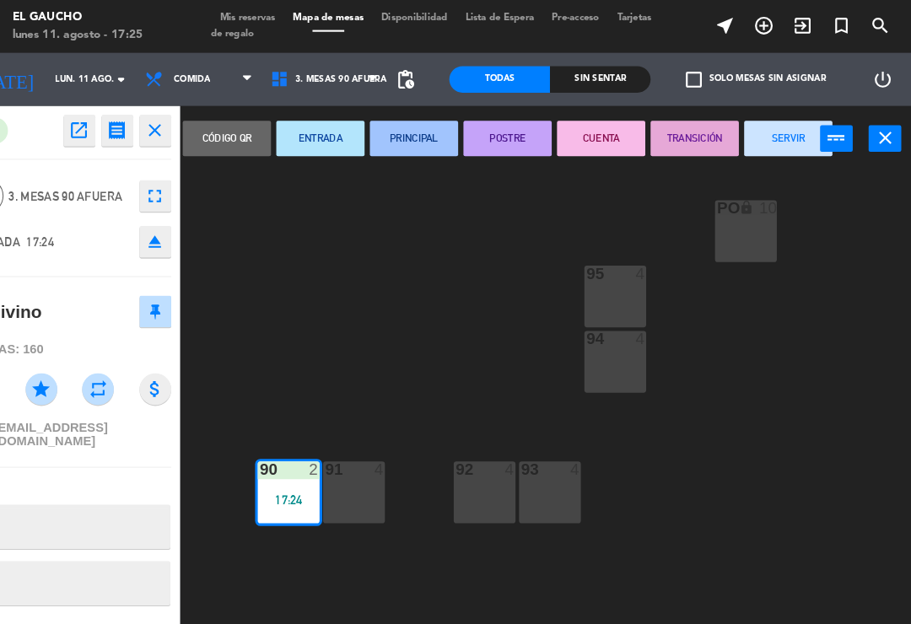
click at [392, 132] on button "PRINCIPAL" at bounding box center [434, 133] width 84 height 34
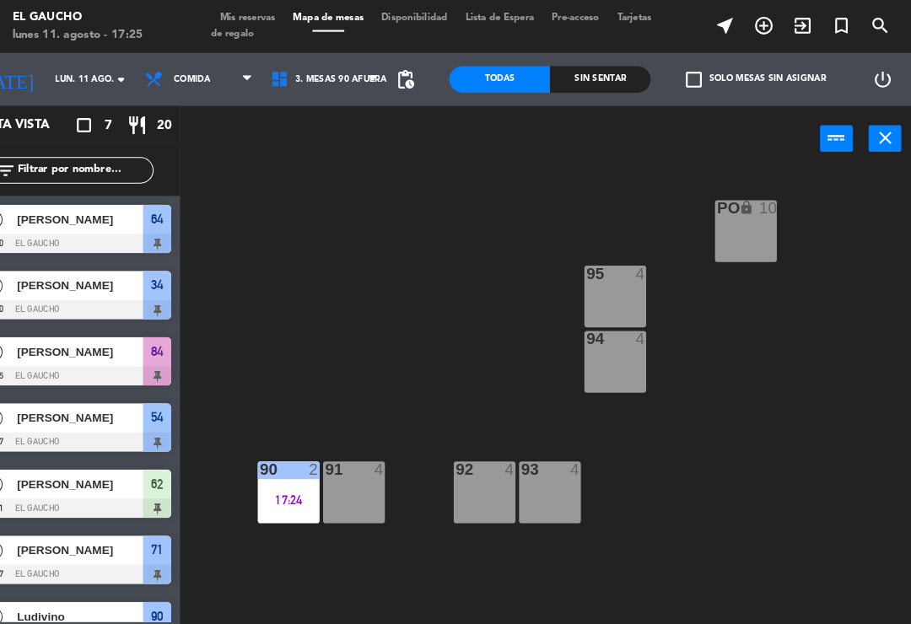
scroll to position [35, 0]
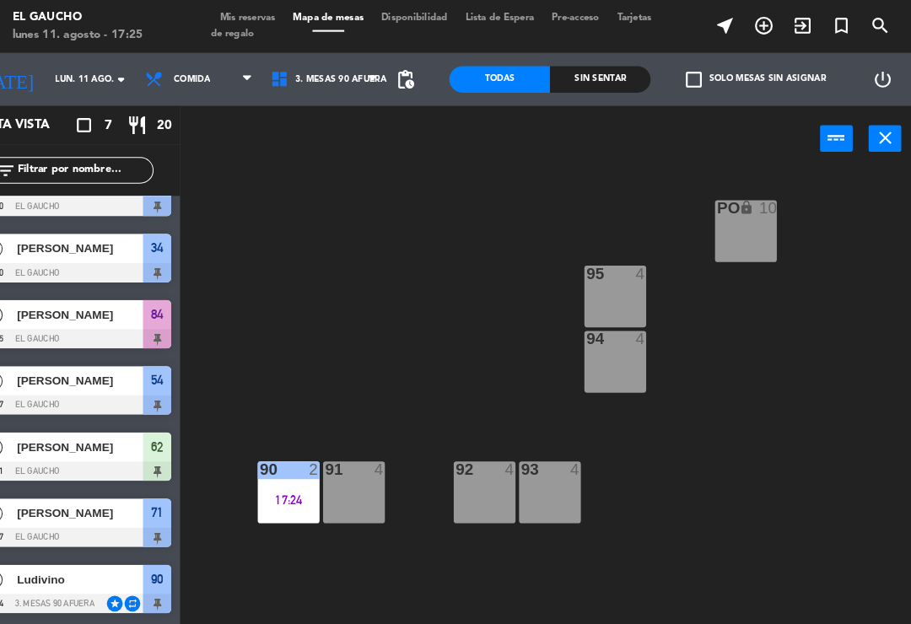
click at [57, 450] on div at bounding box center [105, 450] width 194 height 19
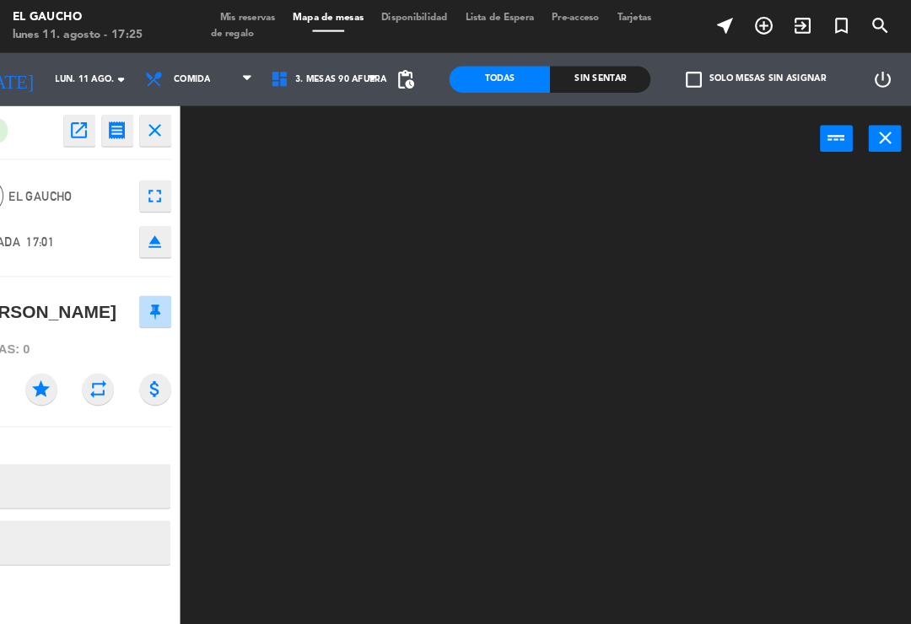
click at [89, 527] on textarea at bounding box center [119, 518] width 161 height 21
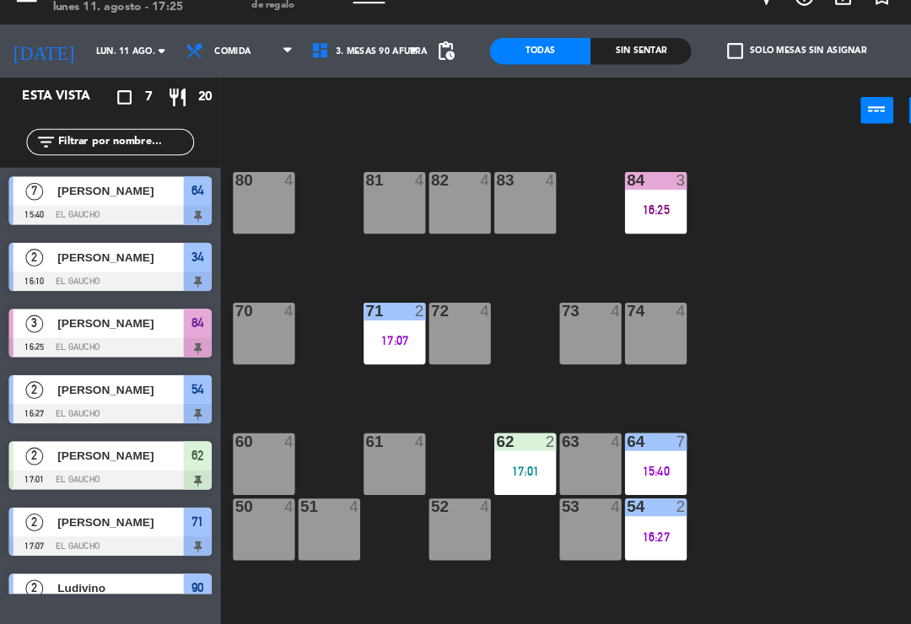
click at [487, 364] on div "84 3 16:25 80 4 83 4 82 4 81 4 70 4 71 2 17:07 72 4 73 4 74 4 63 4 62 2 17:01 6…" at bounding box center [565, 392] width 691 height 460
click at [501, 472] on div "17:01" at bounding box center [501, 478] width 59 height 12
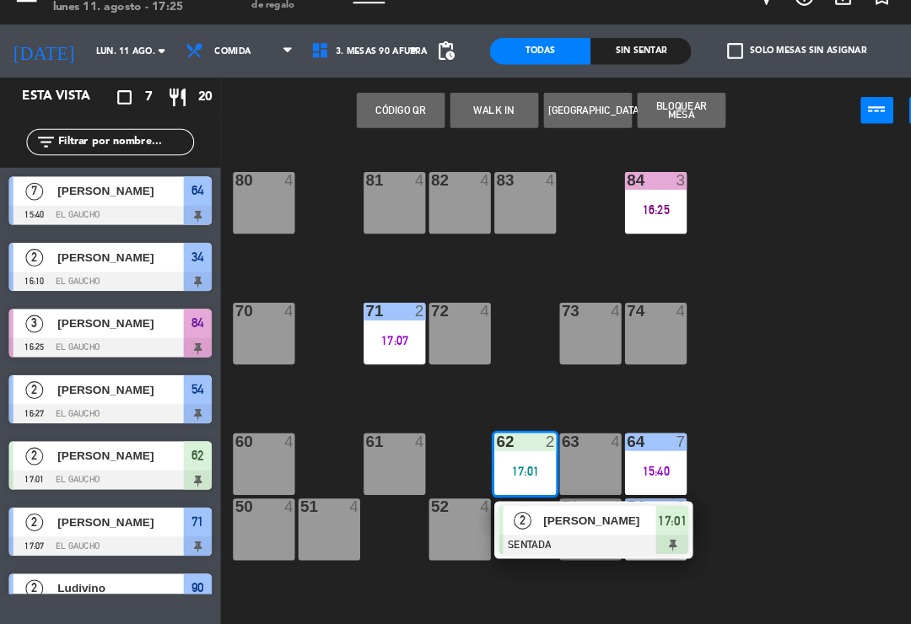
click at [525, 510] on div "[PERSON_NAME]" at bounding box center [573, 524] width 110 height 28
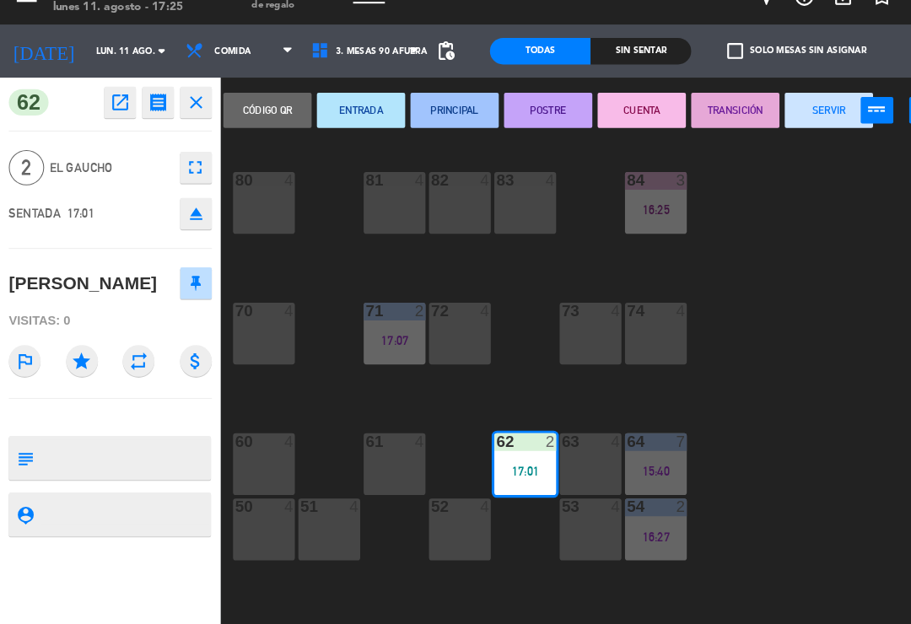
click at [353, 121] on button "ENTRADA" at bounding box center [345, 133] width 84 height 34
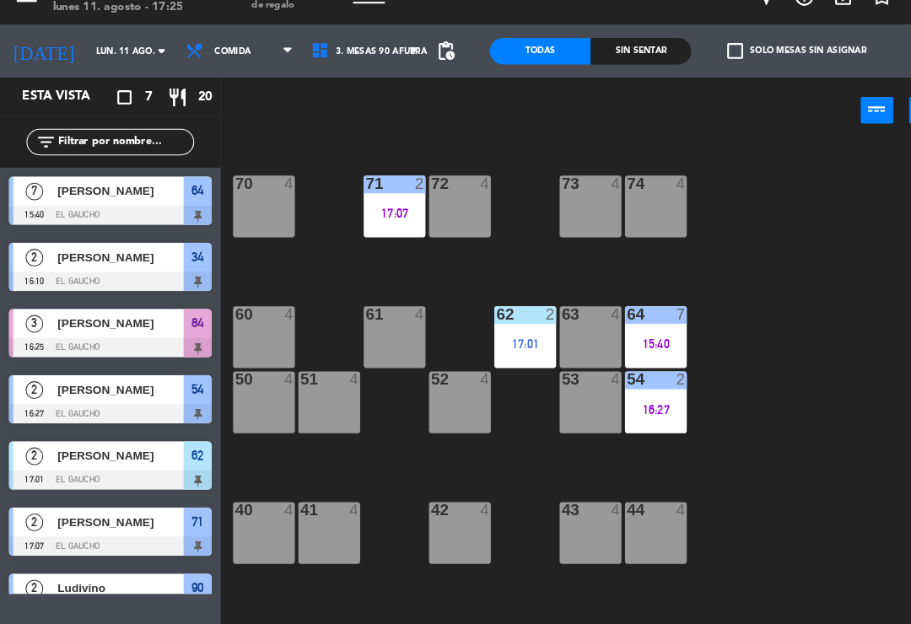
scroll to position [122, 0]
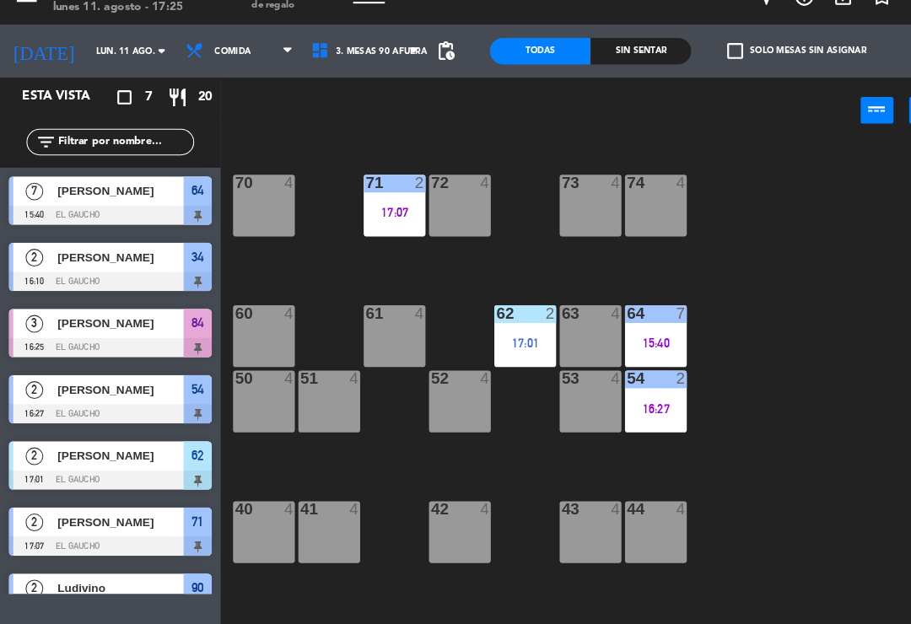
click at [623, 319] on div "64 7 15:40" at bounding box center [626, 348] width 59 height 59
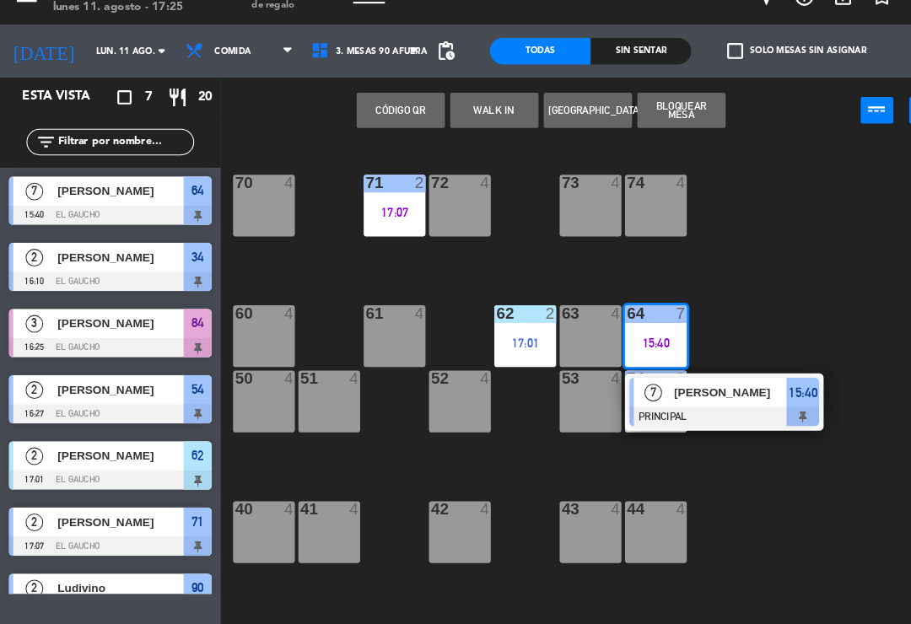
click at [685, 393] on span "[PERSON_NAME]" at bounding box center [698, 402] width 108 height 18
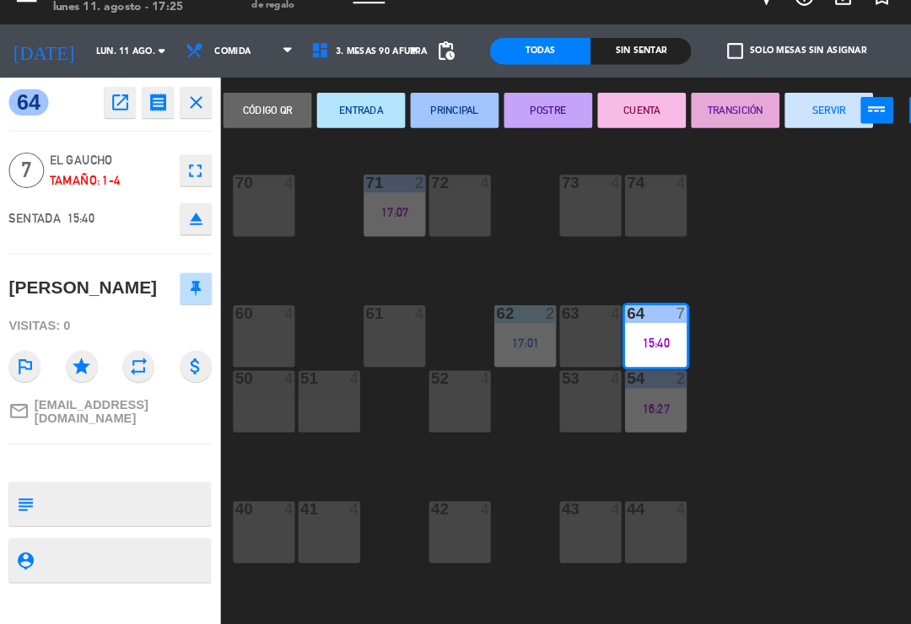
click at [606, 116] on button "CUENTA" at bounding box center [613, 133] width 84 height 34
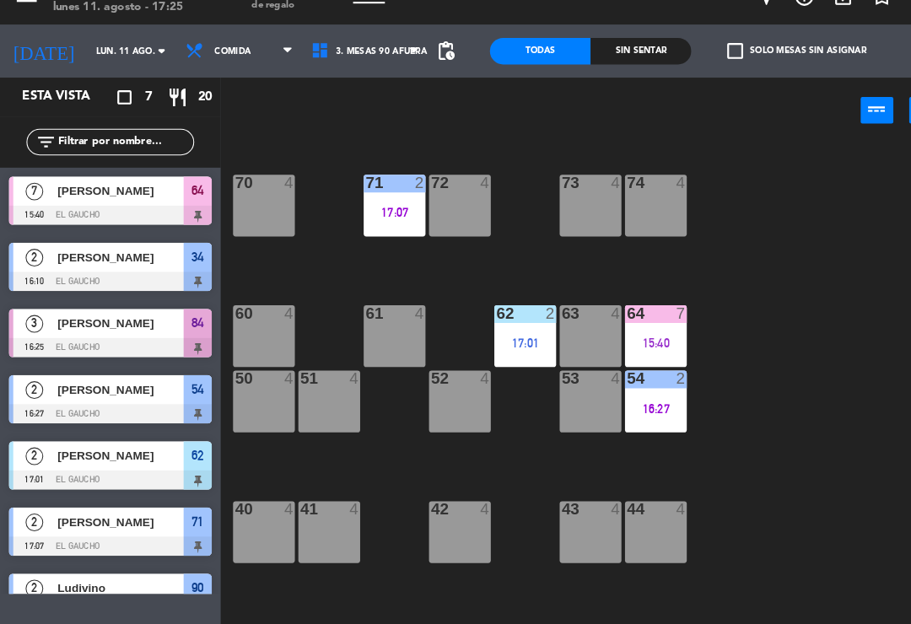
click at [636, 412] on div "16:27" at bounding box center [626, 418] width 59 height 12
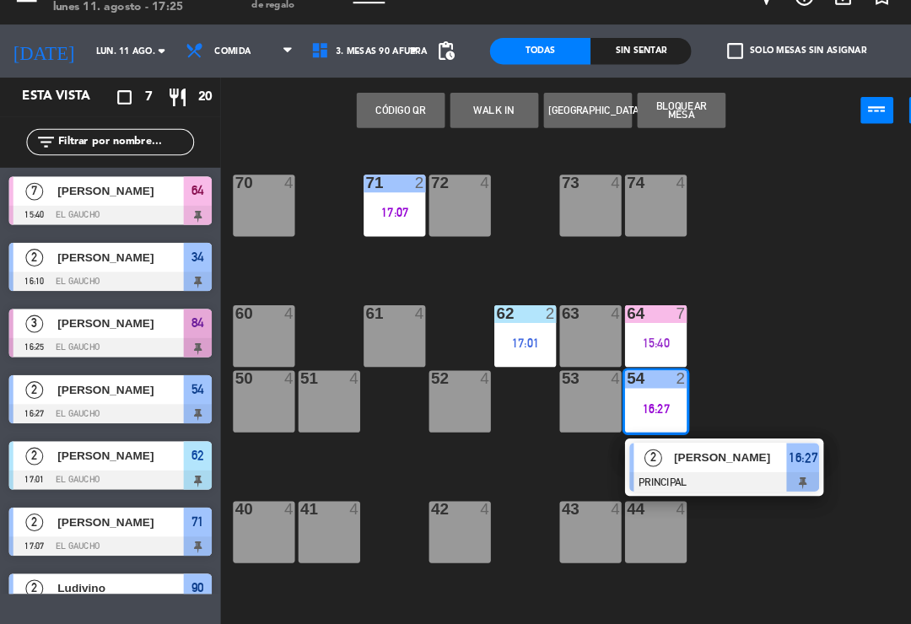
click at [686, 478] on div at bounding box center [691, 487] width 181 height 19
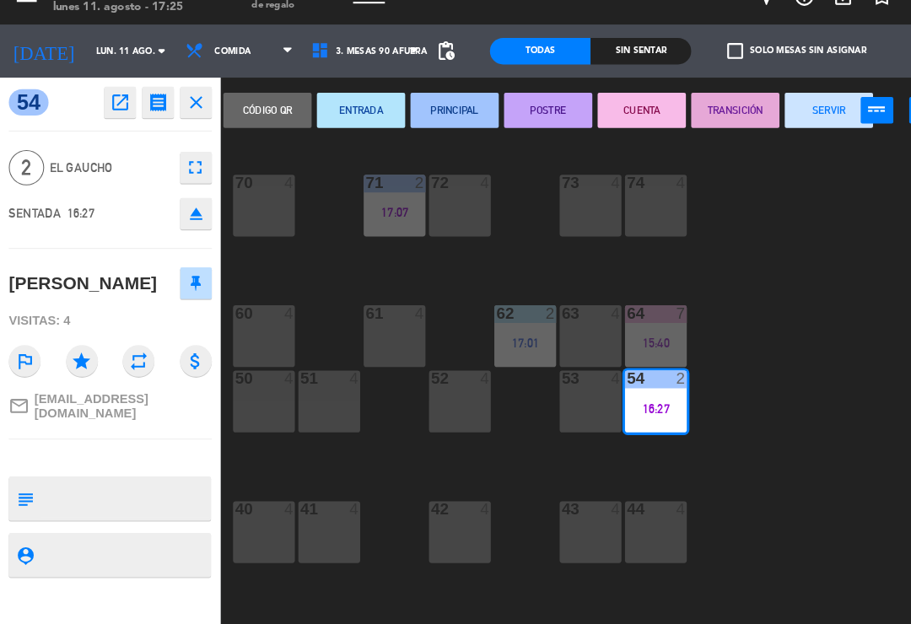
click at [693, 116] on button "TRANSICIÓN" at bounding box center [703, 133] width 84 height 34
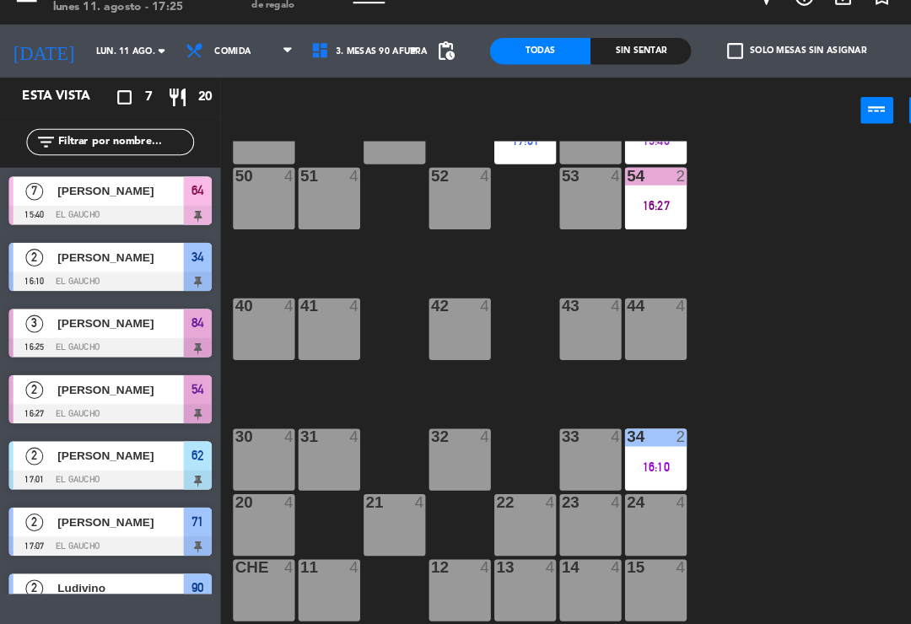
scroll to position [316, 0]
click at [639, 437] on div "34 2 16:10" at bounding box center [626, 466] width 59 height 59
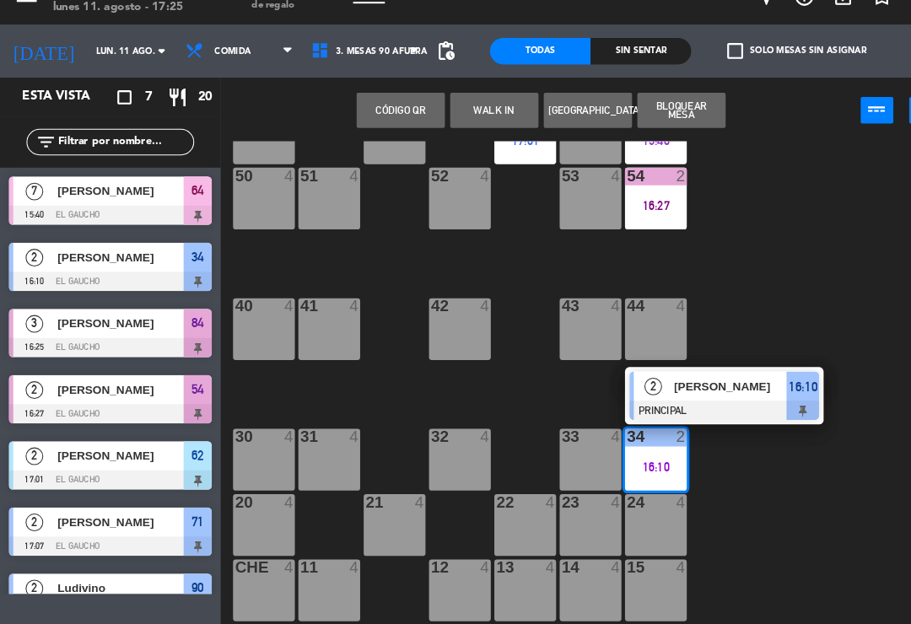
click at [704, 382] on div "[PERSON_NAME]" at bounding box center [698, 396] width 110 height 28
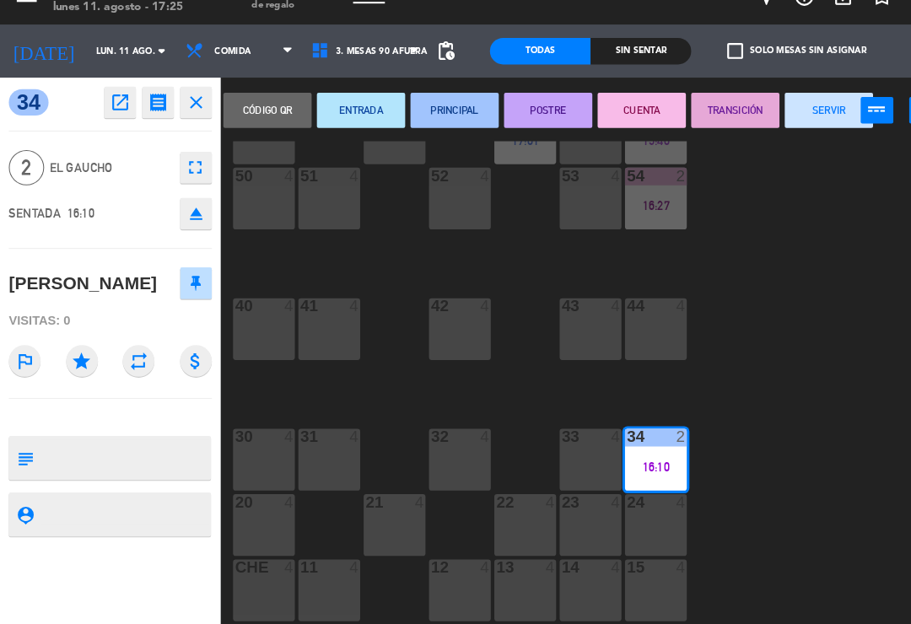
click at [768, 116] on button "SERVIR" at bounding box center [792, 133] width 84 height 34
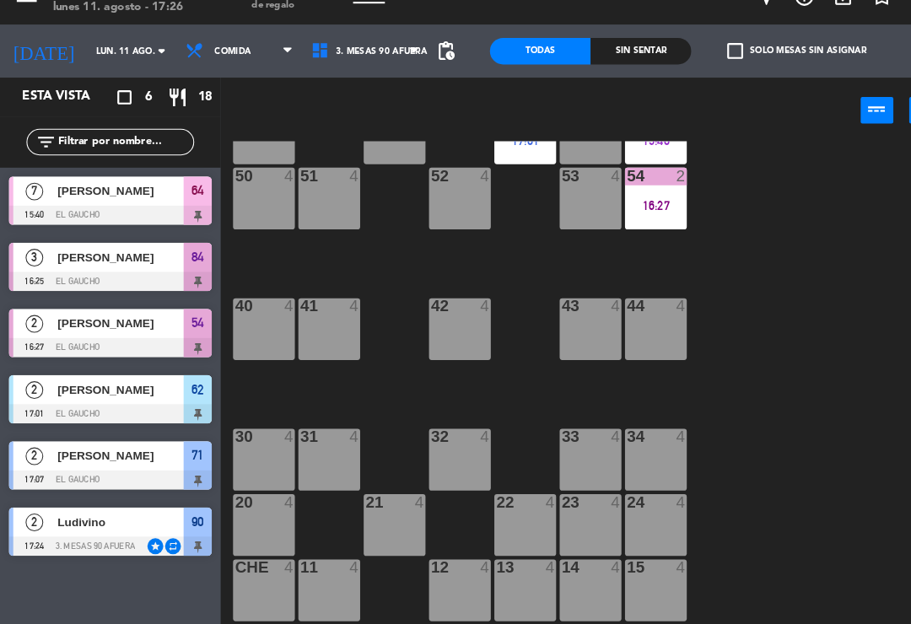
click at [632, 218] on div "16:27" at bounding box center [626, 224] width 59 height 12
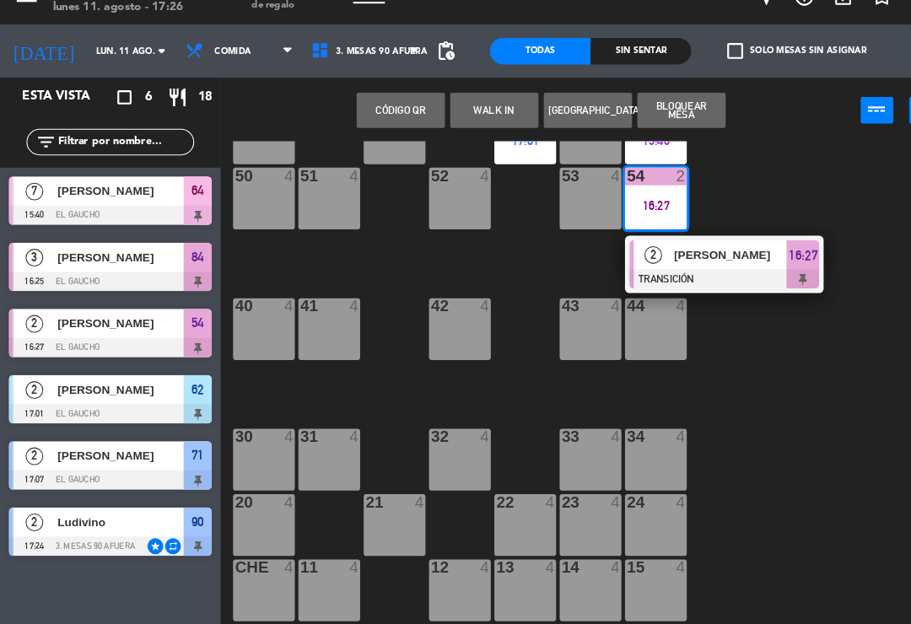
click at [688, 262] on span "[PERSON_NAME]" at bounding box center [698, 271] width 108 height 18
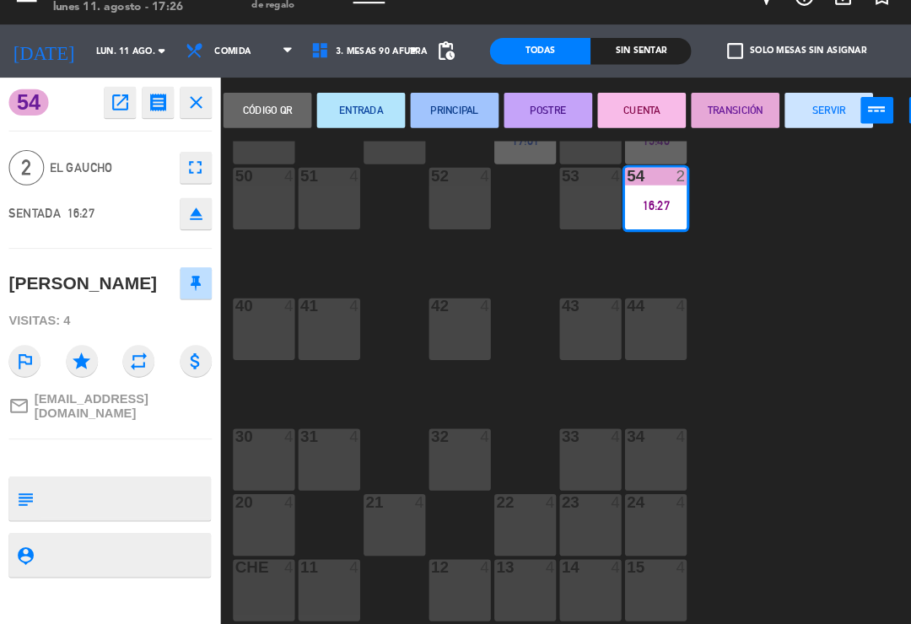
click at [616, 116] on button "CUENTA" at bounding box center [613, 133] width 84 height 34
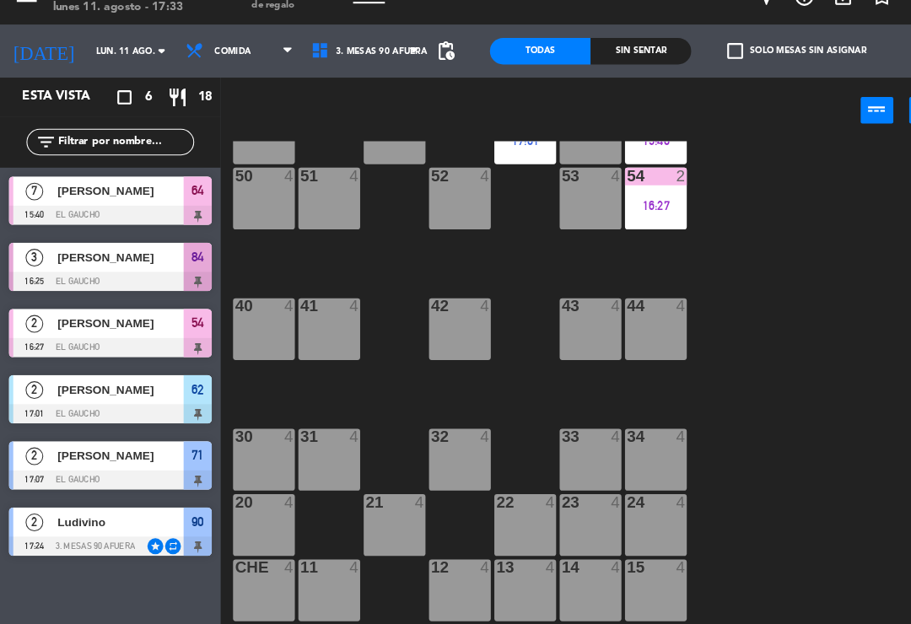
click at [622, 581] on div "15 4" at bounding box center [626, 591] width 59 height 59
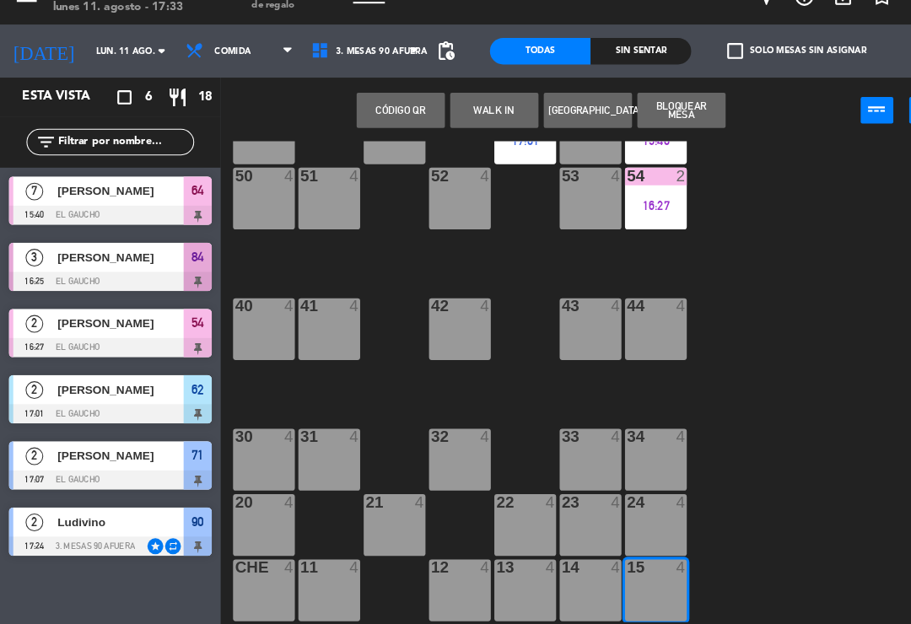
click at [755, 478] on div "84 3 16:25 80 4 83 4 82 4 81 4 70 4 71 2 17:07 72 4 73 4 74 4 63 4 62 2 17:01 6…" at bounding box center [565, 392] width 691 height 460
click at [483, 116] on button "WALK IN" at bounding box center [472, 133] width 84 height 34
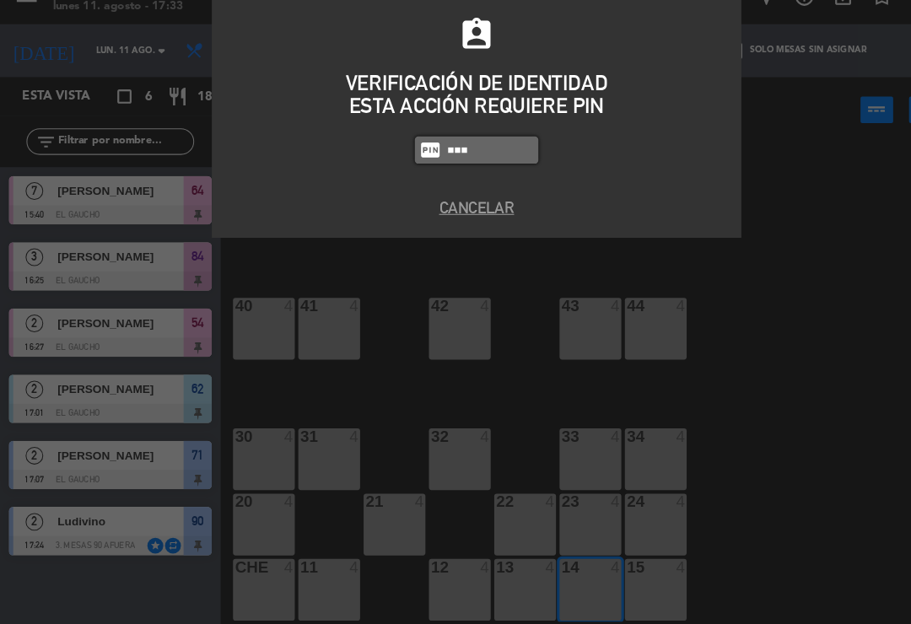
type input "3124"
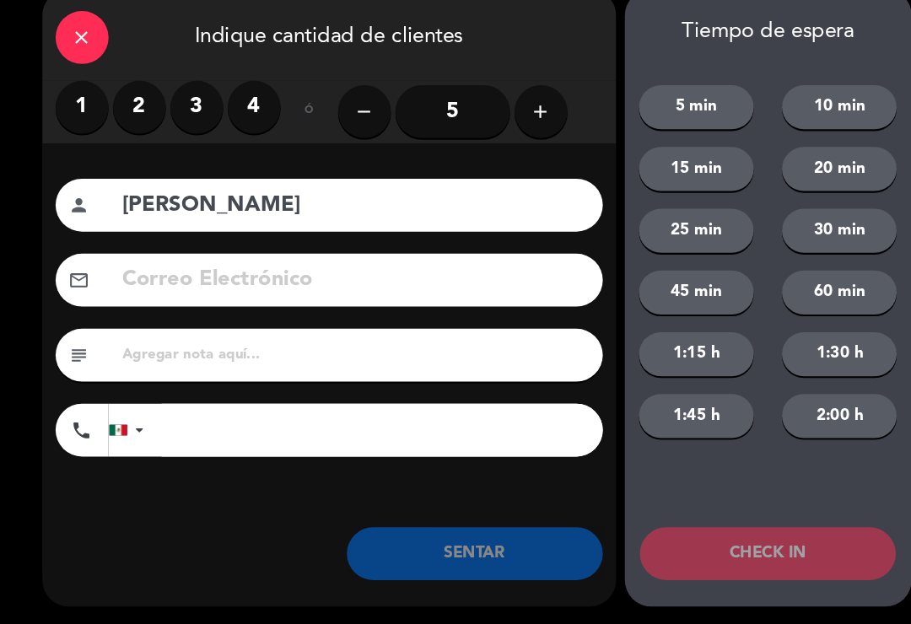
click at [191, 107] on label "3" at bounding box center [188, 130] width 51 height 51
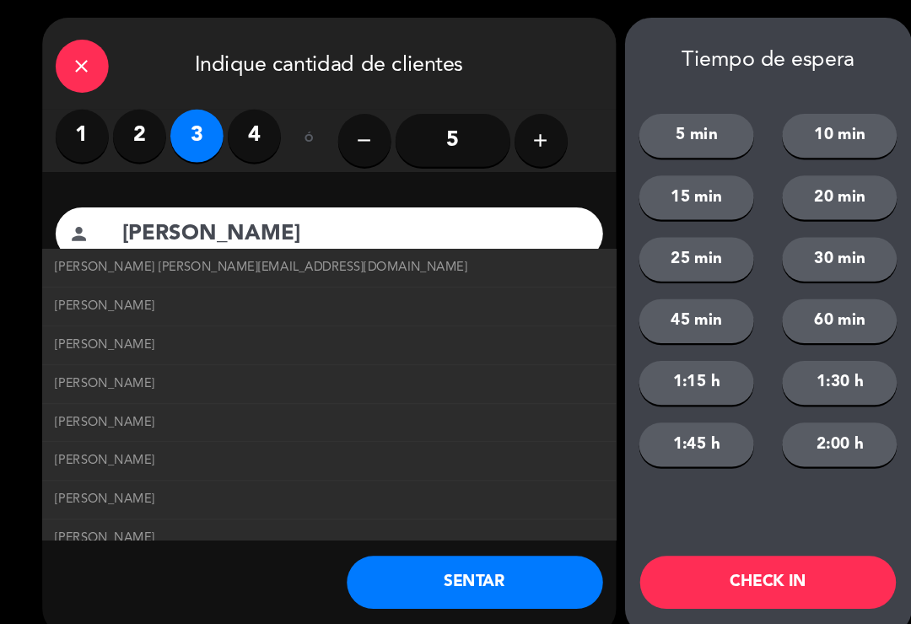
click at [268, 251] on span "[PERSON_NAME] [PERSON_NAME][EMAIL_ADDRESS][DOMAIN_NAME]" at bounding box center [250, 255] width 394 height 19
type input "[PERSON_NAME]"
type input "[EMAIL_ADDRESS][DOMAIN_NAME]"
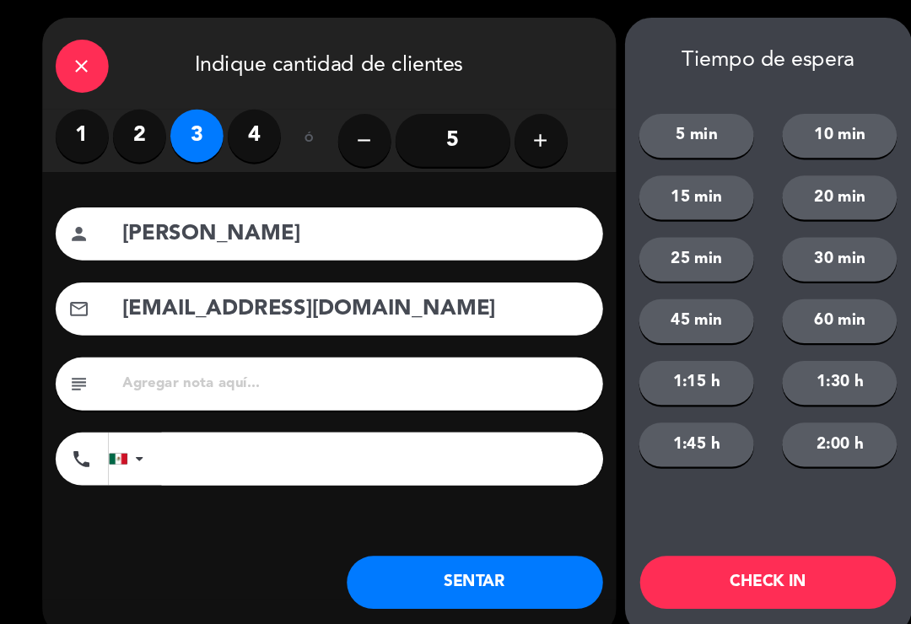
click at [446, 560] on button "SENTAR" at bounding box center [454, 556] width 245 height 51
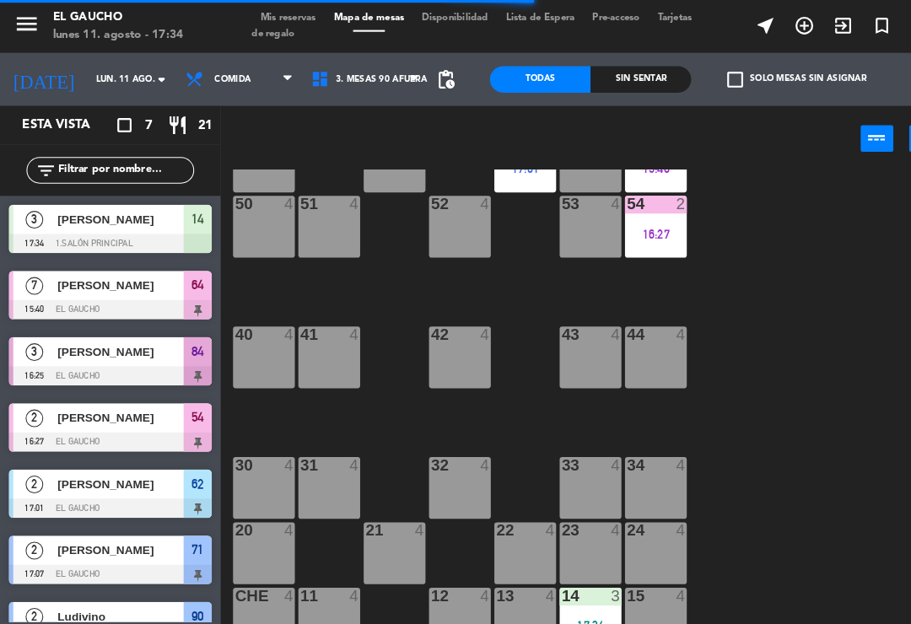
click at [636, 228] on div "16:27" at bounding box center [626, 224] width 59 height 12
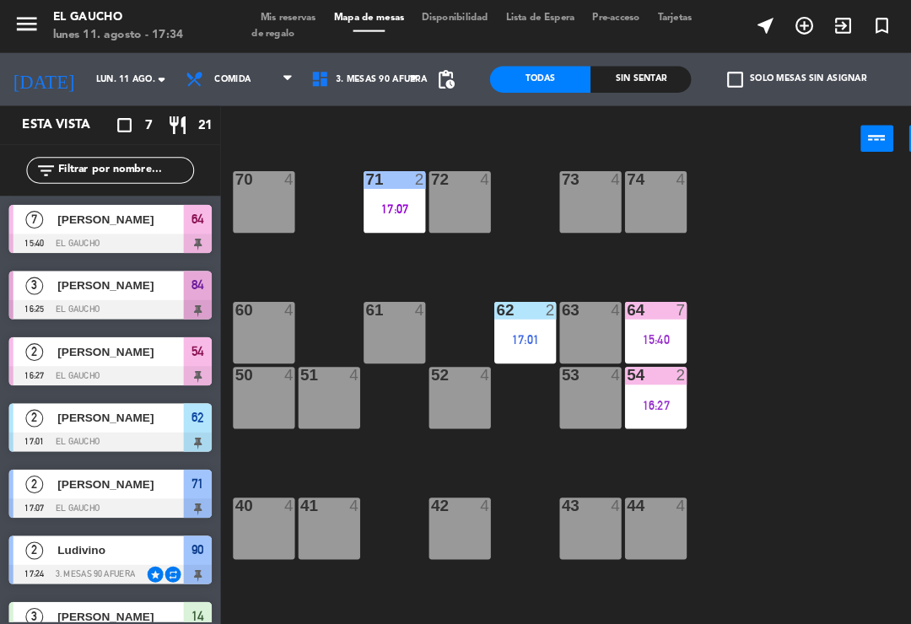
scroll to position [154, 0]
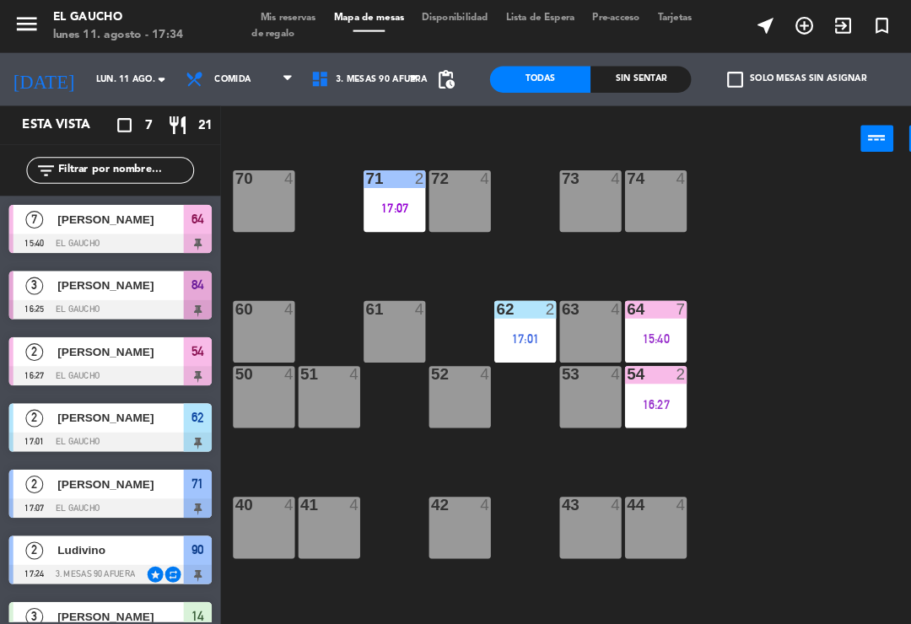
click at [627, 312] on div "64 7 15:40" at bounding box center [626, 317] width 59 height 59
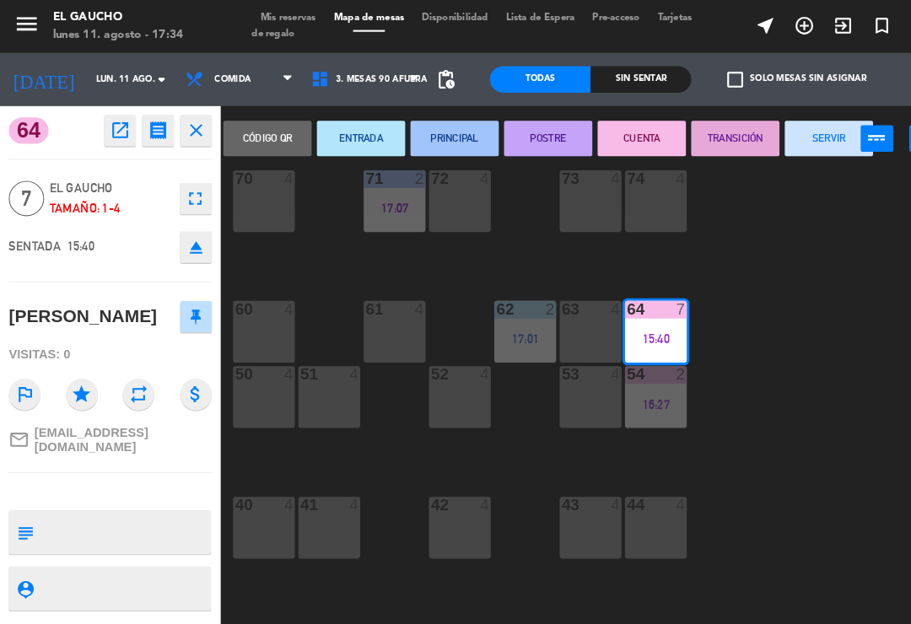
click at [776, 145] on button "SERVIR" at bounding box center [792, 133] width 84 height 34
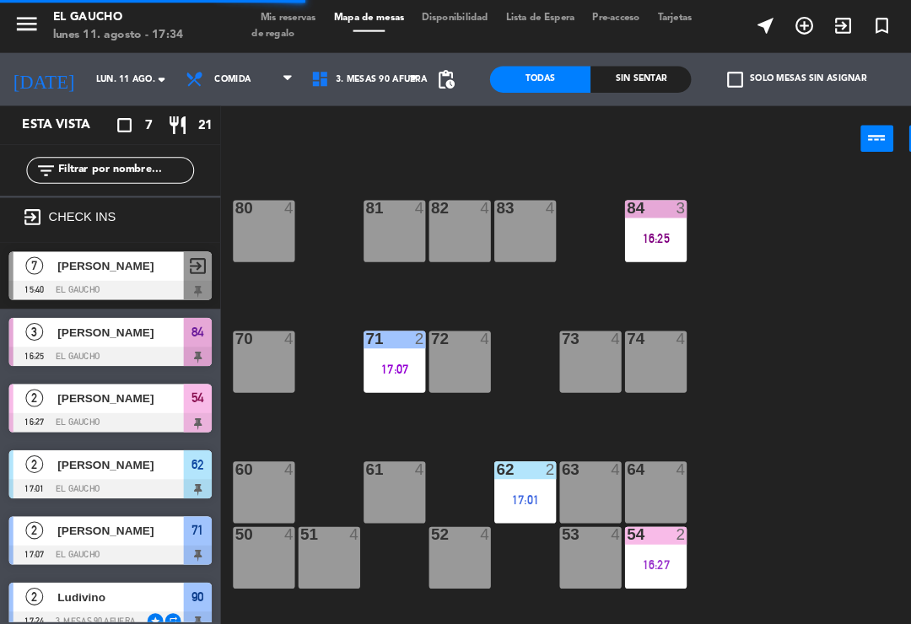
scroll to position [0, 0]
click at [627, 233] on div "16:25" at bounding box center [626, 228] width 59 height 12
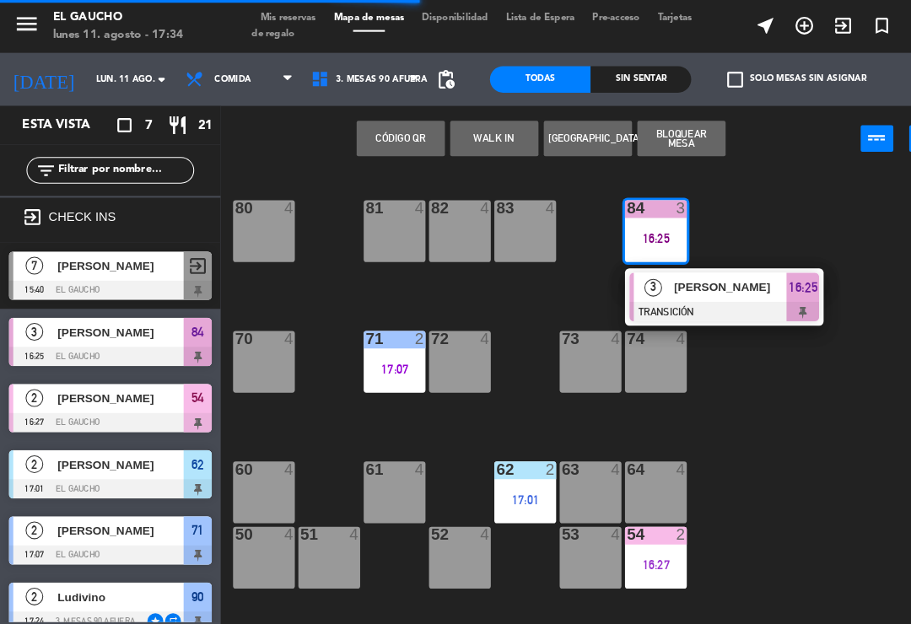
click at [693, 277] on span "[PERSON_NAME]" at bounding box center [698, 275] width 108 height 18
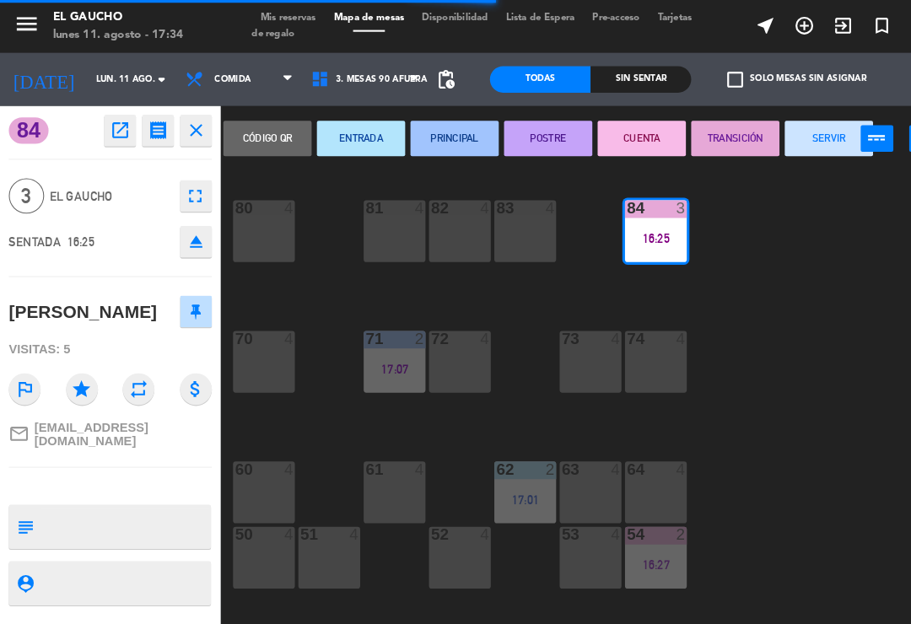
click at [778, 147] on button "SERVIR" at bounding box center [792, 133] width 84 height 34
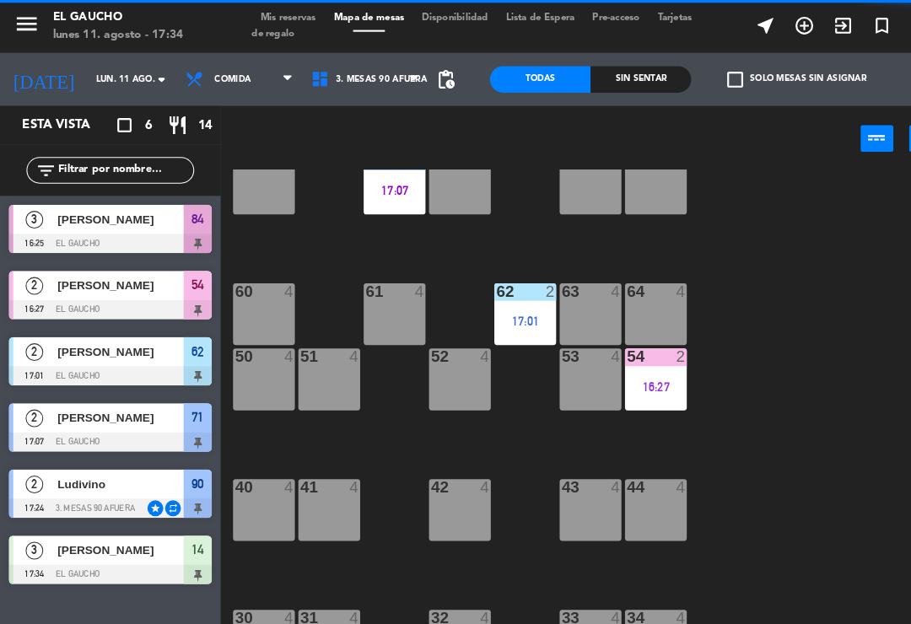
scroll to position [219, 0]
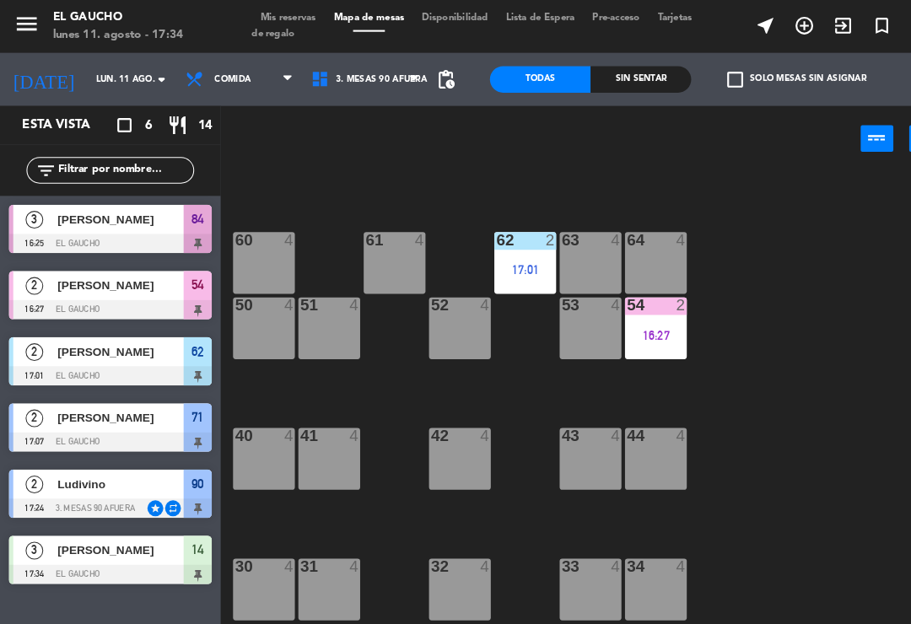
click at [634, 324] on div "16:27" at bounding box center [626, 321] width 59 height 12
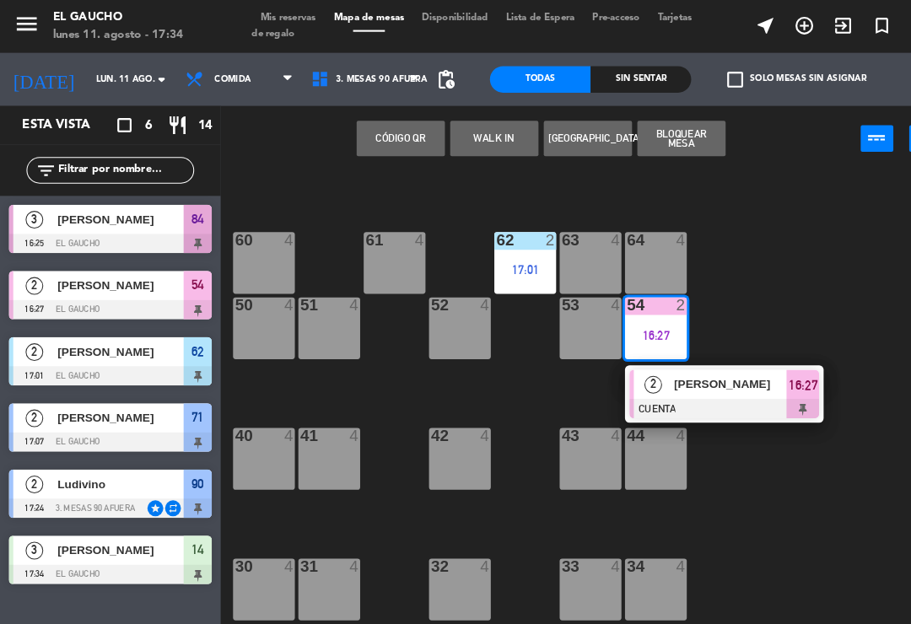
click at [706, 379] on div "[PERSON_NAME]" at bounding box center [698, 367] width 110 height 28
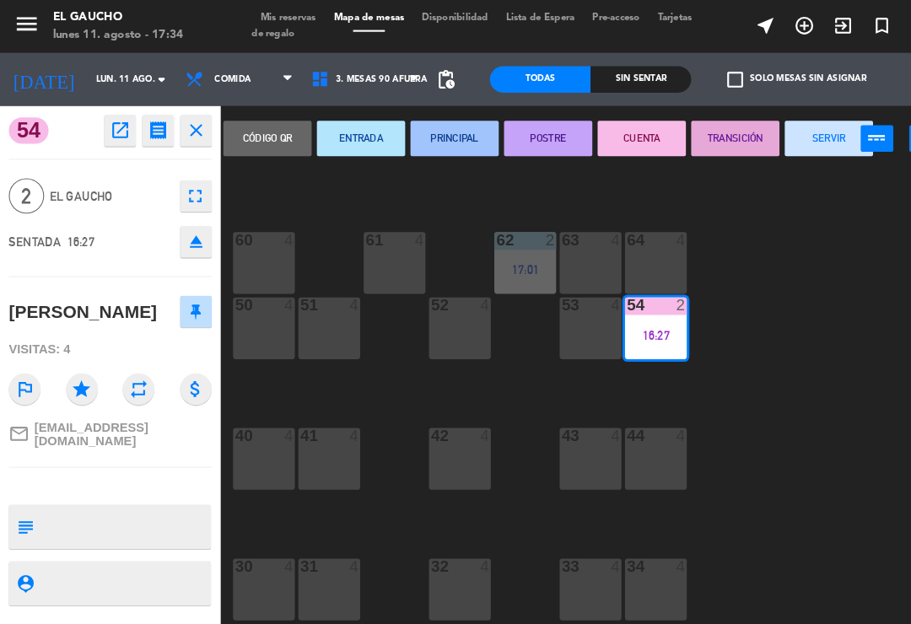
click at [767, 143] on button "SERVIR" at bounding box center [792, 133] width 84 height 34
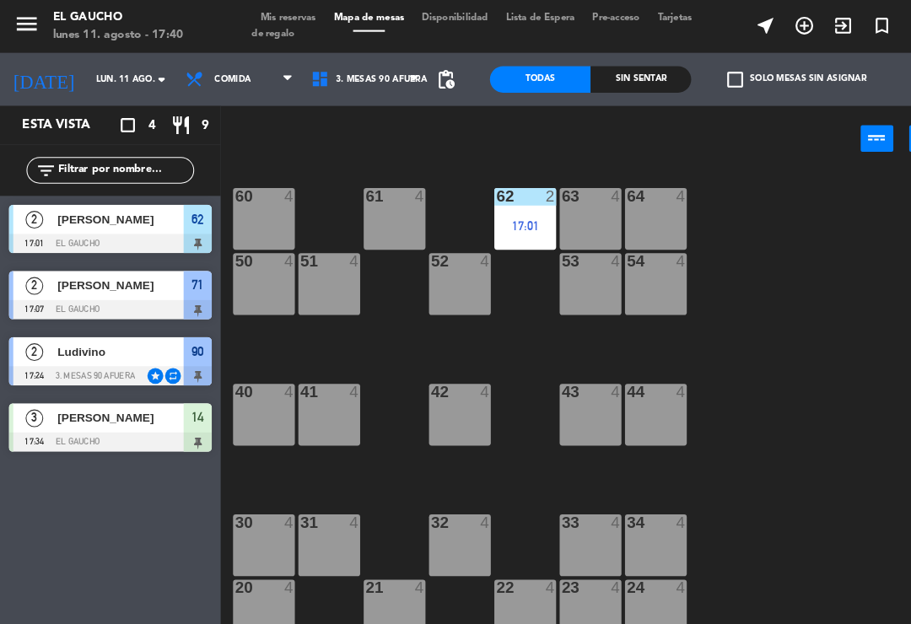
scroll to position [263, 0]
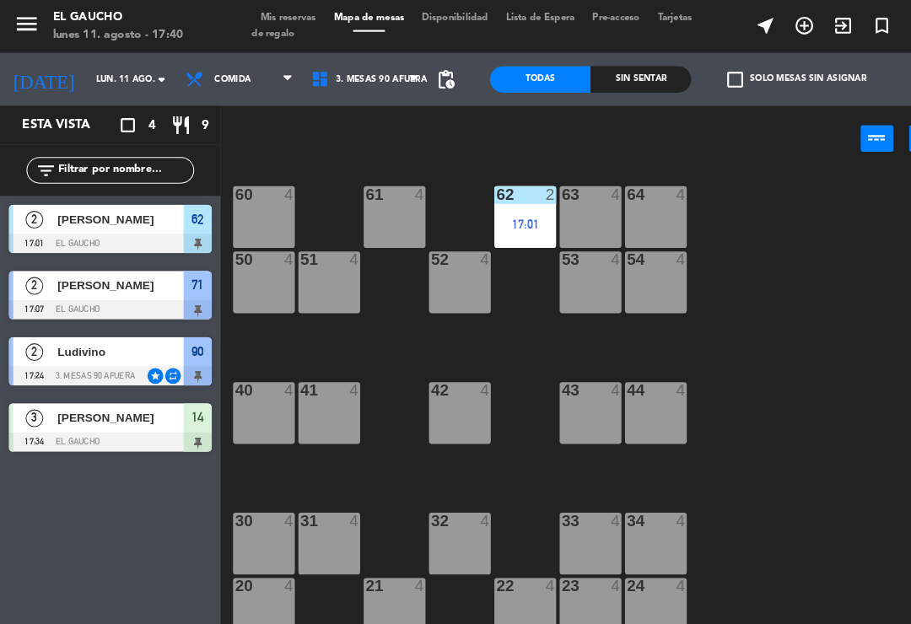
click at [639, 401] on div "44 4" at bounding box center [626, 394] width 59 height 59
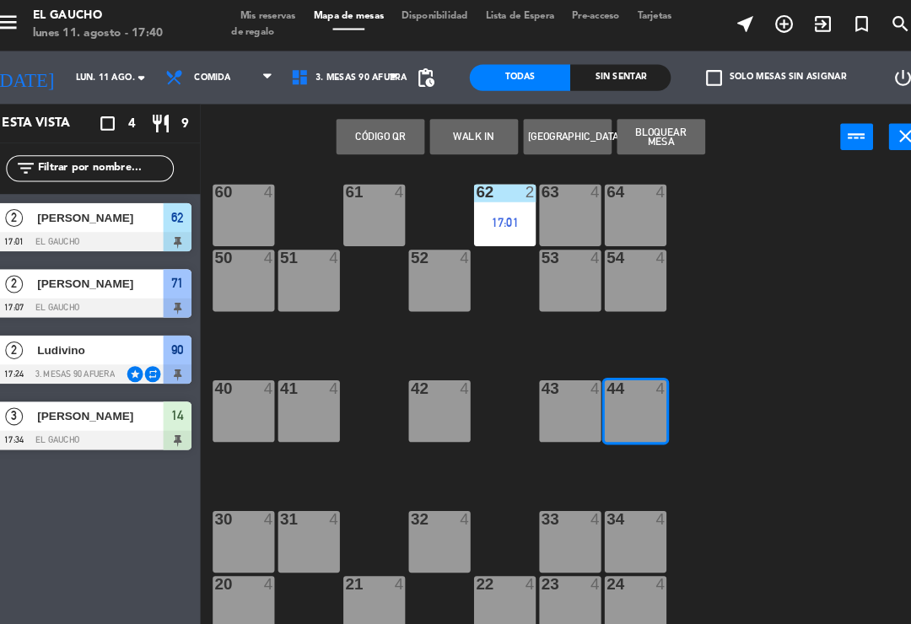
click at [446, 132] on button "WALK IN" at bounding box center [472, 133] width 84 height 34
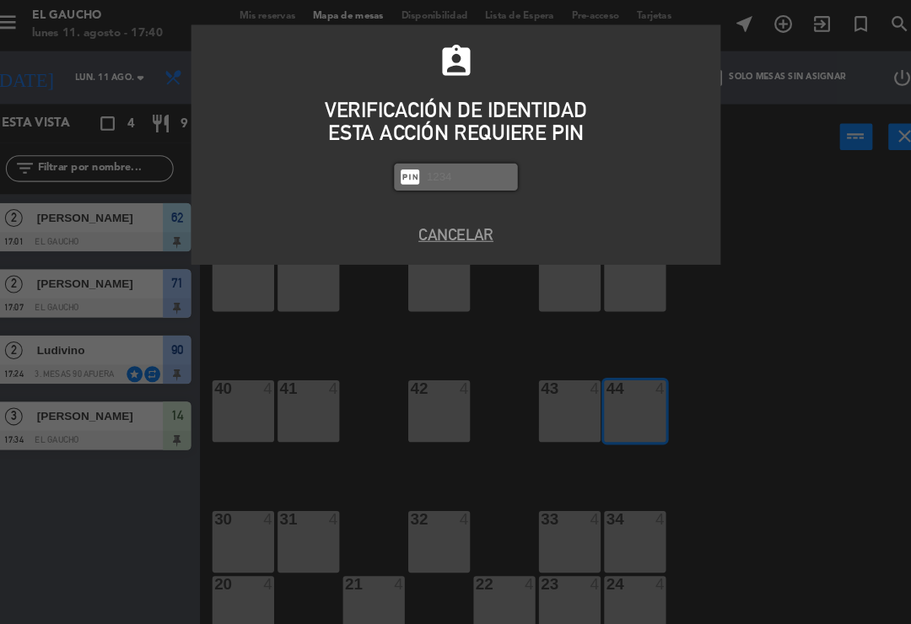
click at [423, 223] on button "Cancelar" at bounding box center [455, 225] width 481 height 23
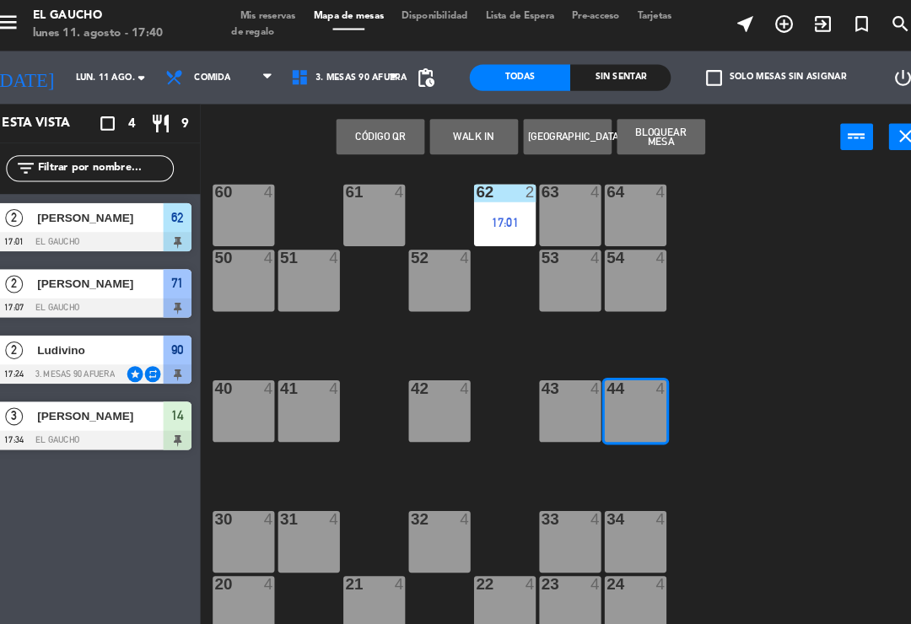
click at [610, 271] on div "54 4" at bounding box center [626, 269] width 59 height 59
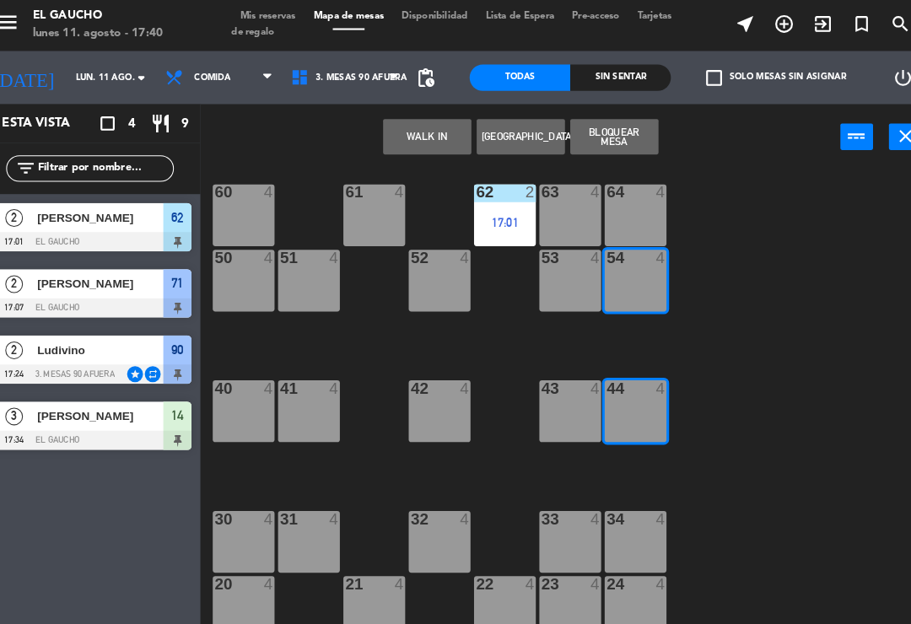
click at [613, 376] on div at bounding box center [627, 372] width 28 height 15
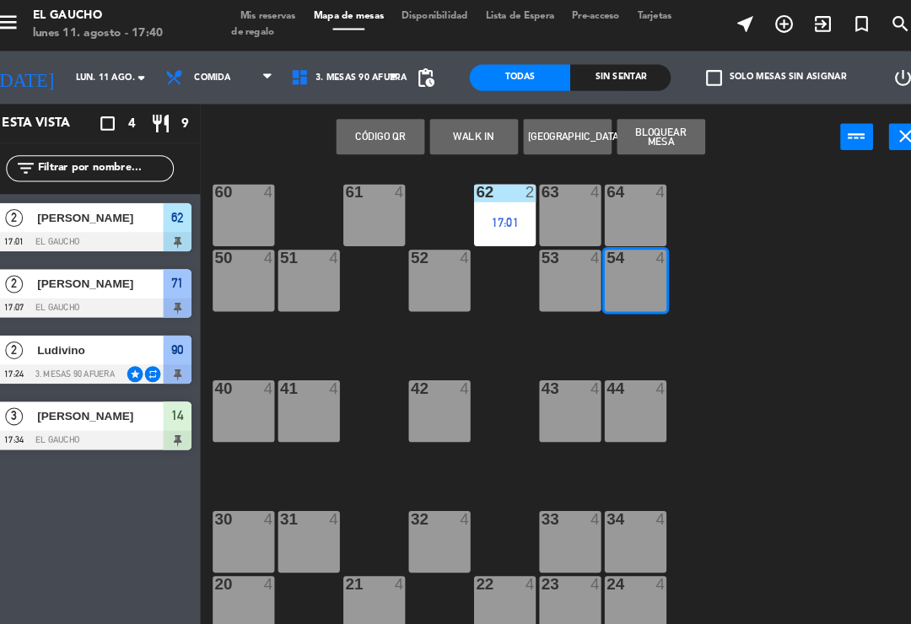
click at [435, 137] on button "WALK IN" at bounding box center [472, 133] width 84 height 34
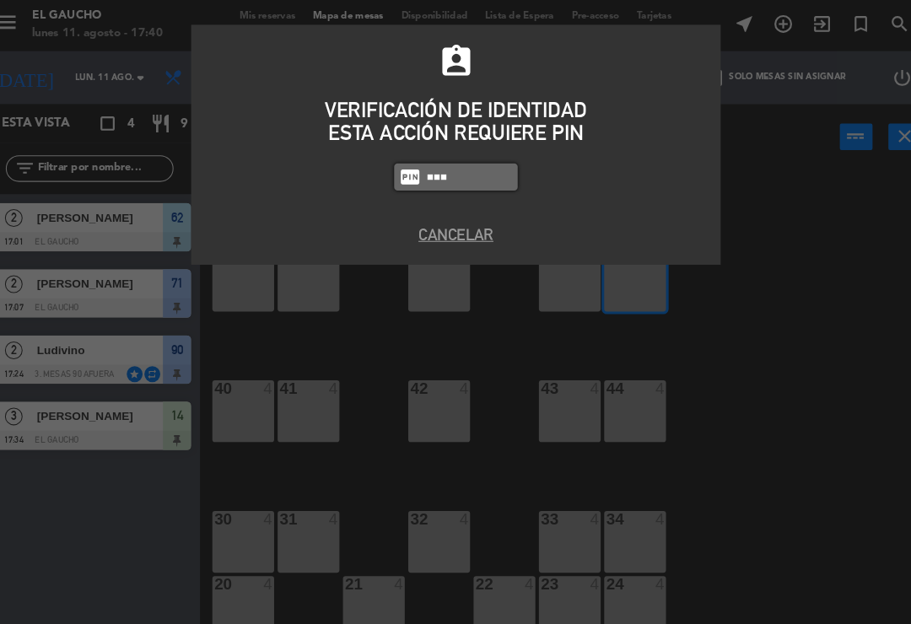
type input "0009"
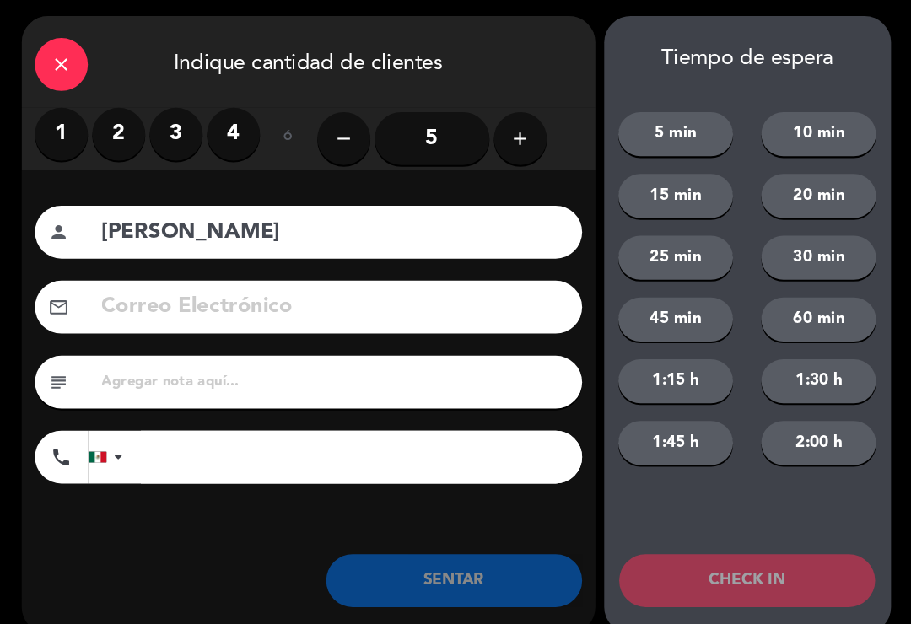
type input "[PERSON_NAME]"
click at [119, 116] on label "2" at bounding box center [133, 130] width 51 height 51
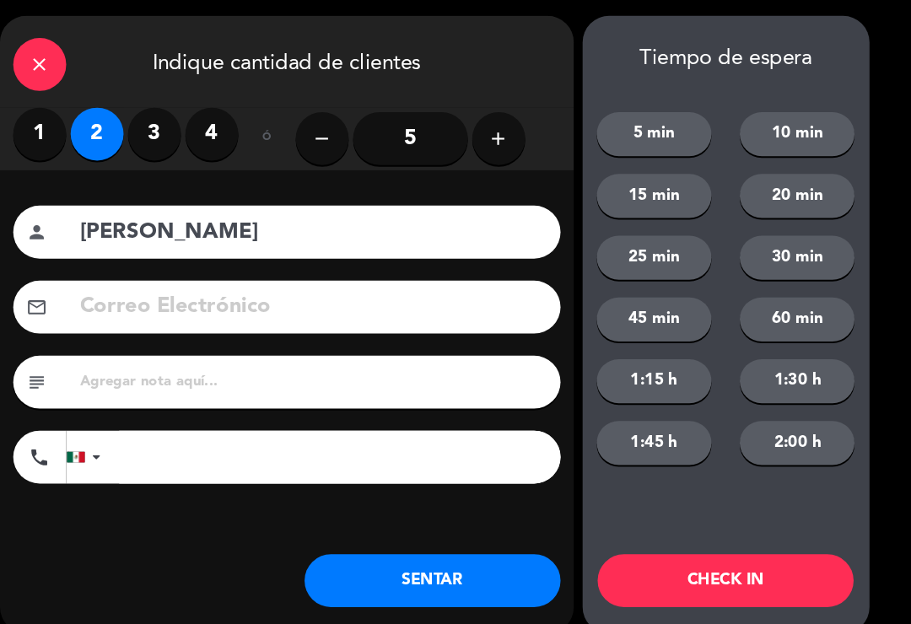
click at [462, 574] on button "SENTAR" at bounding box center [454, 556] width 245 height 51
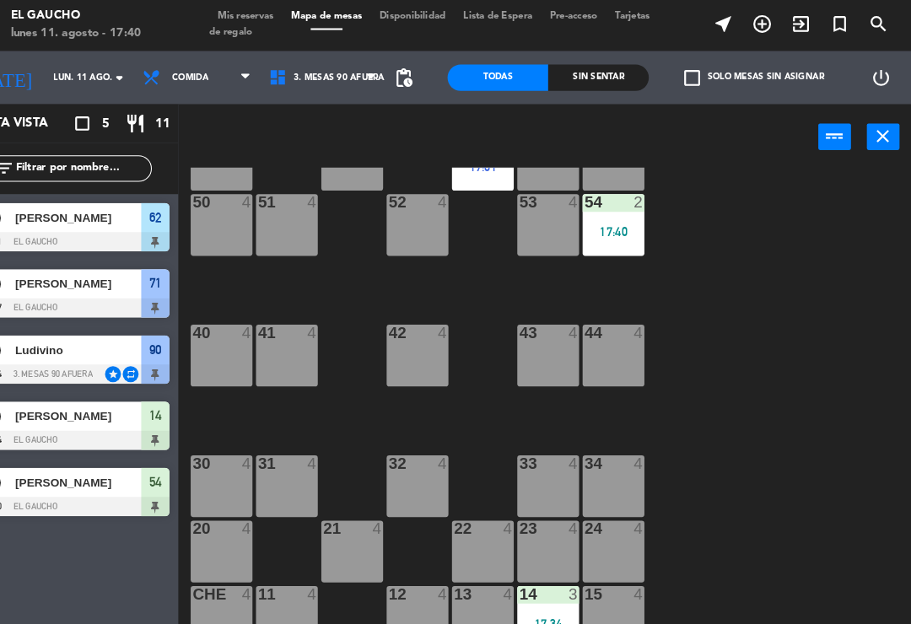
scroll to position [316, 0]
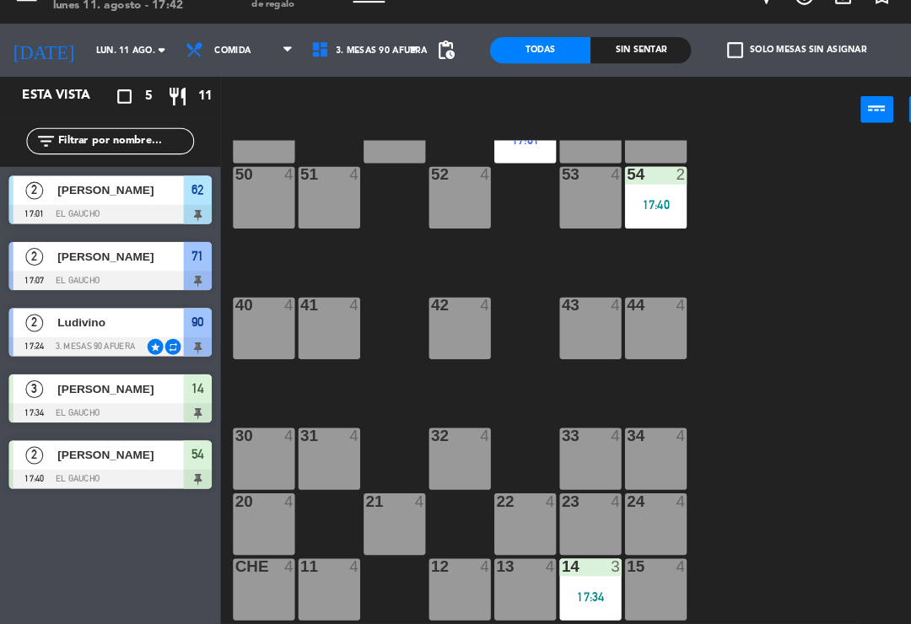
click at [710, 480] on div "84 4 80 4 83 4 82 4 81 4 70 4 71 2 17:07 72 4 73 4 74 4 63 4 62 2 17:01 61 4 60…" at bounding box center [565, 392] width 691 height 460
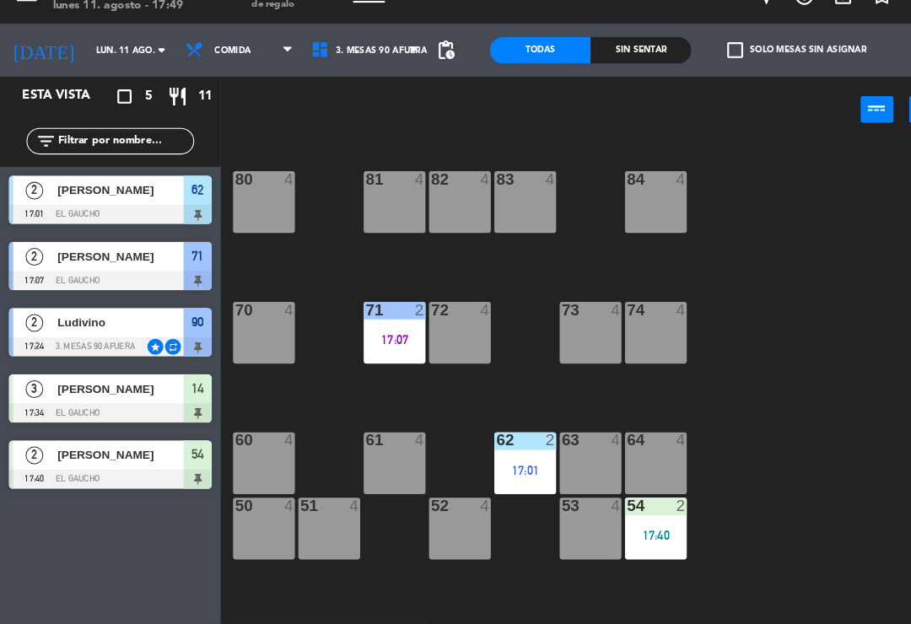
scroll to position [0, 0]
click at [504, 191] on div at bounding box center [502, 198] width 28 height 15
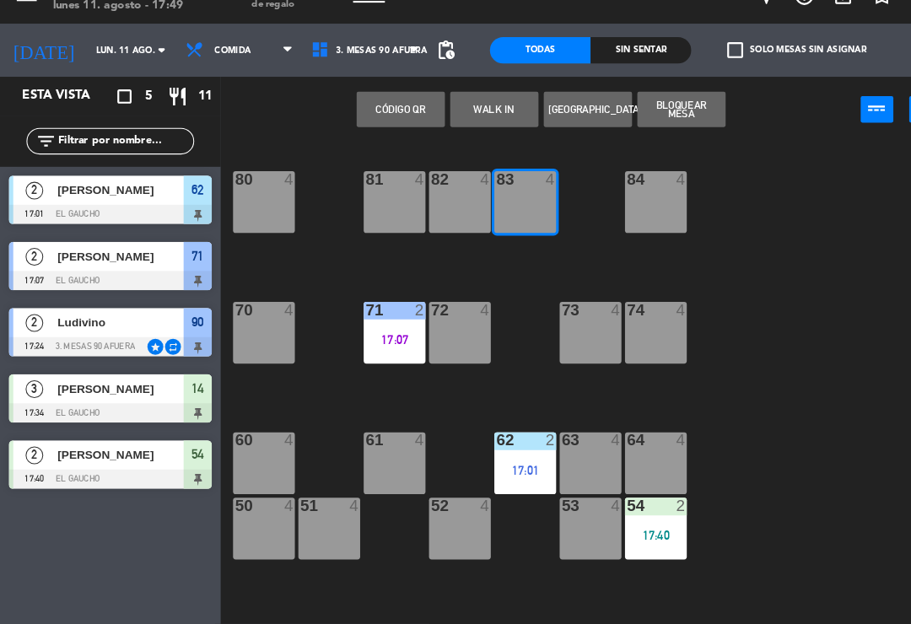
click at [468, 116] on button "WALK IN" at bounding box center [472, 133] width 84 height 34
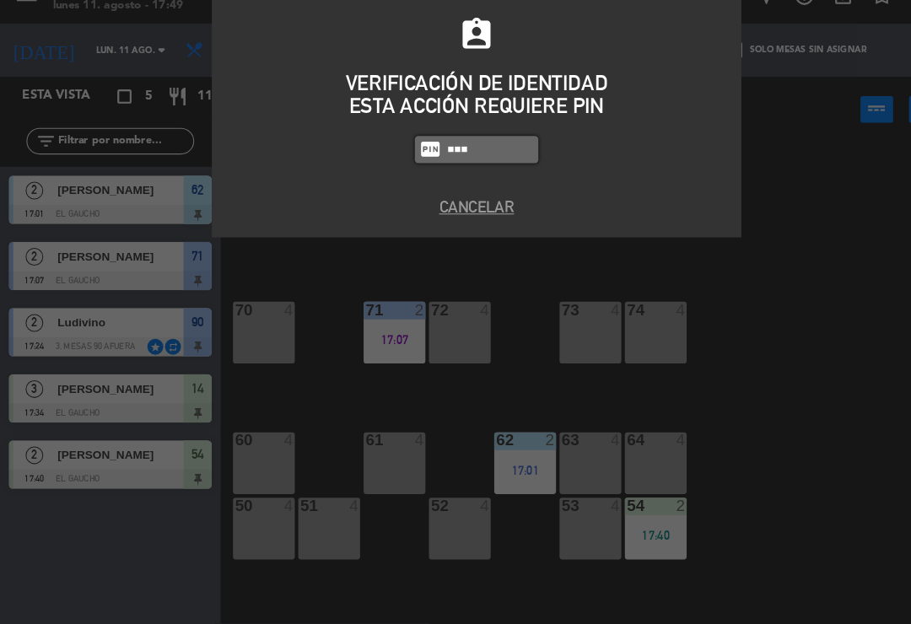
type input "0009"
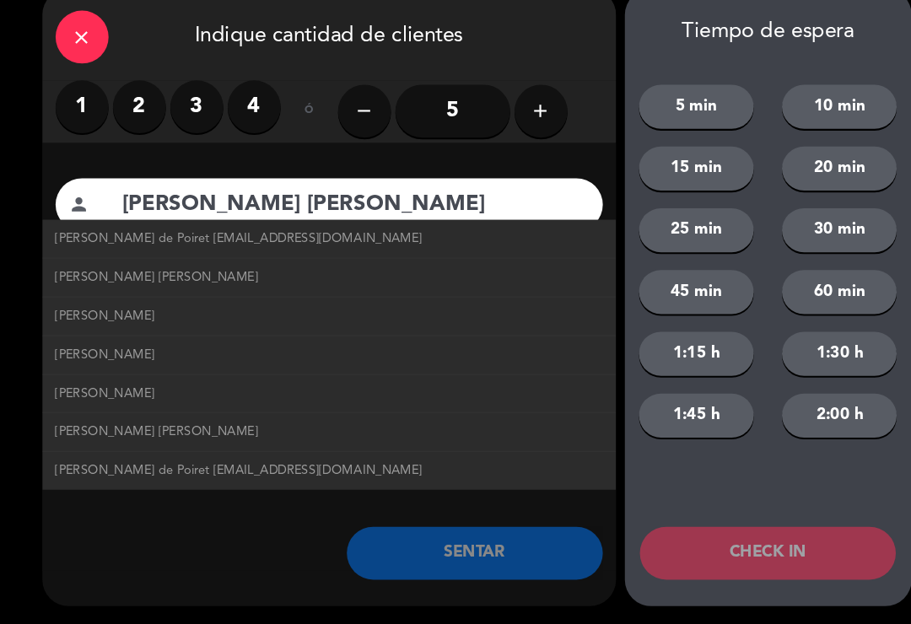
click at [287, 246] on span "[PERSON_NAME] de Poiret [EMAIL_ADDRESS][DOMAIN_NAME]" at bounding box center [228, 255] width 351 height 19
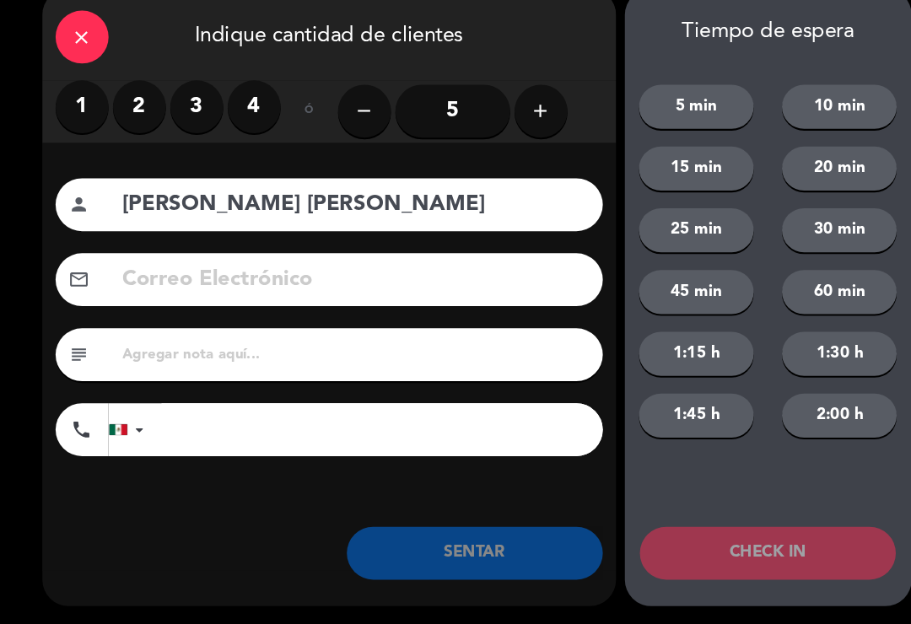
type input "[PERSON_NAME]"
type input "[EMAIL_ADDRESS][DOMAIN_NAME]"
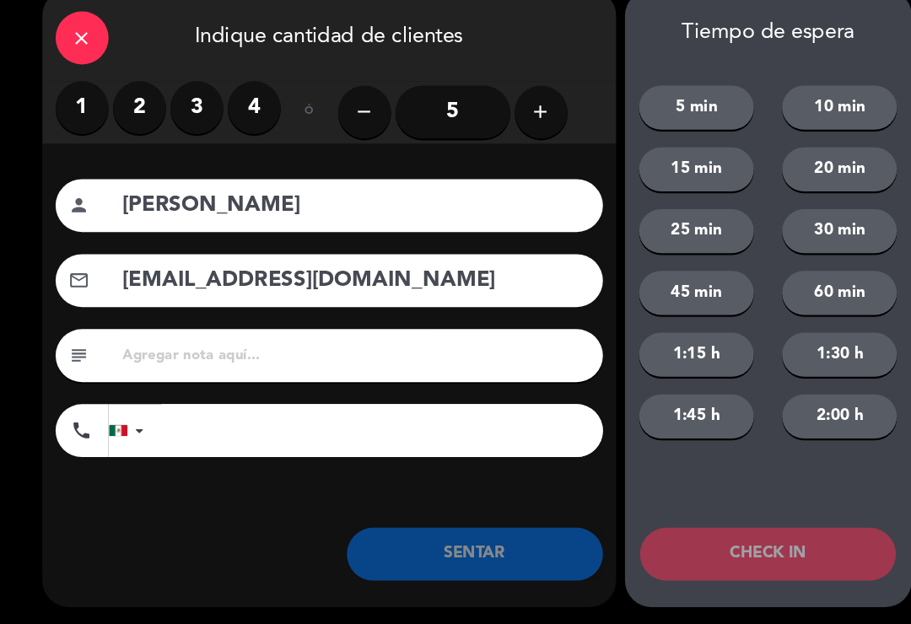
click at [154, 105] on label "2" at bounding box center [133, 130] width 51 height 51
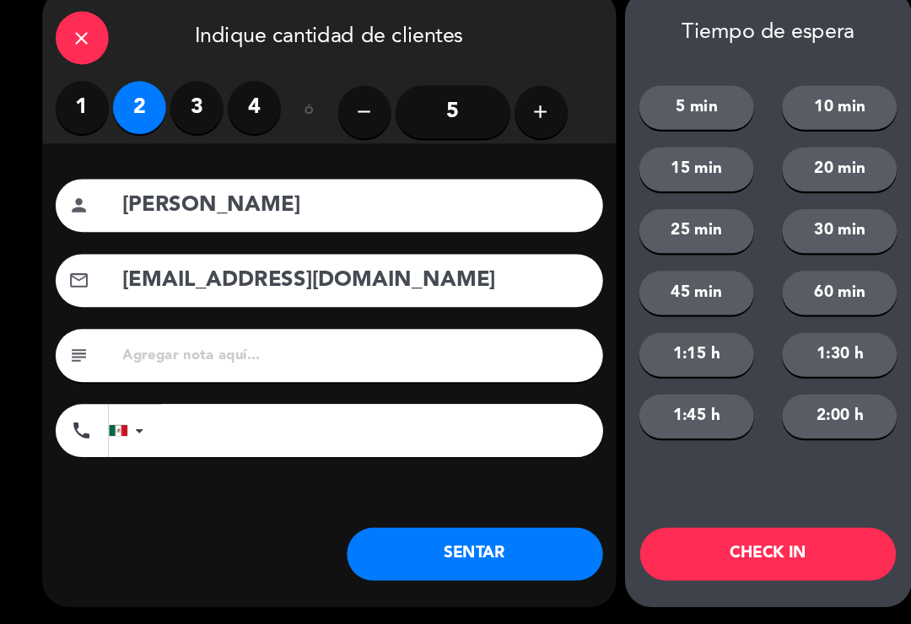
click at [467, 537] on button "SENTAR" at bounding box center [454, 556] width 245 height 51
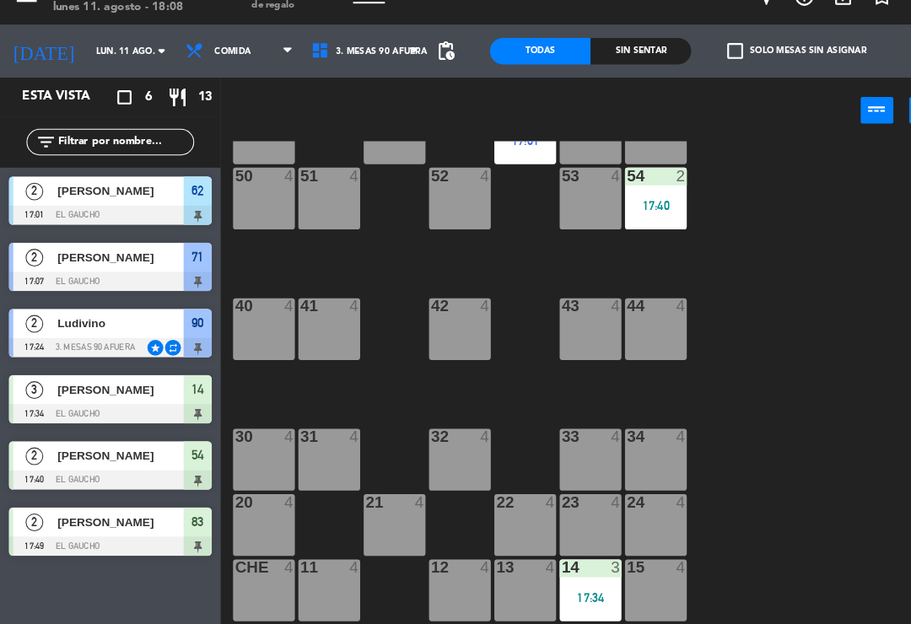
scroll to position [316, 0]
click at [438, 569] on div "12 4" at bounding box center [439, 591] width 59 height 59
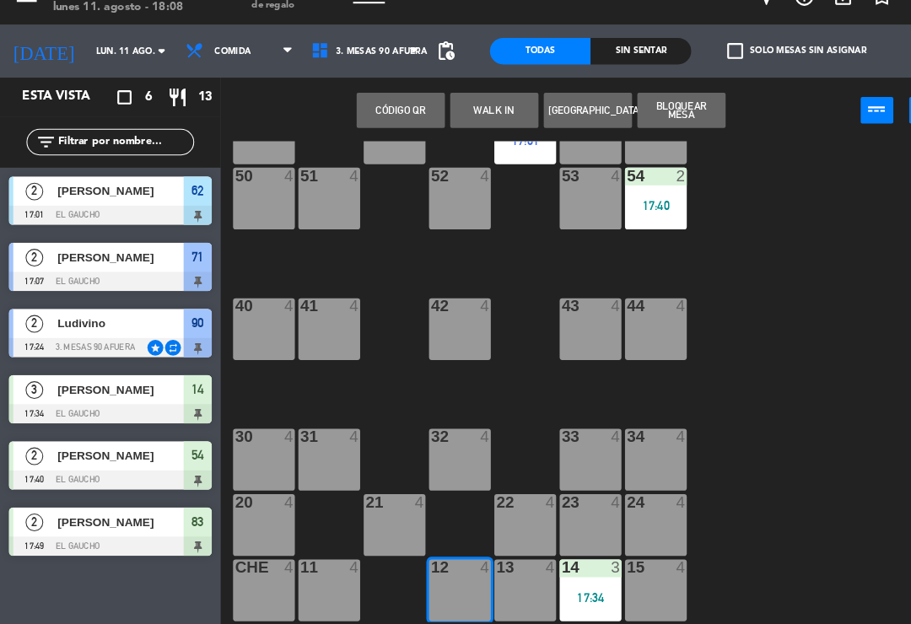
click at [464, 116] on button "WALK IN" at bounding box center [472, 133] width 84 height 34
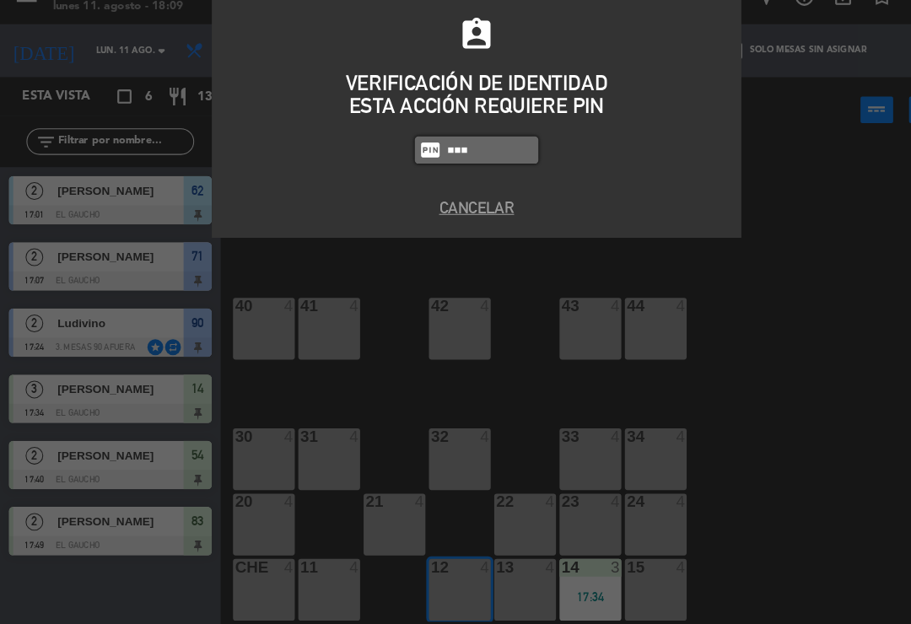
type input "3124"
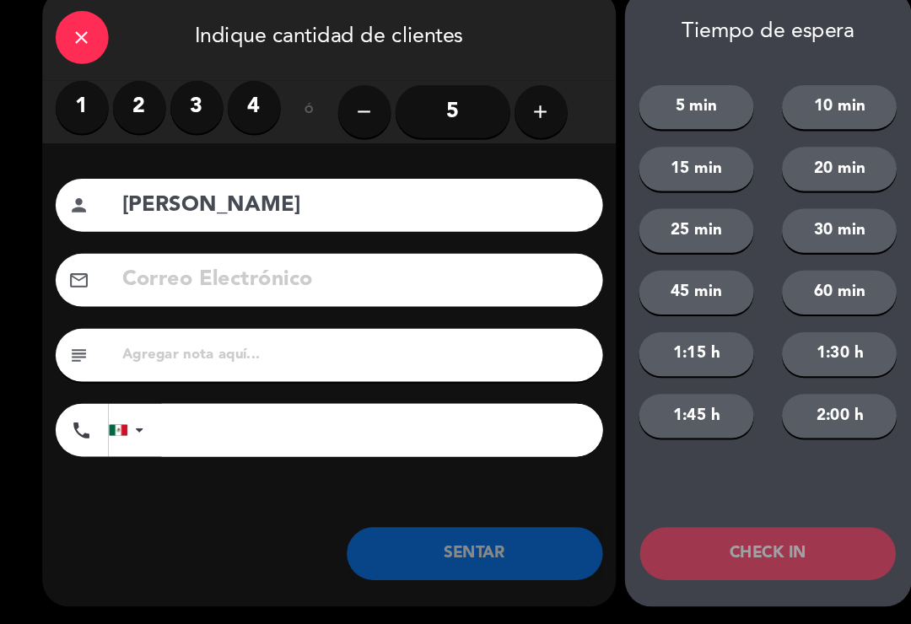
click at [138, 113] on label "2" at bounding box center [133, 130] width 51 height 51
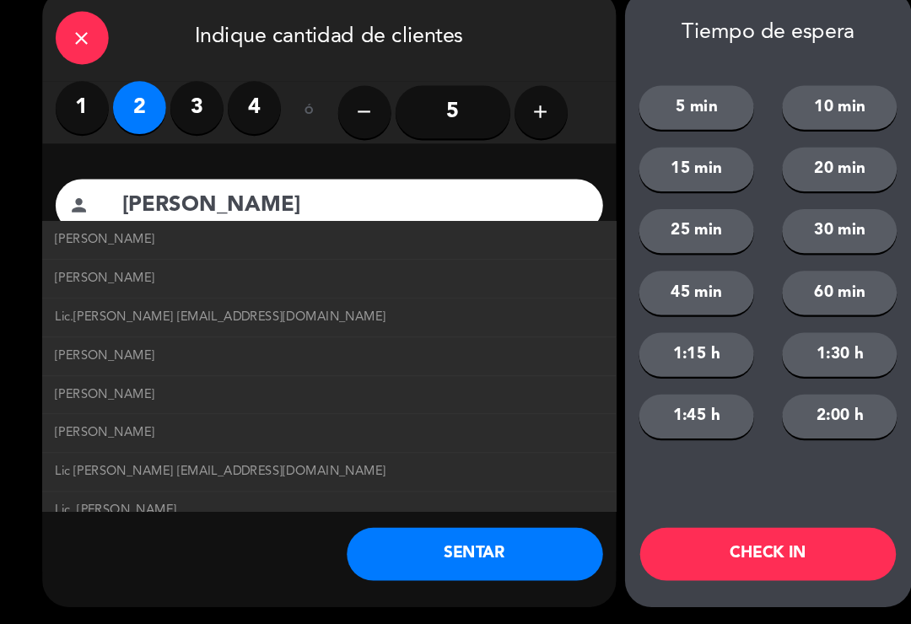
click at [276, 468] on span "Lic [PERSON_NAME] [EMAIL_ADDRESS][DOMAIN_NAME]" at bounding box center [211, 477] width 316 height 19
type input "[PERSON_NAME]"
type input "[EMAIL_ADDRESS][DOMAIN_NAME]"
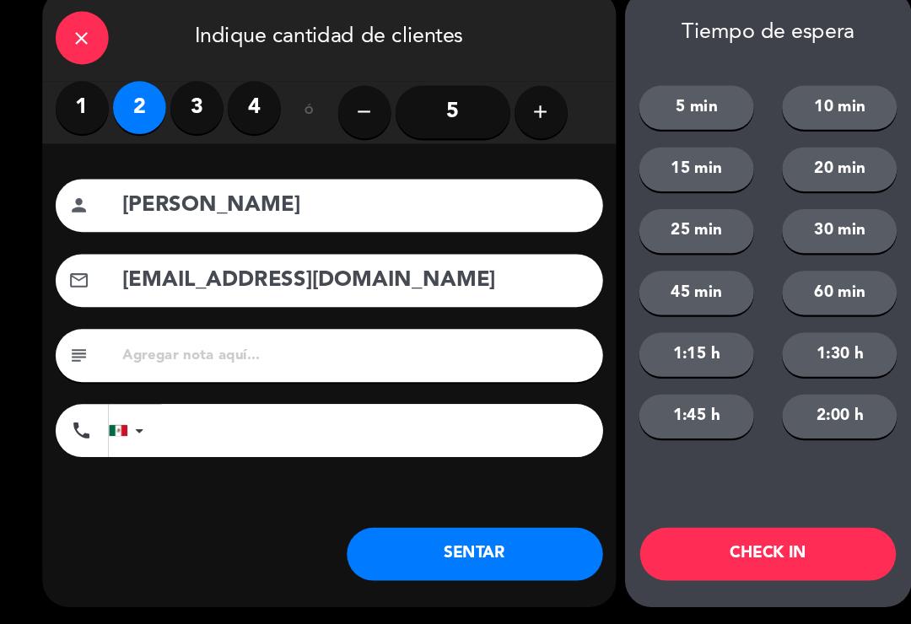
click at [473, 542] on button "SENTAR" at bounding box center [454, 556] width 245 height 51
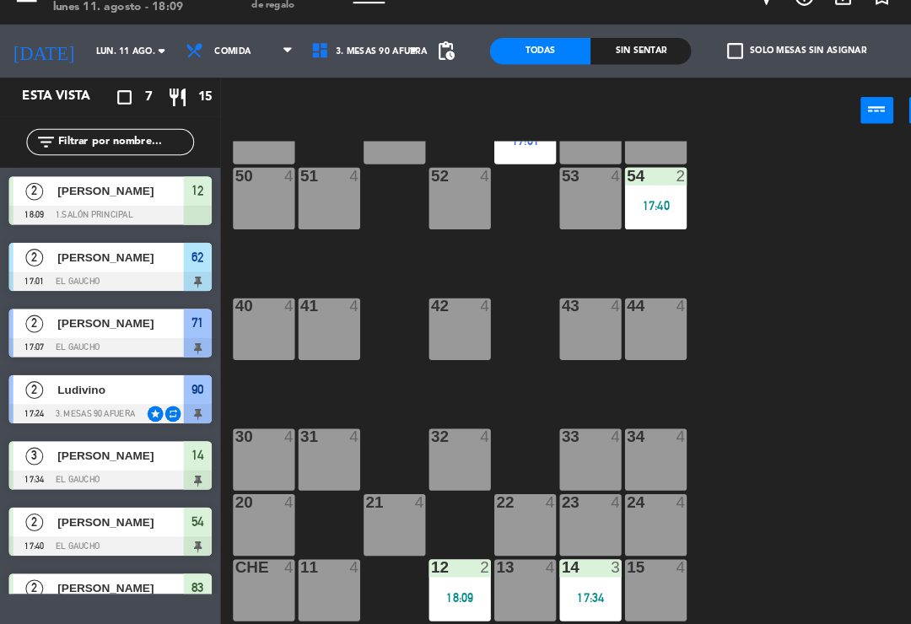
click at [561, 592] on div "17:34" at bounding box center [564, 598] width 59 height 12
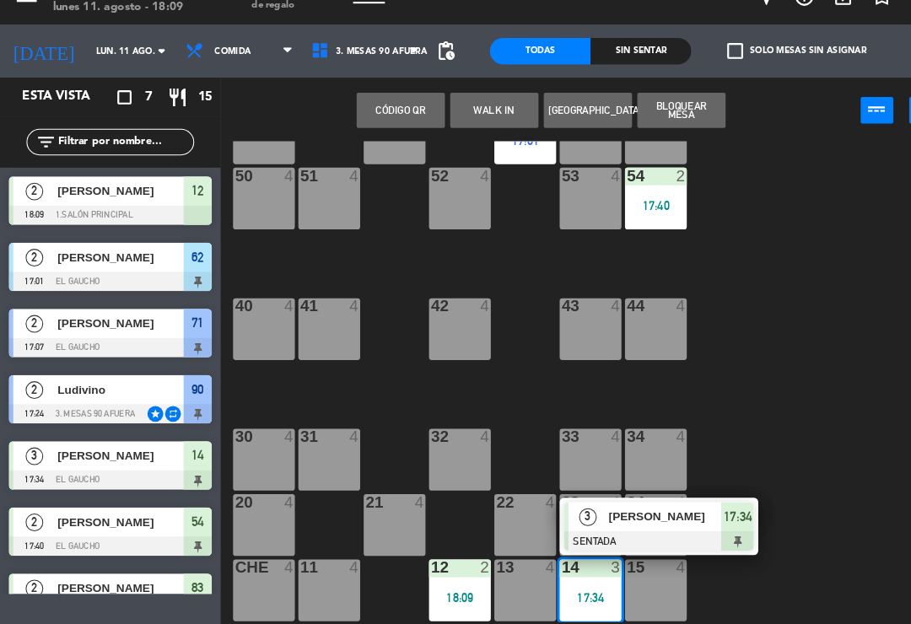
click at [635, 535] on div at bounding box center [629, 544] width 181 height 19
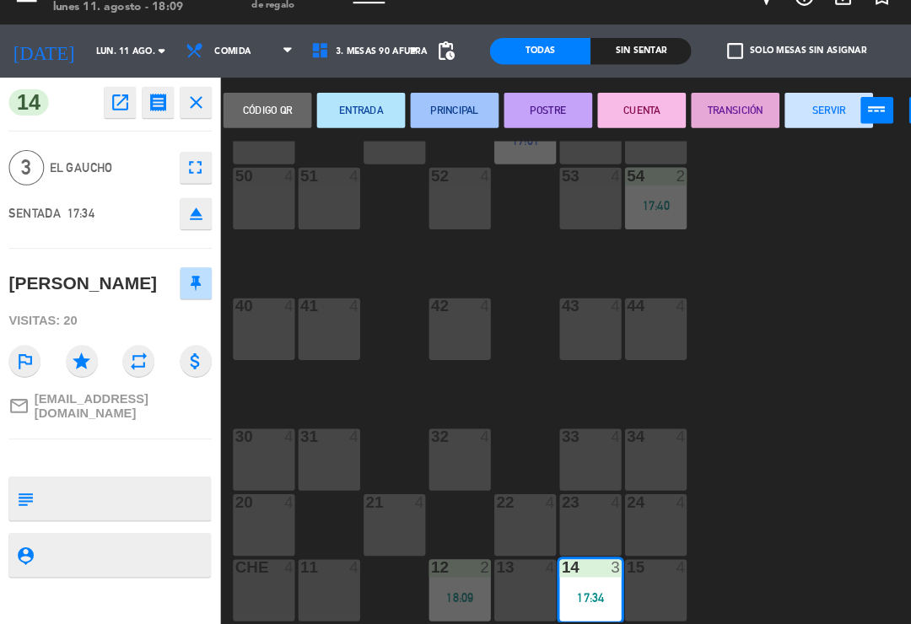
click at [439, 116] on button "PRINCIPAL" at bounding box center [434, 133] width 84 height 34
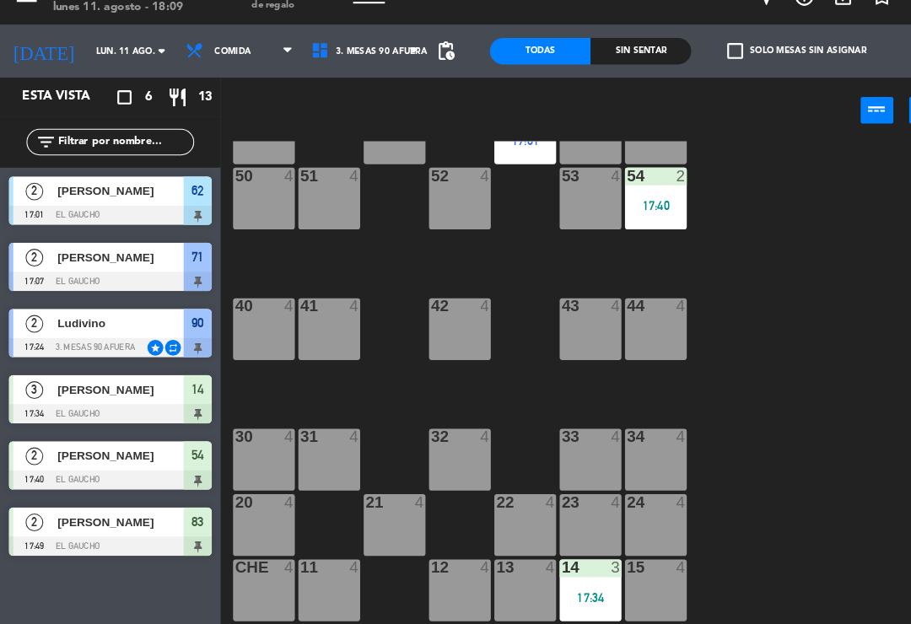
click at [634, 187] on div "54 2 17:40" at bounding box center [626, 216] width 59 height 59
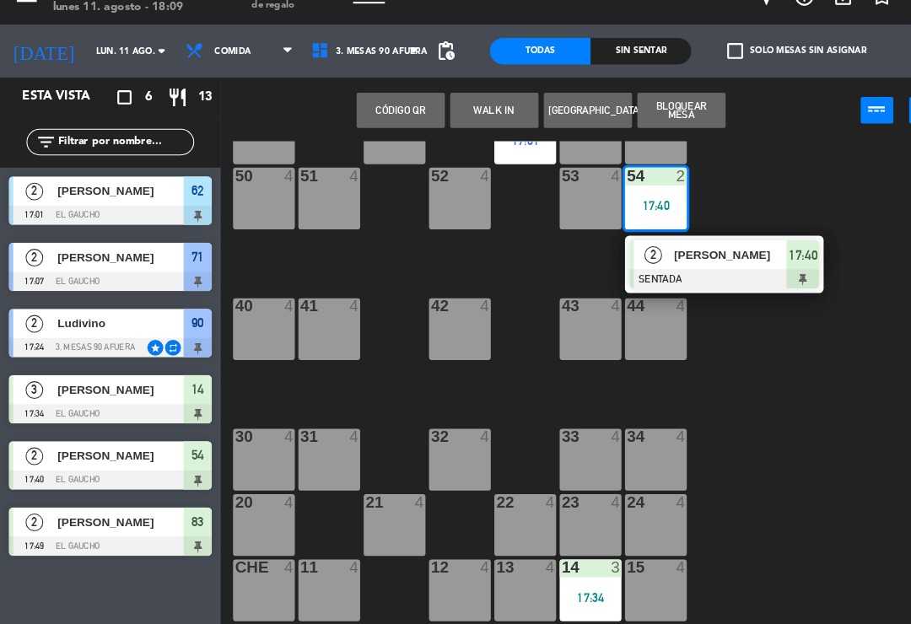
click at [683, 262] on span "[PERSON_NAME]" at bounding box center [698, 271] width 108 height 18
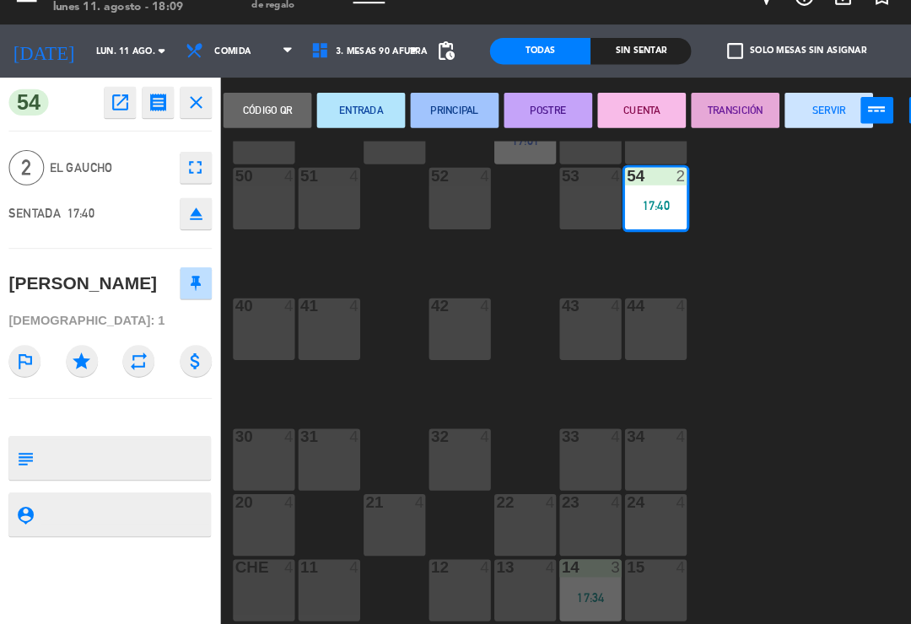
click at [434, 116] on button "PRINCIPAL" at bounding box center [434, 133] width 84 height 34
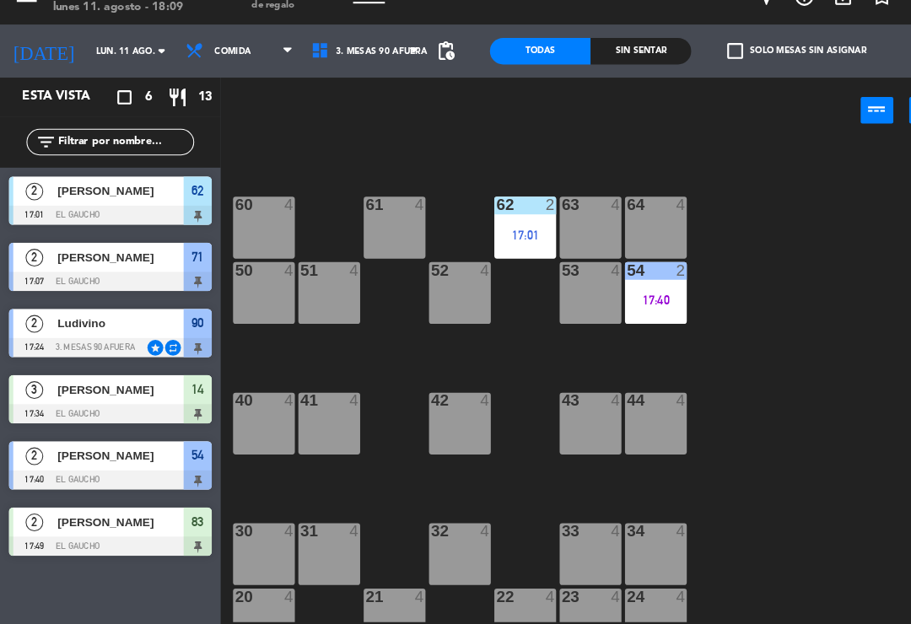
scroll to position [228, 0]
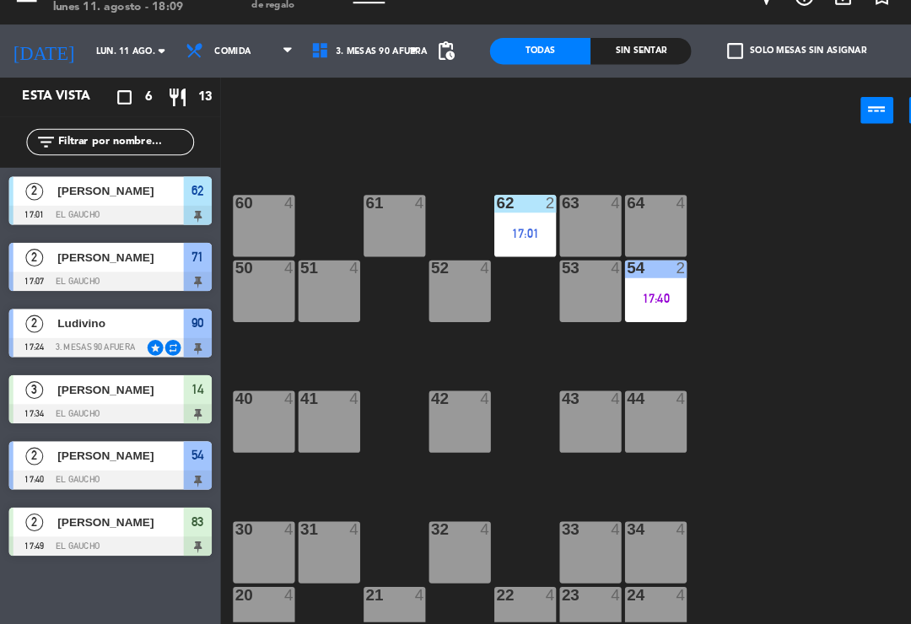
click at [493, 213] on div "62 2 17:01" at bounding box center [501, 242] width 59 height 59
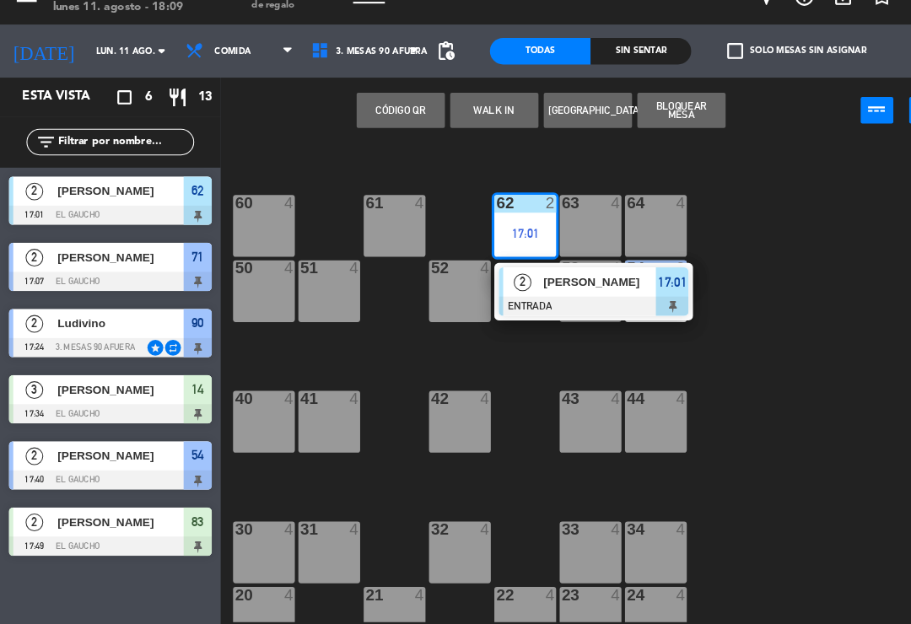
click at [537, 283] on div "[PERSON_NAME]" at bounding box center [573, 297] width 110 height 28
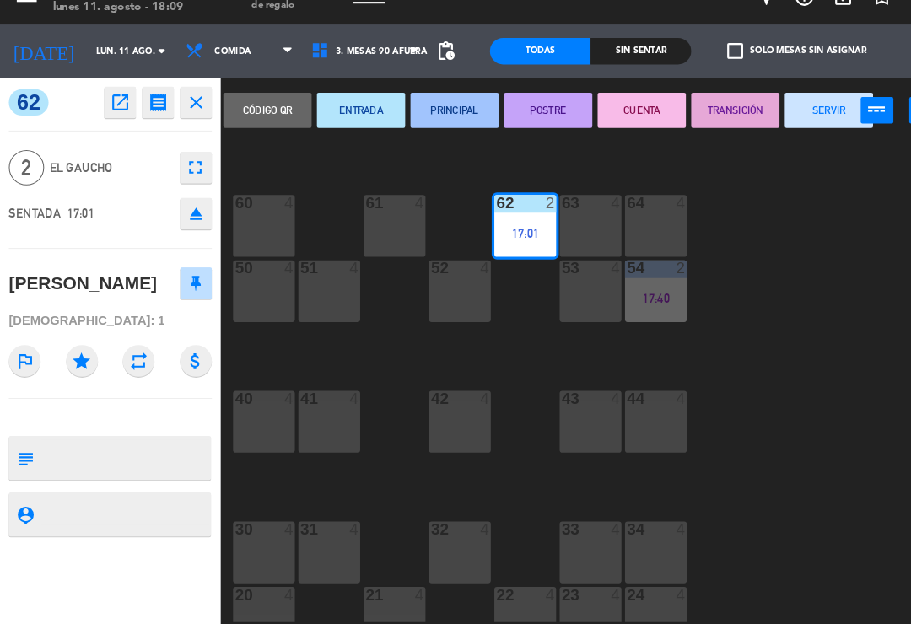
click at [773, 116] on button "SERVIR" at bounding box center [792, 133] width 84 height 34
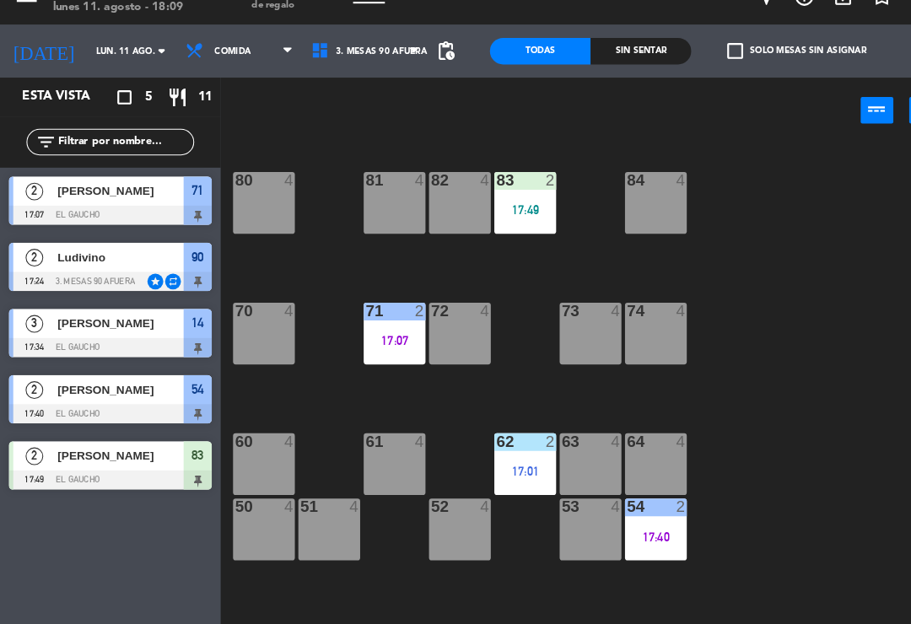
scroll to position [0, 0]
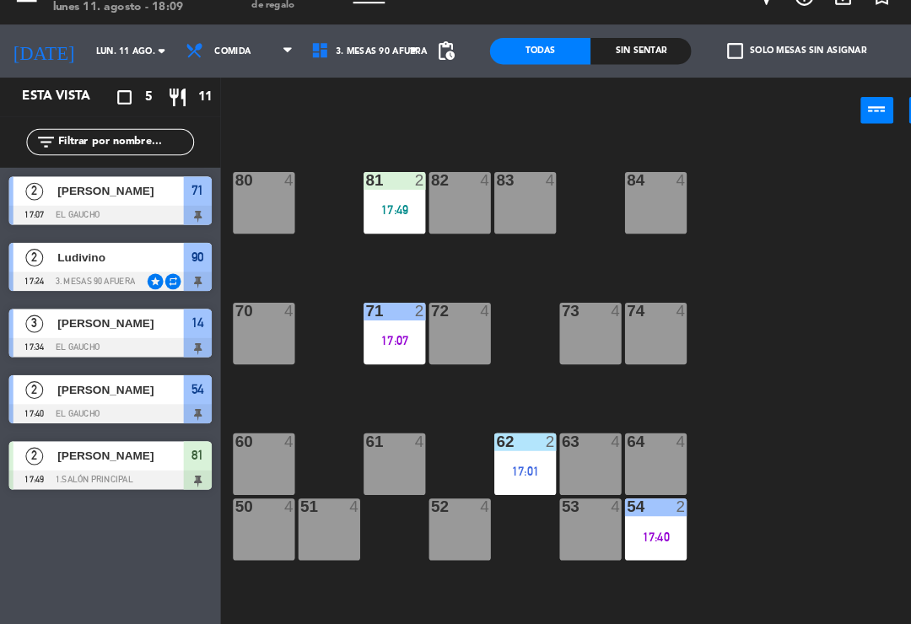
click at [379, 222] on div "17:49" at bounding box center [377, 228] width 59 height 12
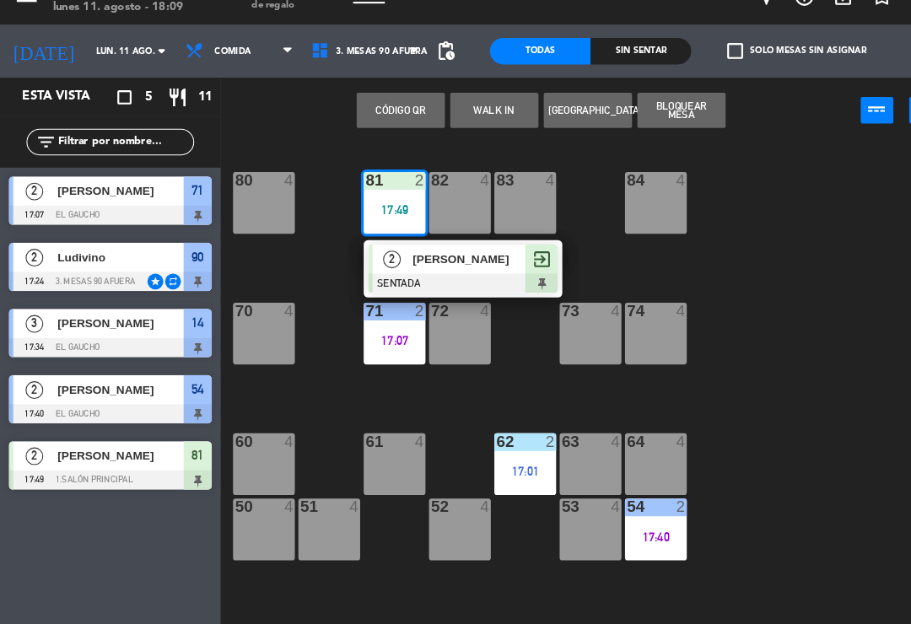
click at [443, 266] on span "[PERSON_NAME]" at bounding box center [449, 275] width 108 height 18
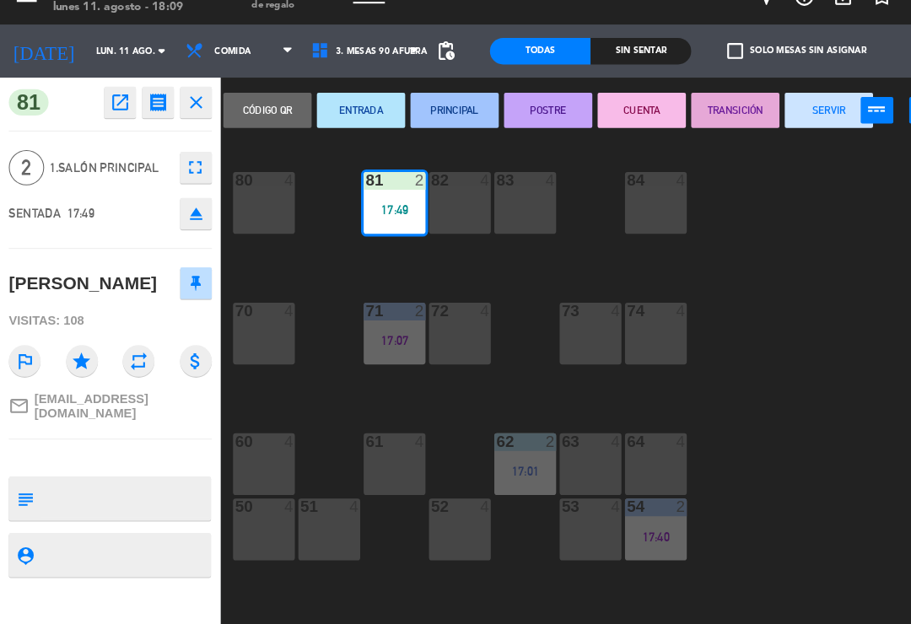
click at [429, 116] on button "PRINCIPAL" at bounding box center [434, 133] width 84 height 34
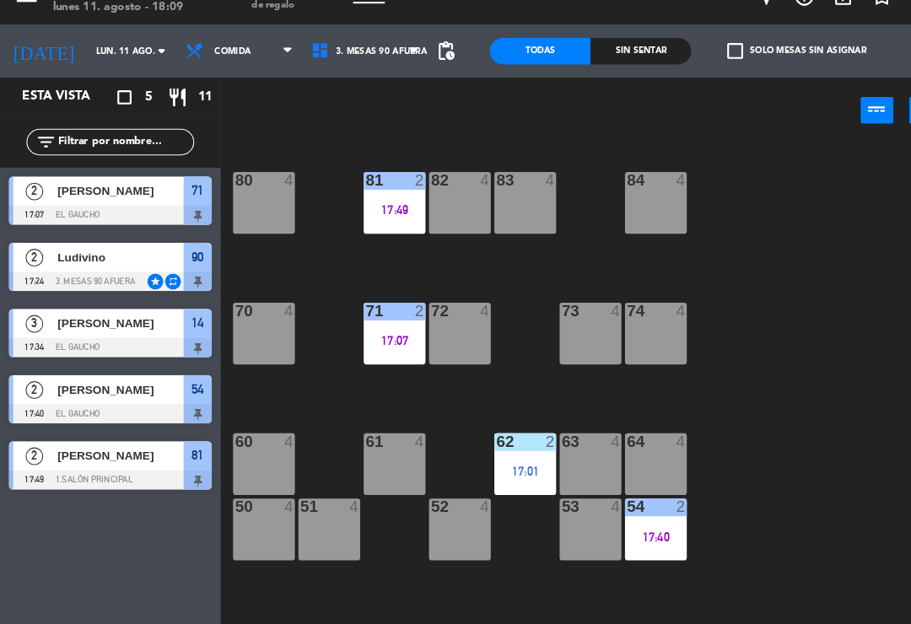
click at [380, 347] on div "17:07" at bounding box center [377, 353] width 59 height 12
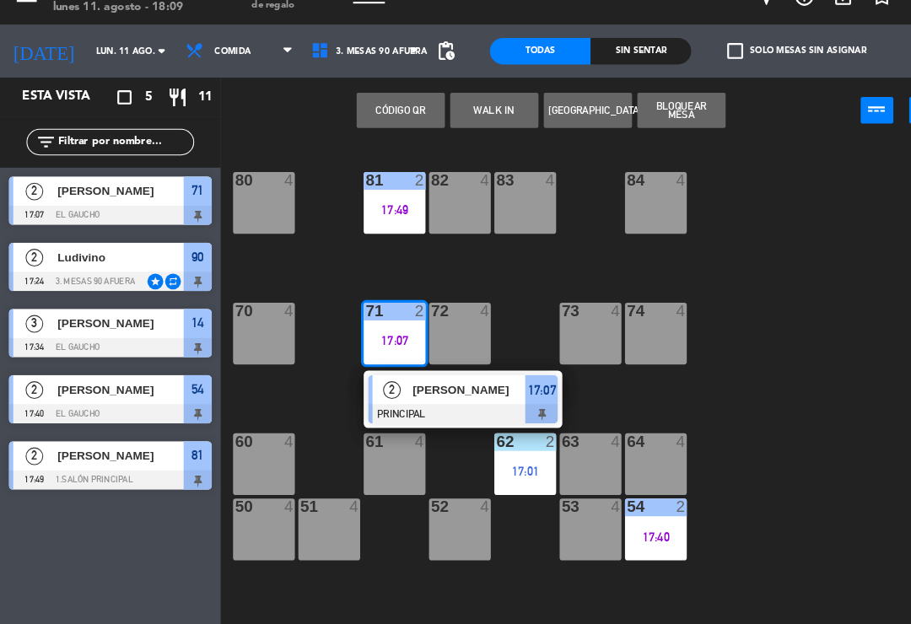
click at [433, 391] on span "[PERSON_NAME]" at bounding box center [449, 400] width 108 height 18
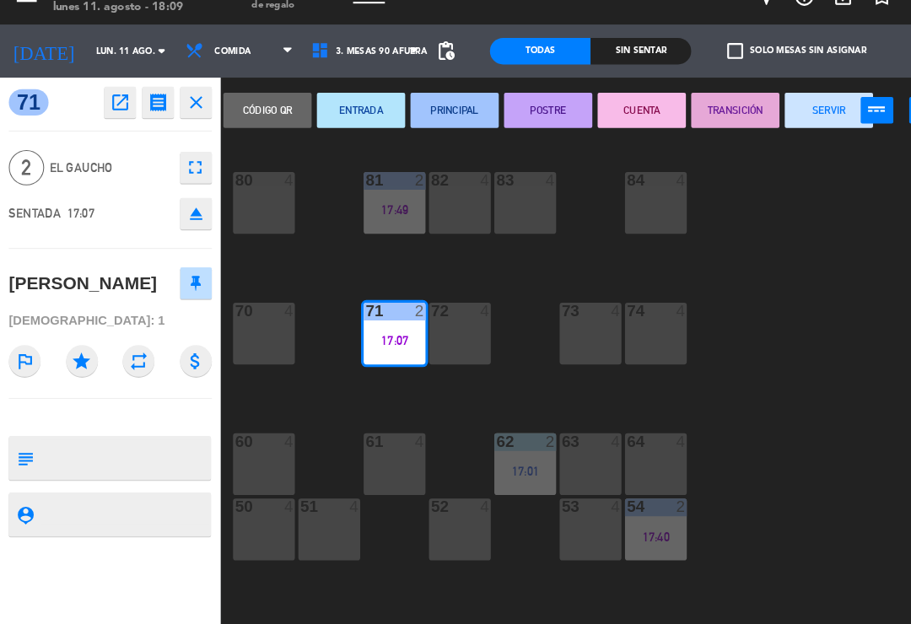
click at [423, 121] on button "PRINCIPAL" at bounding box center [434, 133] width 84 height 34
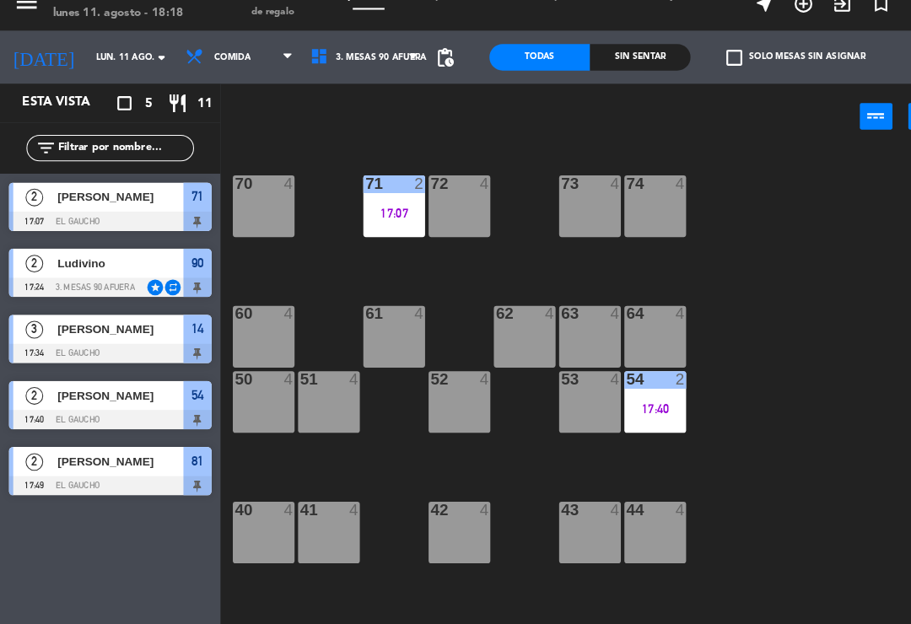
scroll to position [132, 0]
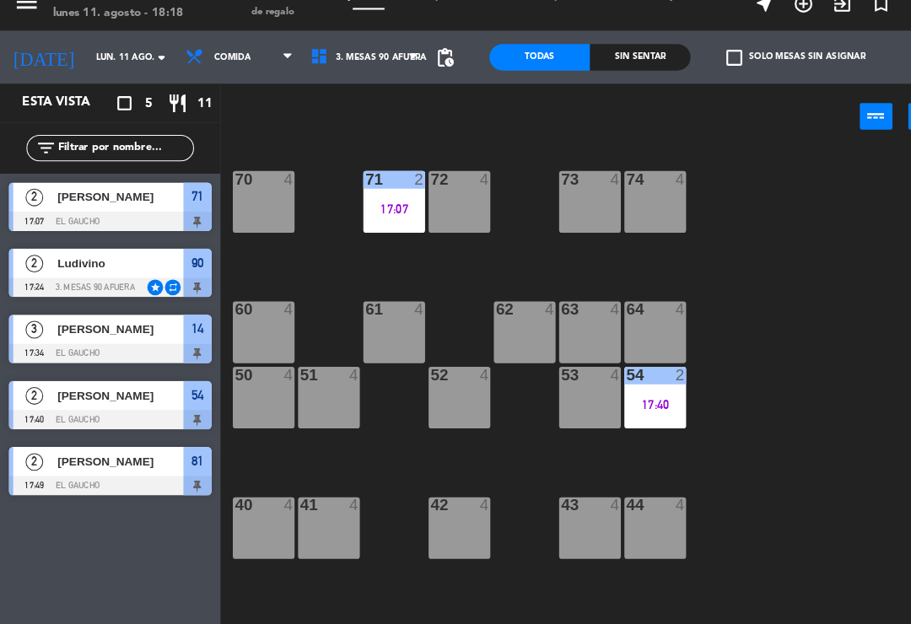
click at [497, 310] on div "62 4" at bounding box center [501, 339] width 59 height 59
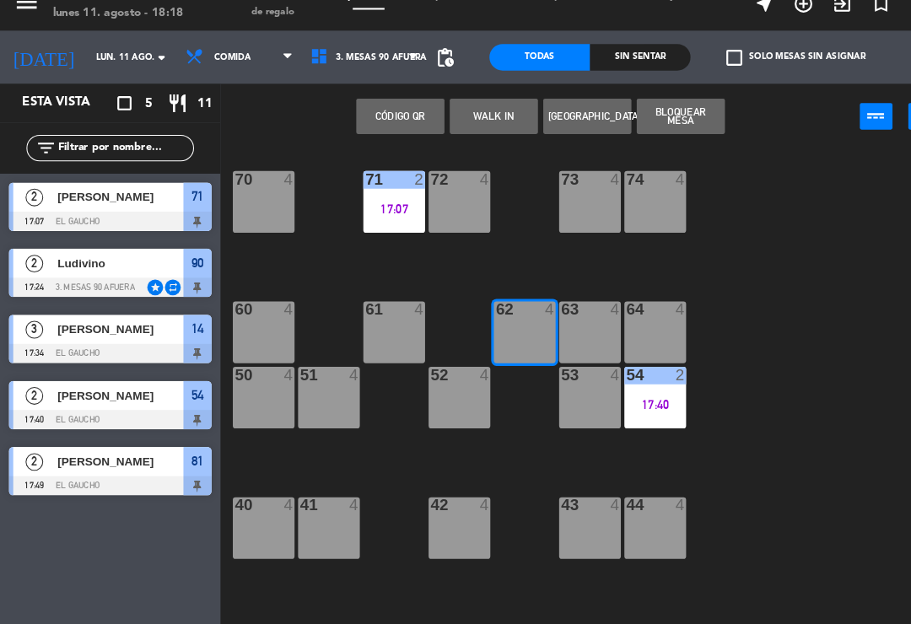
click at [482, 116] on button "WALK IN" at bounding box center [472, 133] width 84 height 34
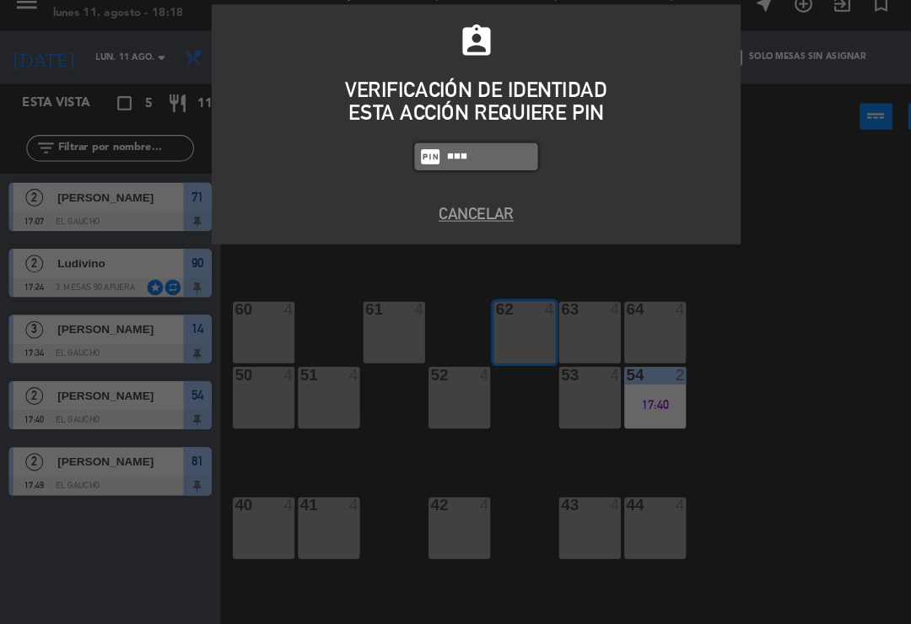
type input "0009"
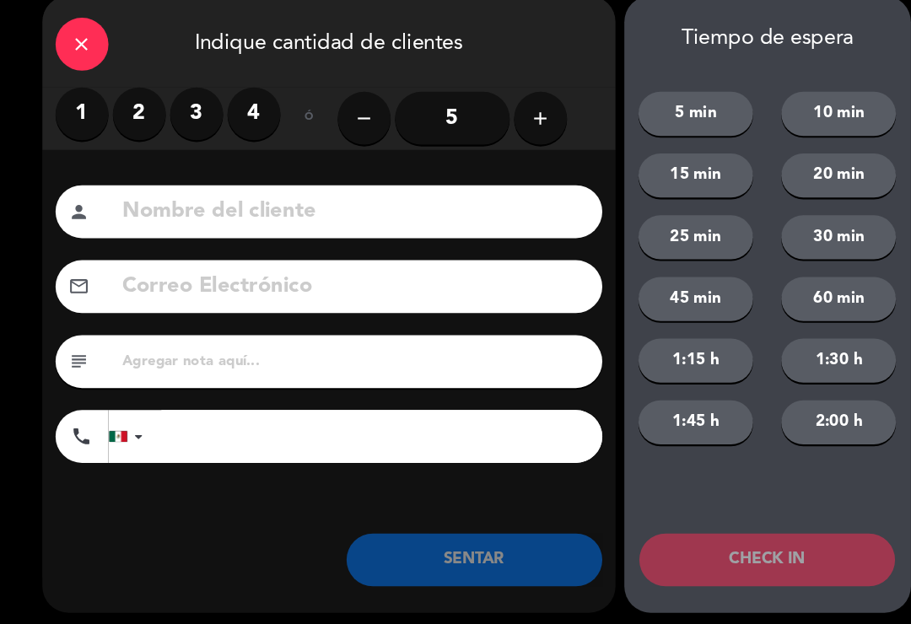
click at [136, 110] on label "2" at bounding box center [133, 130] width 51 height 51
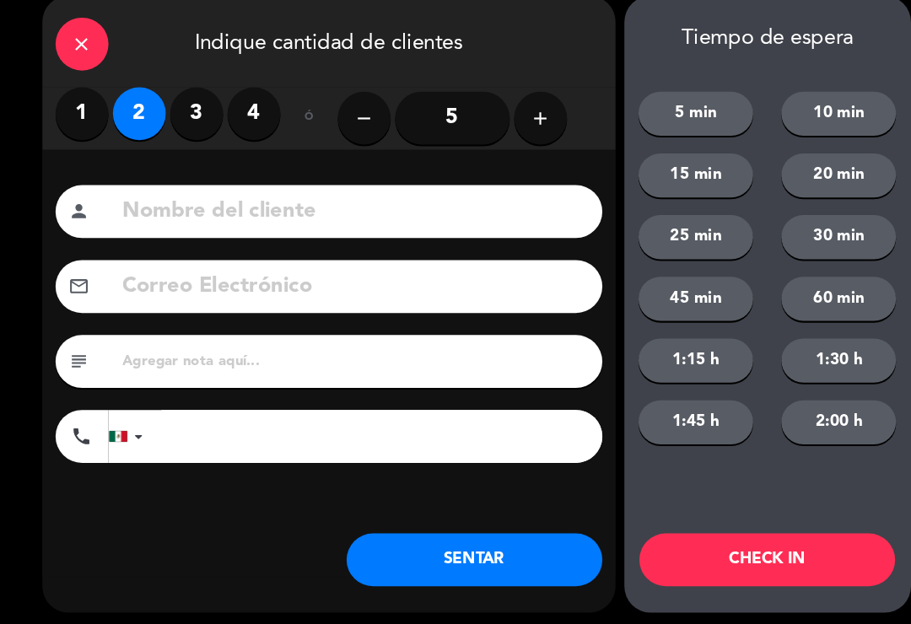
click at [462, 534] on button "SENTAR" at bounding box center [454, 556] width 245 height 51
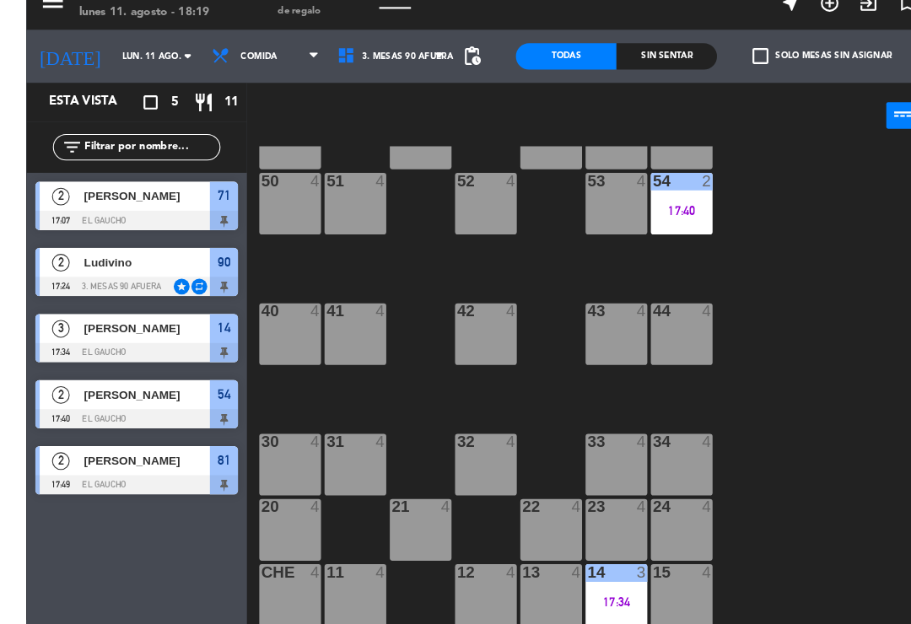
scroll to position [0, 0]
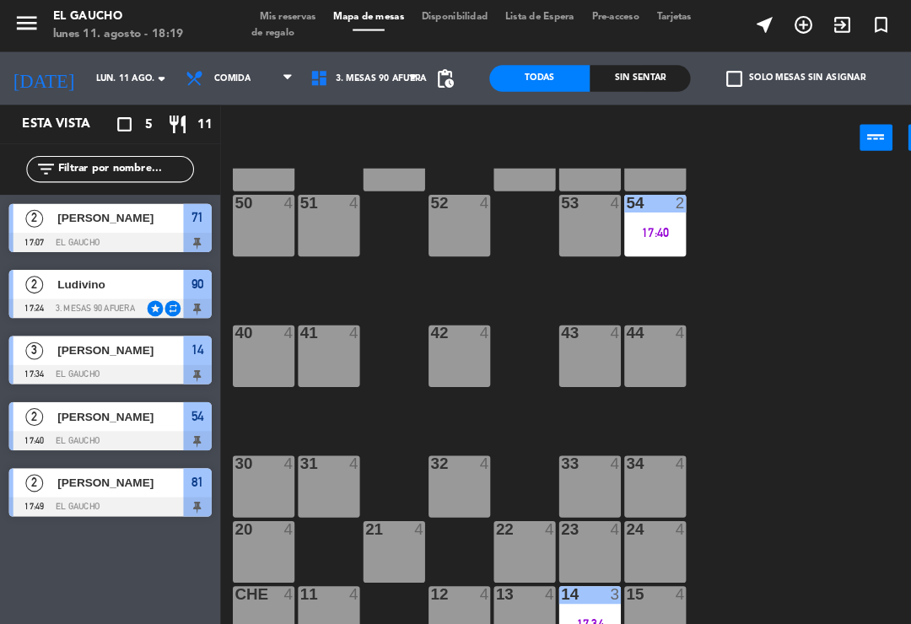
click at [208, 62] on span "Comida" at bounding box center [229, 75] width 121 height 37
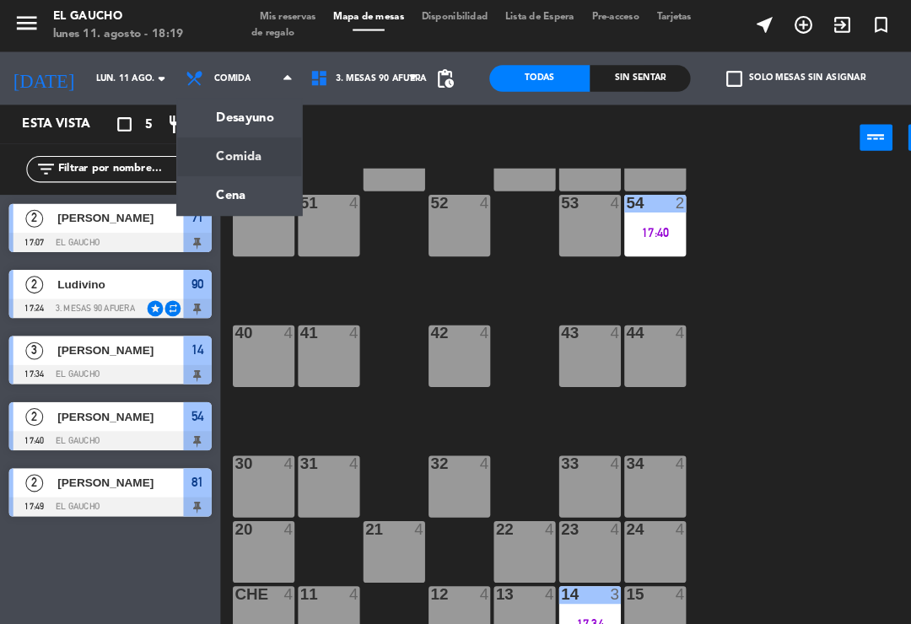
click at [196, 194] on ng-component "menu El Gaucho lunes 11. agosto - 18:19 Mis reservas Mapa de mesas Disponibilid…" at bounding box center [455, 312] width 911 height 624
